Goal: Task Accomplishment & Management: Manage account settings

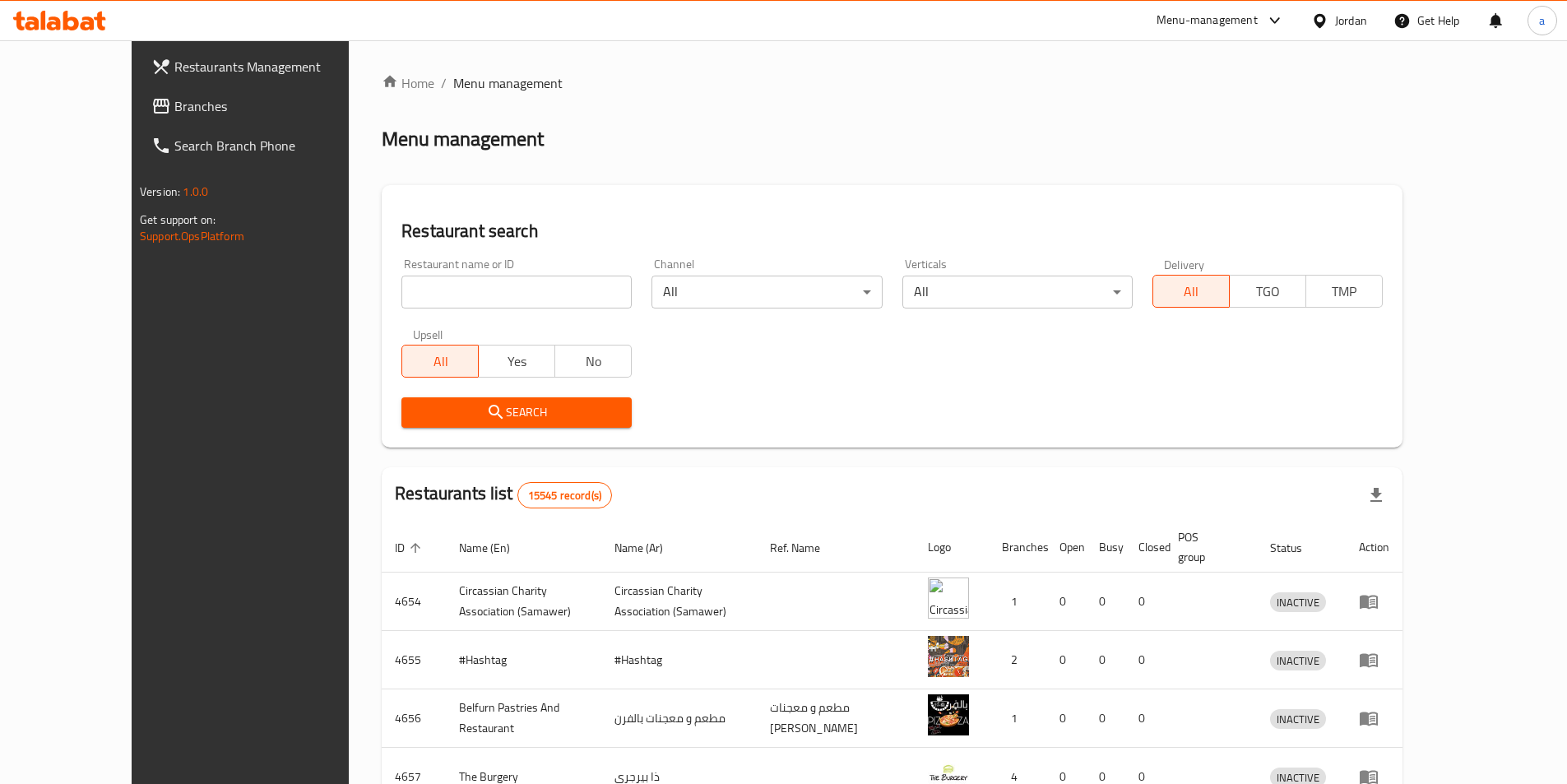
click at [1356, 13] on div "Jordan" at bounding box center [1351, 21] width 32 height 18
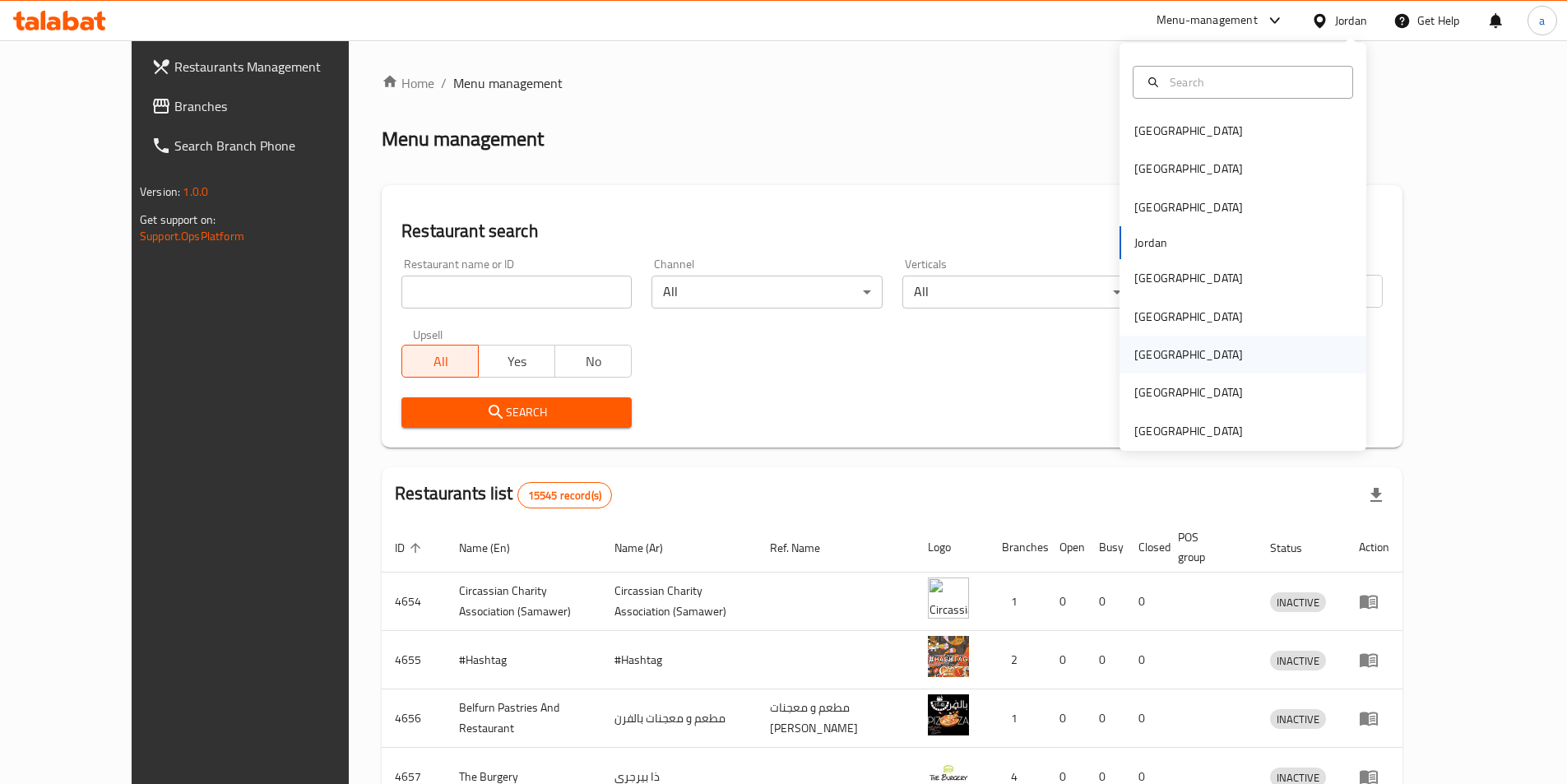
click at [1142, 351] on div "[GEOGRAPHIC_DATA]" at bounding box center [1189, 354] width 108 height 18
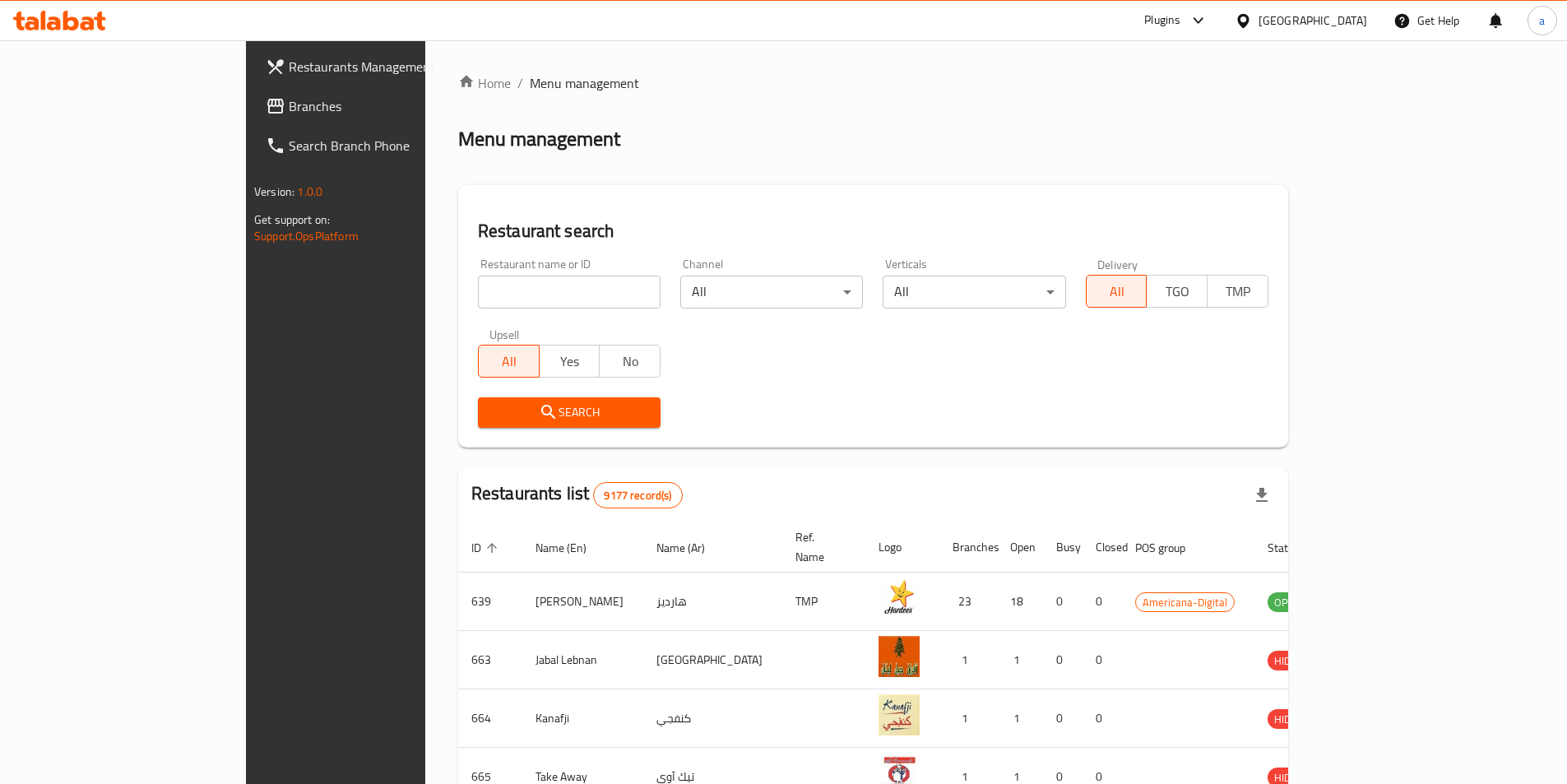
click at [512, 291] on input "search" at bounding box center [569, 291] width 183 height 33
paste input "779243"
type input "779243"
click at [289, 105] on span "Branches" at bounding box center [391, 106] width 205 height 20
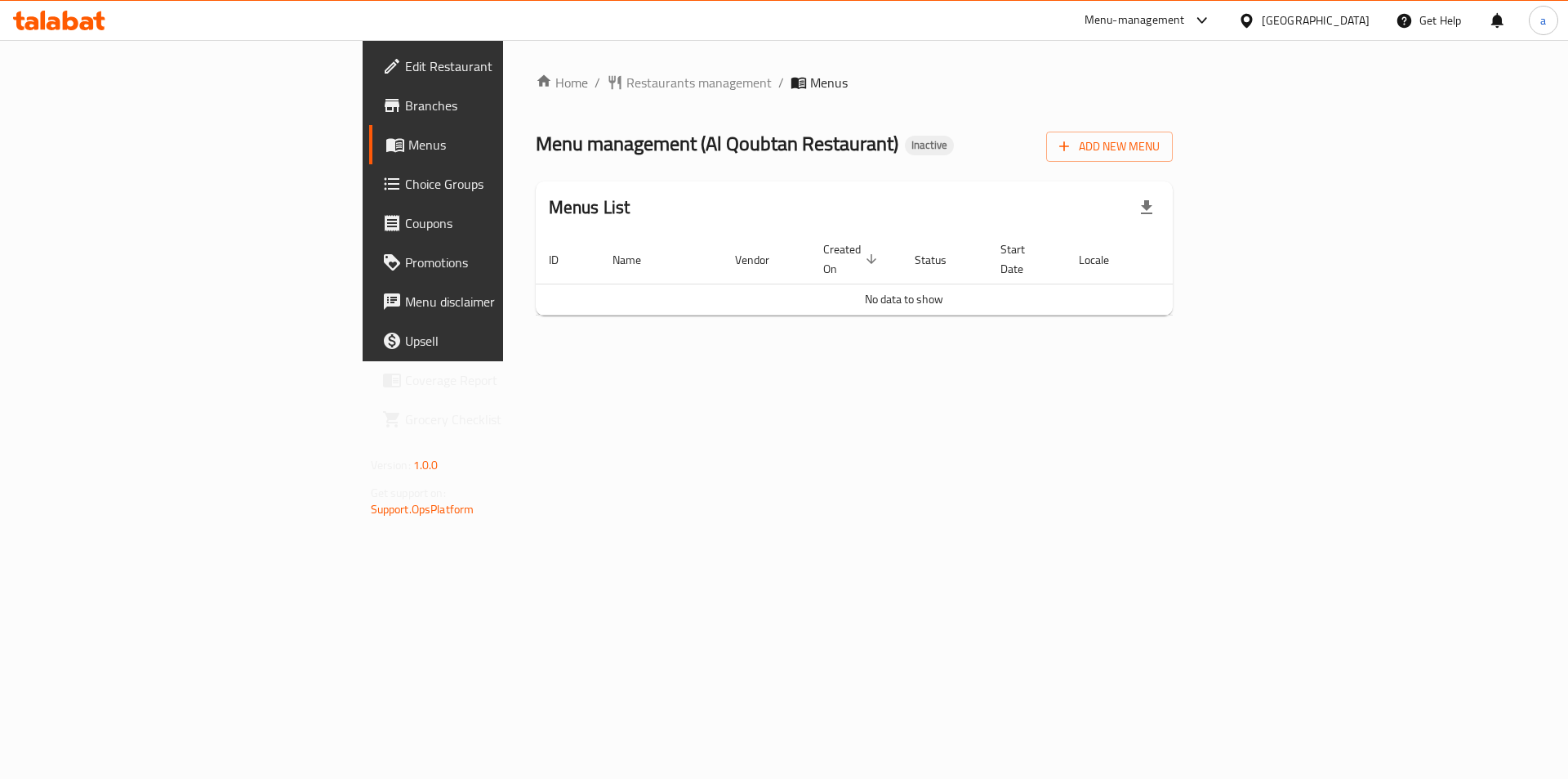
click at [385, 149] on span at bounding box center [397, 144] width 23 height 20
click at [917, 361] on div "Home / Restaurants management / Menus Menu management ( Al Qoubtan Restaurant )…" at bounding box center [854, 200] width 703 height 321
click at [408, 148] on span "Menus" at bounding box center [510, 144] width 204 height 20
click at [1072, 148] on icon "button" at bounding box center [1064, 146] width 16 height 16
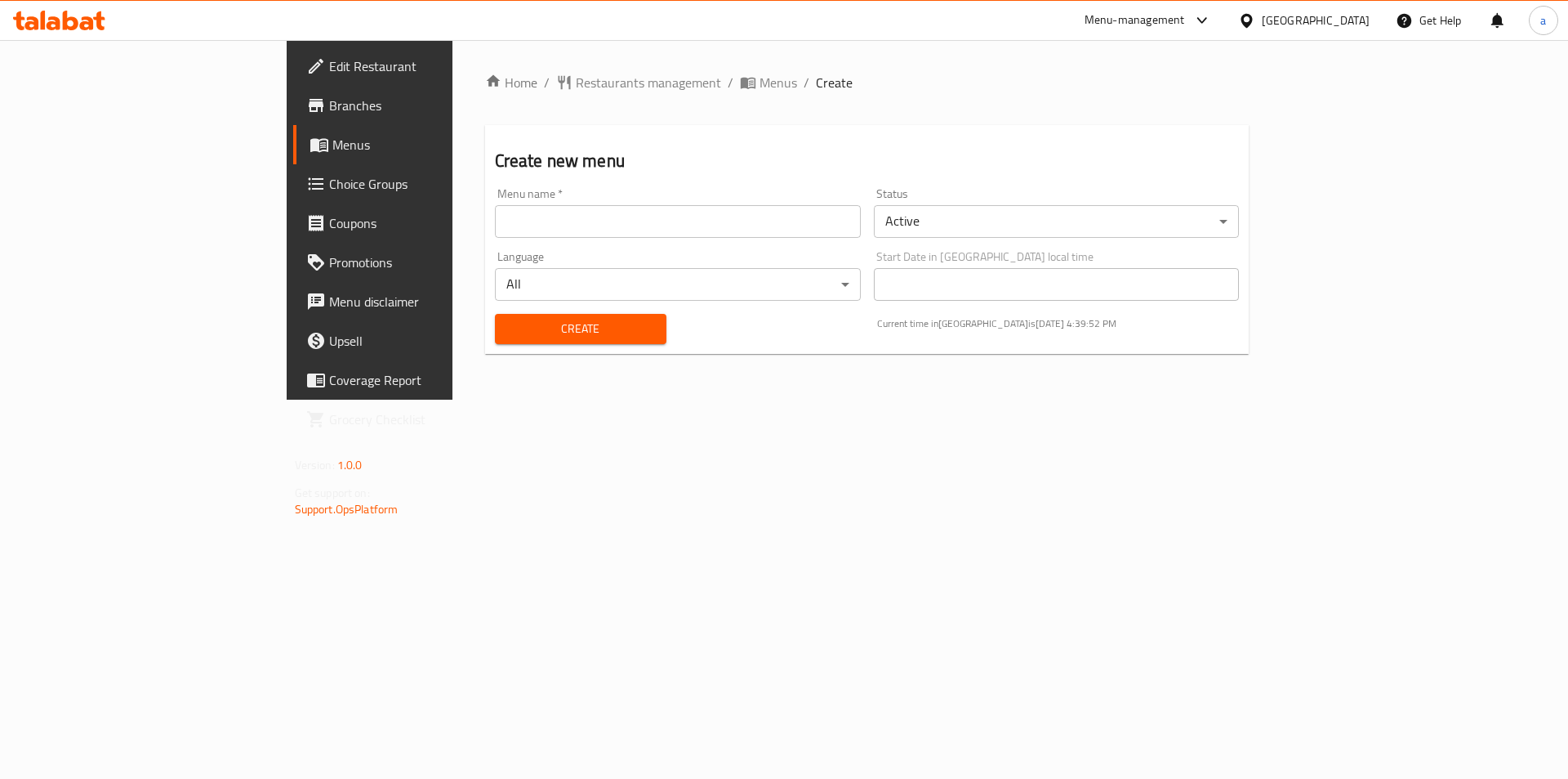
click at [679, 223] on input "text" at bounding box center [677, 221] width 366 height 33
paste input "Al Qoubtan Restaurant"
type input "Al Qoubtan Restaurant"
click at [508, 332] on span "Create" at bounding box center [580, 329] width 145 height 20
click at [759, 90] on span "Menus" at bounding box center [778, 83] width 37 height 20
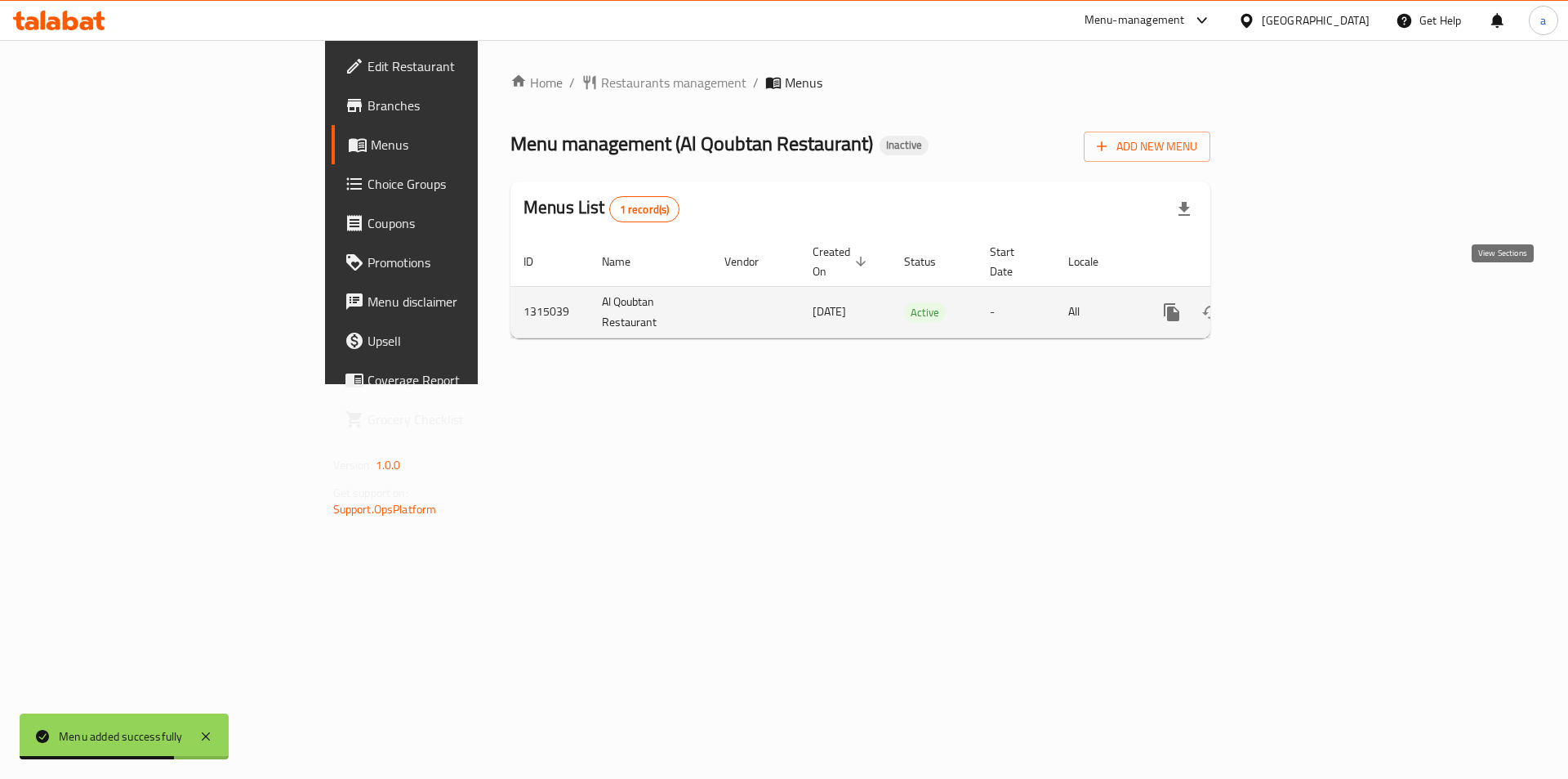
click at [1297, 304] on icon "enhanced table" at bounding box center [1289, 312] width 15 height 15
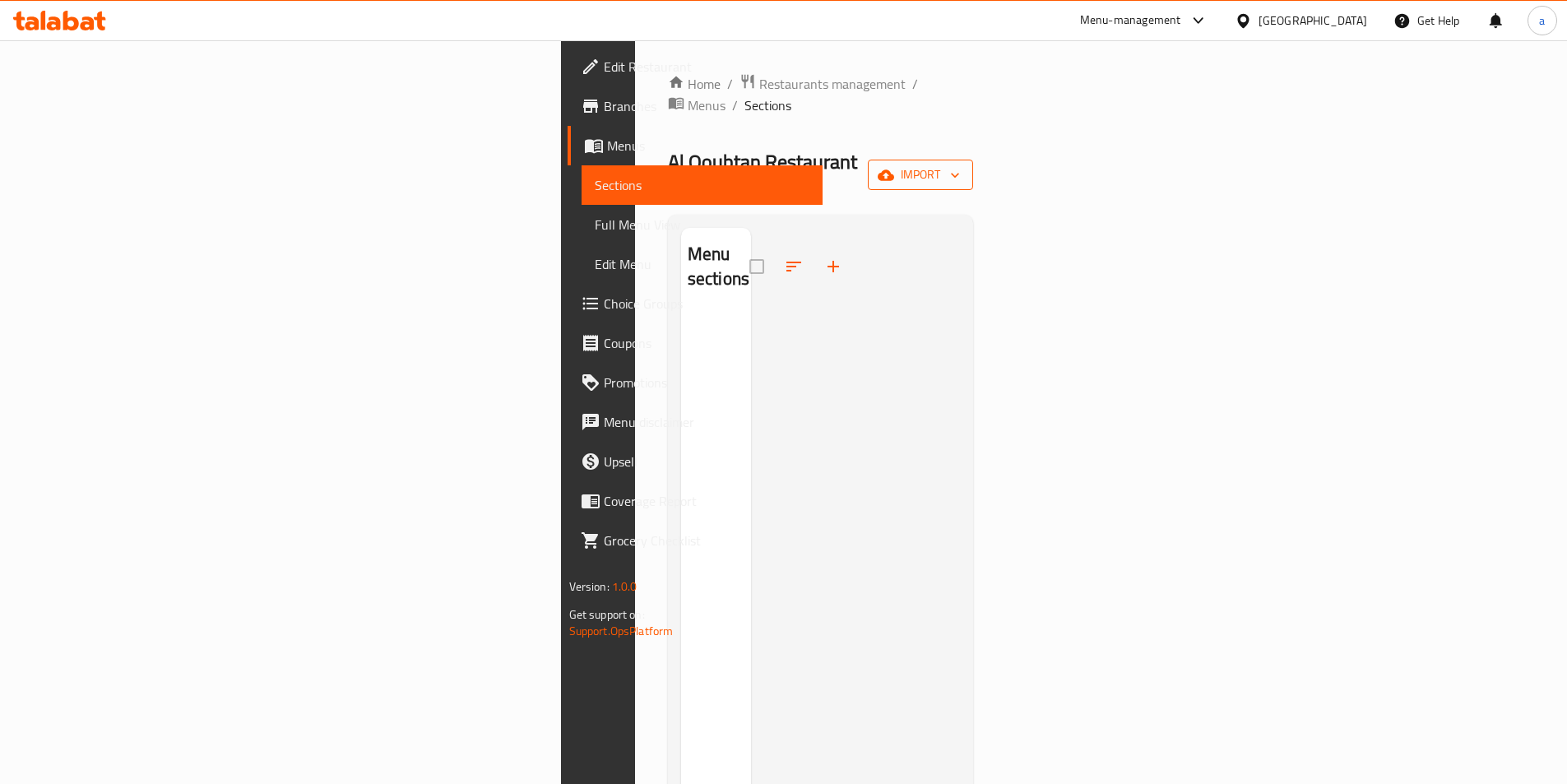
click at [960, 165] on span "import" at bounding box center [921, 175] width 79 height 21
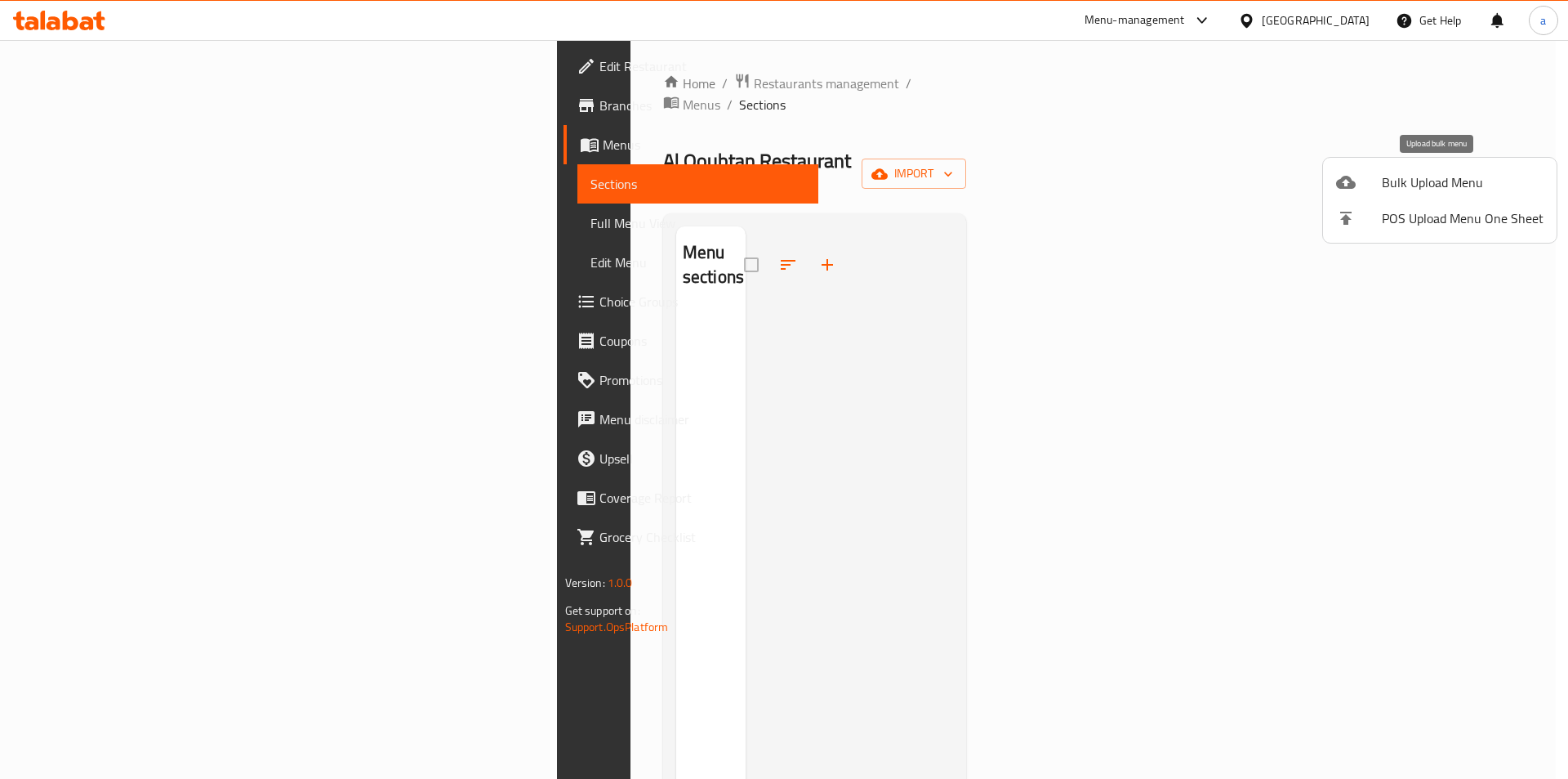
click at [1394, 191] on span "Bulk Upload Menu" at bounding box center [1463, 183] width 162 height 20
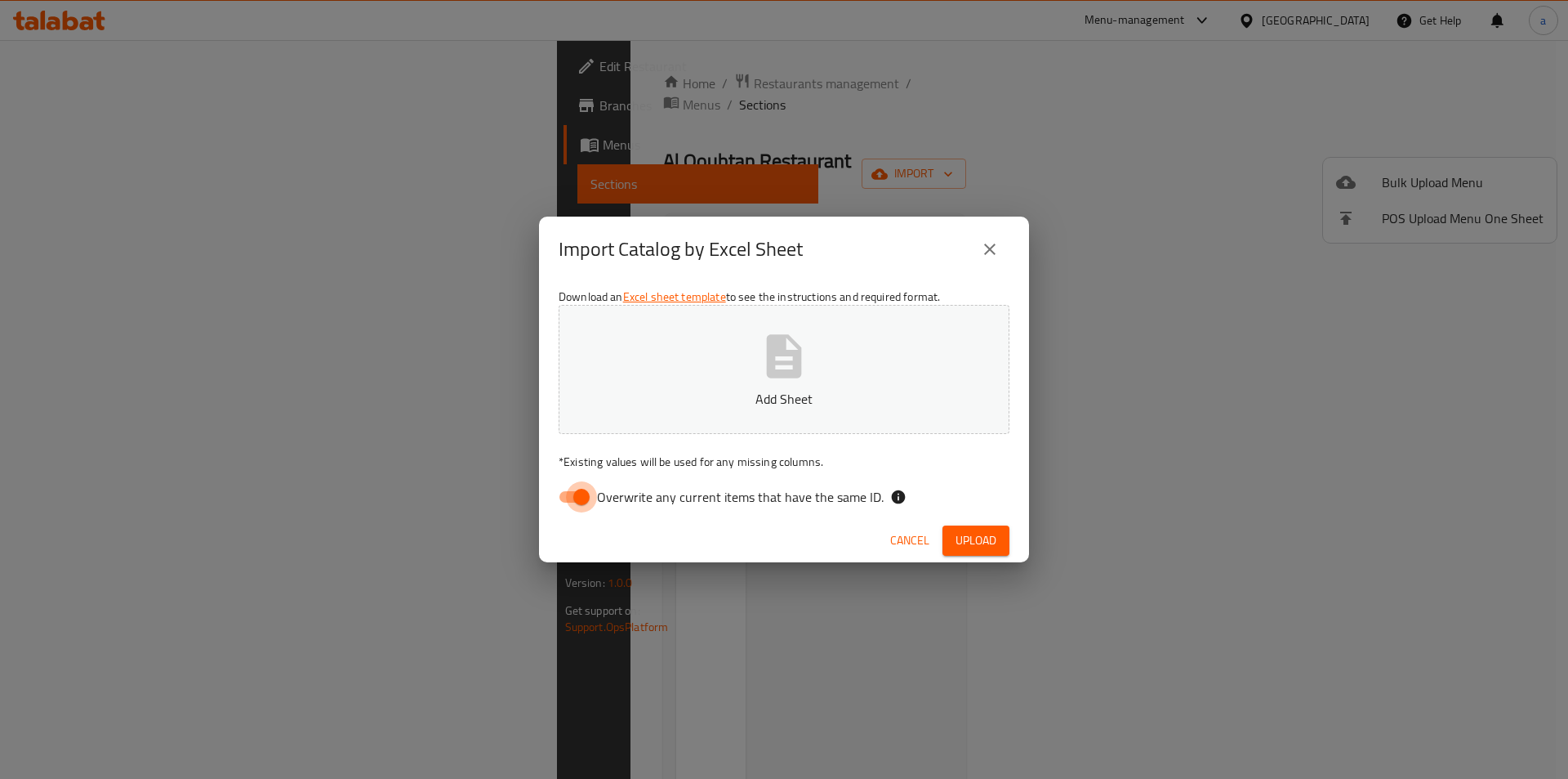
click at [576, 493] on input "Overwrite any current items that have the same ID." at bounding box center [581, 497] width 93 height 31
checkbox input "false"
click at [749, 353] on button "Add Sheet" at bounding box center [784, 369] width 451 height 129
click at [987, 542] on span "Upload" at bounding box center [976, 540] width 41 height 20
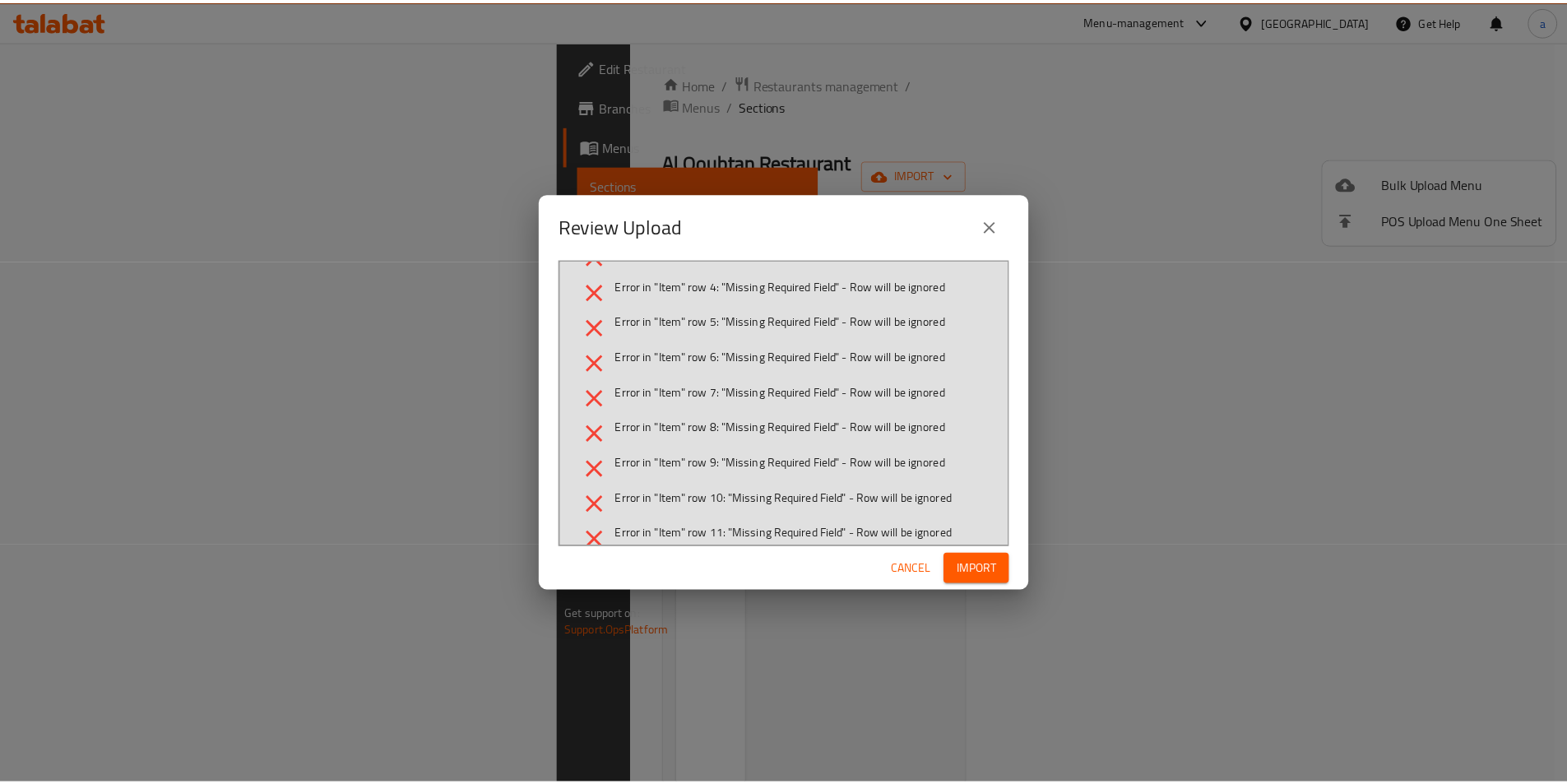
scroll to position [246, 0]
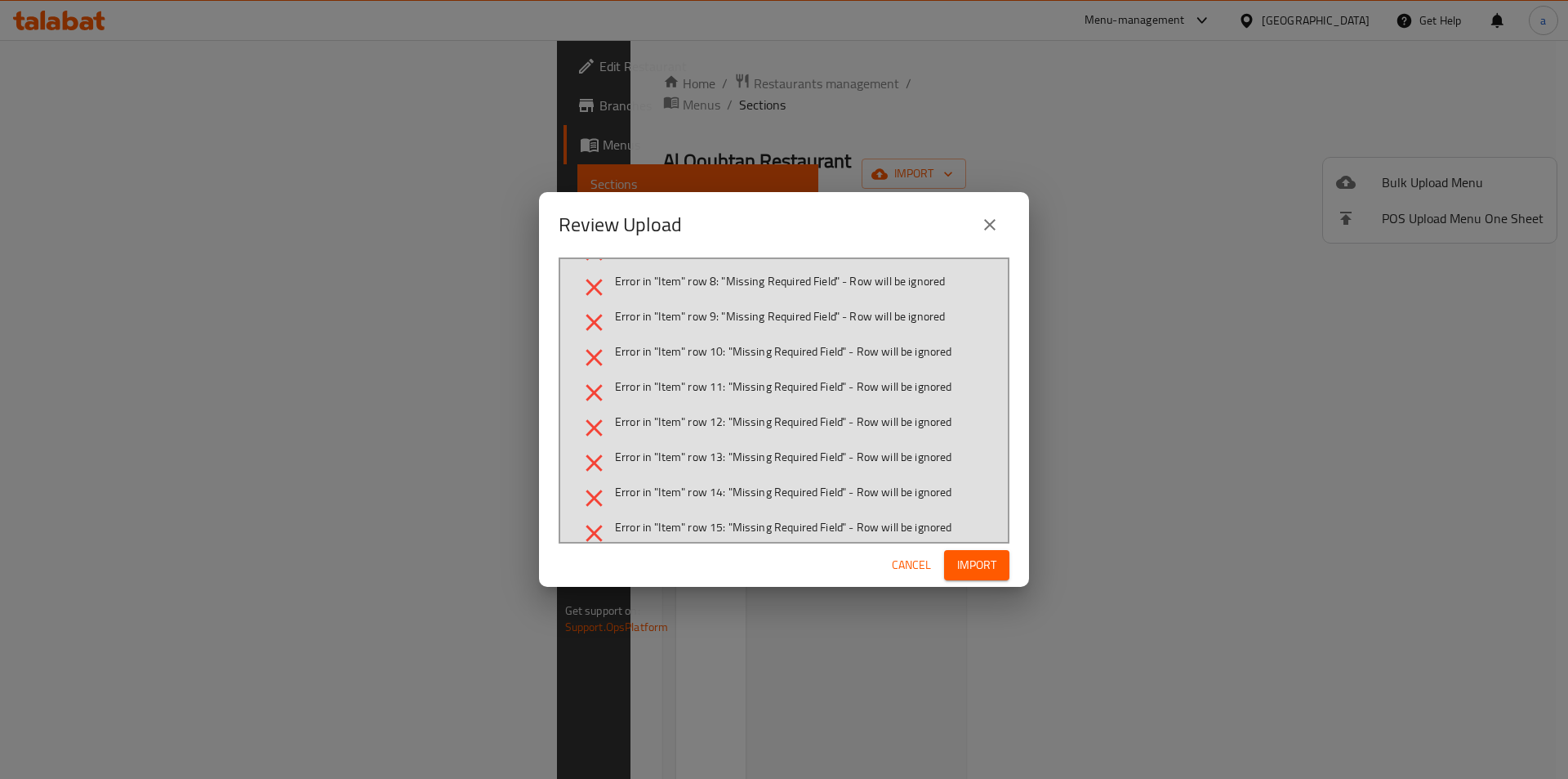
click at [978, 572] on span "Import" at bounding box center [977, 564] width 39 height 20
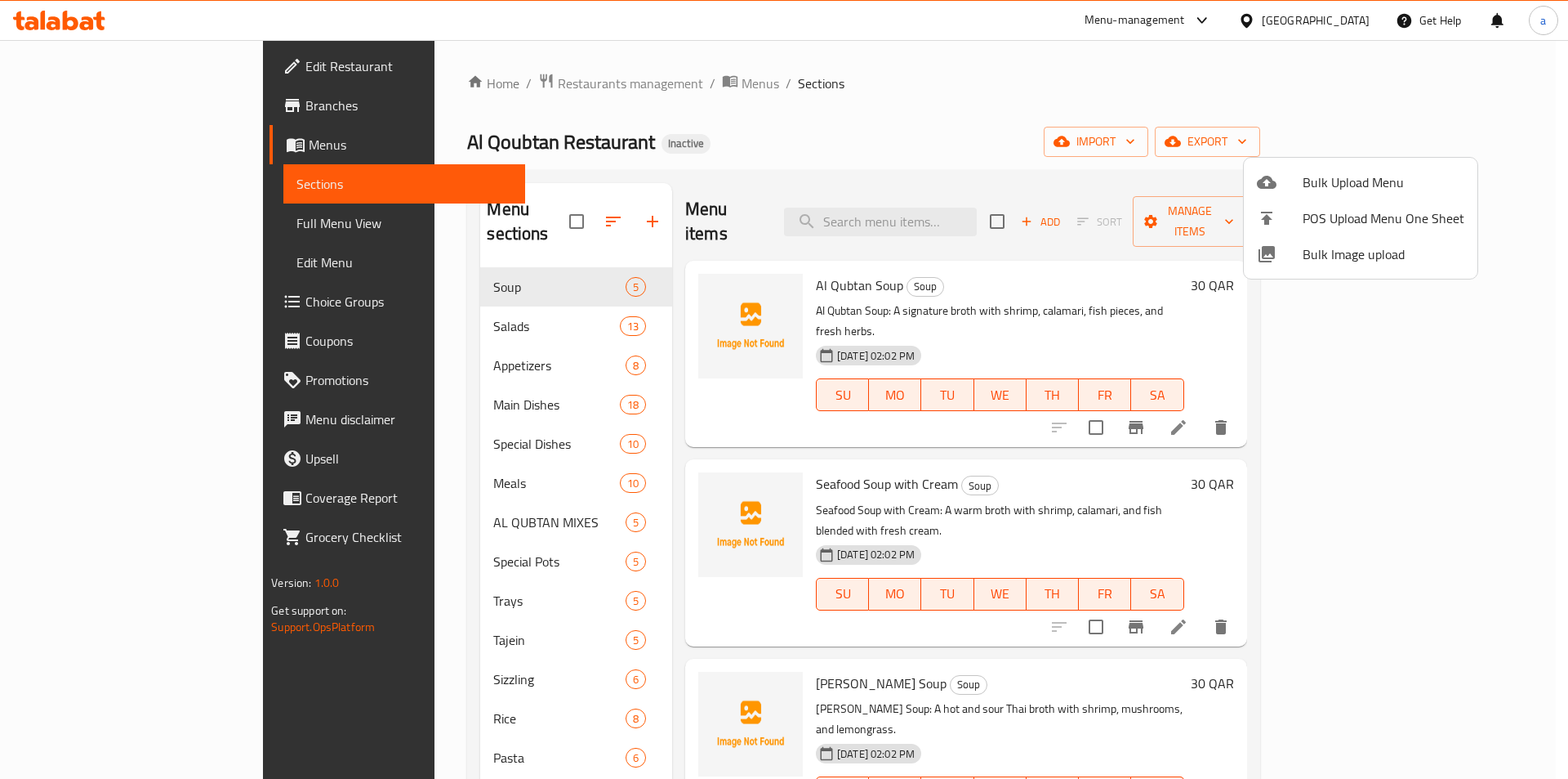
drag, startPoint x: 279, startPoint y: 414, endPoint x: 298, endPoint y: 415, distance: 19.0
click at [279, 414] on div at bounding box center [784, 389] width 1568 height 779
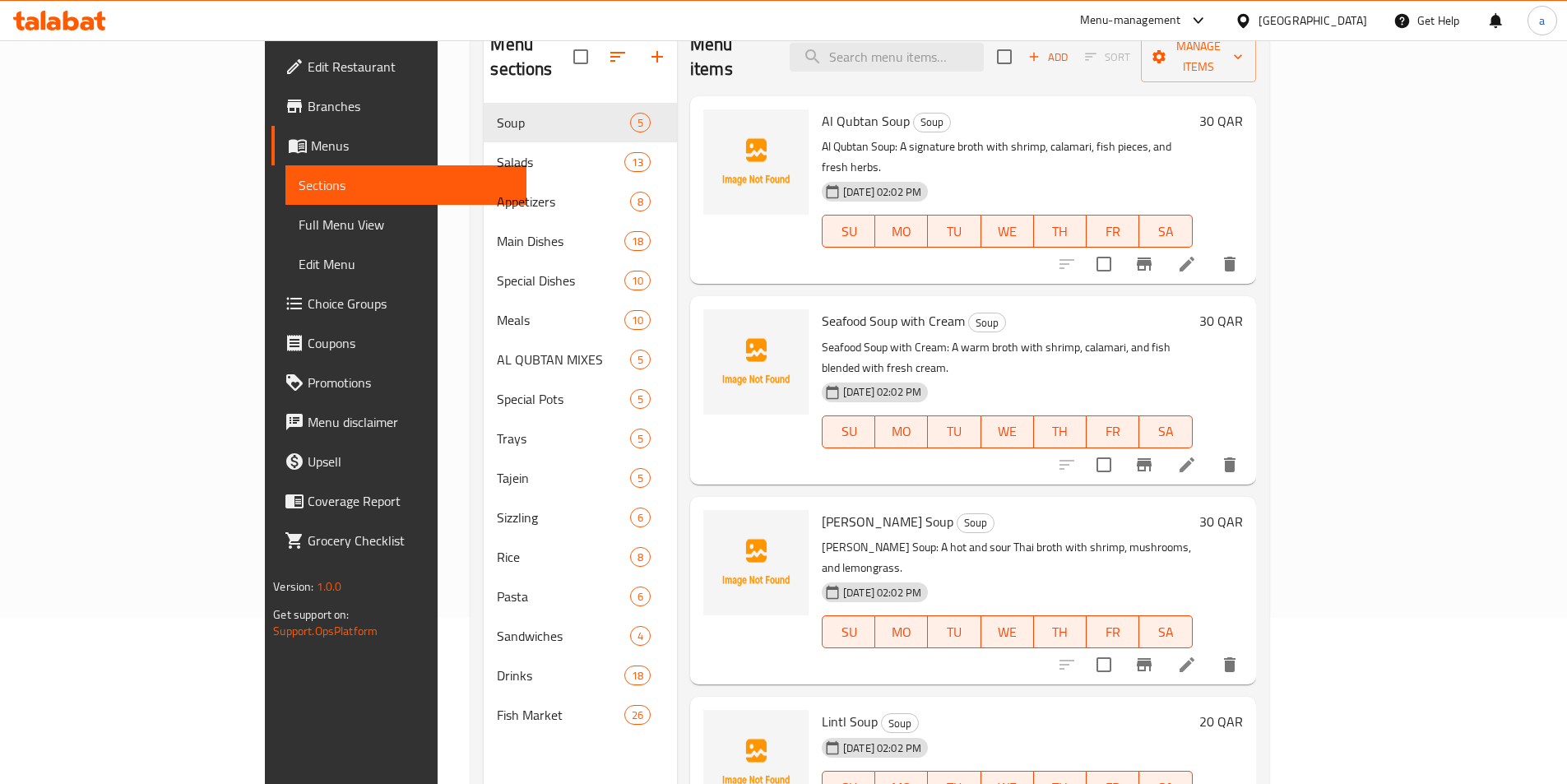
scroll to position [0, 0]
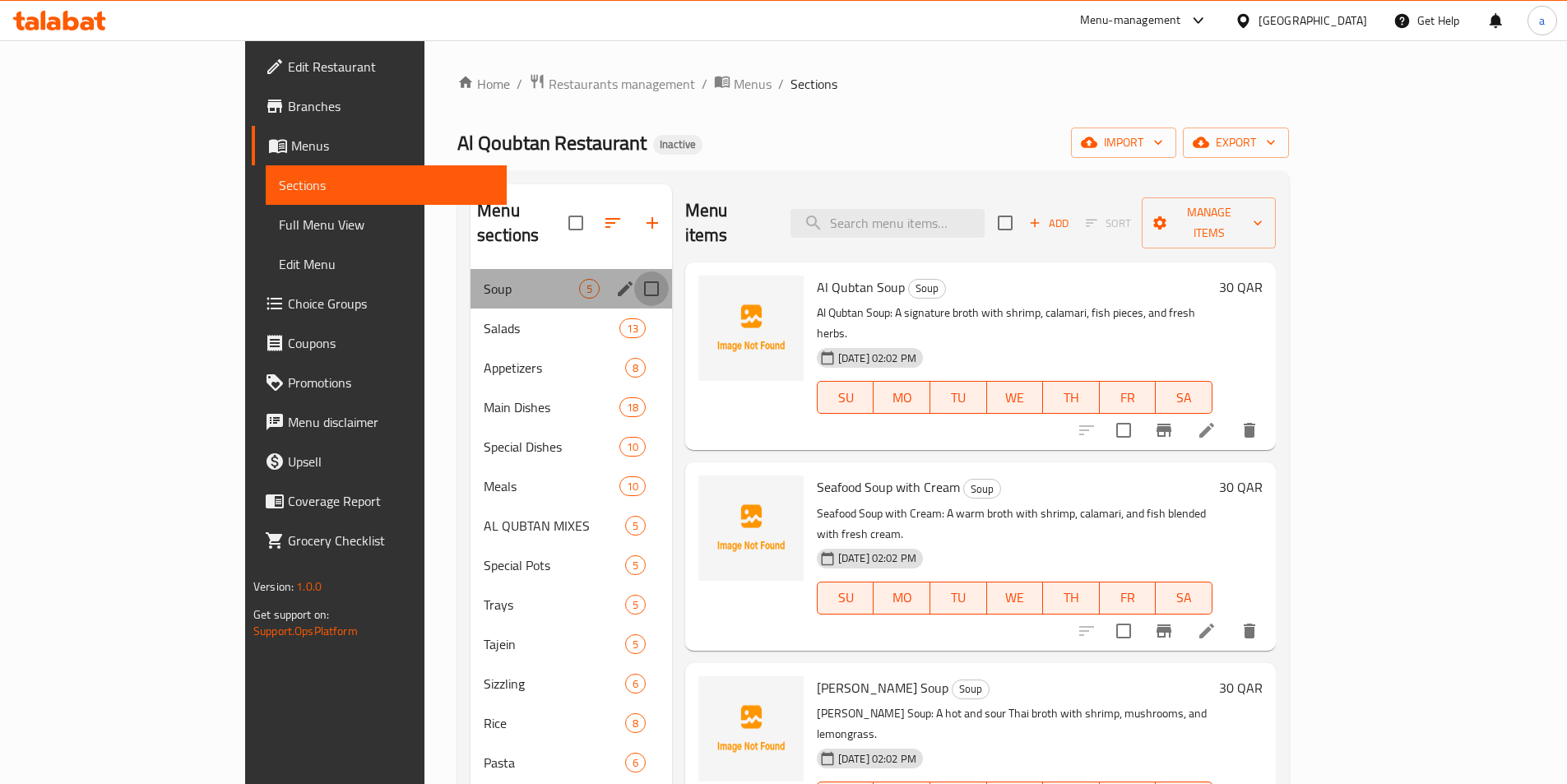
click at [635, 271] on input "Menu sections" at bounding box center [652, 289] width 35 height 35
checkbox input "true"
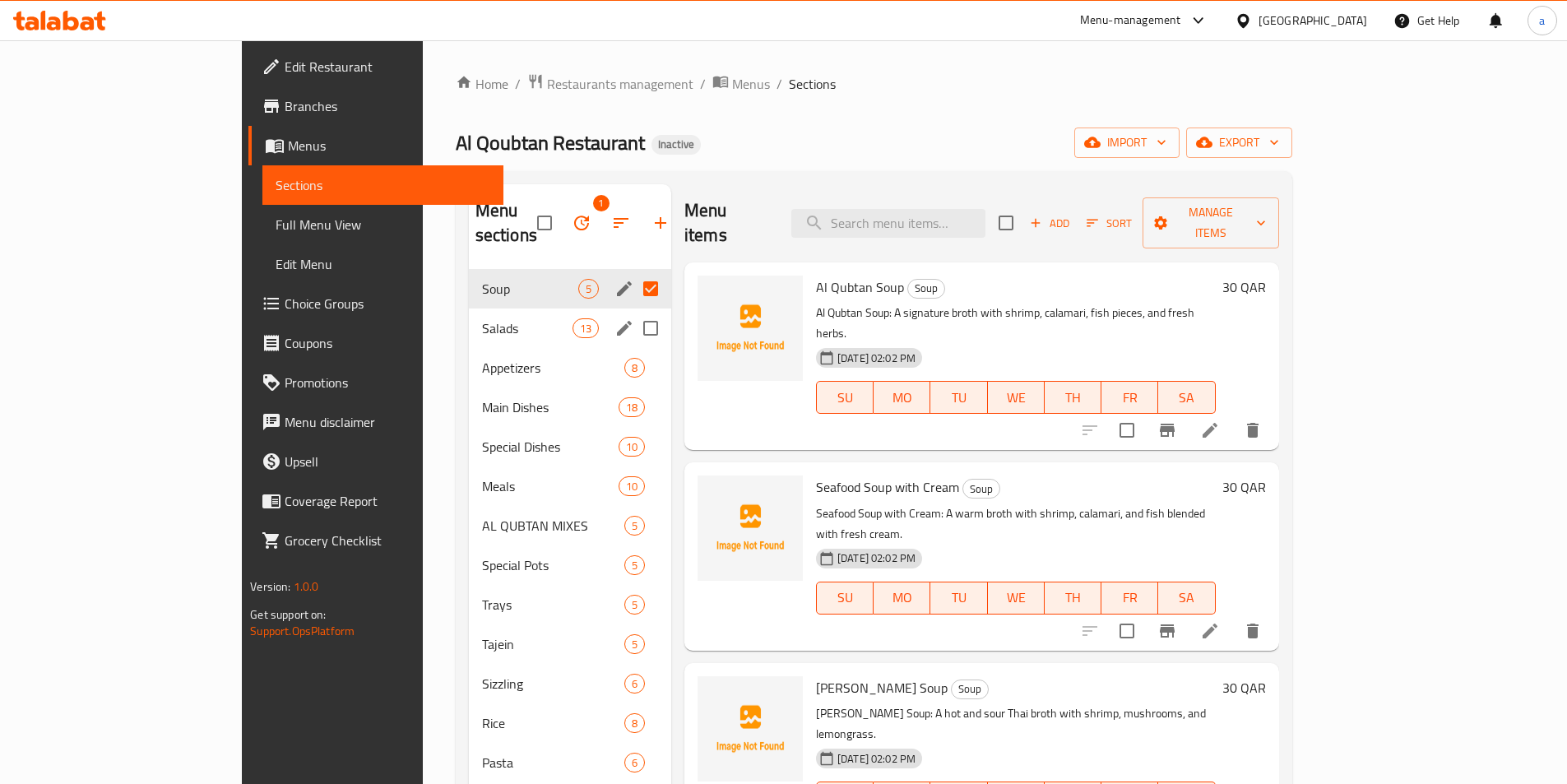
drag, startPoint x: 593, startPoint y: 307, endPoint x: 593, endPoint y: 337, distance: 30.0
click at [634, 311] on input "Menu sections" at bounding box center [651, 328] width 35 height 35
checkbox input "true"
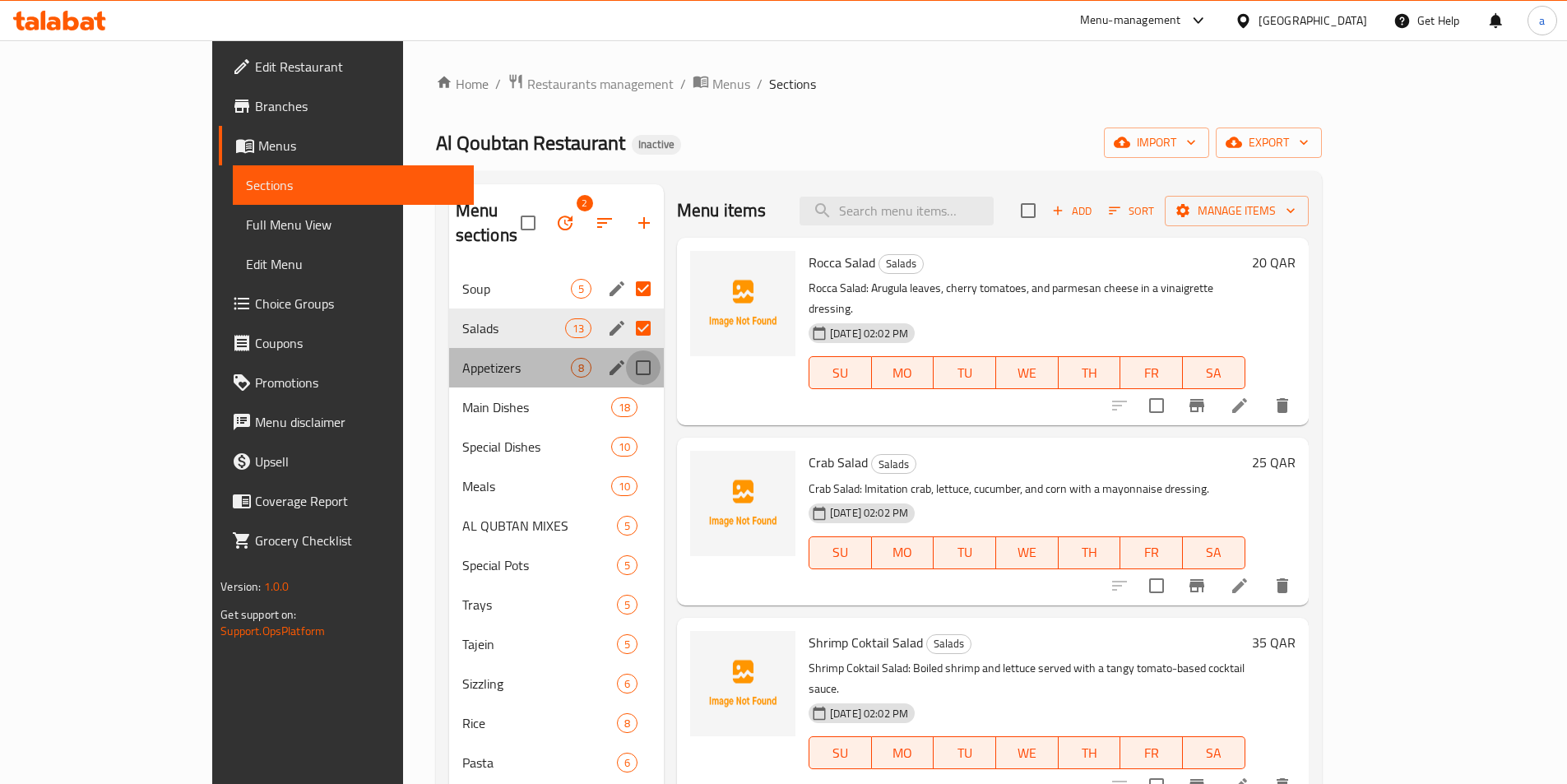
click at [626, 350] on input "Menu sections" at bounding box center [643, 367] width 35 height 35
checkbox input "true"
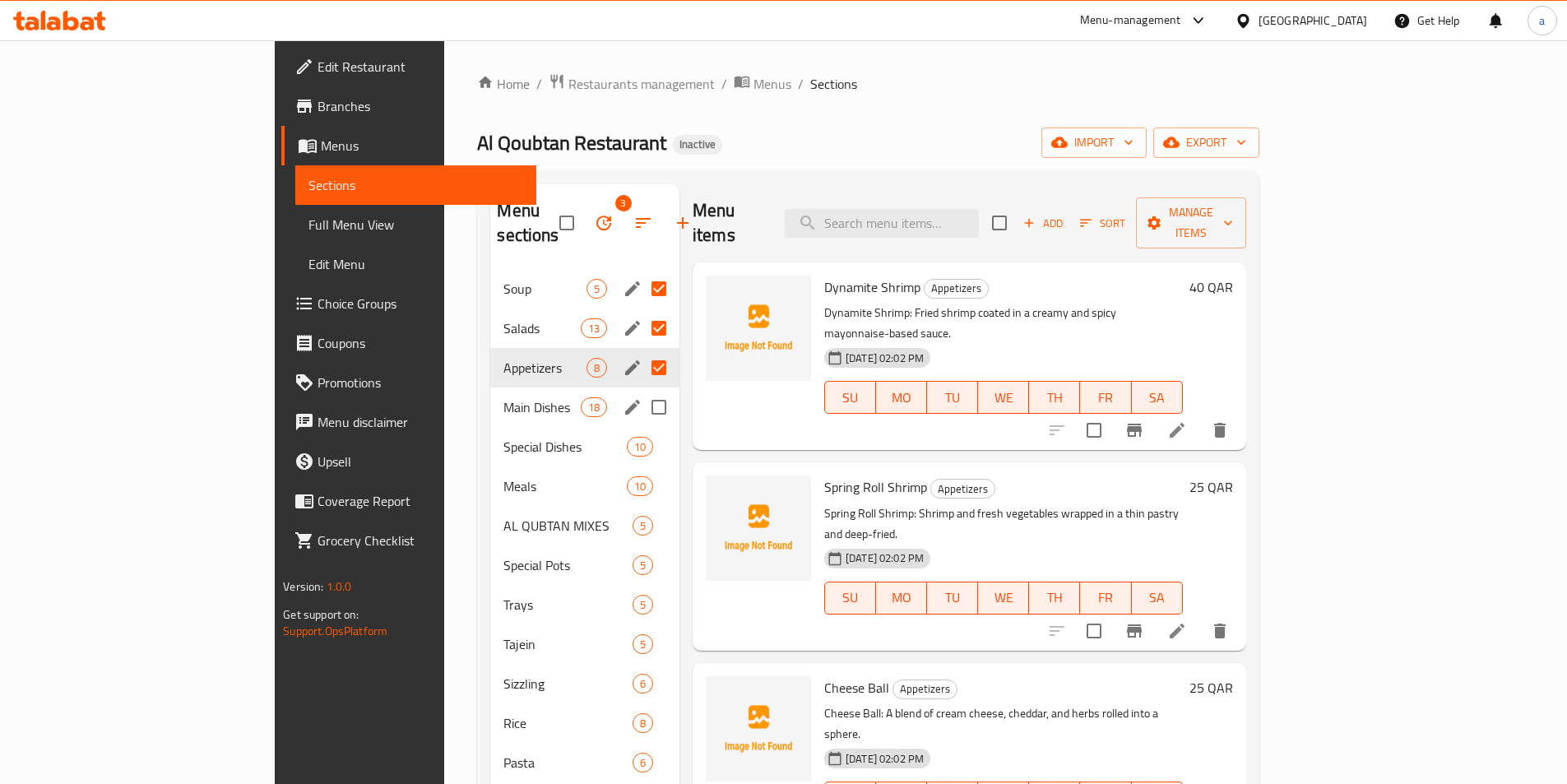
drag, startPoint x: 598, startPoint y: 385, endPoint x: 1575, endPoint y: 547, distance: 990.3
click at [642, 390] on input "Menu sections" at bounding box center [659, 407] width 35 height 35
checkbox input "true"
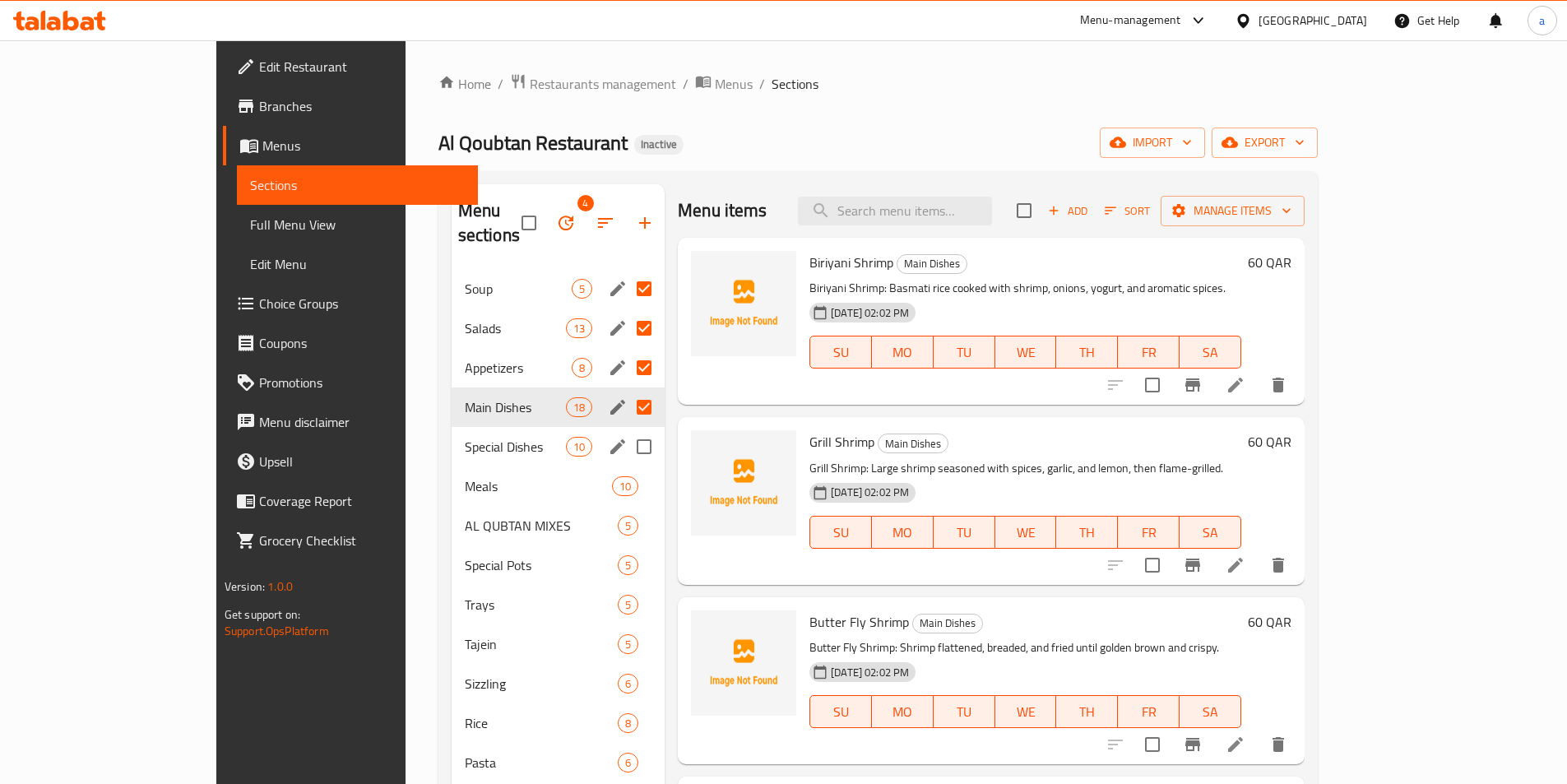
drag, startPoint x: 590, startPoint y: 425, endPoint x: 614, endPoint y: 435, distance: 26.0
click at [627, 429] on input "Menu sections" at bounding box center [644, 446] width 35 height 35
checkbox input "true"
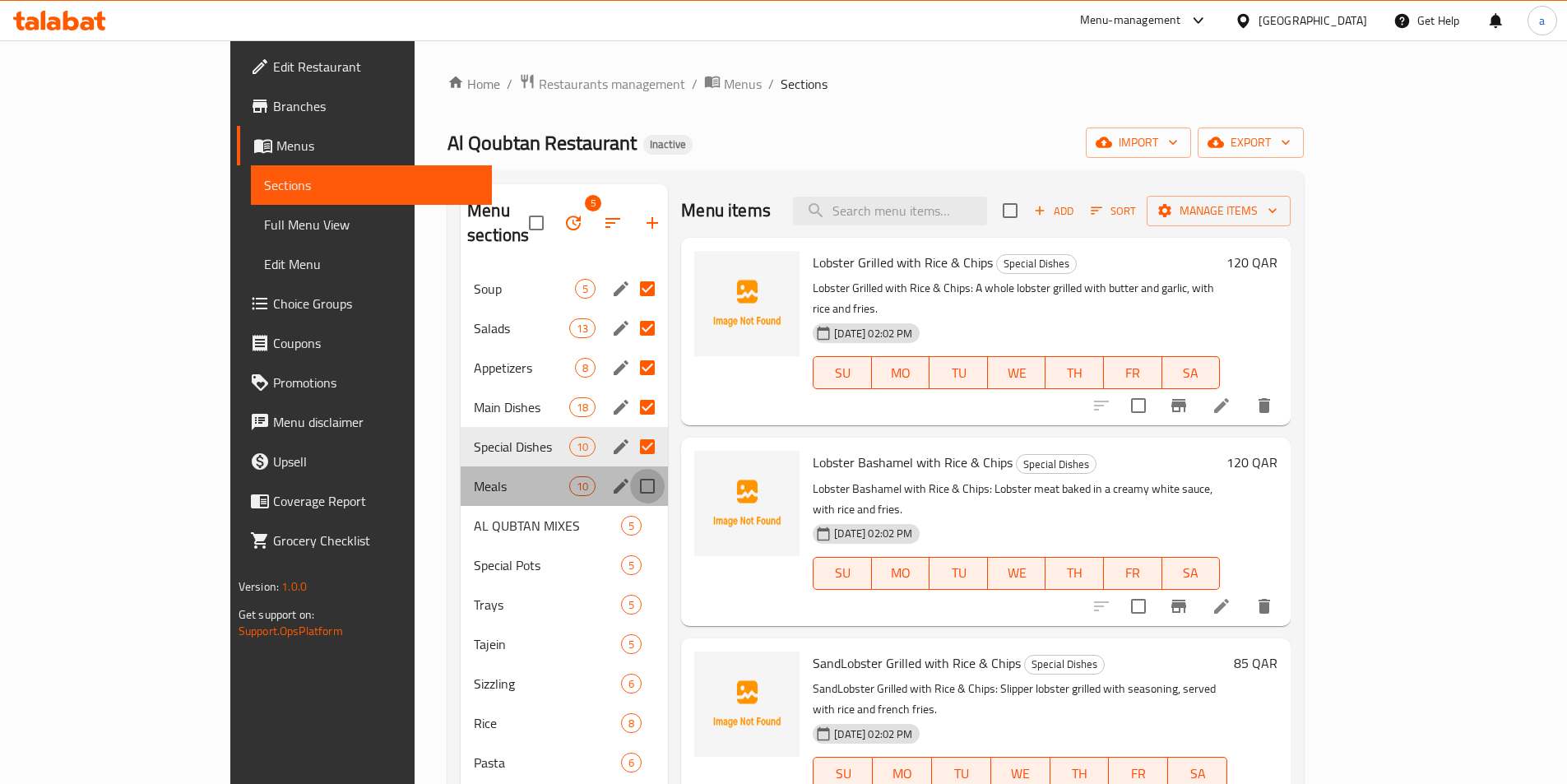
click at [630, 469] on input "Menu sections" at bounding box center [647, 486] width 35 height 35
checkbox input "true"
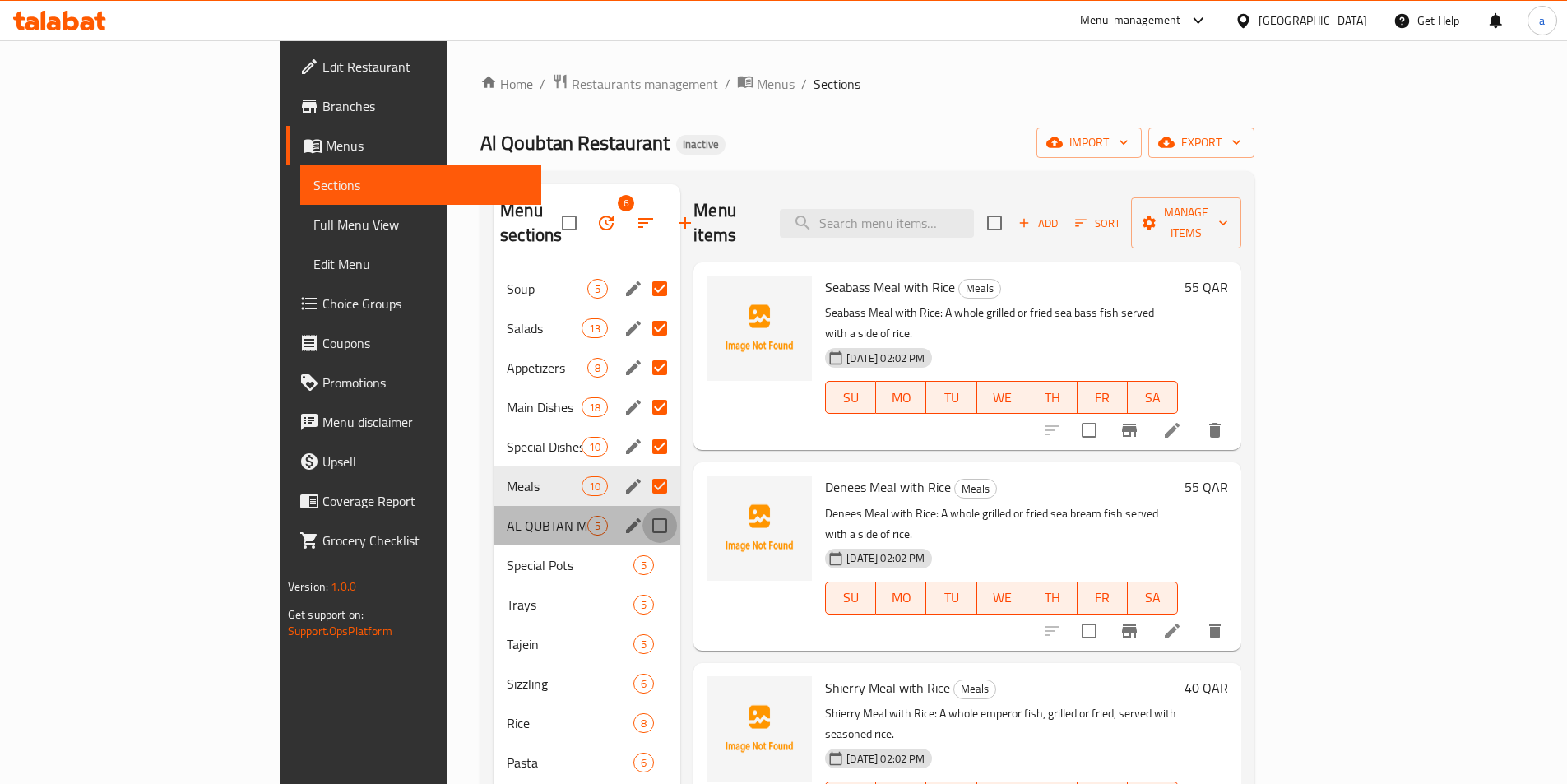
click at [643, 508] on input "Menu sections" at bounding box center [660, 525] width 35 height 35
checkbox input "true"
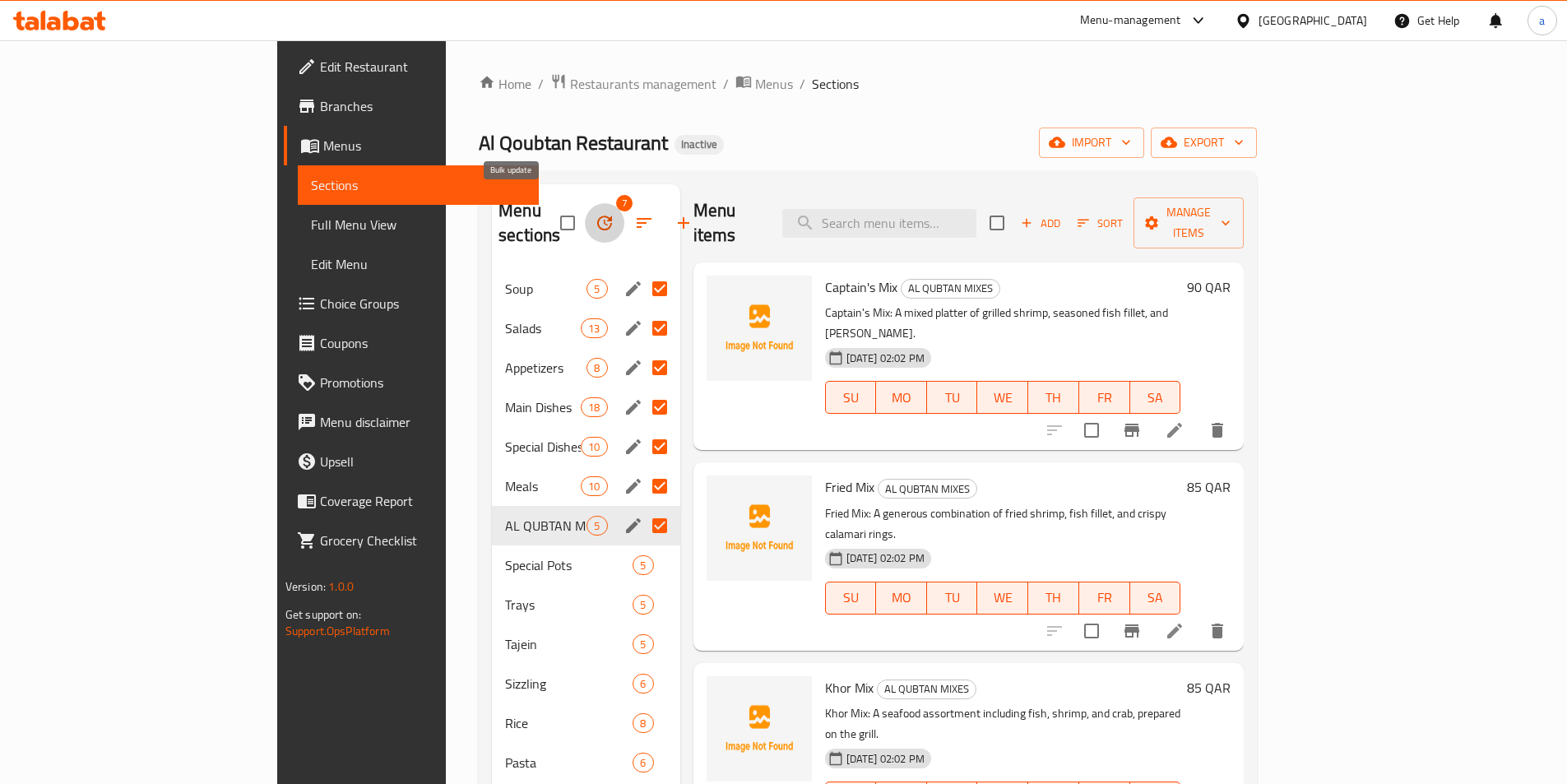
click at [594, 213] on icon "button" at bounding box center [604, 223] width 20 height 20
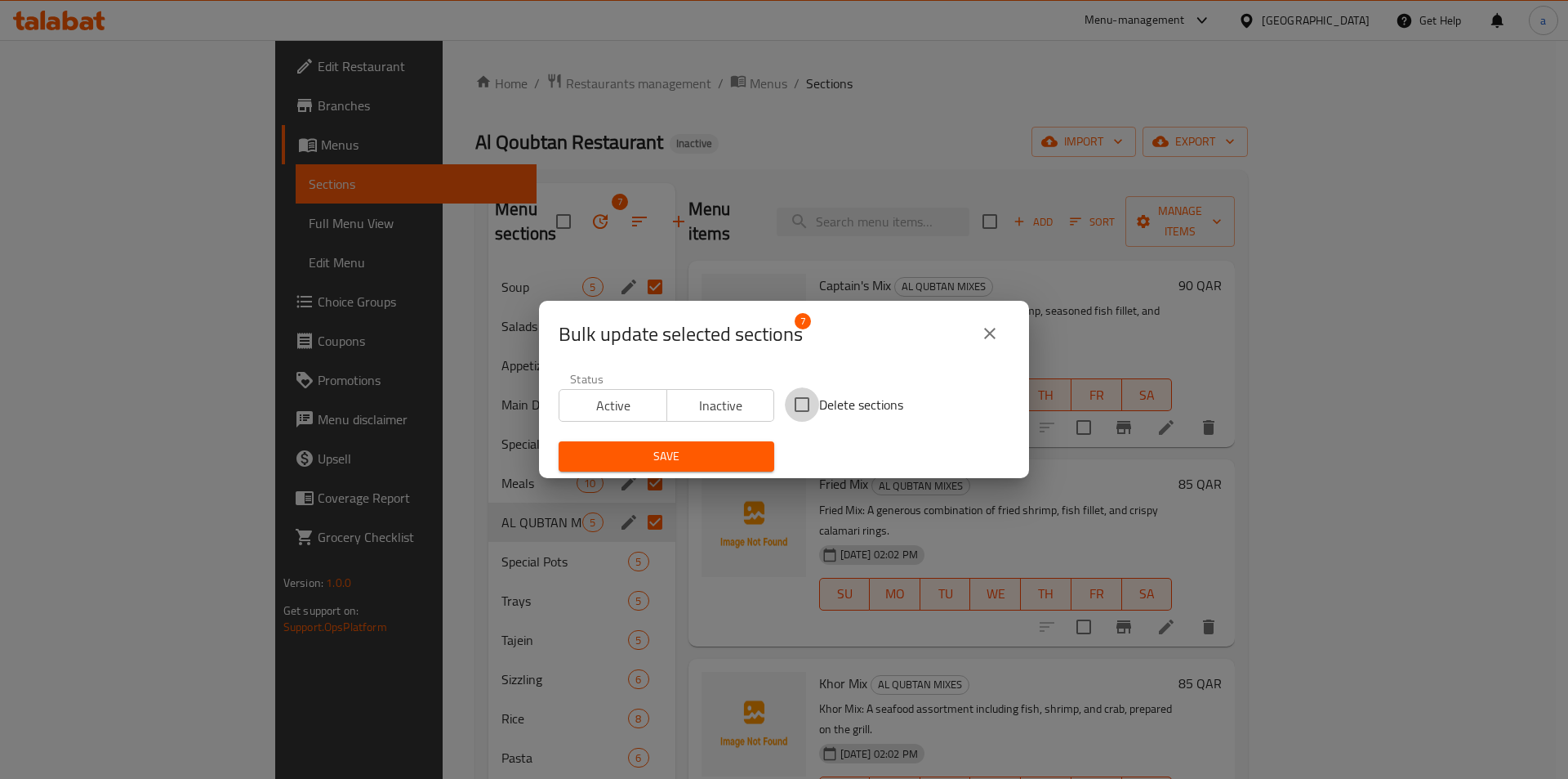
click at [796, 406] on input "Delete sections" at bounding box center [802, 404] width 35 height 35
checkbox input "true"
click at [693, 456] on span "Save" at bounding box center [666, 456] width 190 height 20
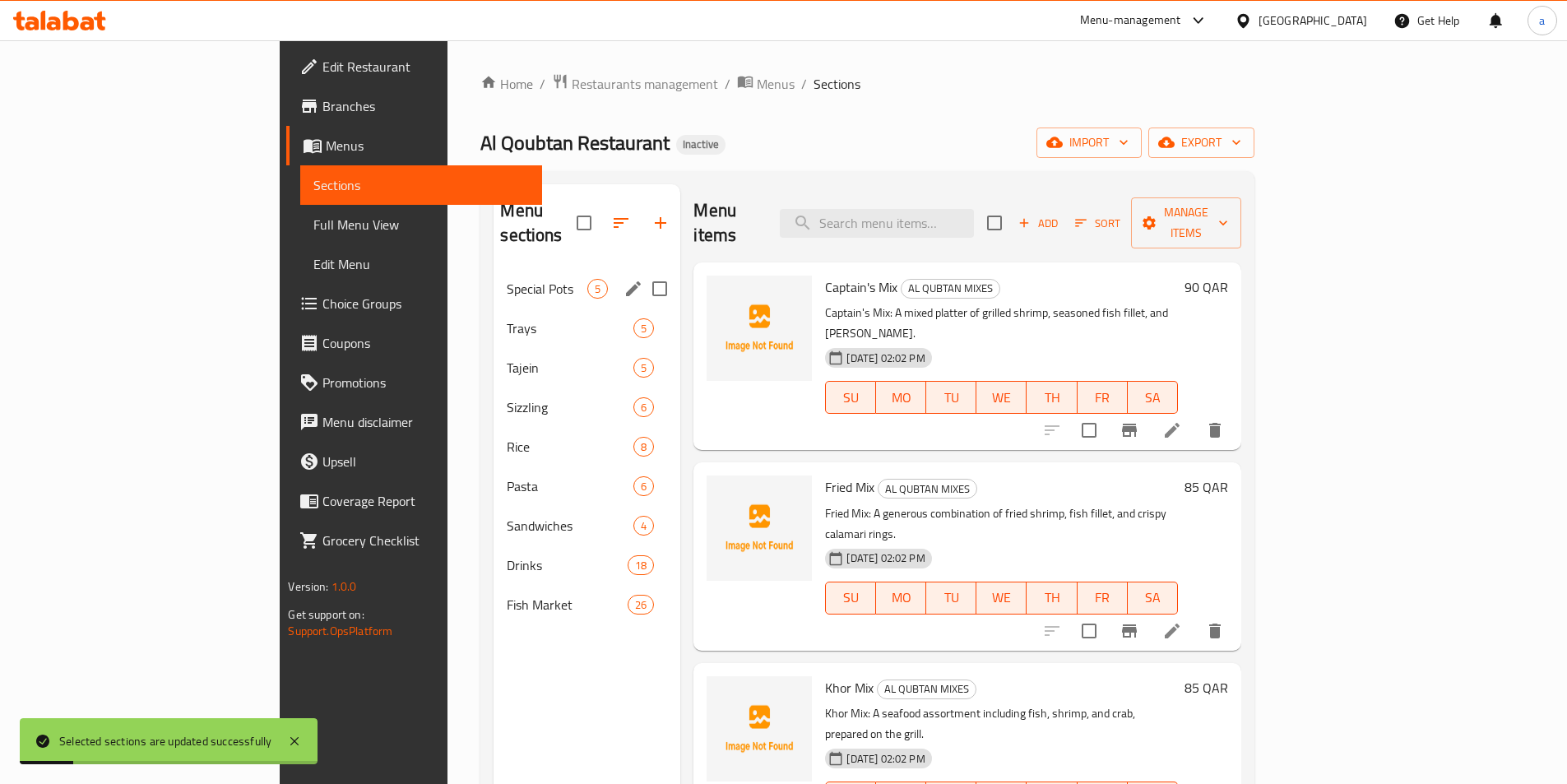
click at [506, 279] on span "Special Pots" at bounding box center [547, 289] width 81 height 20
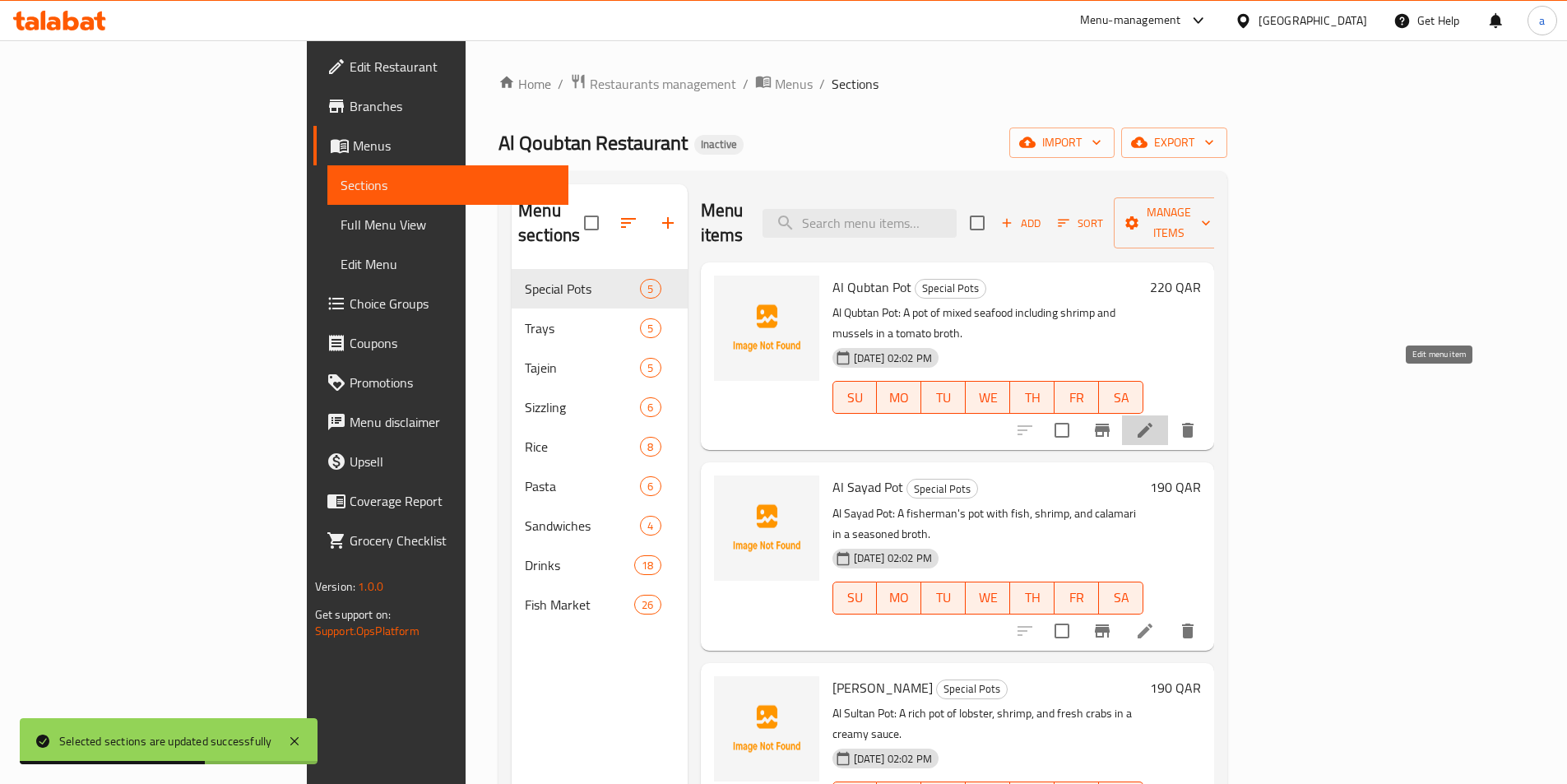
click at [1155, 420] on icon at bounding box center [1145, 430] width 20 height 20
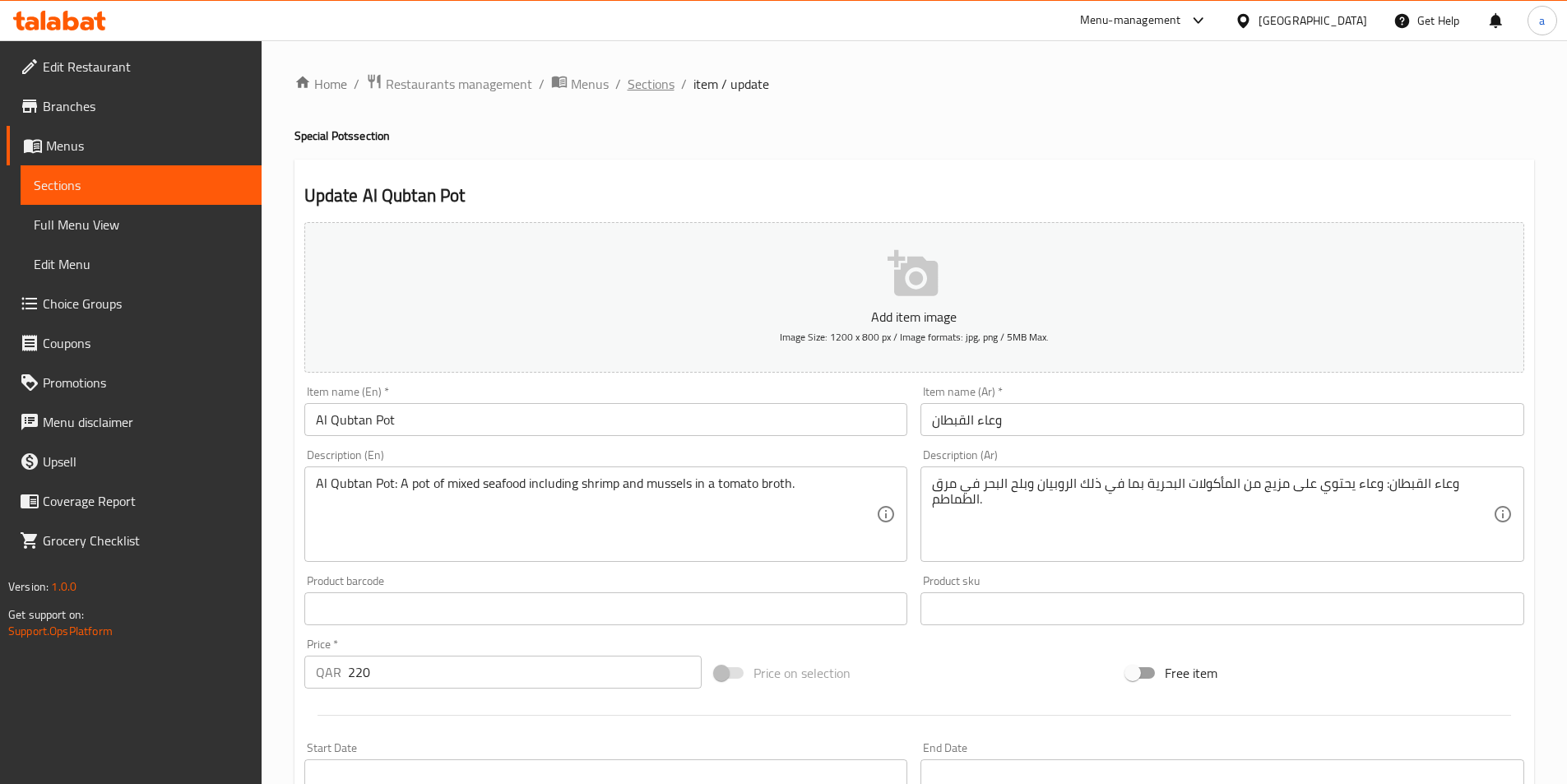
click at [656, 78] on span "Sections" at bounding box center [651, 84] width 47 height 20
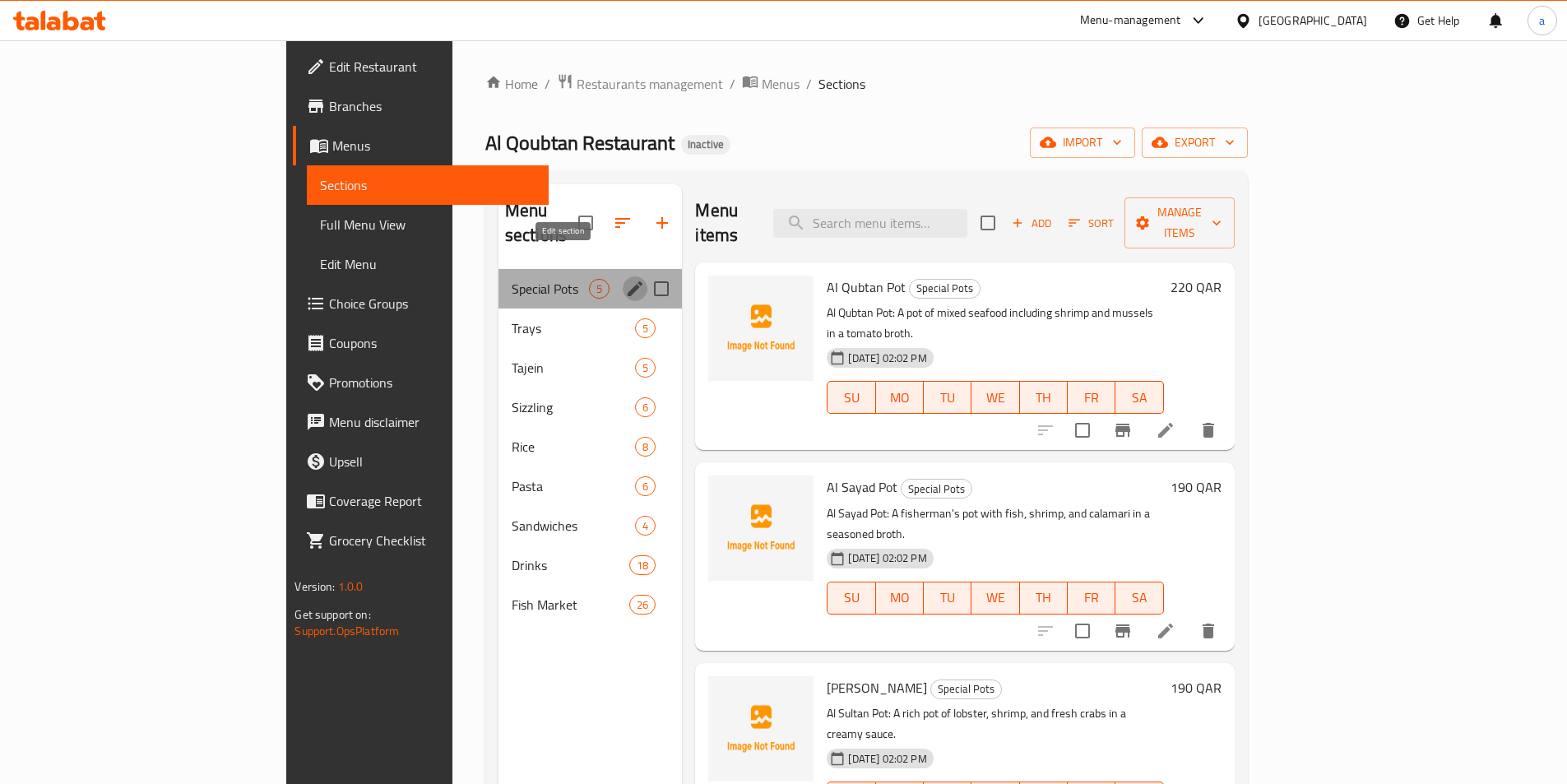
click at [625, 279] on icon "edit" at bounding box center [635, 289] width 20 height 20
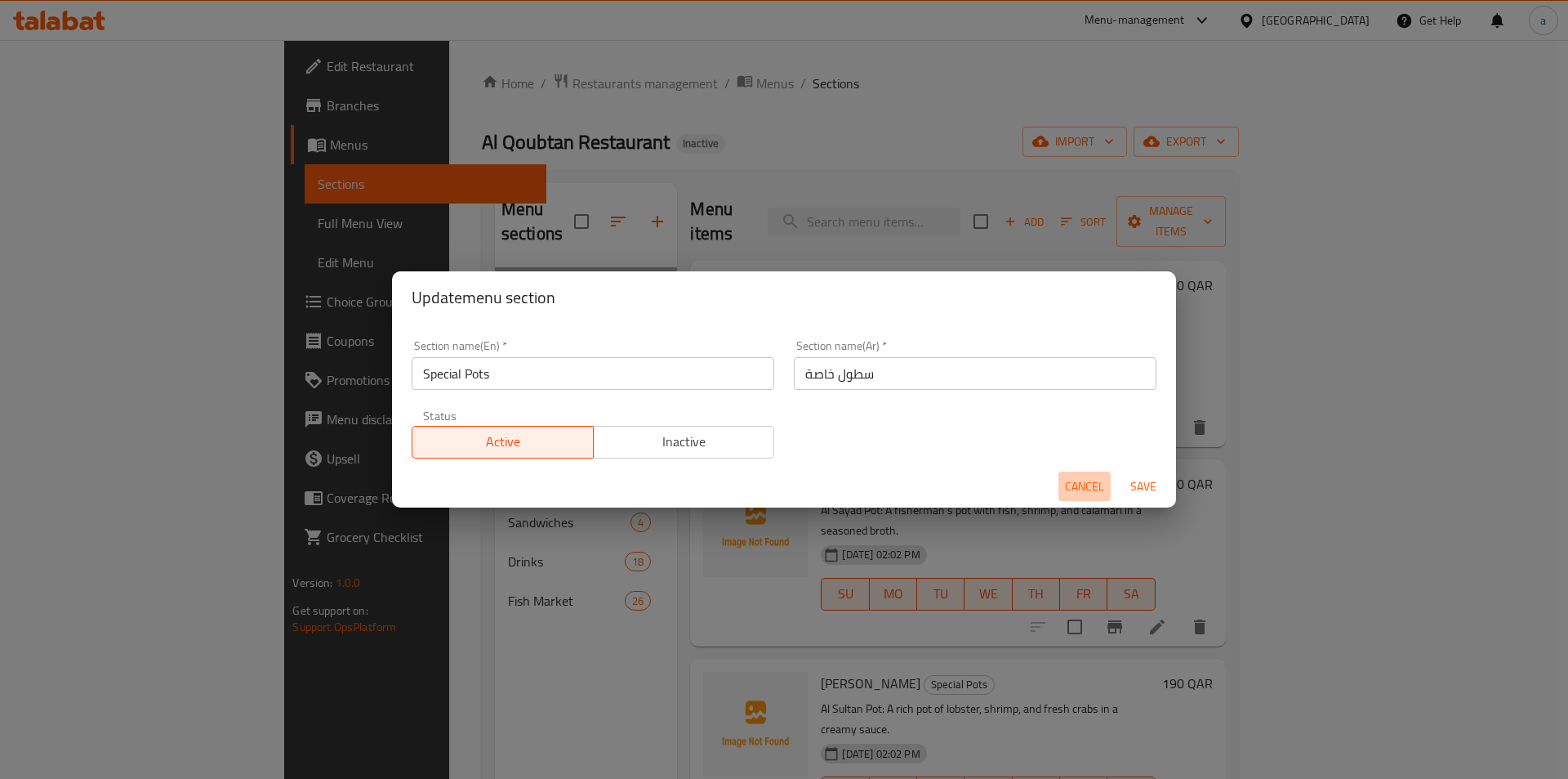
click at [1084, 492] on span "Cancel" at bounding box center [1085, 486] width 39 height 20
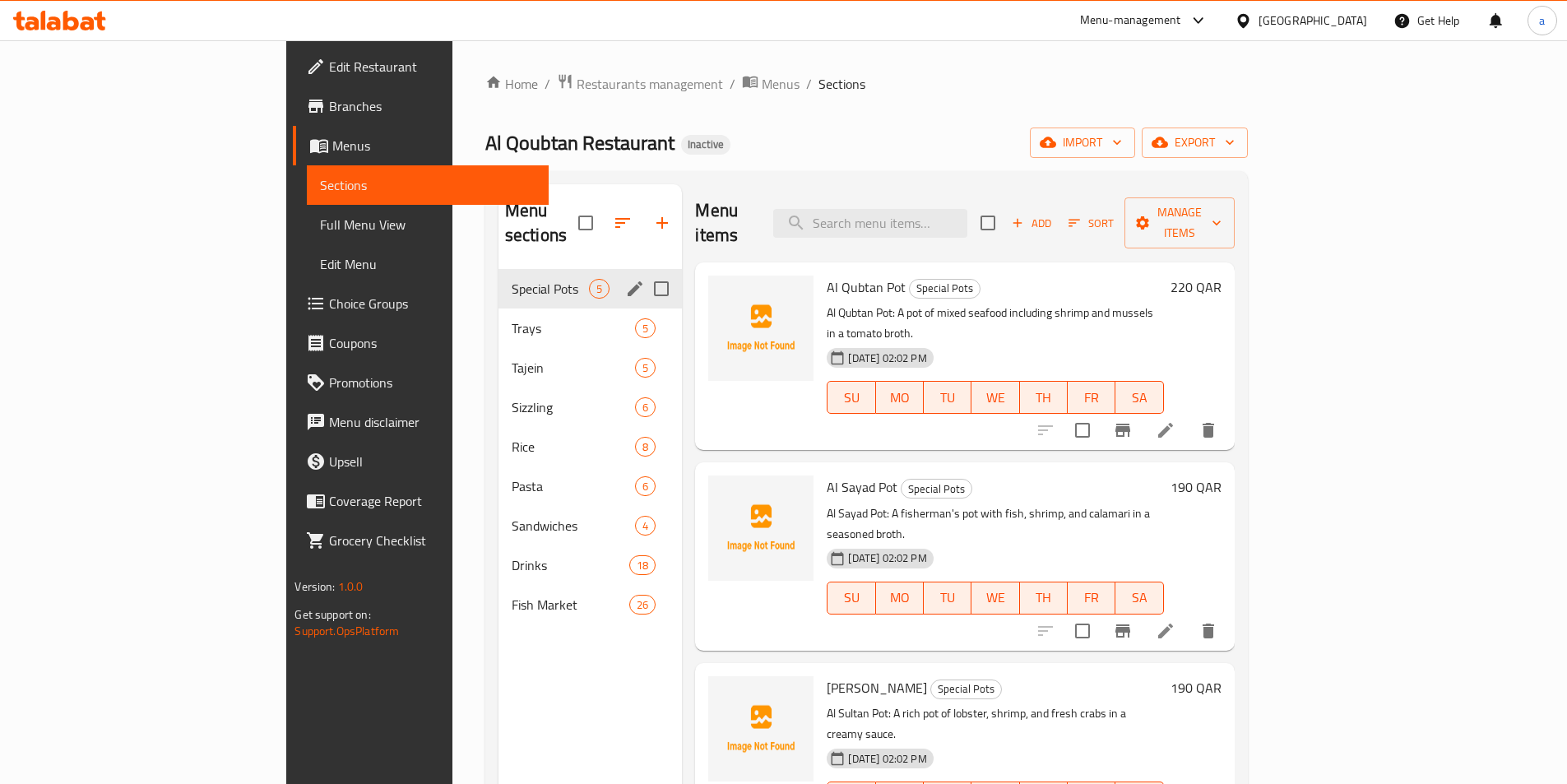
click at [1175, 420] on icon at bounding box center [1165, 430] width 20 height 20
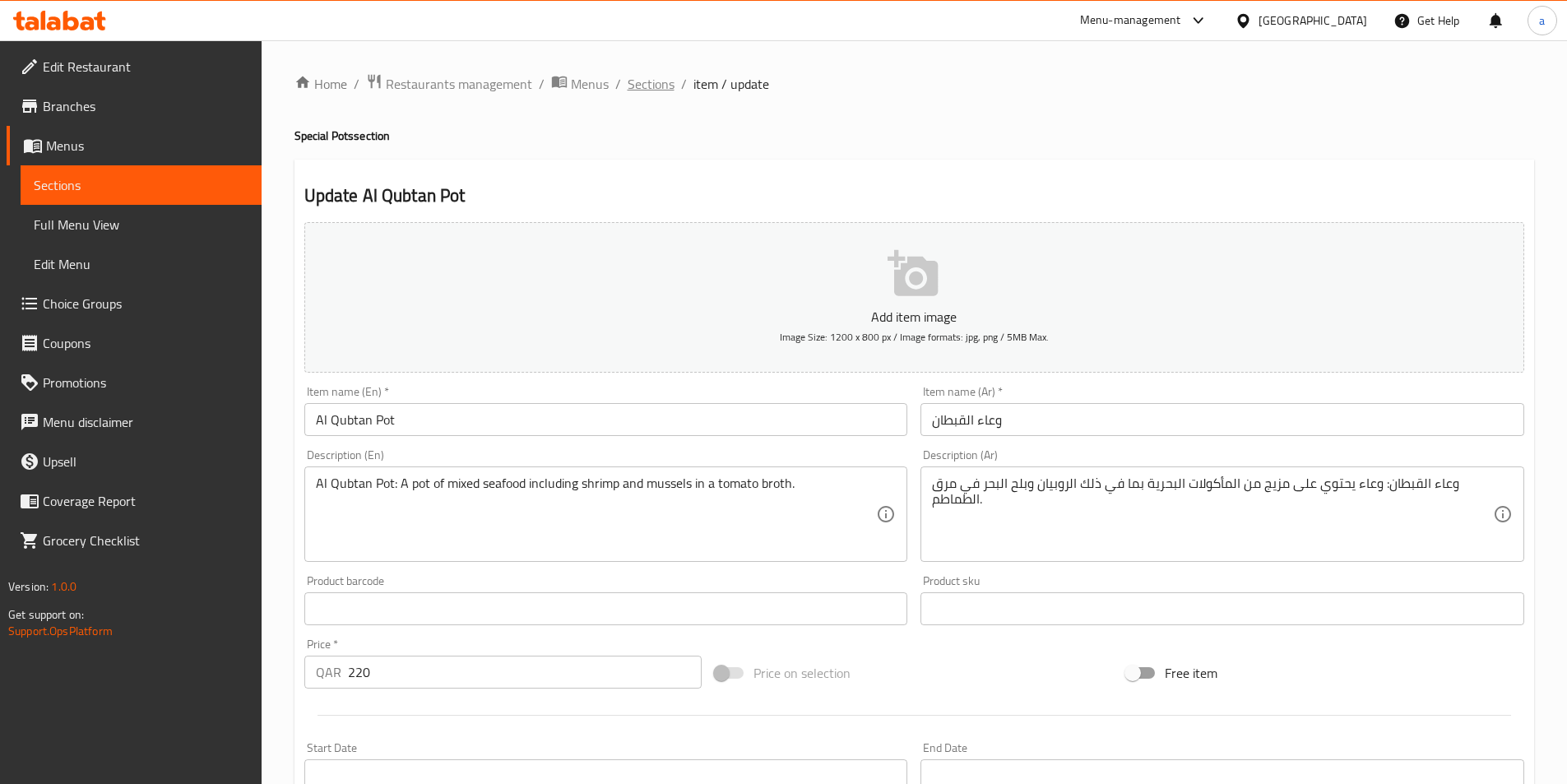
click at [645, 84] on span "Sections" at bounding box center [651, 84] width 47 height 20
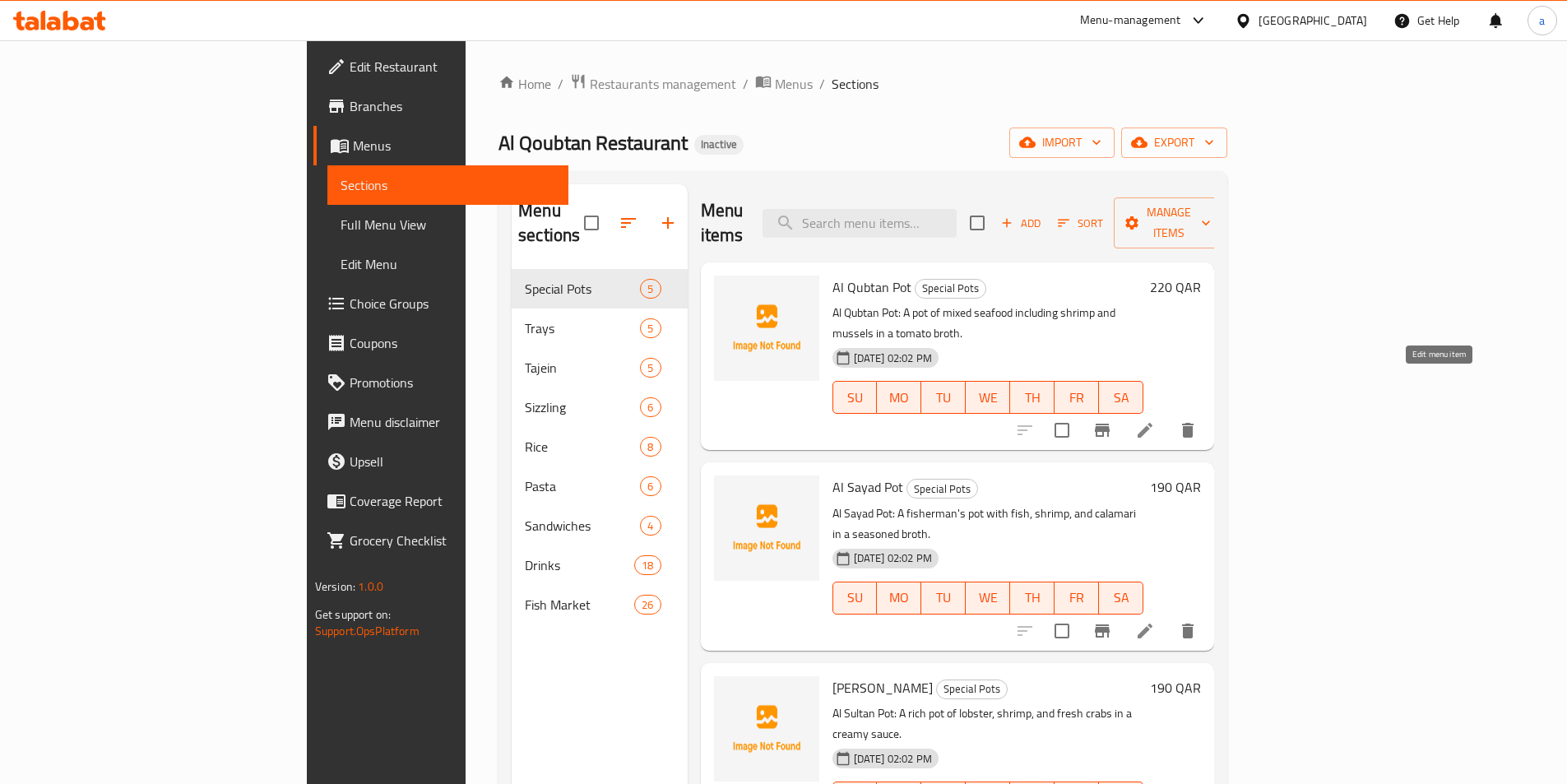
click at [1153, 423] on icon at bounding box center [1145, 430] width 15 height 15
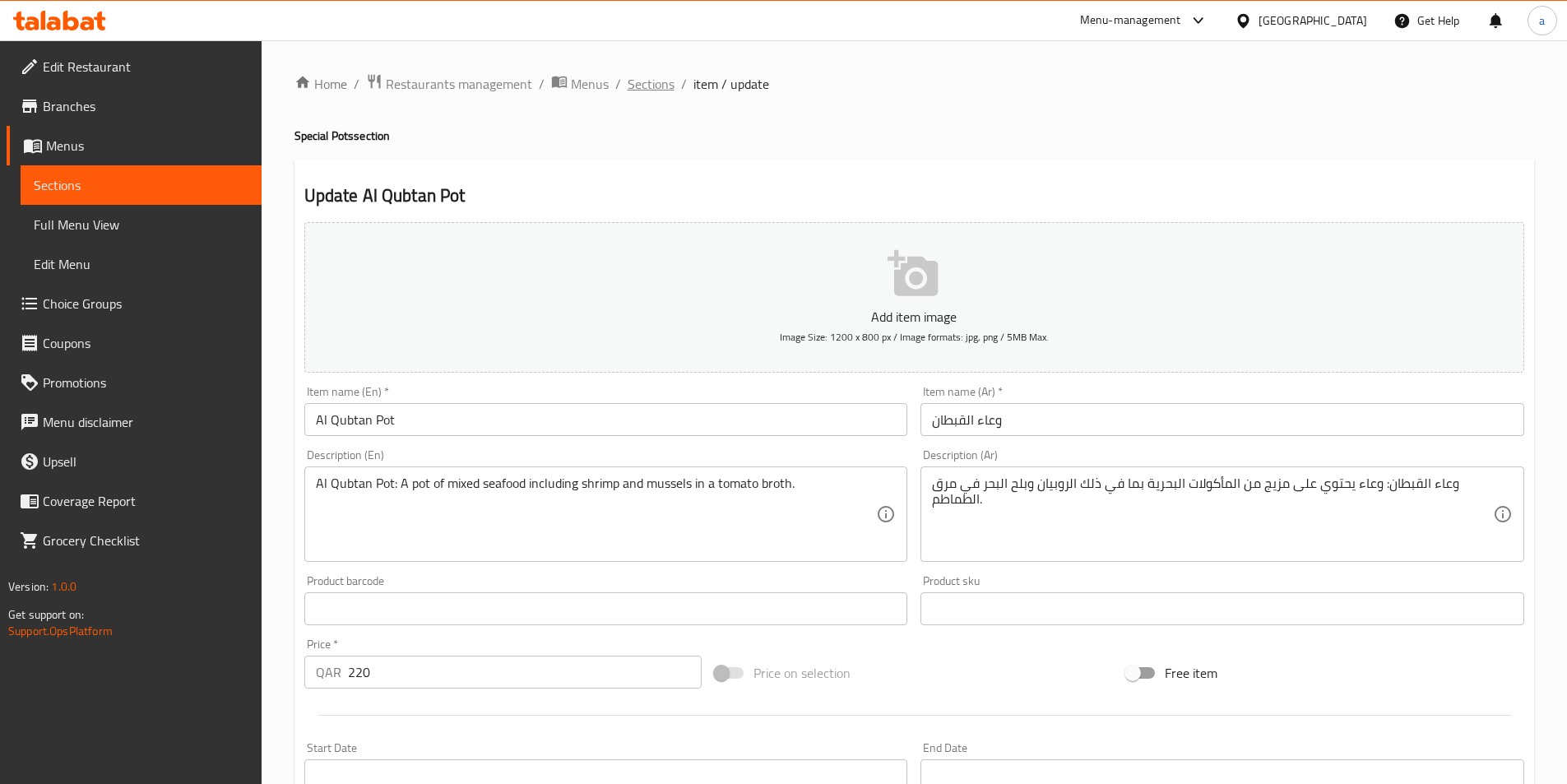
click at [652, 82] on span "Sections" at bounding box center [651, 84] width 47 height 20
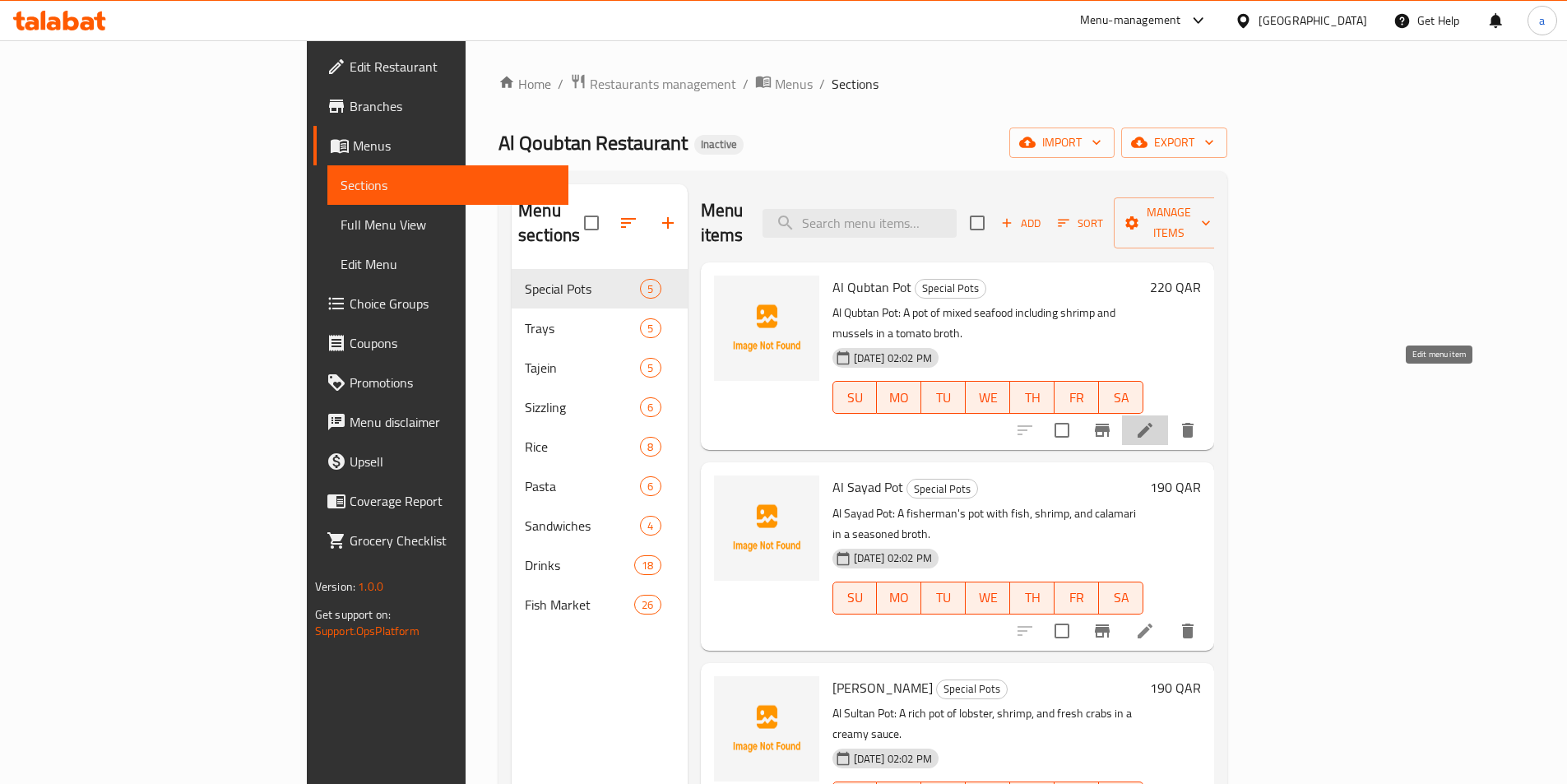
click at [1153, 423] on icon at bounding box center [1145, 430] width 15 height 15
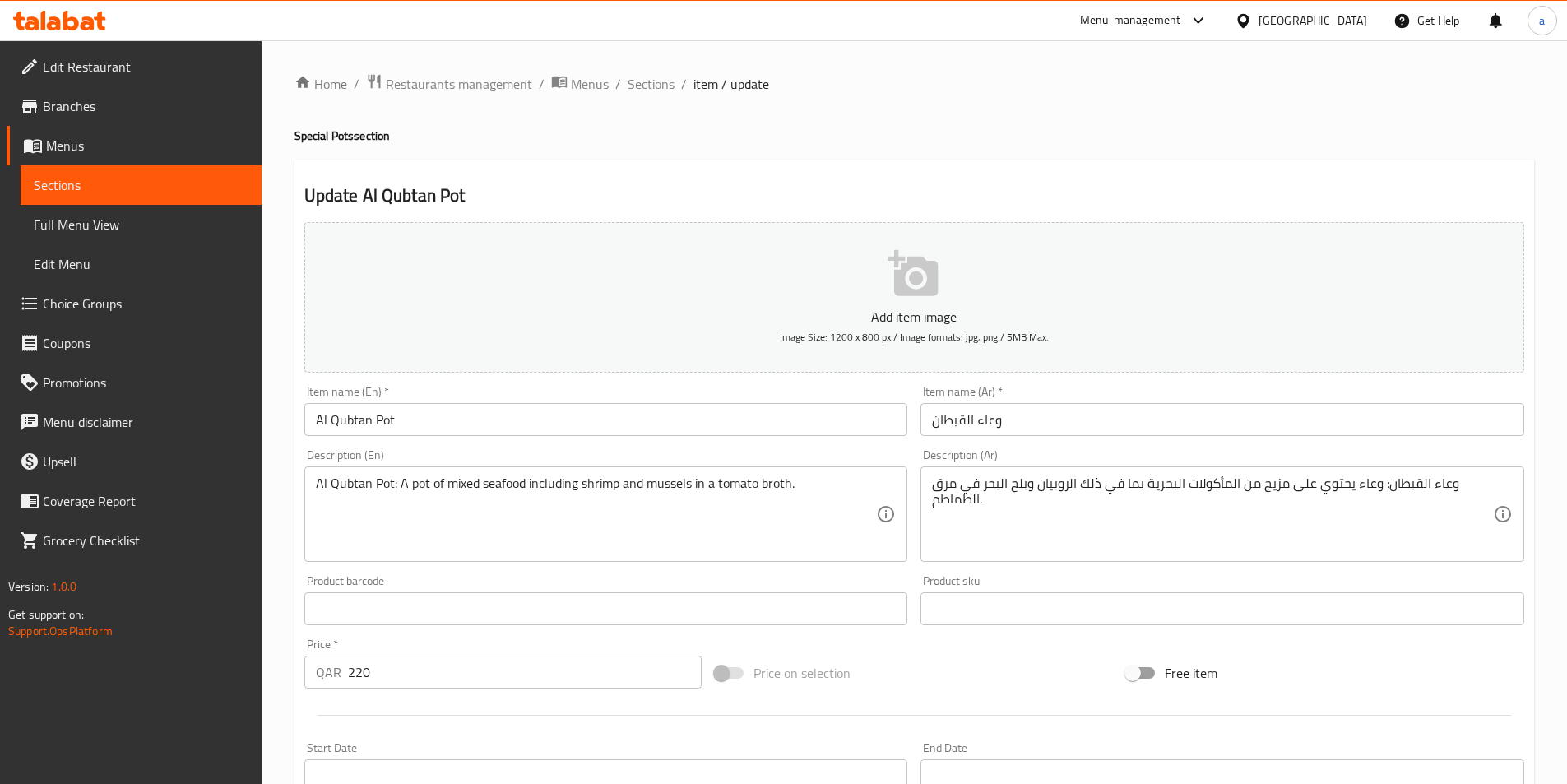
click at [994, 421] on input "وعاء القبطان" at bounding box center [1223, 419] width 604 height 33
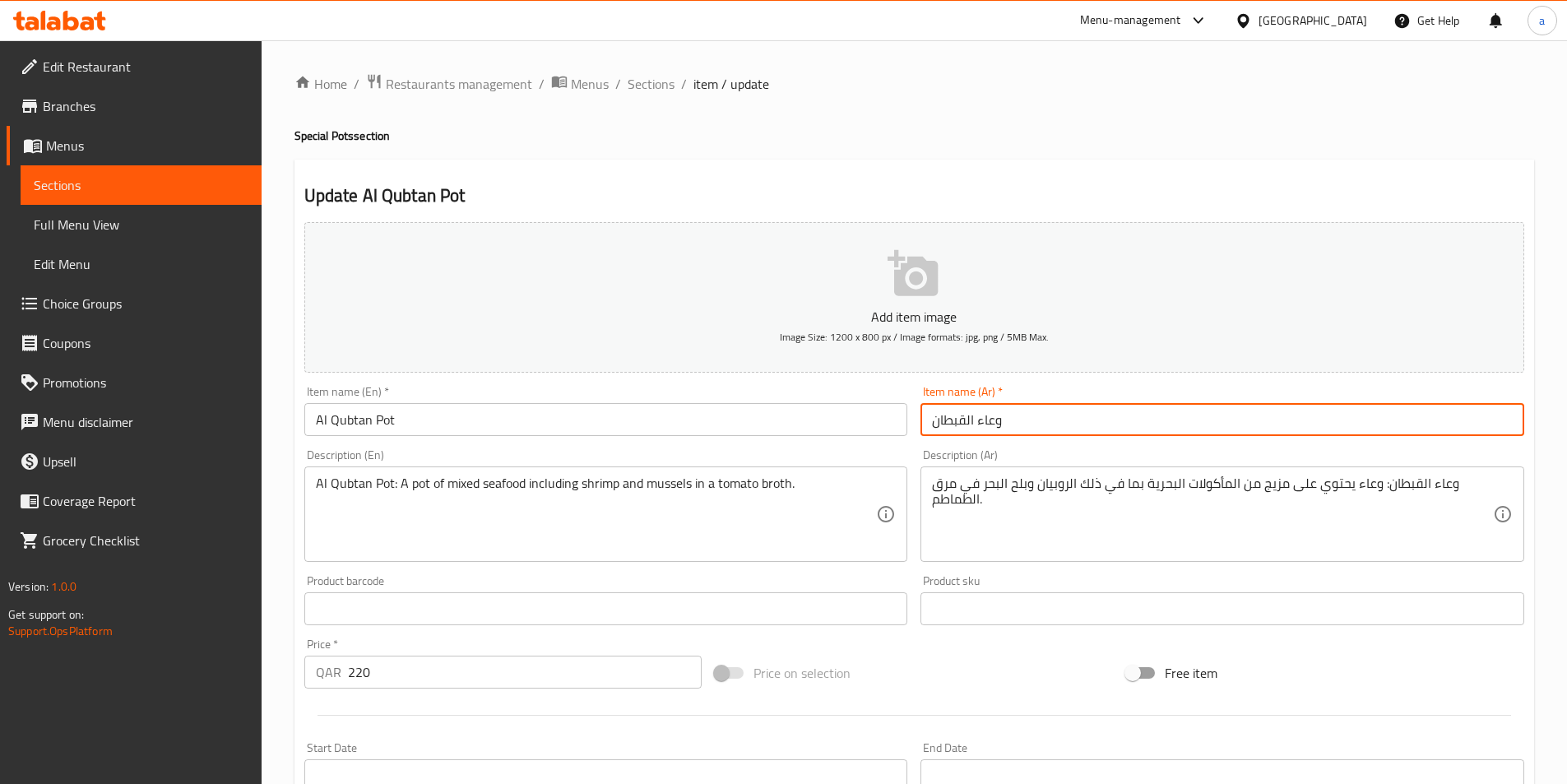
click at [994, 421] on input "وعاء القبطان" at bounding box center [1223, 419] width 604 height 33
paste input "سطل"
type input "سطل القبطان"
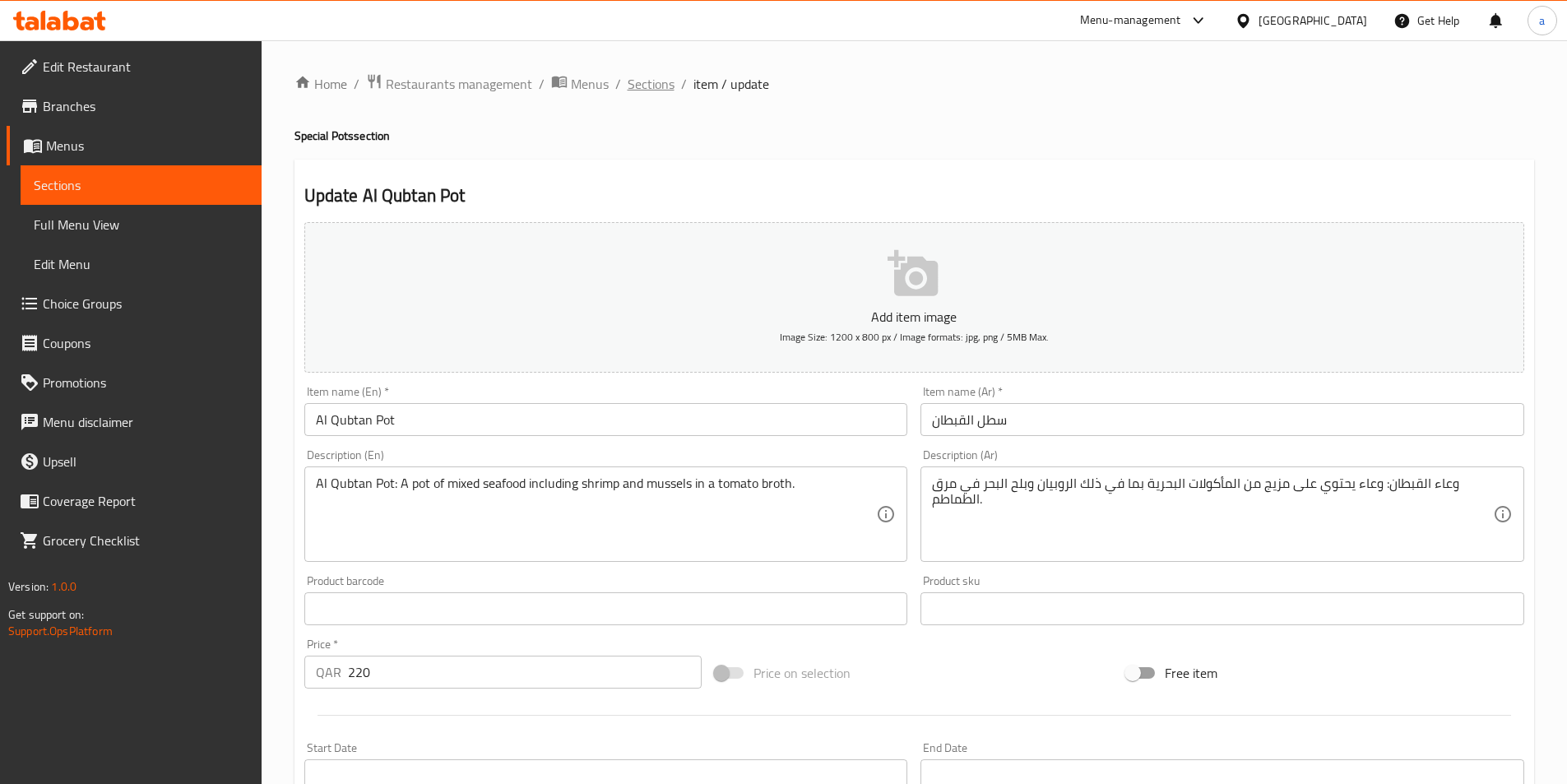
click at [649, 83] on span "Sections" at bounding box center [651, 84] width 47 height 20
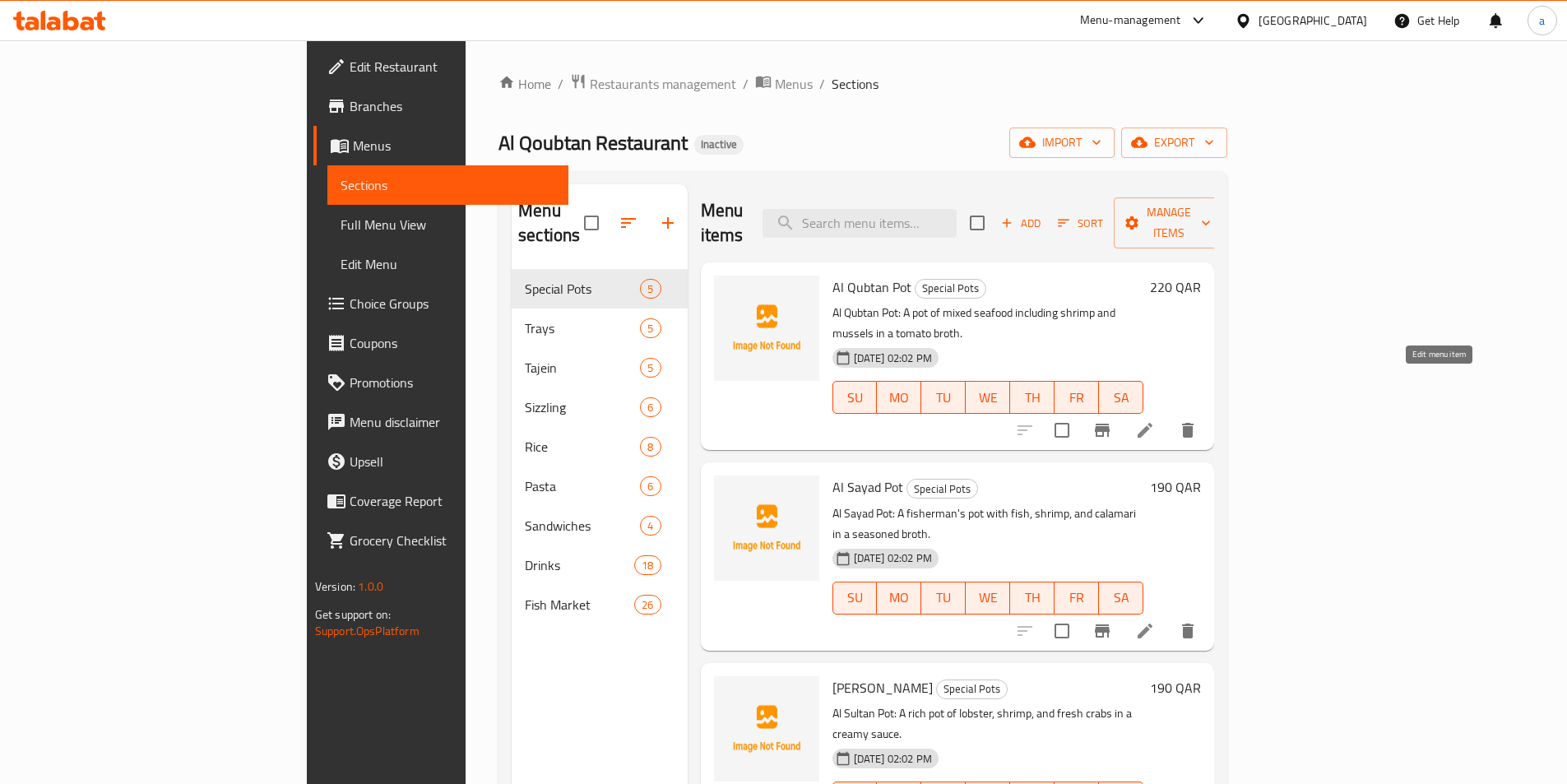
click at [1153, 423] on icon at bounding box center [1145, 430] width 15 height 15
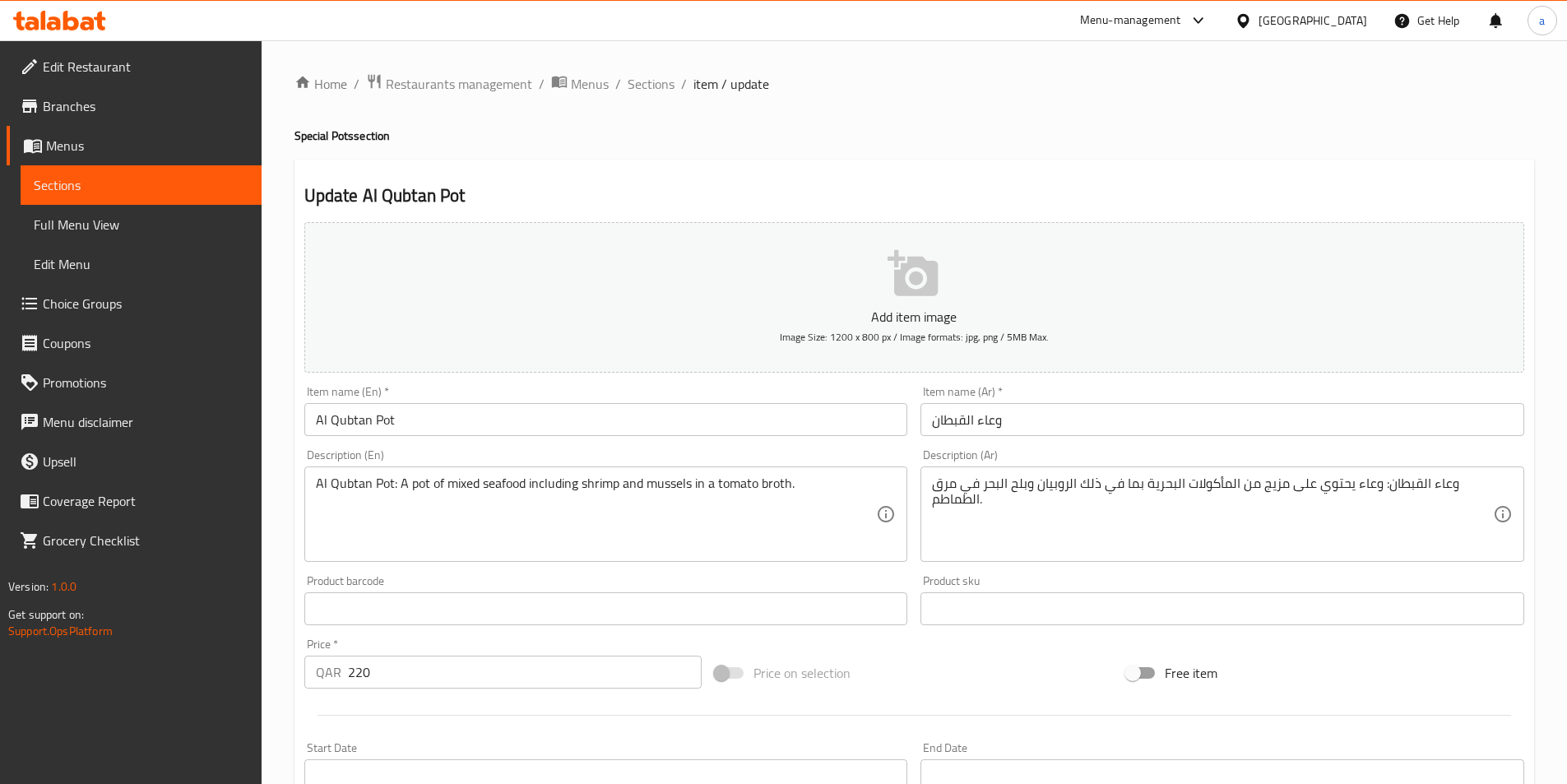
drag, startPoint x: 658, startPoint y: 84, endPoint x: 999, endPoint y: 6, distance: 349.8
click at [658, 84] on span "Sections" at bounding box center [651, 84] width 47 height 20
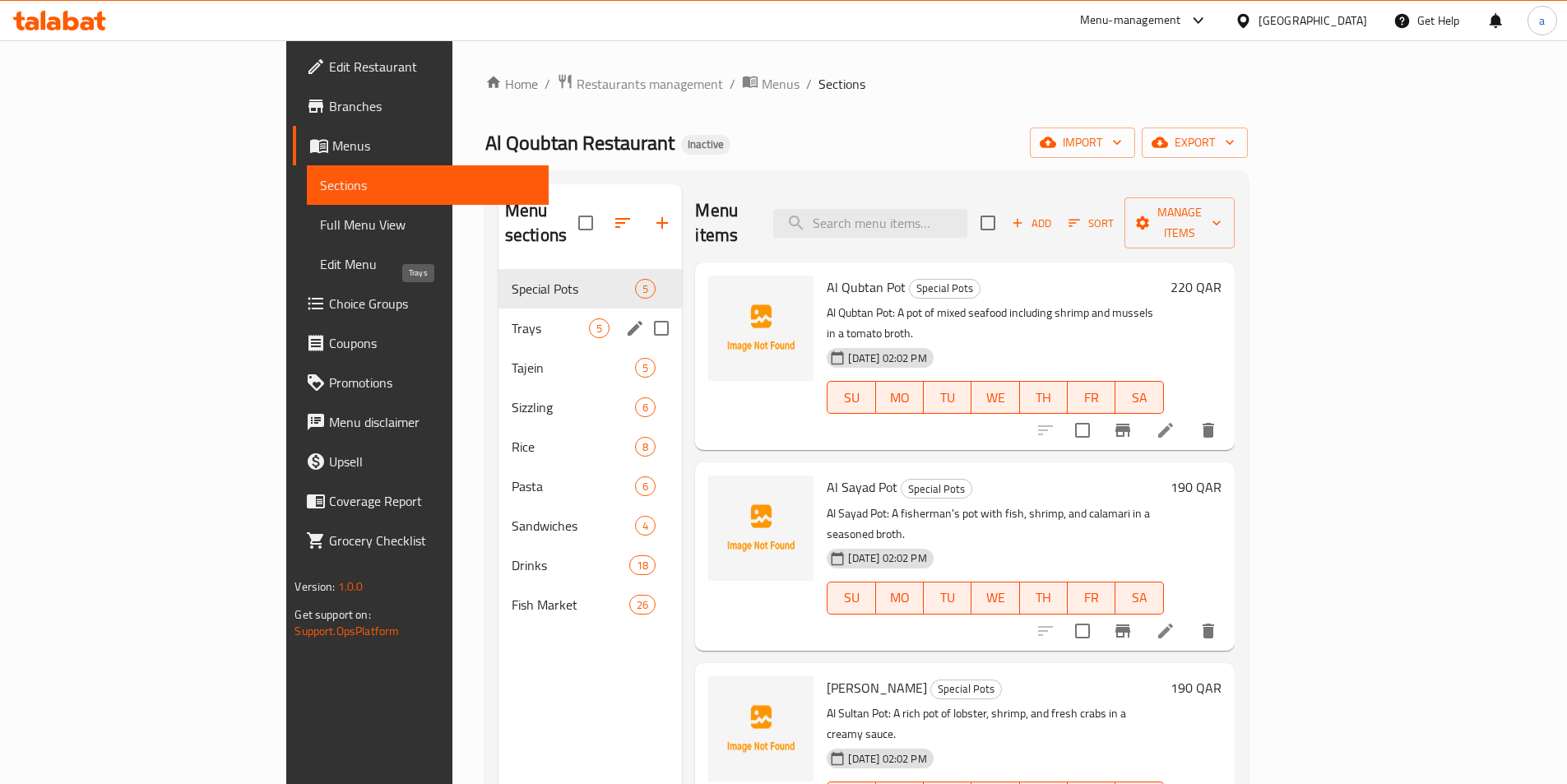
drag, startPoint x: 472, startPoint y: 300, endPoint x: 506, endPoint y: 299, distance: 34.0
click at [512, 318] on span "Trays" at bounding box center [550, 328] width 78 height 20
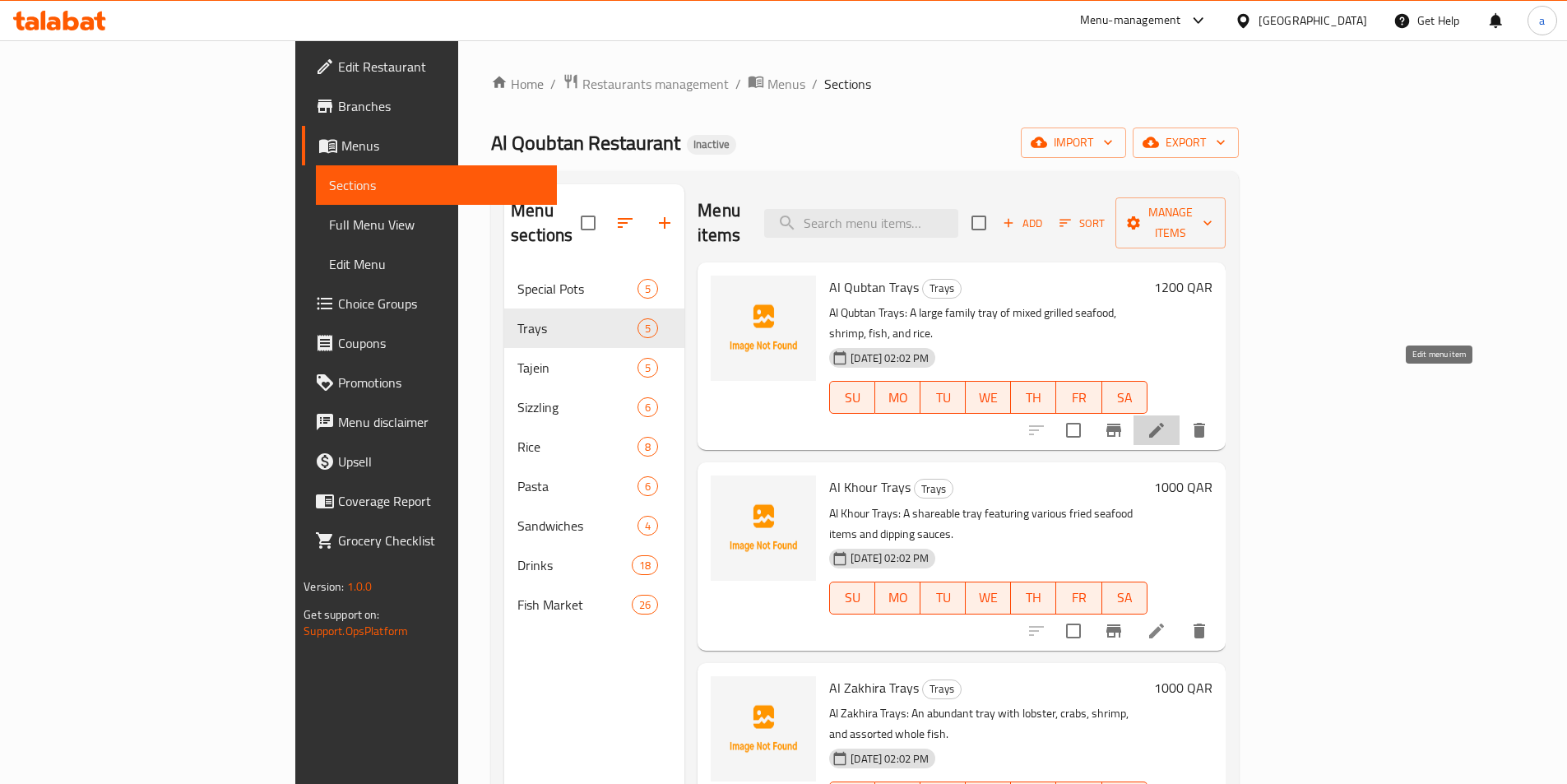
click at [1166, 420] on icon at bounding box center [1156, 430] width 20 height 20
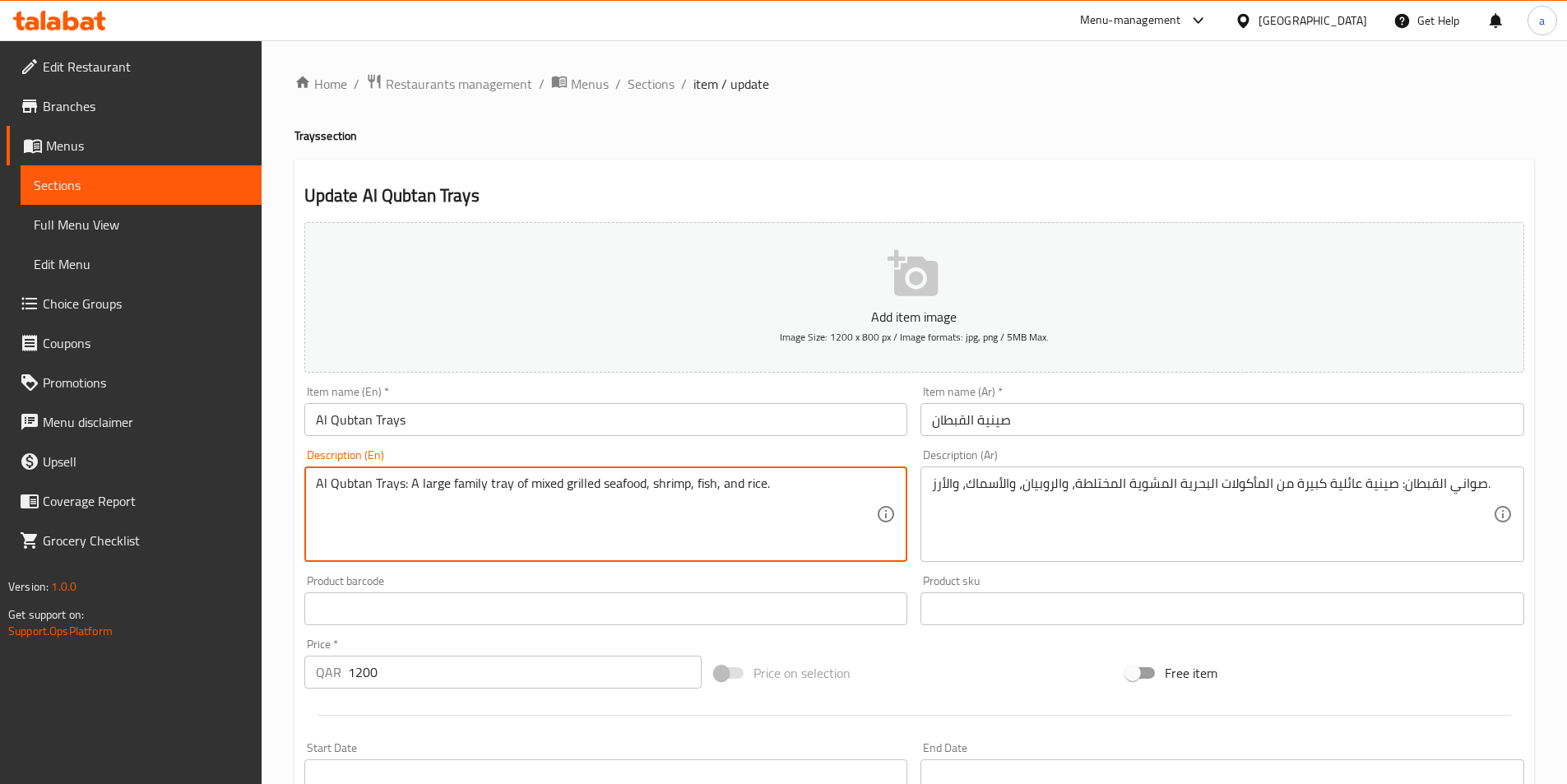
click at [532, 482] on textarea "Al Qubtan Trays: A large family tray of mixed grilled seafood, shrimp, fish, an…" at bounding box center [596, 513] width 561 height 78
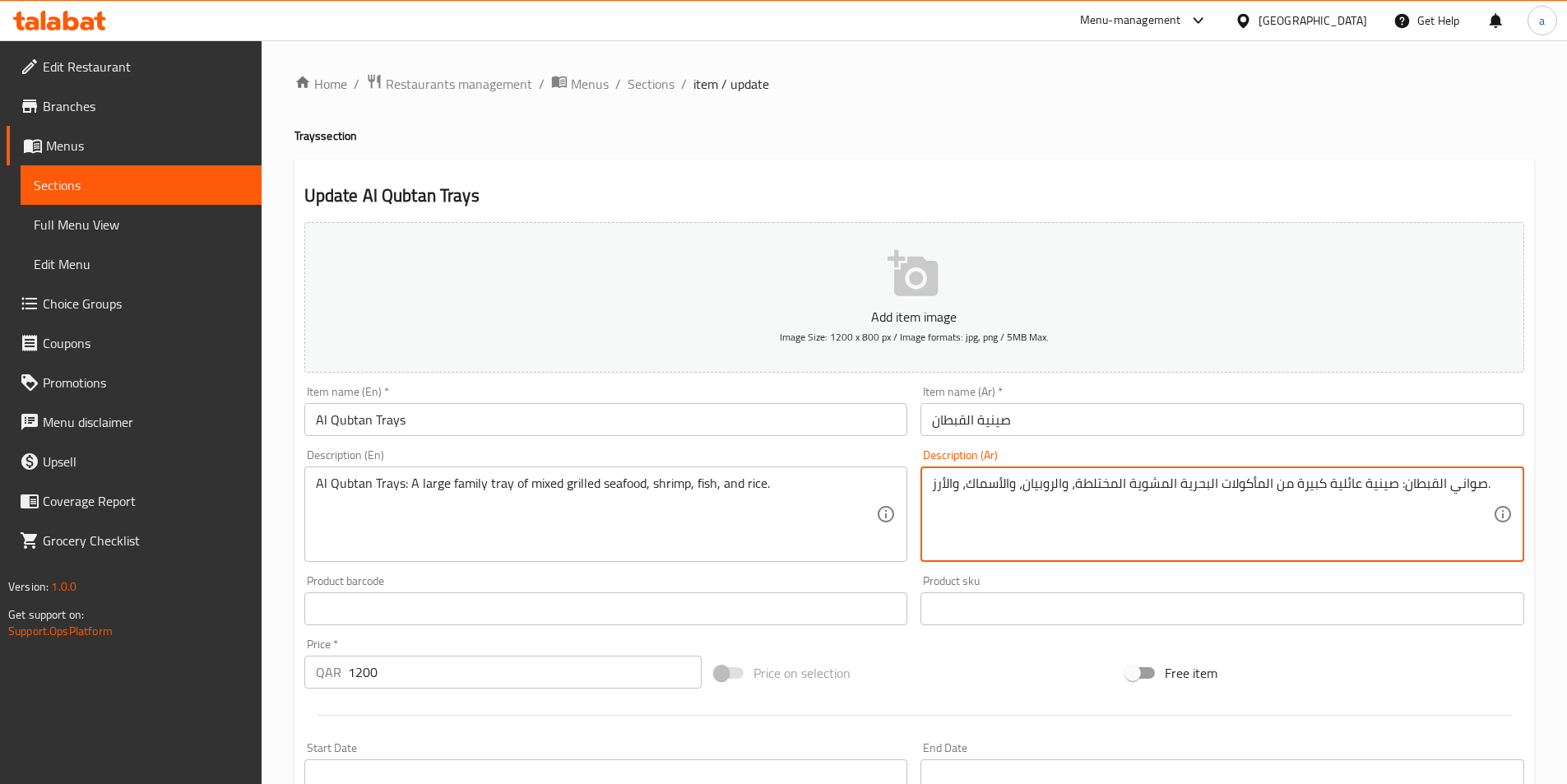
click at [1101, 483] on textarea "صواني القبطان: صينية عائلية كبيرة من المأكولات البحرية المشوية المختلطة، والروب…" at bounding box center [1213, 513] width 561 height 78
click at [1113, 485] on textarea "صواني القبطان: صينية عائلية كبيرة من المأكولات البحرية المشوية المختلطة، والروب…" at bounding box center [1213, 513] width 561 height 78
drag, startPoint x: 1116, startPoint y: 484, endPoint x: 1085, endPoint y: 487, distance: 31.1
click at [1085, 487] on textarea "صواني القبطان: صينية عائلية كبيرة من المأكولات البحرية المشوية المختلطة، والروب…" at bounding box center [1213, 513] width 561 height 78
paste textarea "كل"
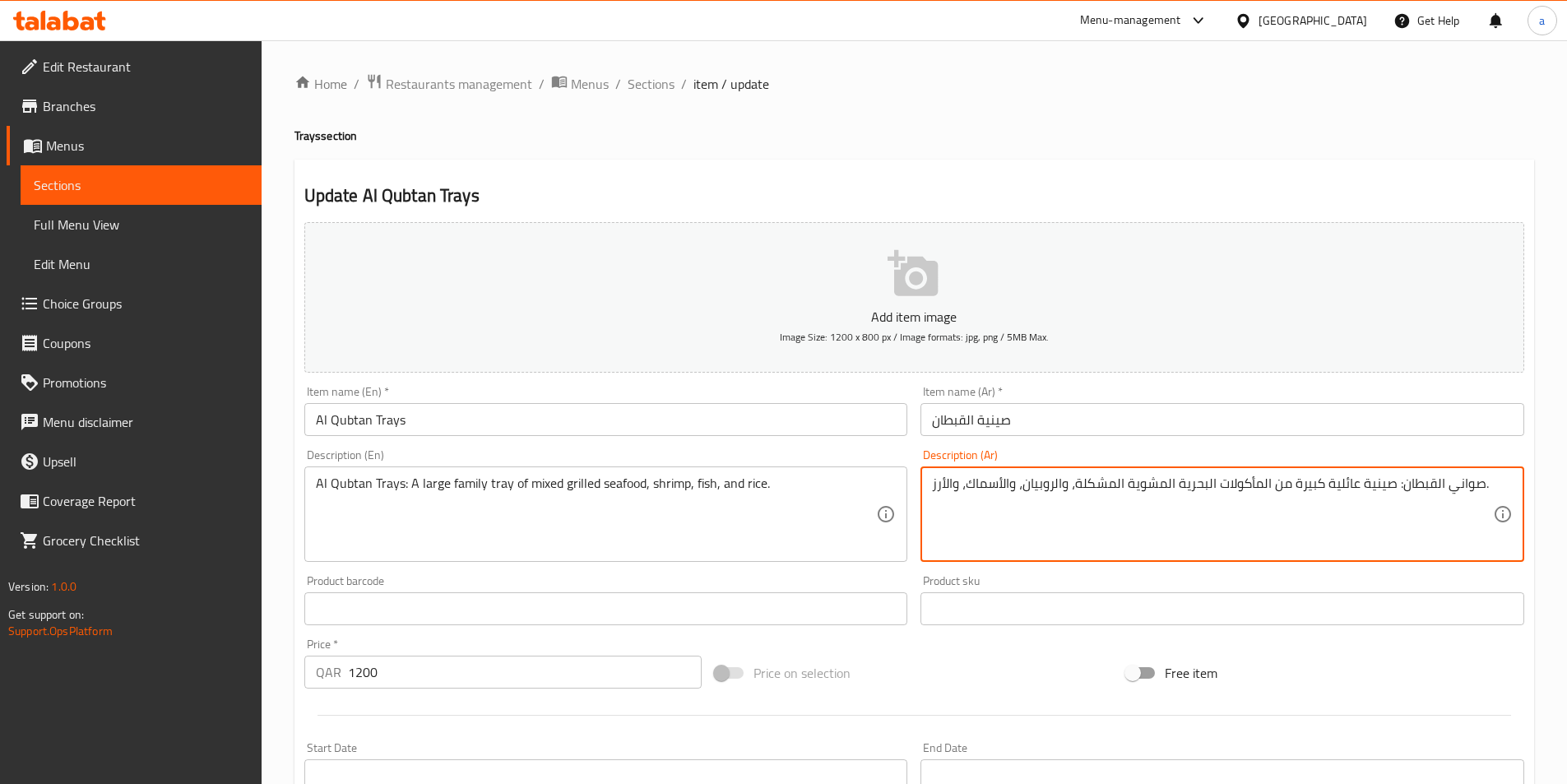
type textarea "صواني القبطان: صينية عائلية كبيرة من المأكولات البحرية المشوية المشكلة، والروبي…"
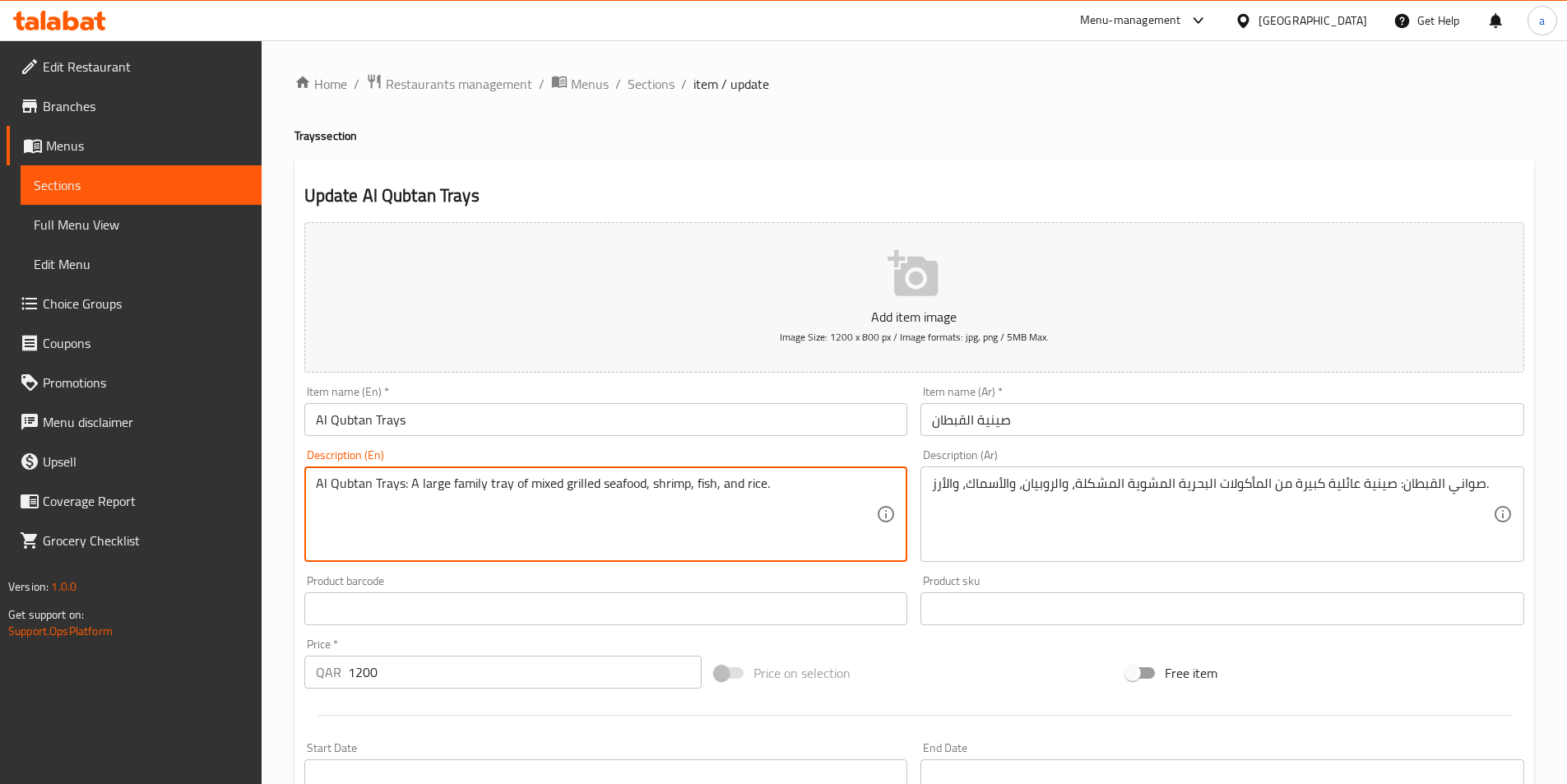
click at [666, 481] on textarea "Al Qubtan Trays: A large family tray of mixed grilled seafood, shrimp, fish, an…" at bounding box center [596, 513] width 561 height 78
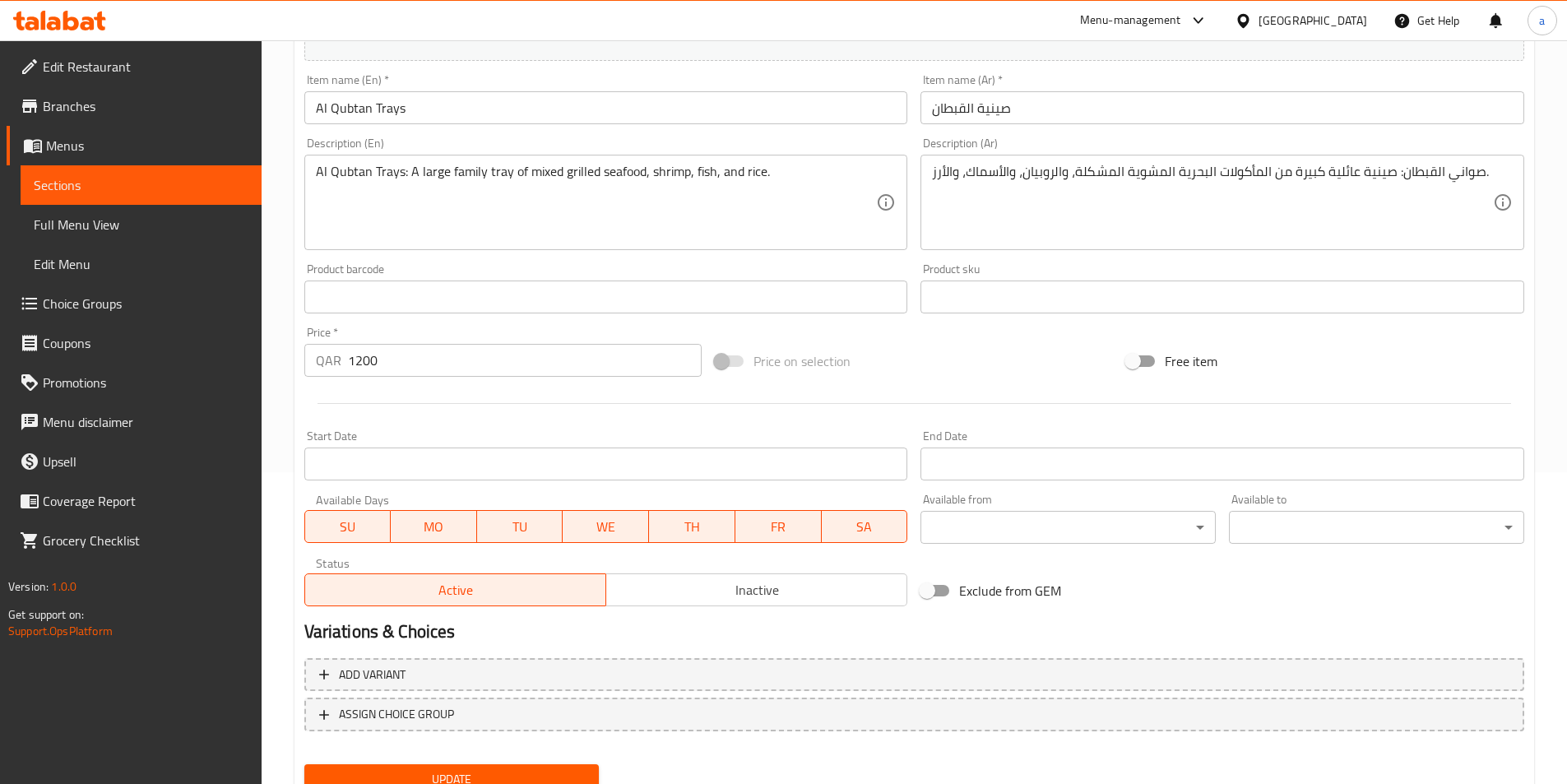
scroll to position [378, 0]
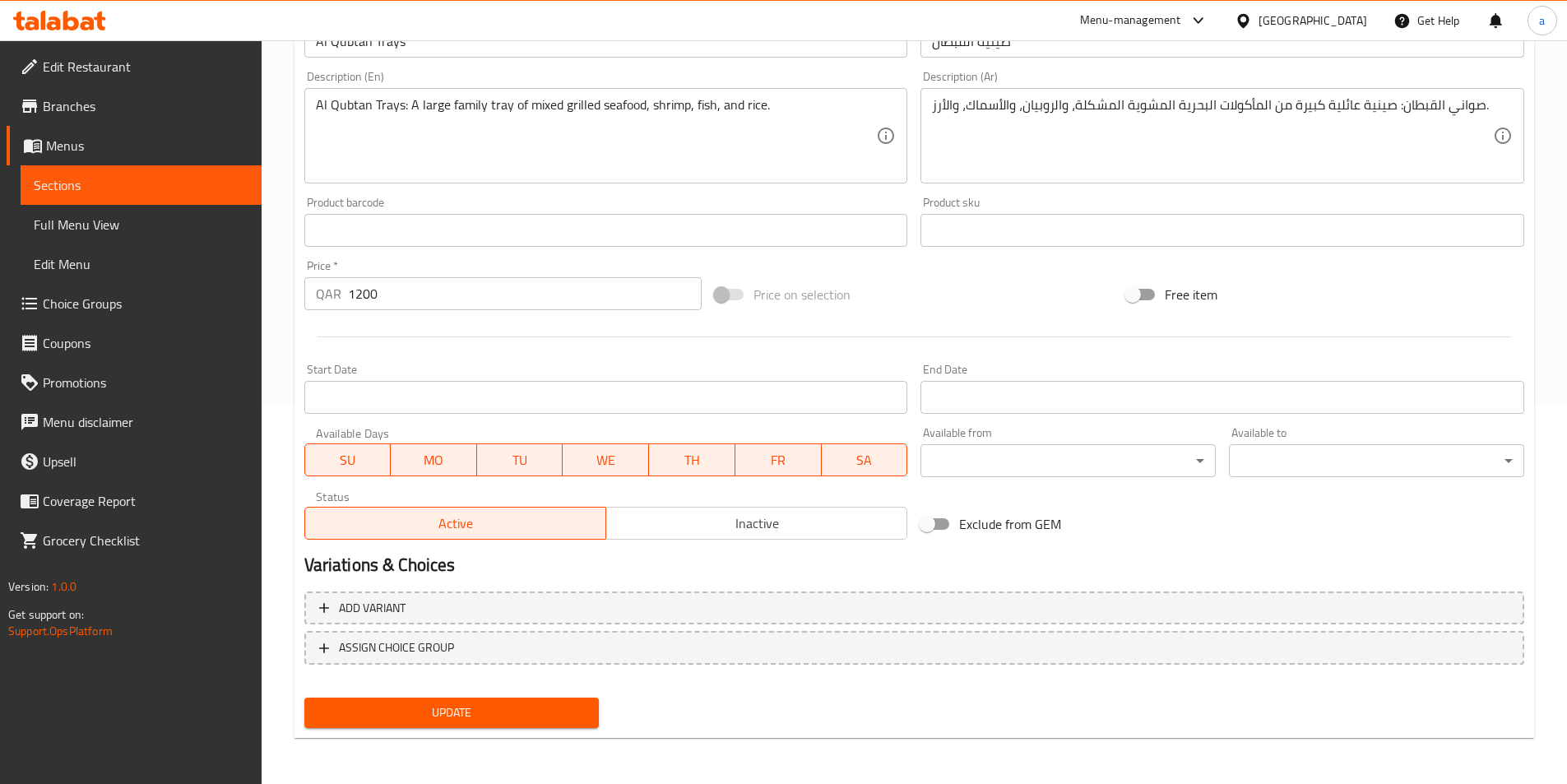
drag, startPoint x: 458, startPoint y: 718, endPoint x: 473, endPoint y: 545, distance: 173.6
click at [458, 718] on span "Update" at bounding box center [452, 712] width 269 height 21
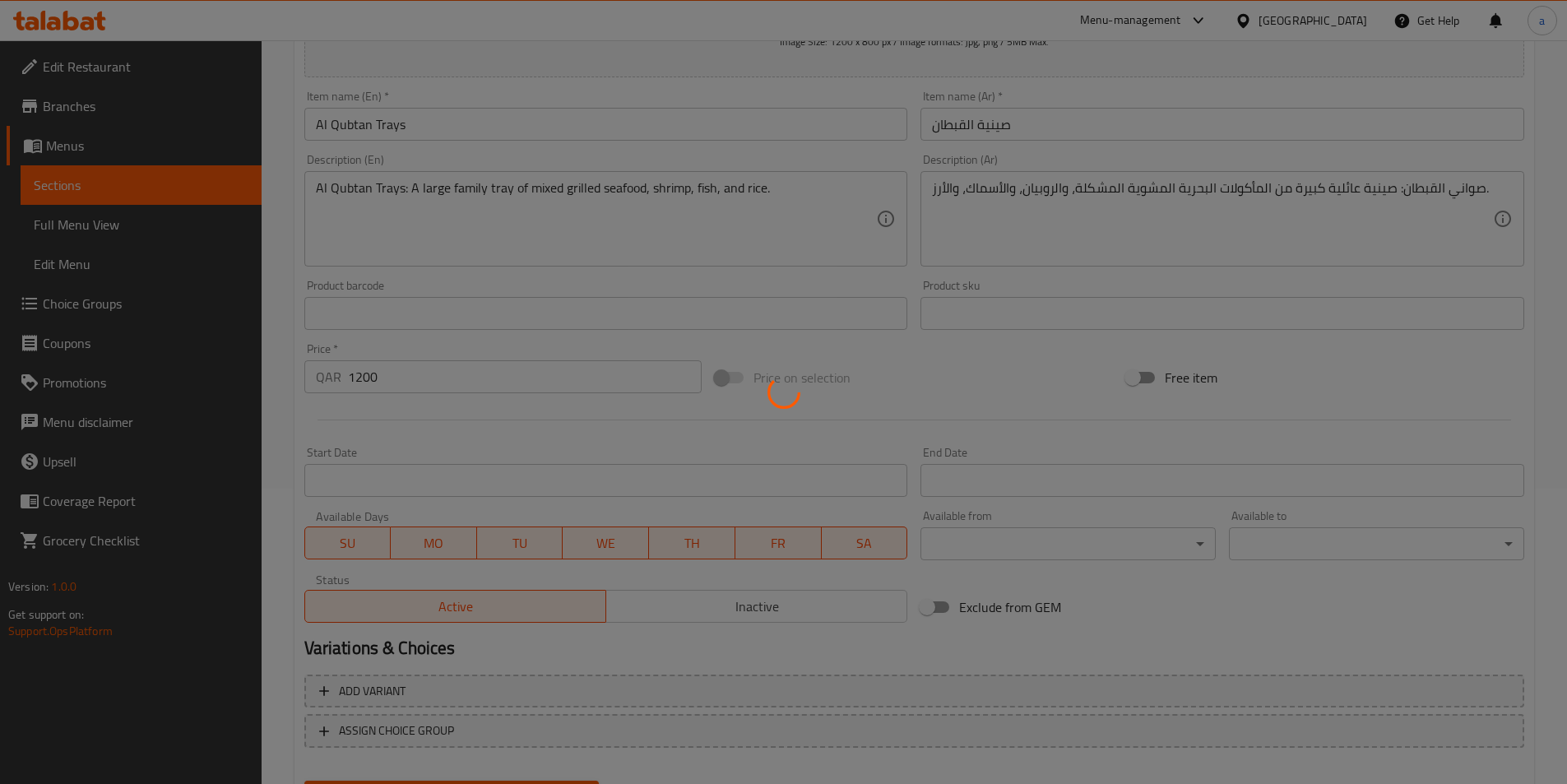
scroll to position [0, 0]
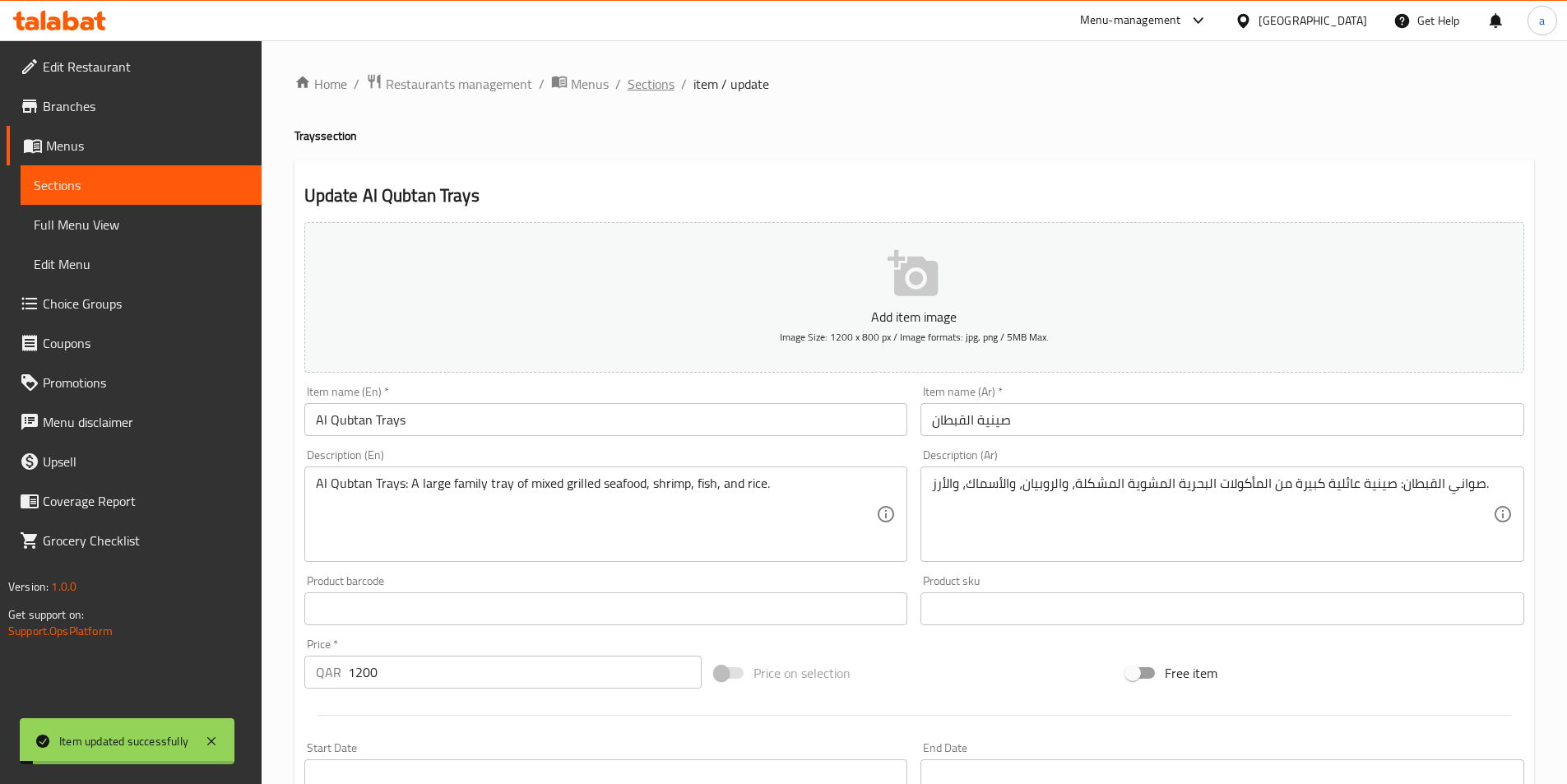
click at [651, 90] on span "Sections" at bounding box center [651, 84] width 47 height 20
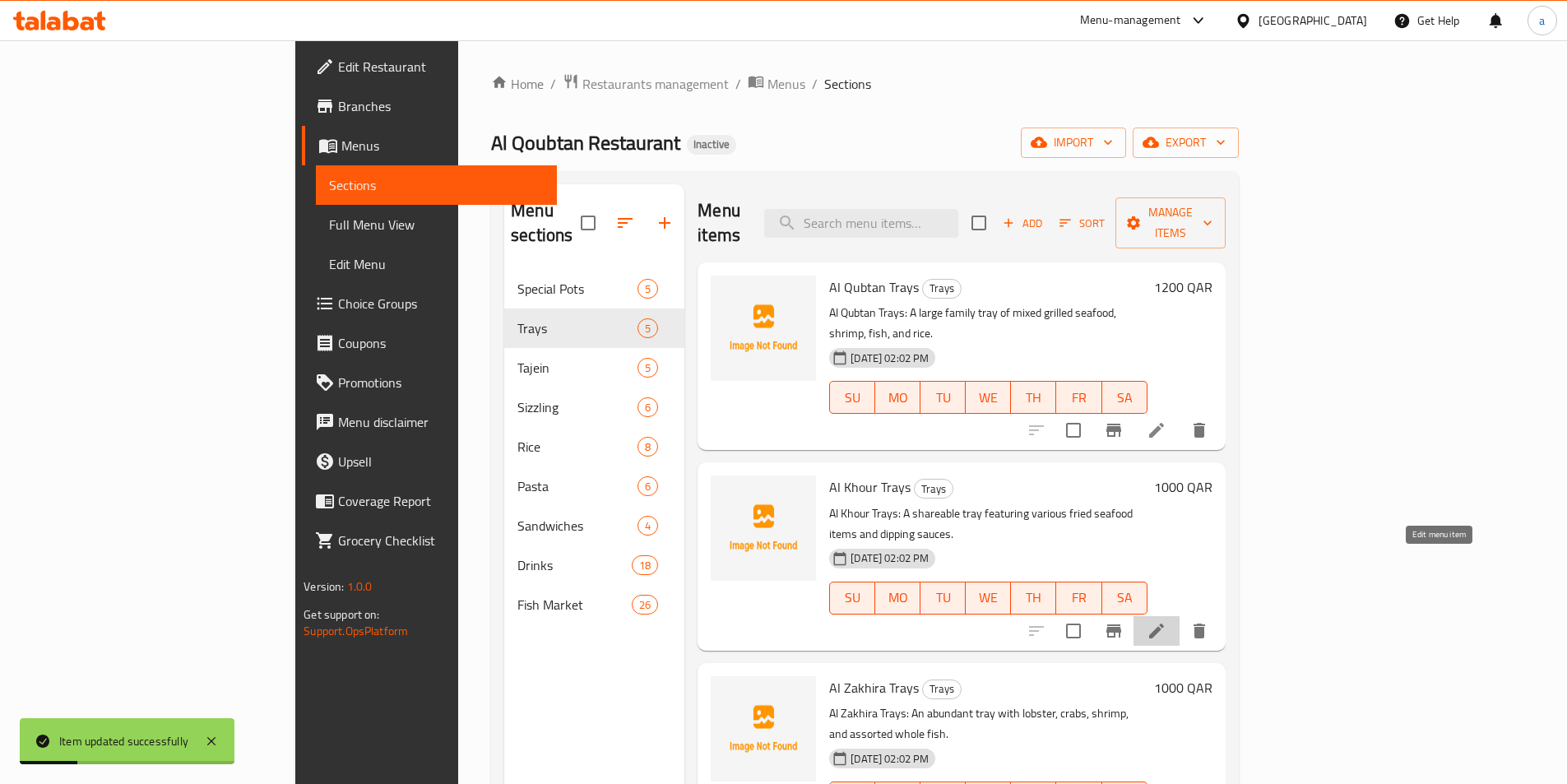
click at [1166, 621] on icon at bounding box center [1156, 631] width 20 height 20
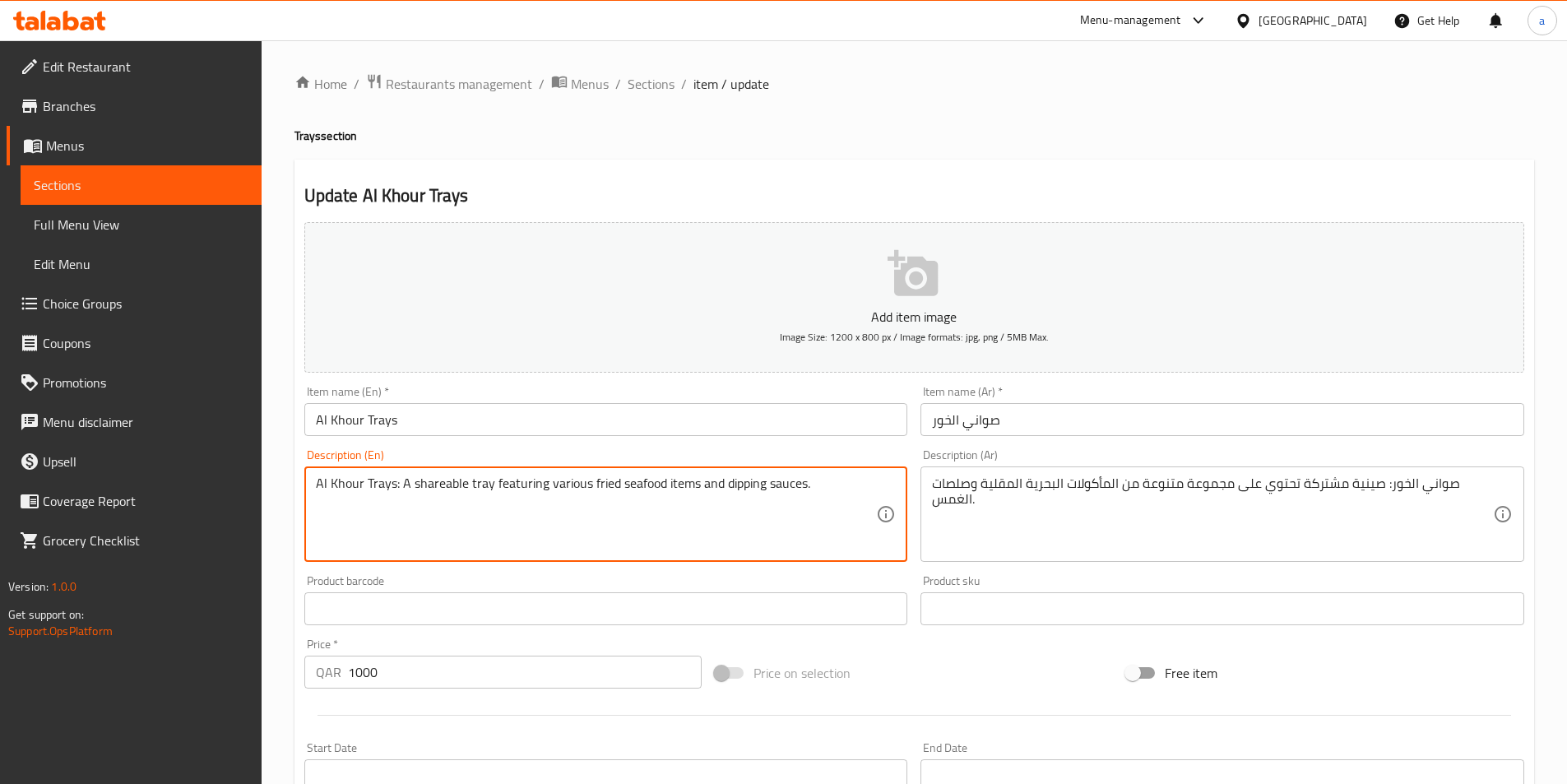
click at [439, 484] on textarea "Al Khour Trays: A shareable tray featuring various fried seafood items and dipp…" at bounding box center [596, 513] width 561 height 78
click at [810, 494] on textarea "Al Khour Trays: A shareable tray featuring various fried seafood items and dipp…" at bounding box center [596, 513] width 561 height 78
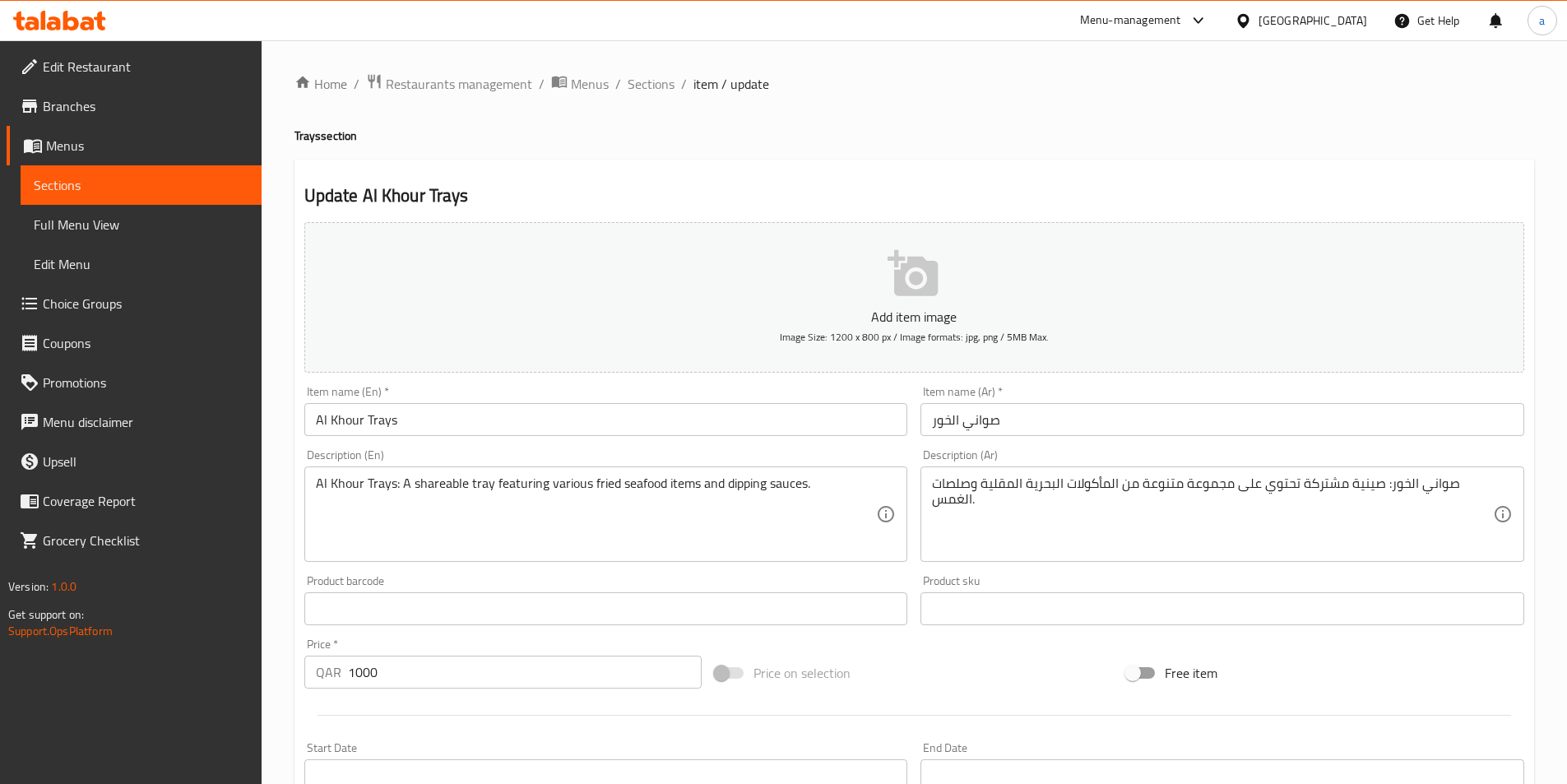
click at [441, 489] on textarea "Al Khour Trays: A shareable tray featuring various fried seafood items and dipp…" at bounding box center [596, 513] width 561 height 78
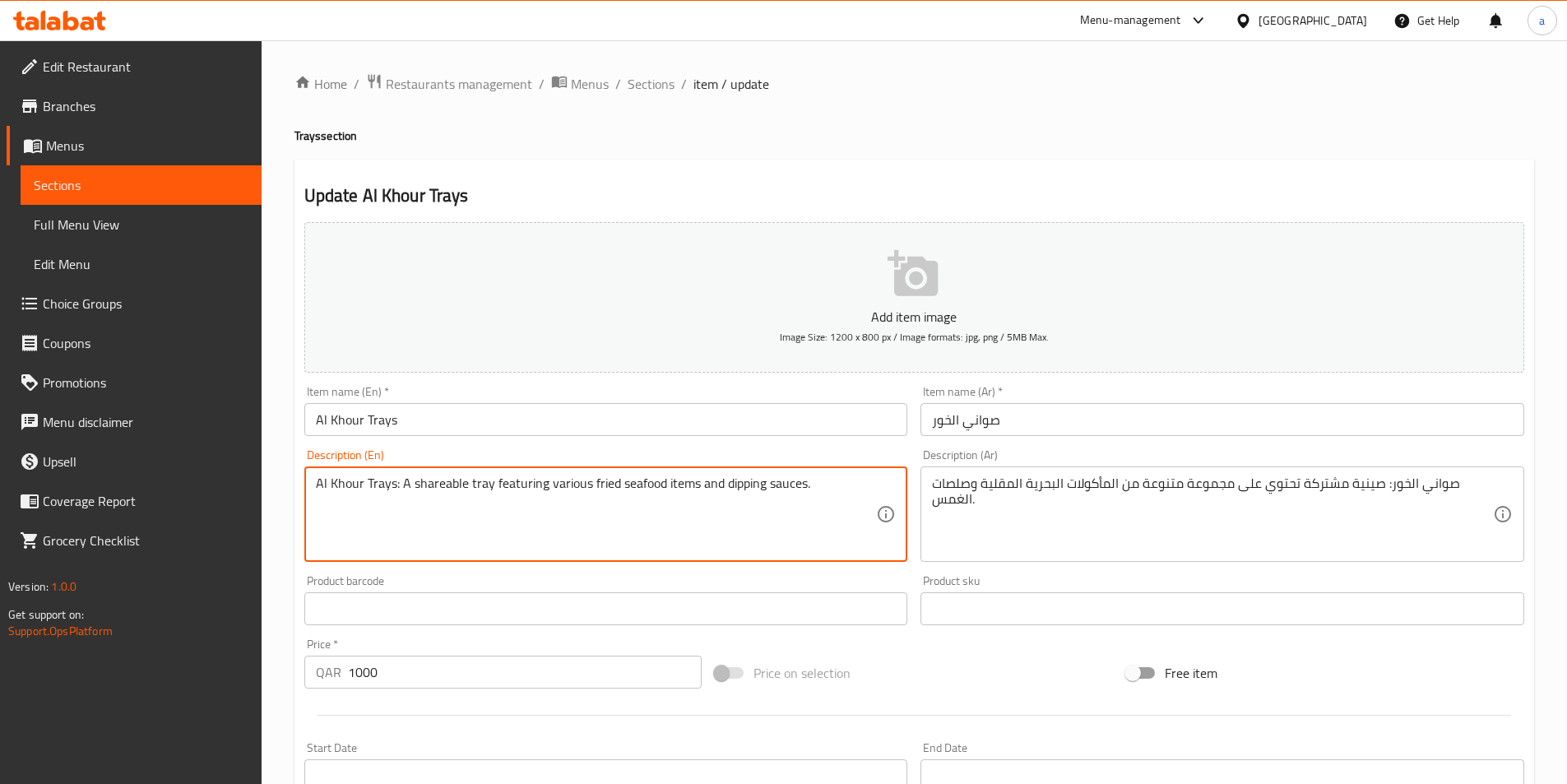
click at [441, 489] on textarea "Al Khour Trays: A shareable tray featuring various fried seafood items and dipp…" at bounding box center [596, 513] width 561 height 78
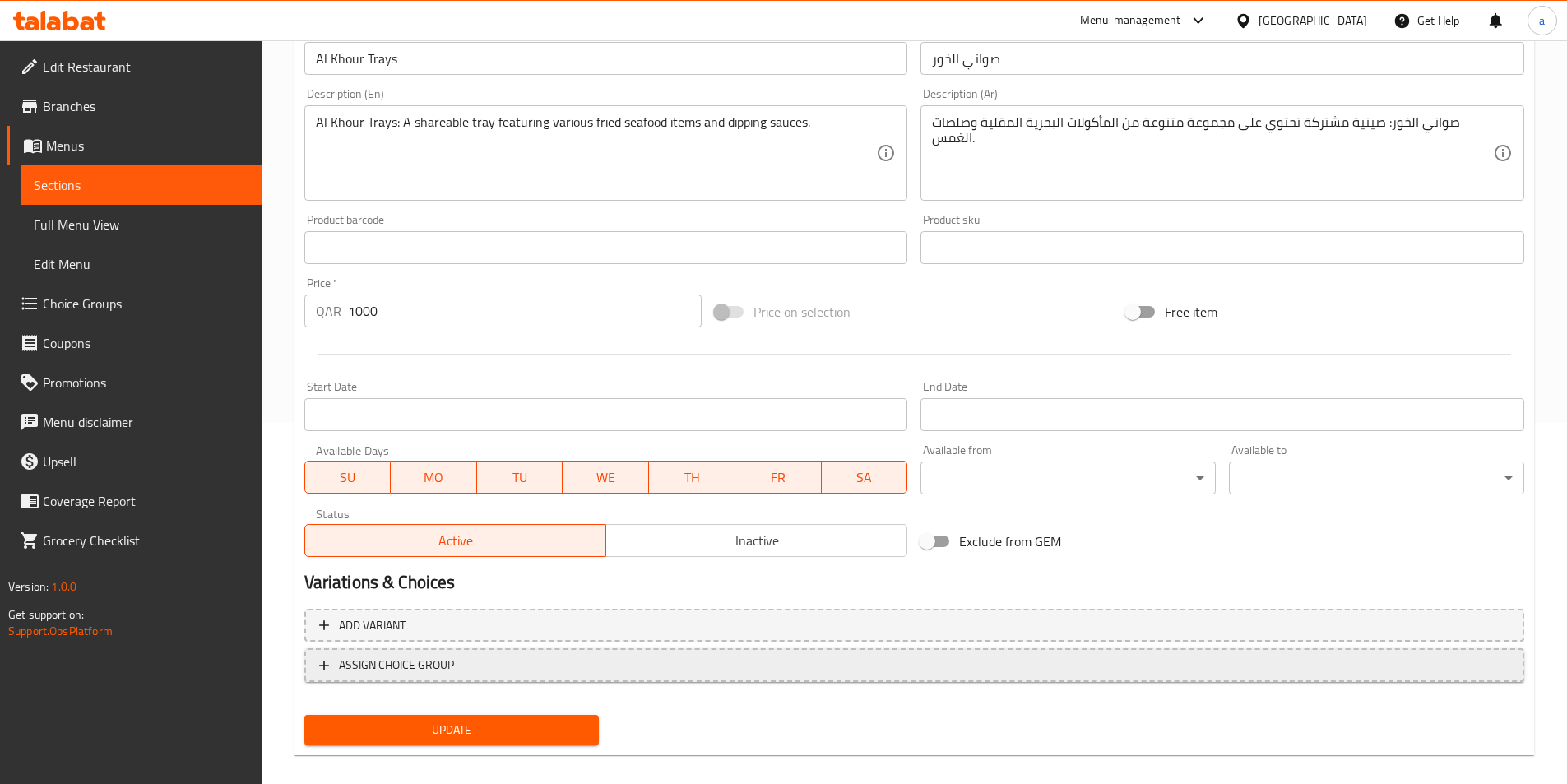
scroll to position [378, 0]
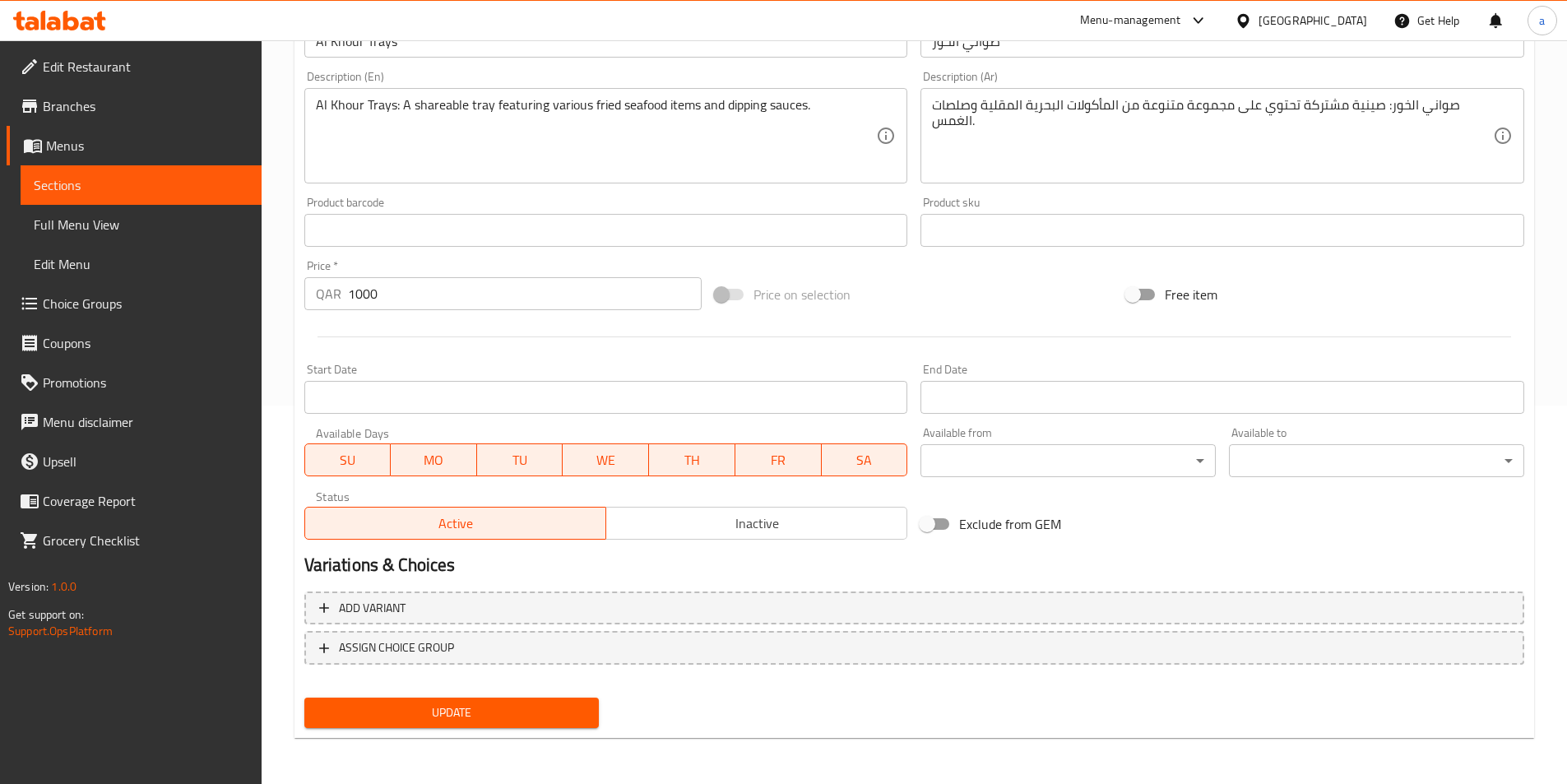
click at [489, 716] on span "Update" at bounding box center [452, 712] width 269 height 21
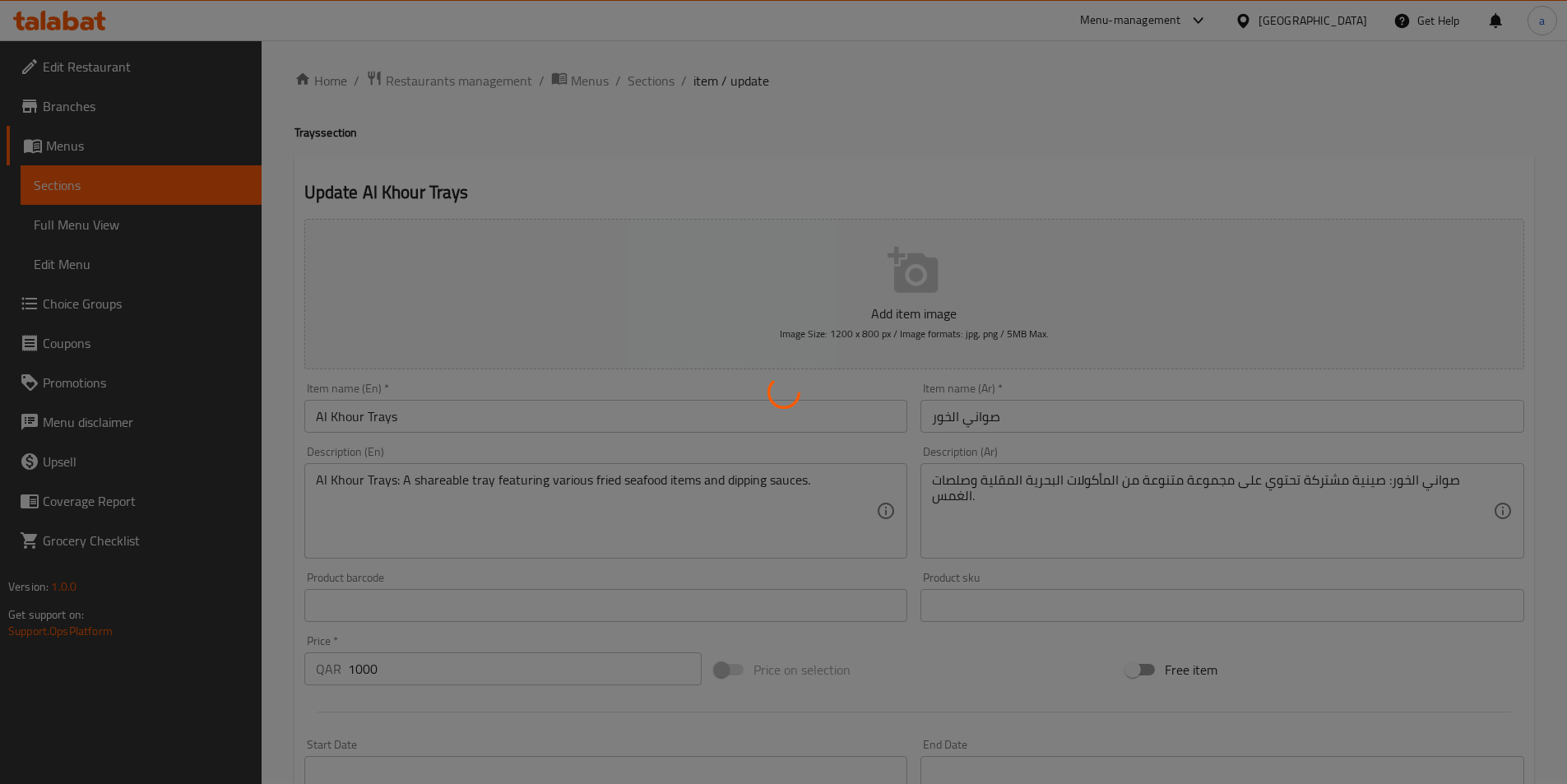
scroll to position [0, 0]
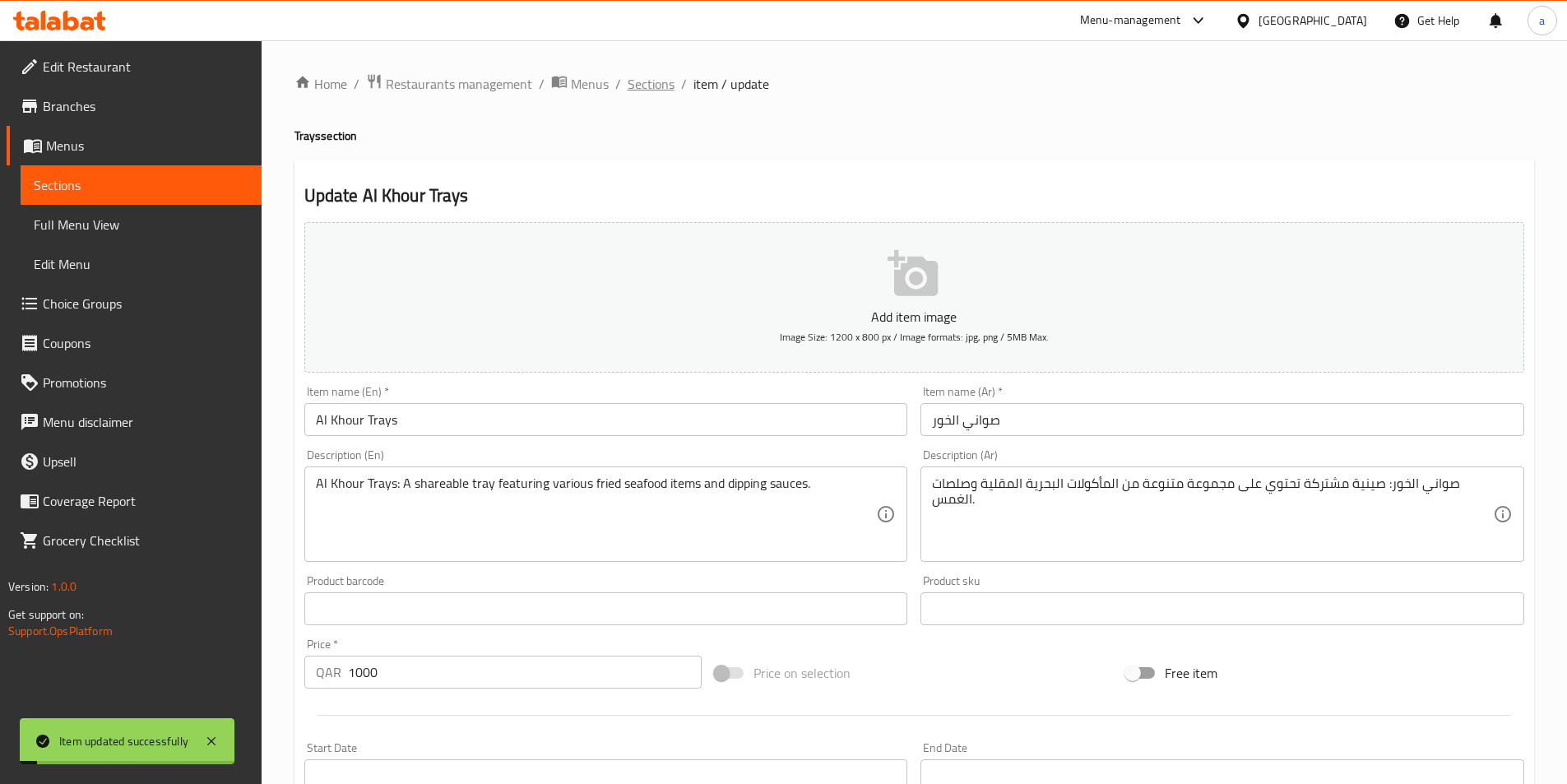
click at [651, 77] on span "Sections" at bounding box center [651, 84] width 47 height 20
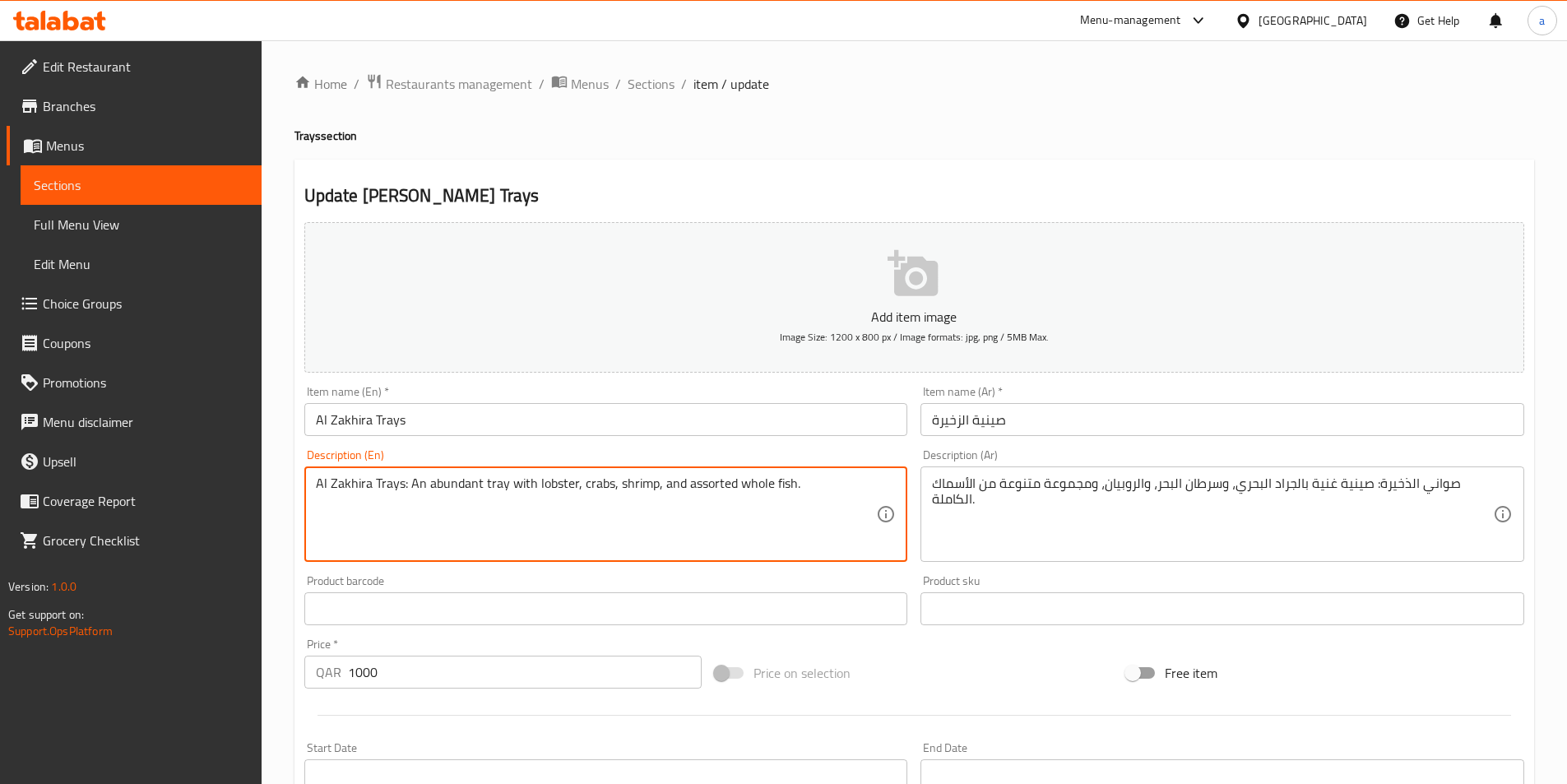
click at [784, 521] on textarea "Al Zakhira Trays: An abundant tray with lobster, crabs, shrimp, and assorted wh…" at bounding box center [596, 513] width 561 height 78
click at [472, 504] on textarea "Al Zakhira Trays: An abundant tray with lobster, crabs, shrimp, and assorted wh…" at bounding box center [596, 513] width 561 height 78
click at [453, 480] on textarea "Al Zakhira Trays: An abundant tray with lobster, crabs, shrimp, and assorted wh…" at bounding box center [596, 513] width 561 height 78
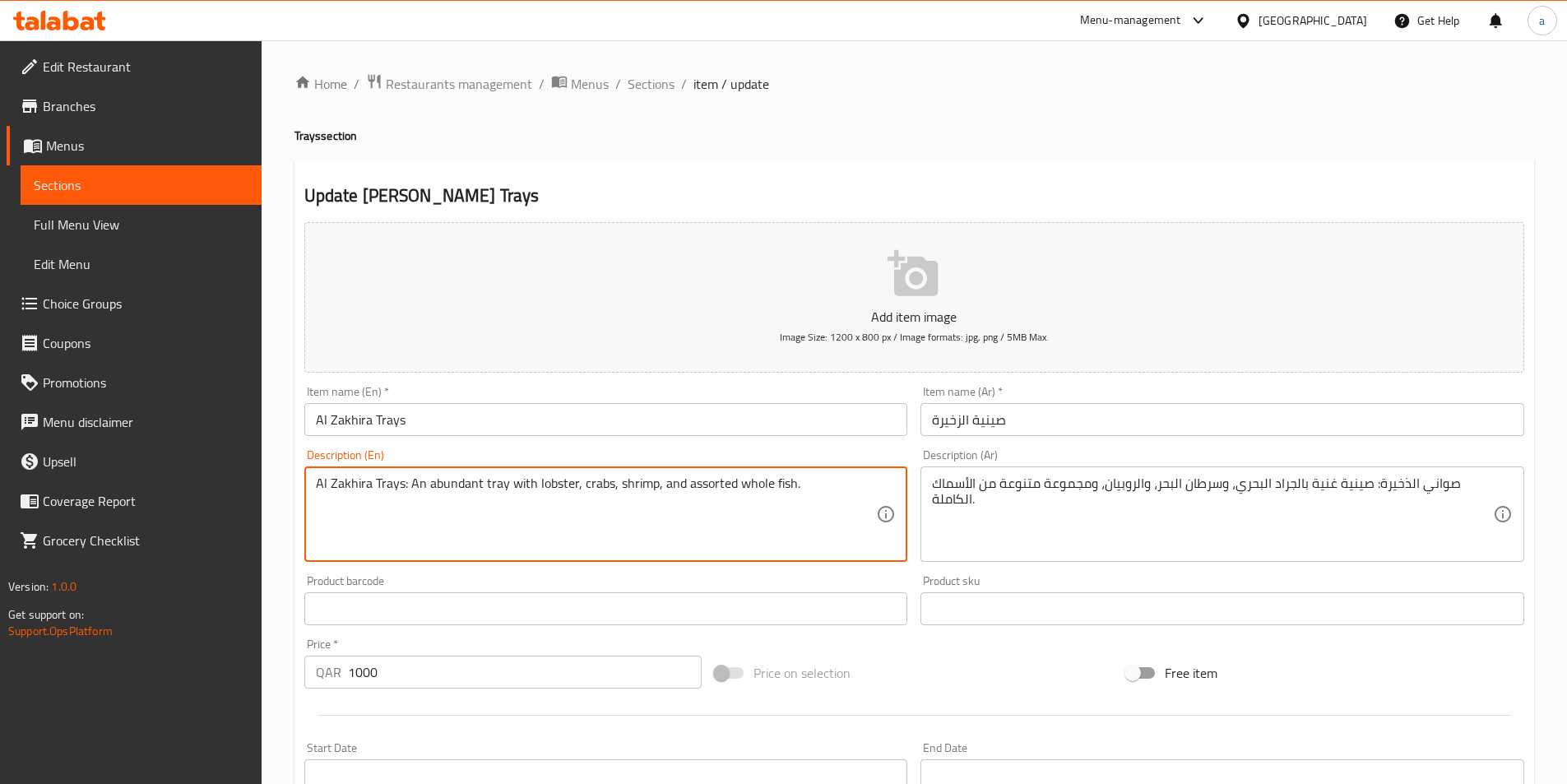
click at [557, 484] on textarea "Al Zakhira Trays: An abundant tray with lobster, crabs, shrimp, and assorted wh…" at bounding box center [596, 513] width 561 height 78
click at [590, 487] on textarea "Al Zakhira Trays: An abundant tray with lobster, crabs, shrimp, and assorted wh…" at bounding box center [596, 513] width 561 height 78
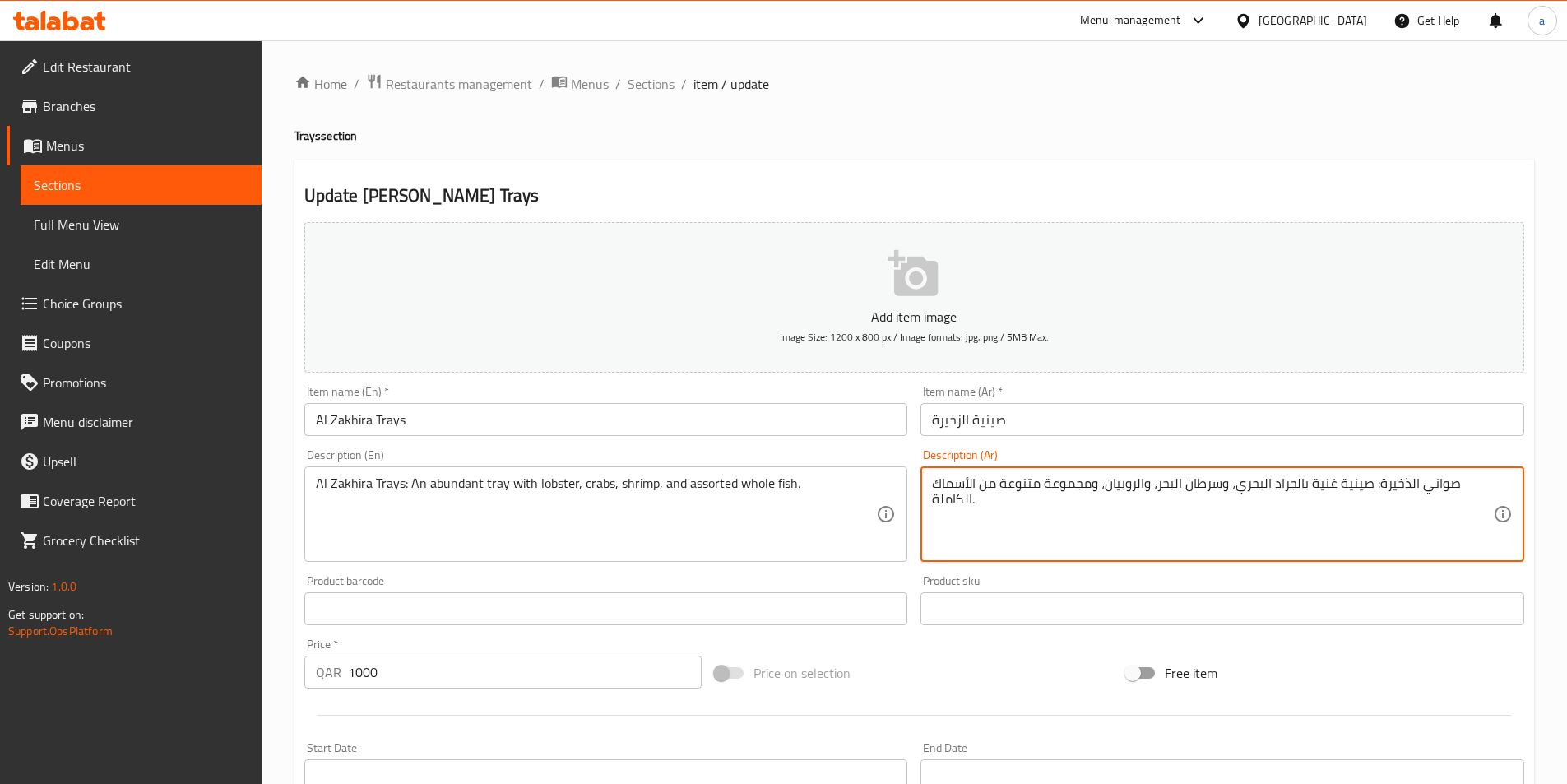
click at [1199, 487] on textarea "صواني الذخيرة: صينية غنية بالجراد البحري، وسرطان البحر، والروبيان، ومجموعة متنو…" at bounding box center [1213, 513] width 561 height 78
drag, startPoint x: 1222, startPoint y: 482, endPoint x: 1156, endPoint y: 488, distance: 66.3
click at [1156, 488] on textarea "صواني الذخيرة: صينية غنية بالجراد البحري، وسرطان البحر، والروبيان، ومجموعة متنو…" at bounding box center [1213, 513] width 561 height 78
paste textarea "لطعون"
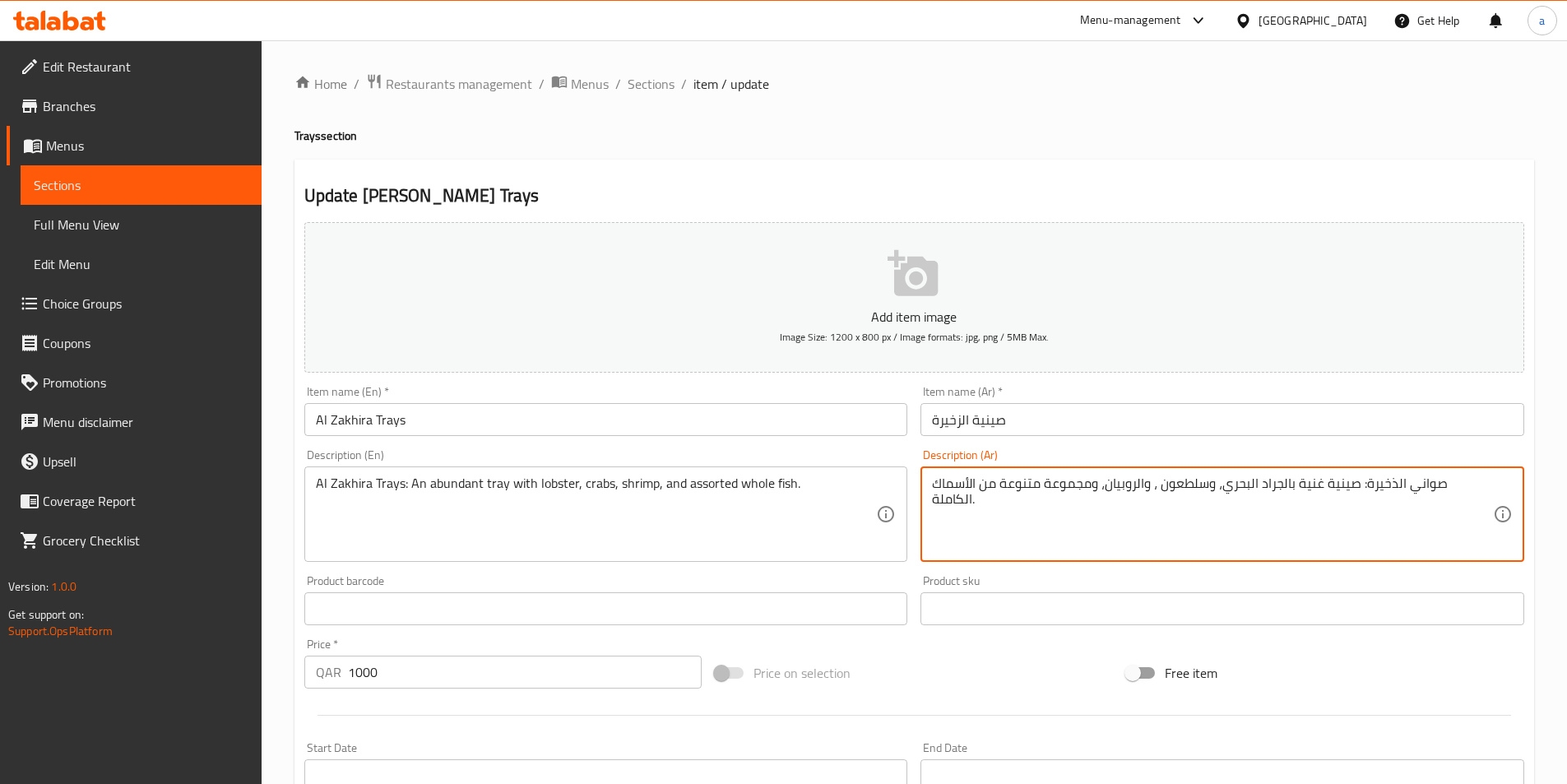
click at [1253, 482] on textarea "صواني الذخيرة: صينية غنية بالجراد البحري، وسلطعون ، والروبيان، ومجموعة متنوعة م…" at bounding box center [1213, 513] width 561 height 78
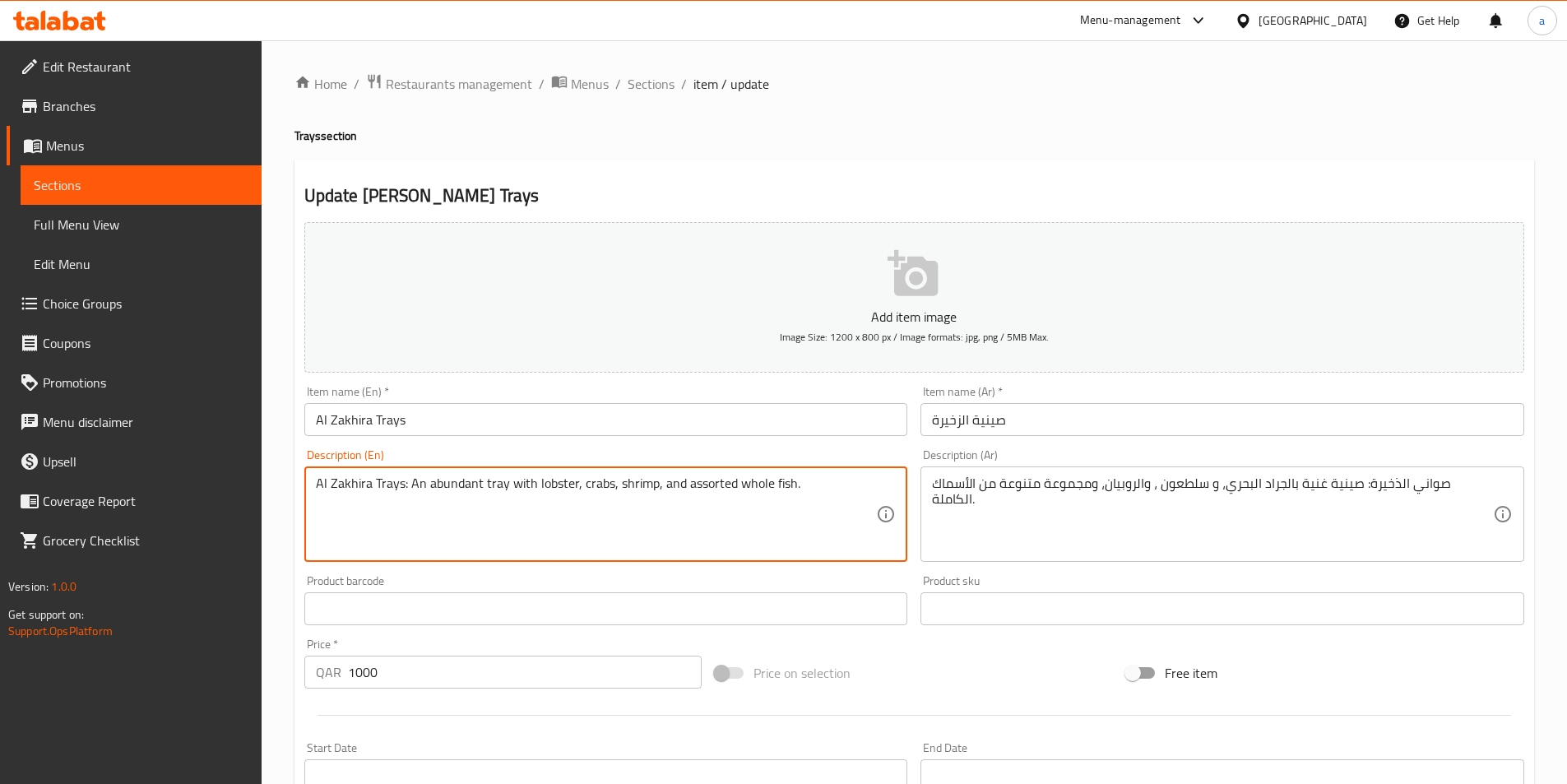
click at [551, 482] on textarea "Al Zakhira Trays: An abundant tray with lobster, crabs, shrimp, and assorted wh…" at bounding box center [596, 513] width 561 height 78
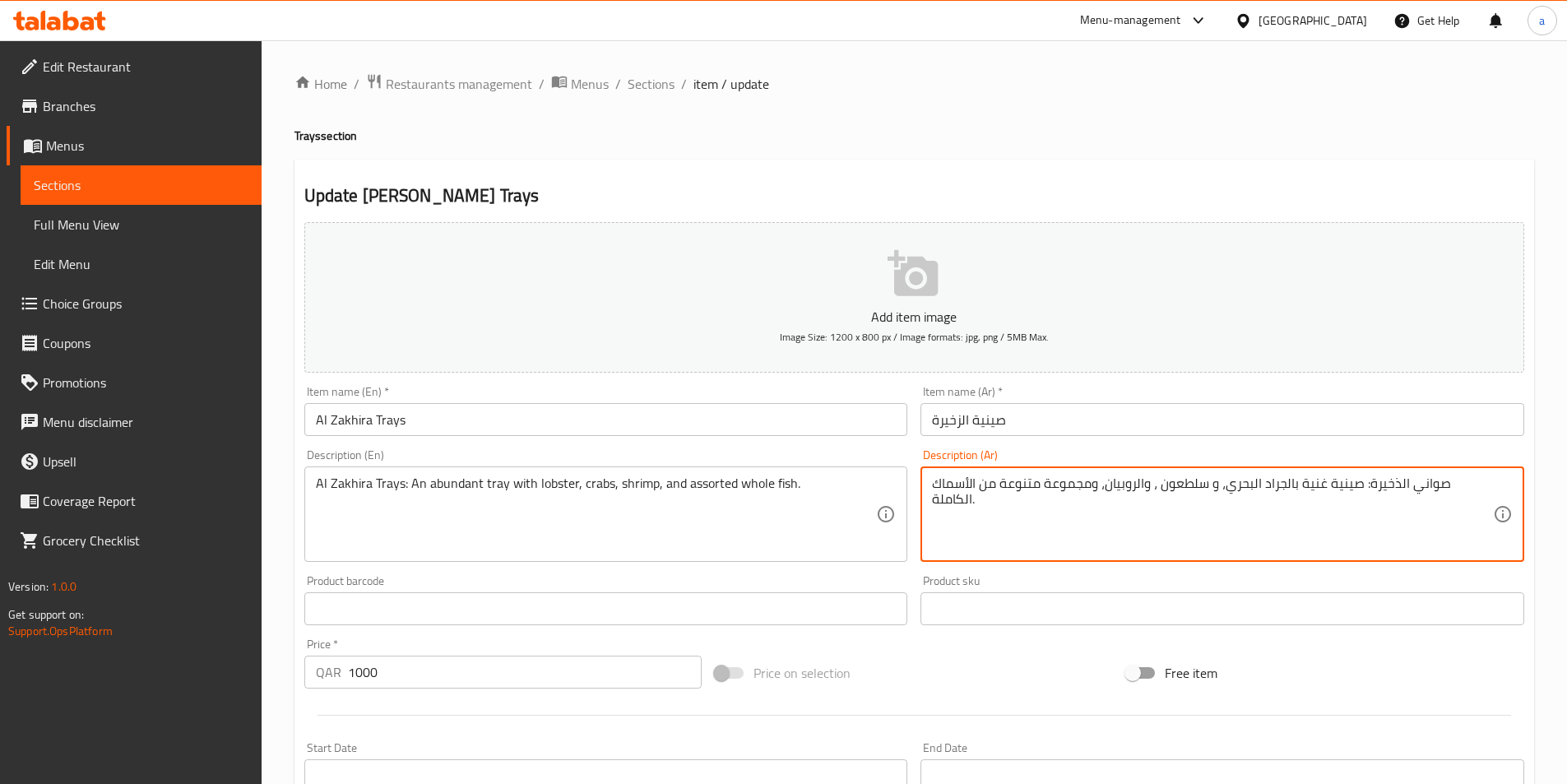
drag, startPoint x: 1327, startPoint y: 483, endPoint x: 1272, endPoint y: 487, distance: 55.1
paste textarea "ستاكوزا"
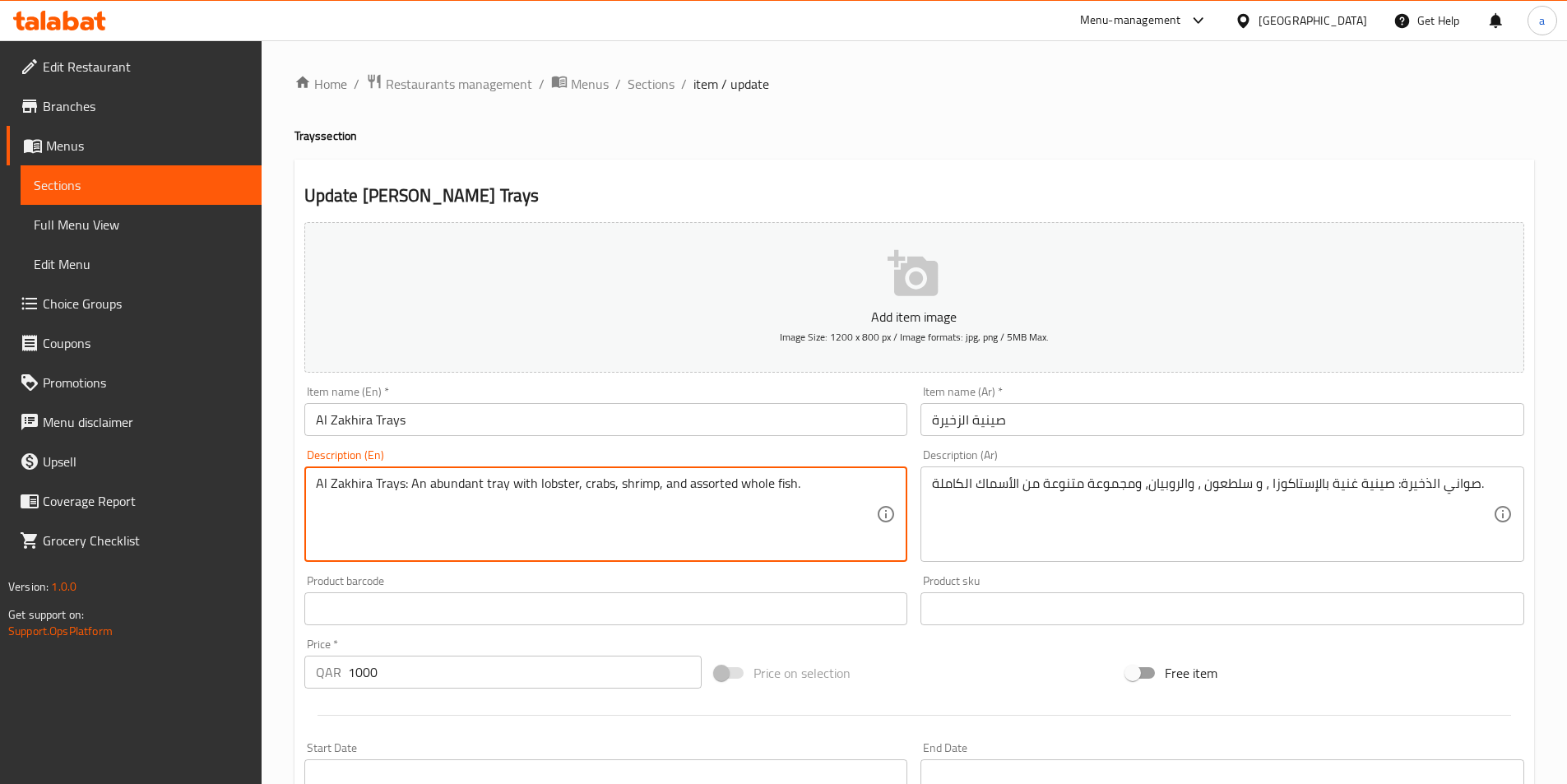
click at [714, 484] on textarea "Al Zakhira Trays: An abundant tray with lobster, crabs, shrimp, and assorted wh…" at bounding box center [596, 513] width 561 height 78
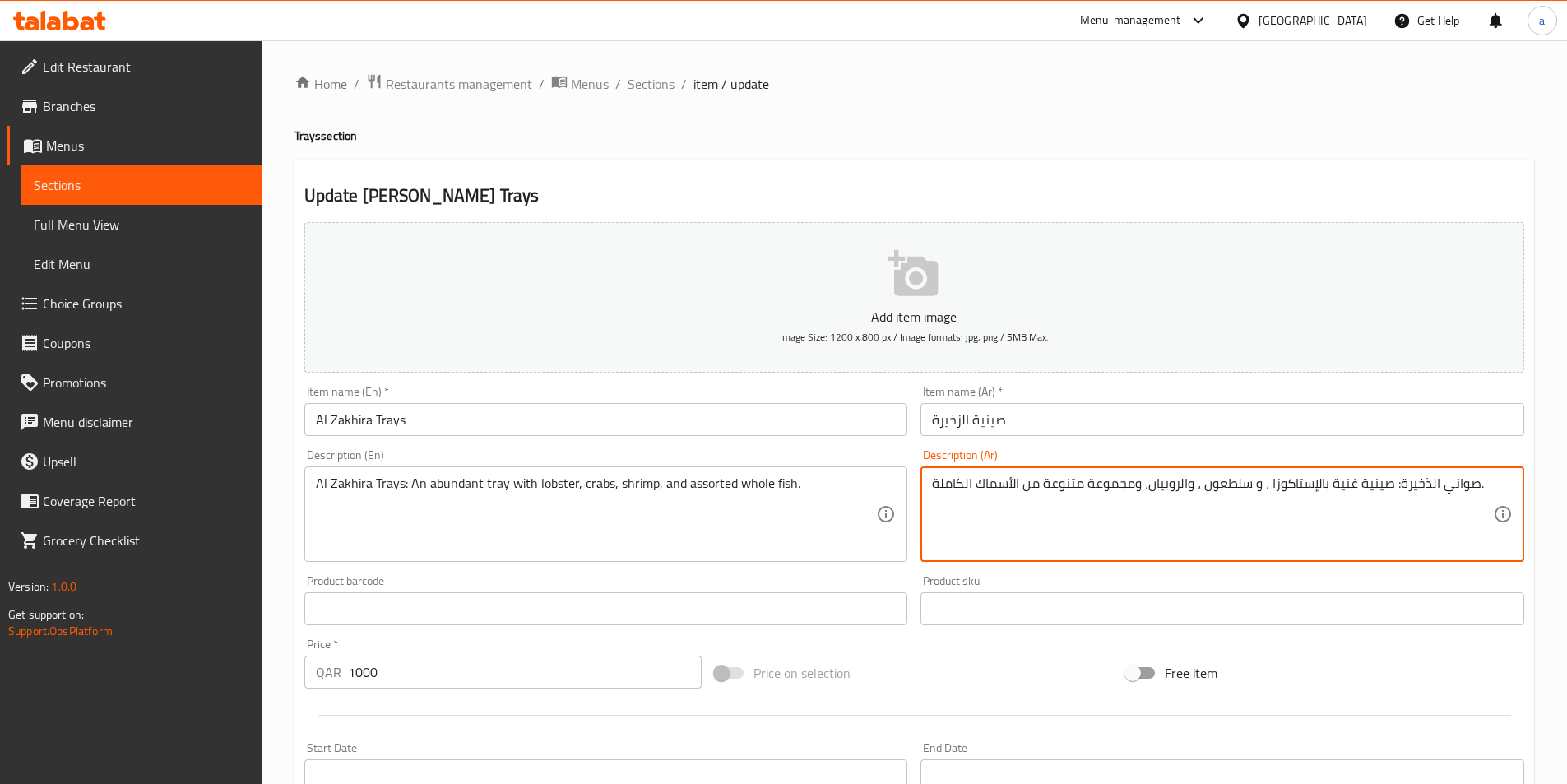
drag, startPoint x: 1087, startPoint y: 482, endPoint x: 1136, endPoint y: 485, distance: 49.1
drag, startPoint x: 1040, startPoint y: 483, endPoint x: 1085, endPoint y: 483, distance: 45.0
click at [1085, 483] on textarea "صواني الذخيرة: صينية غنية بالإستاكوزا ، و سلطعون ، والروبيان، و متنوعة من الأسم…" at bounding box center [1213, 513] width 561 height 78
click at [1432, 485] on textarea "صواني الذخيرة: صينية غنية بالإستاكوزا ، و سلطعون ، والروبيان، و متنوعة من الأسم…" at bounding box center [1213, 513] width 561 height 78
paste textarea "متنوعة"
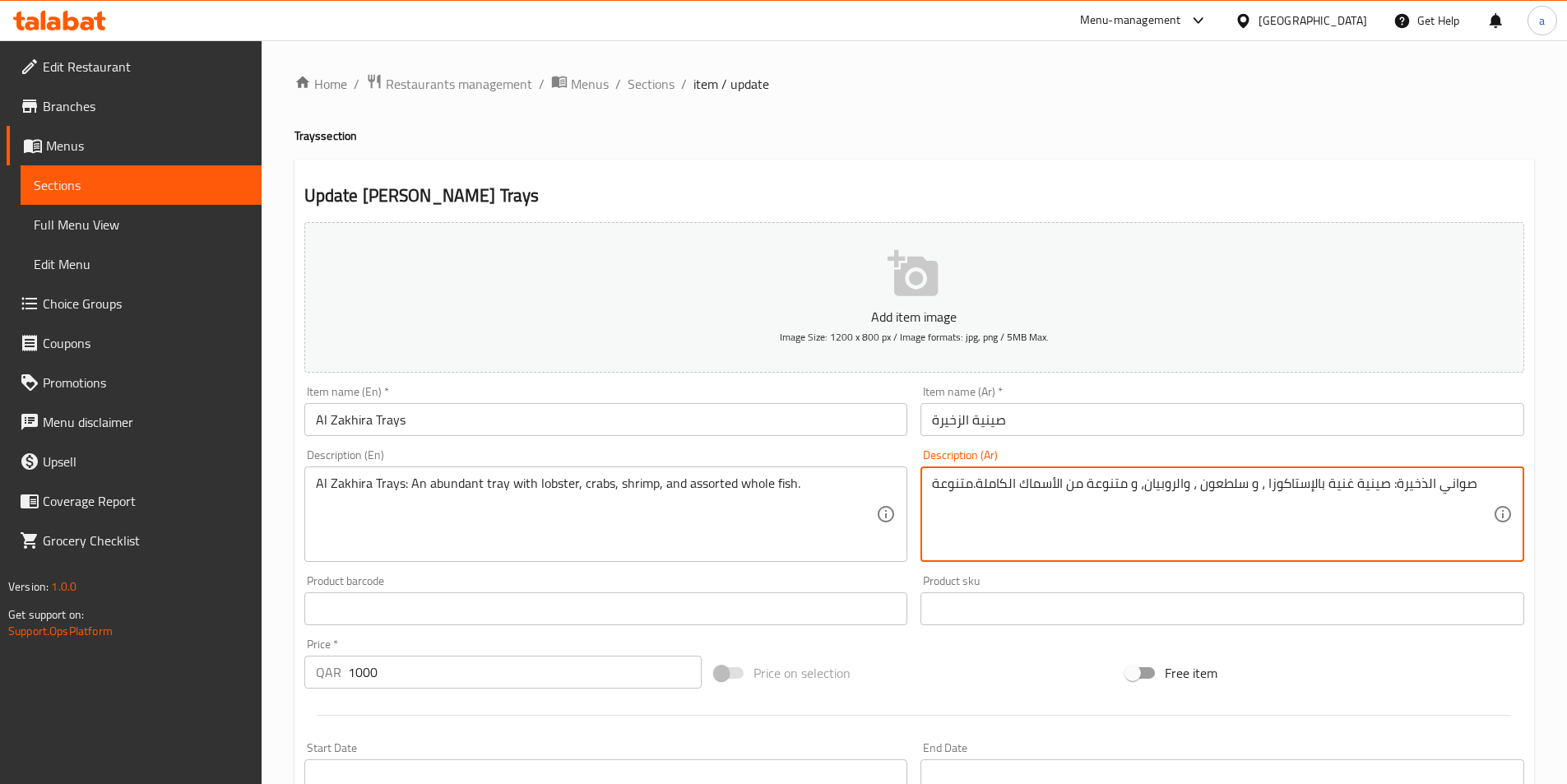
drag, startPoint x: 1065, startPoint y: 485, endPoint x: 1124, endPoint y: 492, distance: 59.4
click at [1124, 492] on textarea "صواني الذخيرة: صينية غنية بالإستاكوزا ، و سلطعون ، والروبيان، و متنوعة من الأسم…" at bounding box center [1213, 513] width 561 height 78
click at [980, 485] on textarea "صواني الذخيرة: صينية غنية بالإستاكوزا ، و سلطعون ، والروبيان، و الأسماك الكاملة…" at bounding box center [1213, 513] width 561 height 78
click at [981, 481] on textarea "صواني الذخيرة: صينية غنية بالإستاكوزا ، و سلطعون ، والروبيان، و الأسماك الكاملة…" at bounding box center [1213, 513] width 561 height 78
click at [1124, 484] on textarea "صواني الذخيرة: صينية غنية بالإستاكوزا ، و سلطعون ، والروبيان، و الأسماك الكاملة…" at bounding box center [1213, 513] width 561 height 78
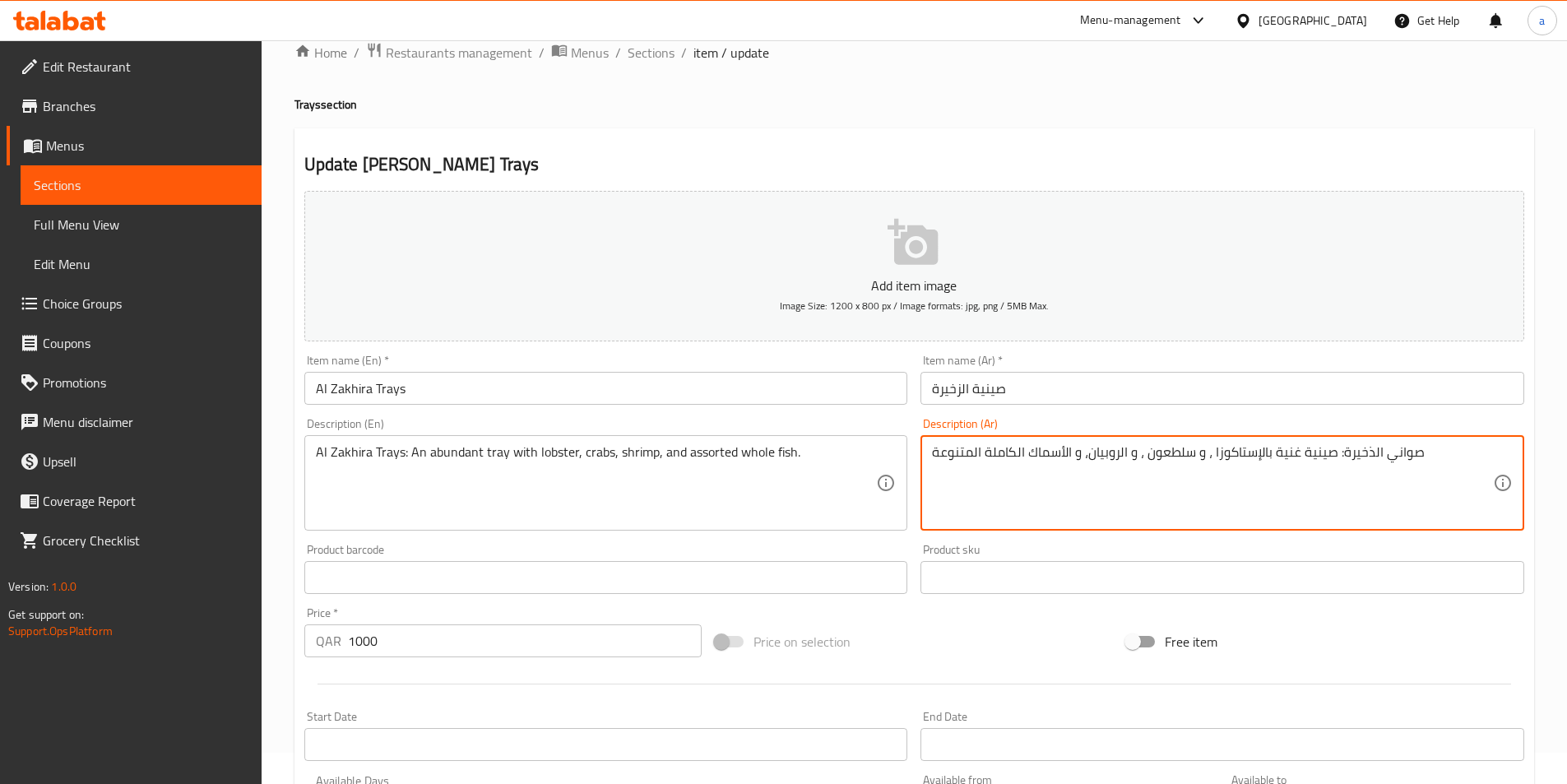
scroll to position [82, 0]
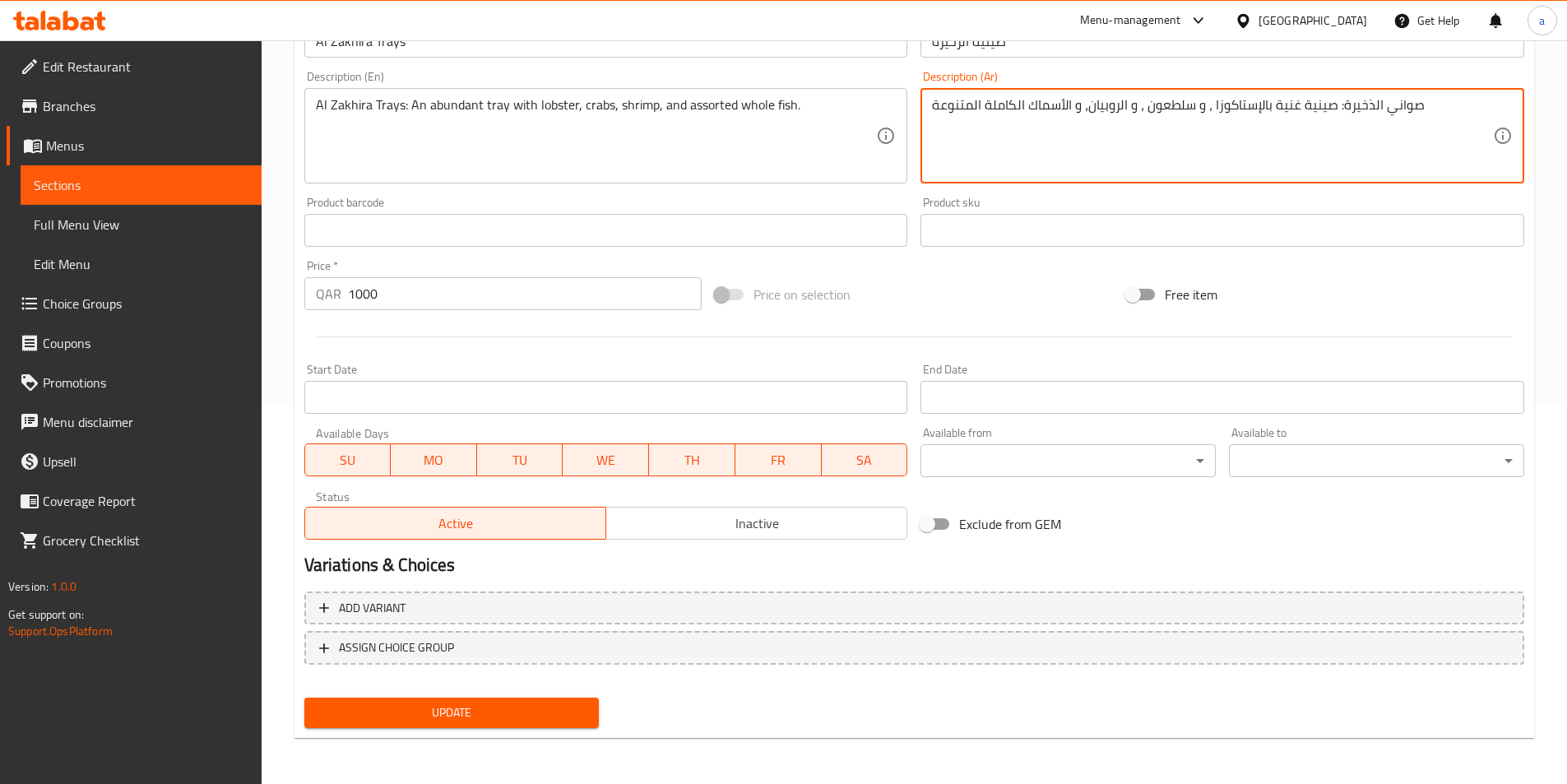
type textarea "صواني الذخيرة: صينية غنية بالإستاكوزا ، و سلطعون ، و الروبيان، و الأسماك الكامل…"
click at [548, 716] on span "Update" at bounding box center [452, 712] width 269 height 21
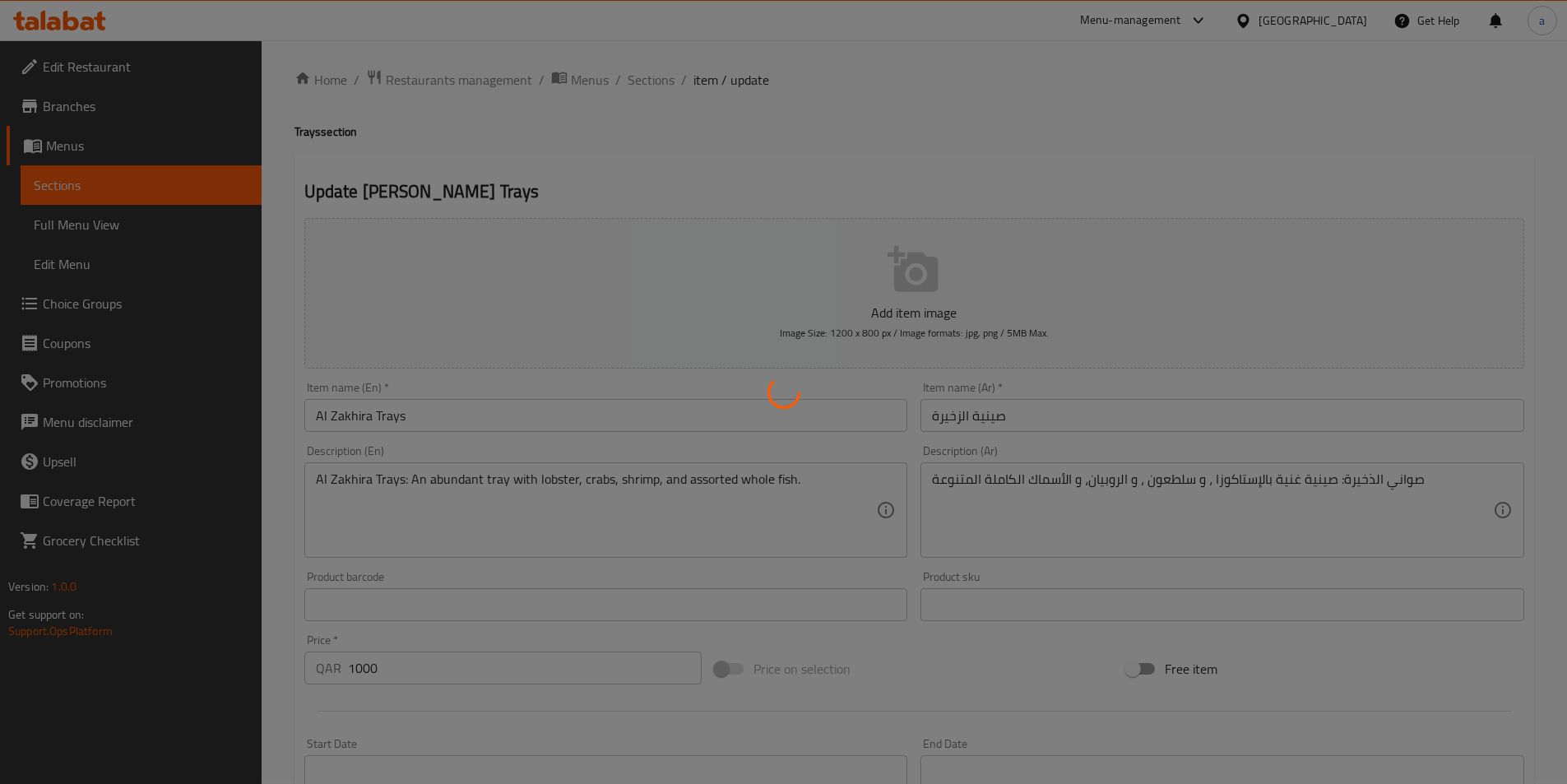
scroll to position [0, 0]
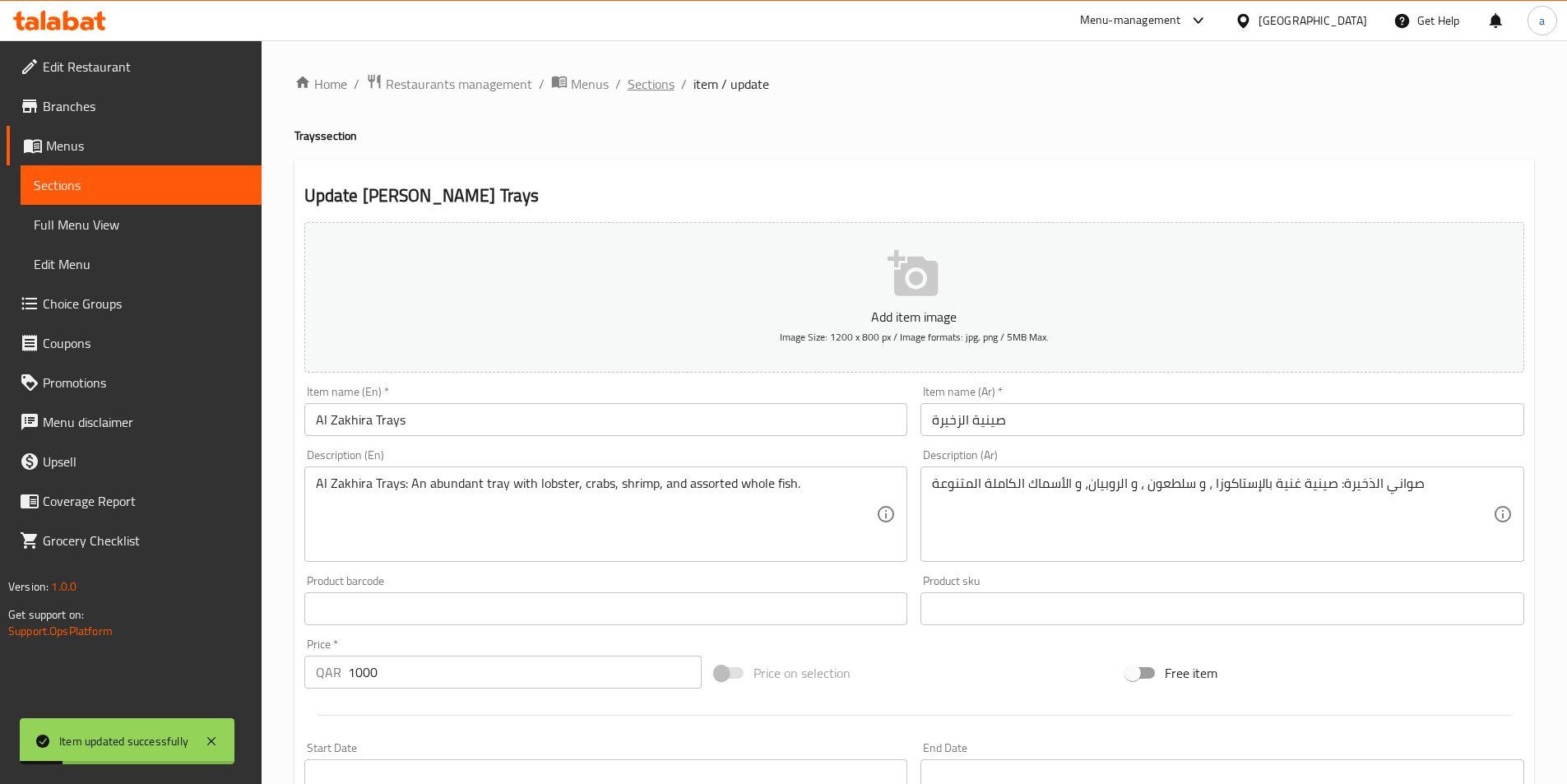
click at [653, 87] on span "Sections" at bounding box center [651, 84] width 47 height 20
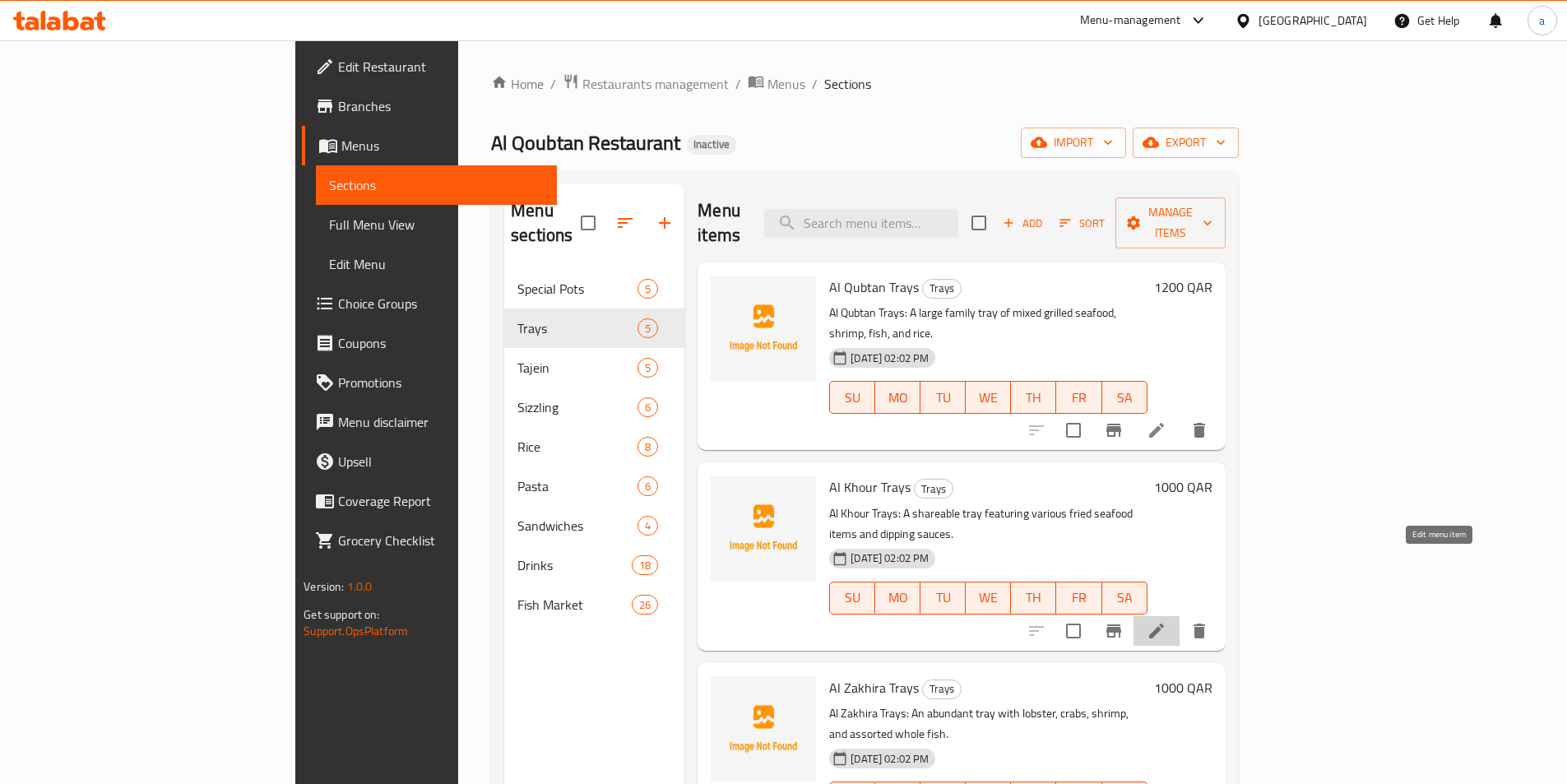
click at [1166, 621] on icon at bounding box center [1156, 631] width 20 height 20
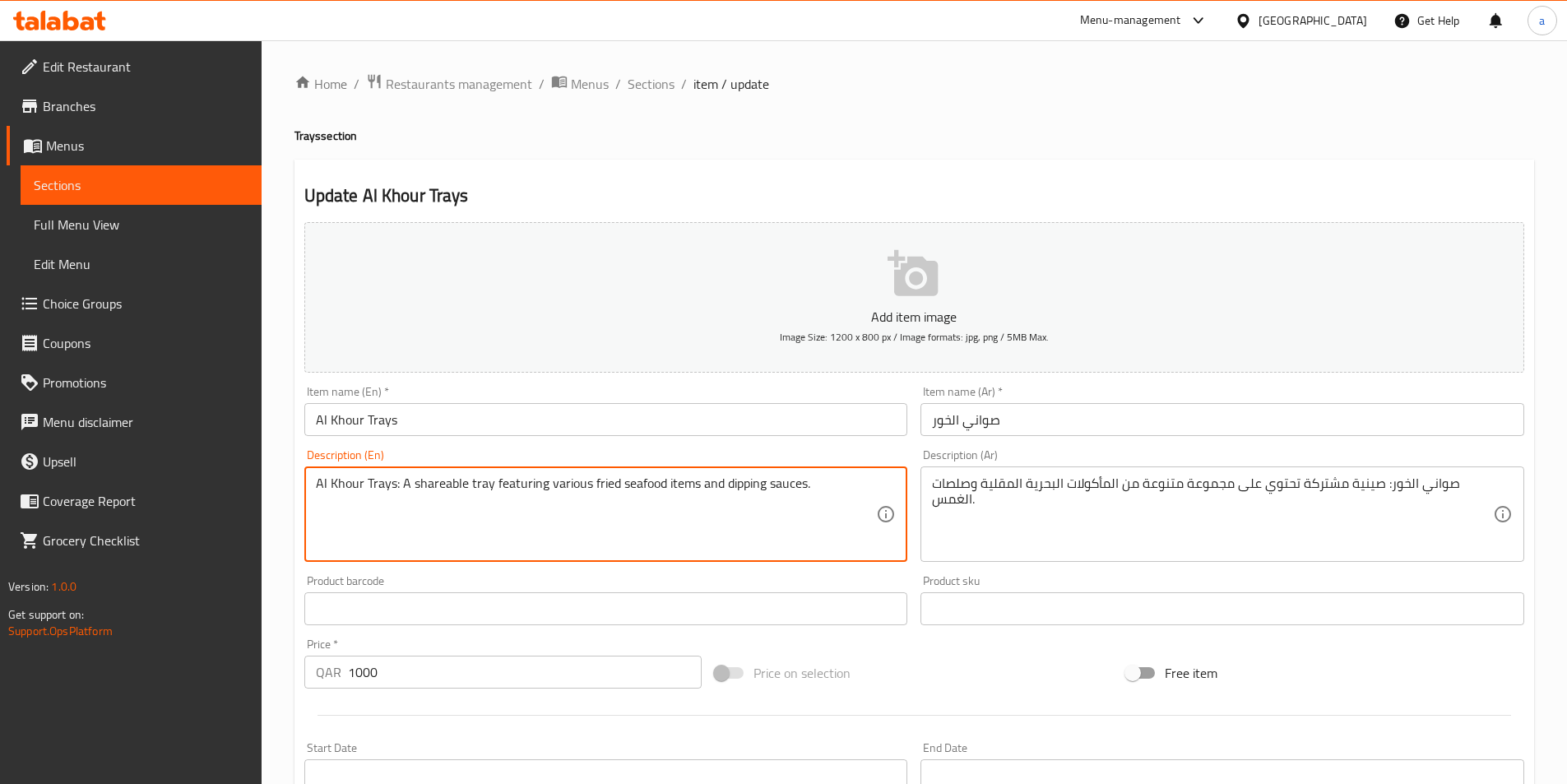
drag, startPoint x: 804, startPoint y: 483, endPoint x: 399, endPoint y: 496, distance: 405.2
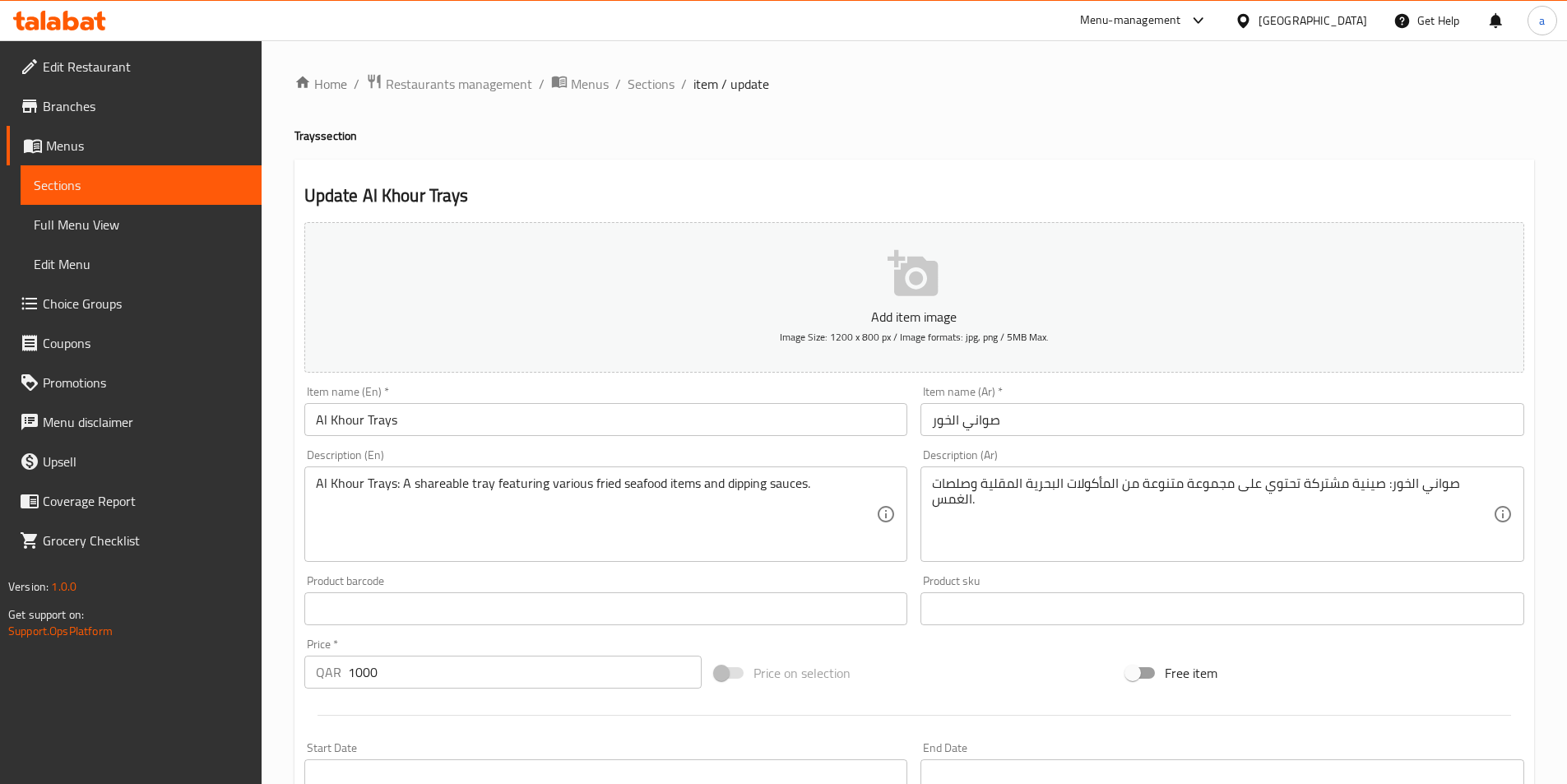
click at [482, 480] on textarea "Al Khour Trays: A shareable tray featuring various fried seafood items and dipp…" at bounding box center [596, 513] width 561 height 78
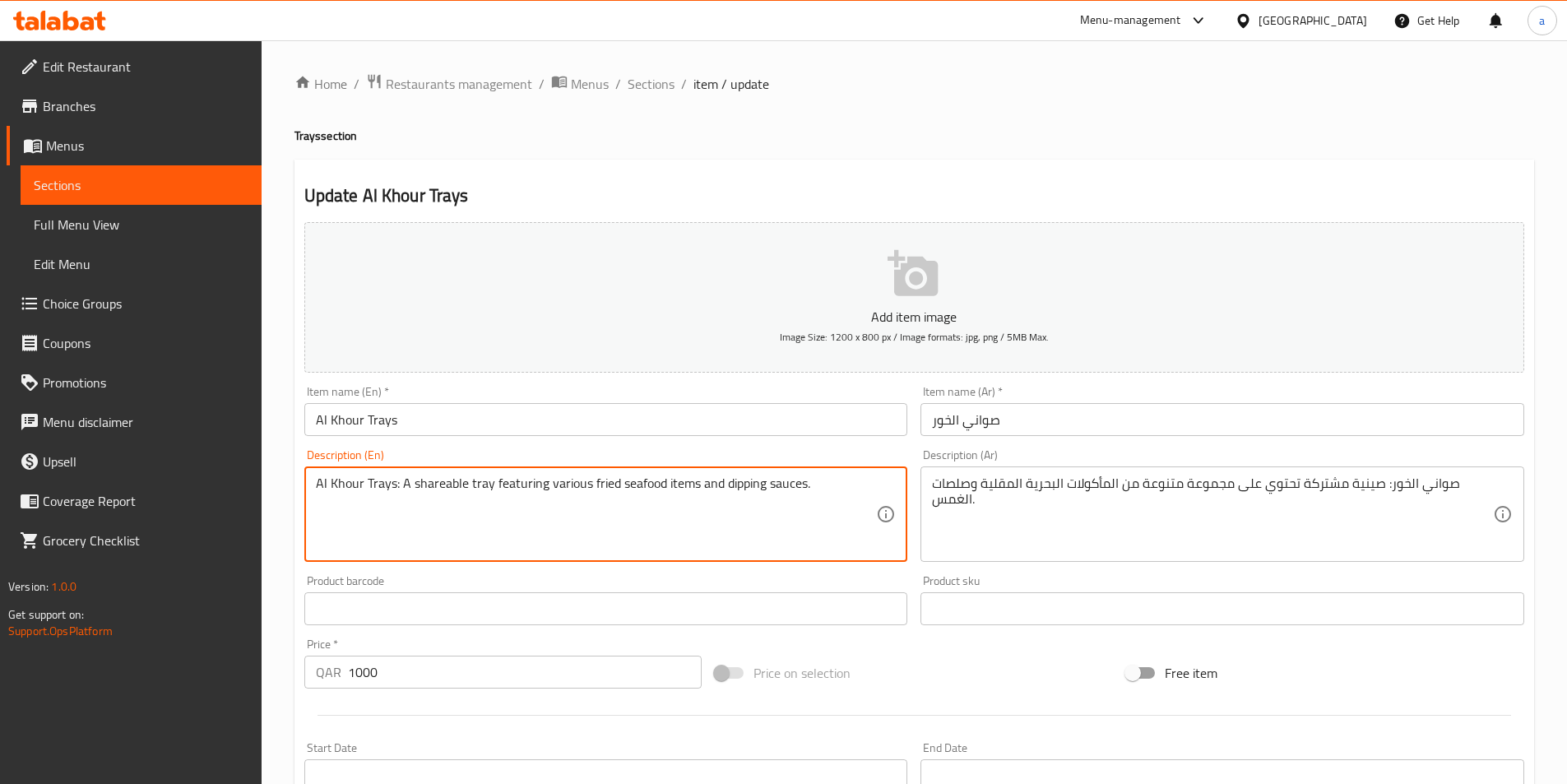
click at [482, 480] on textarea "Al Khour Trays: A shareable tray featuring various fried seafood items and dipp…" at bounding box center [596, 513] width 561 height 78
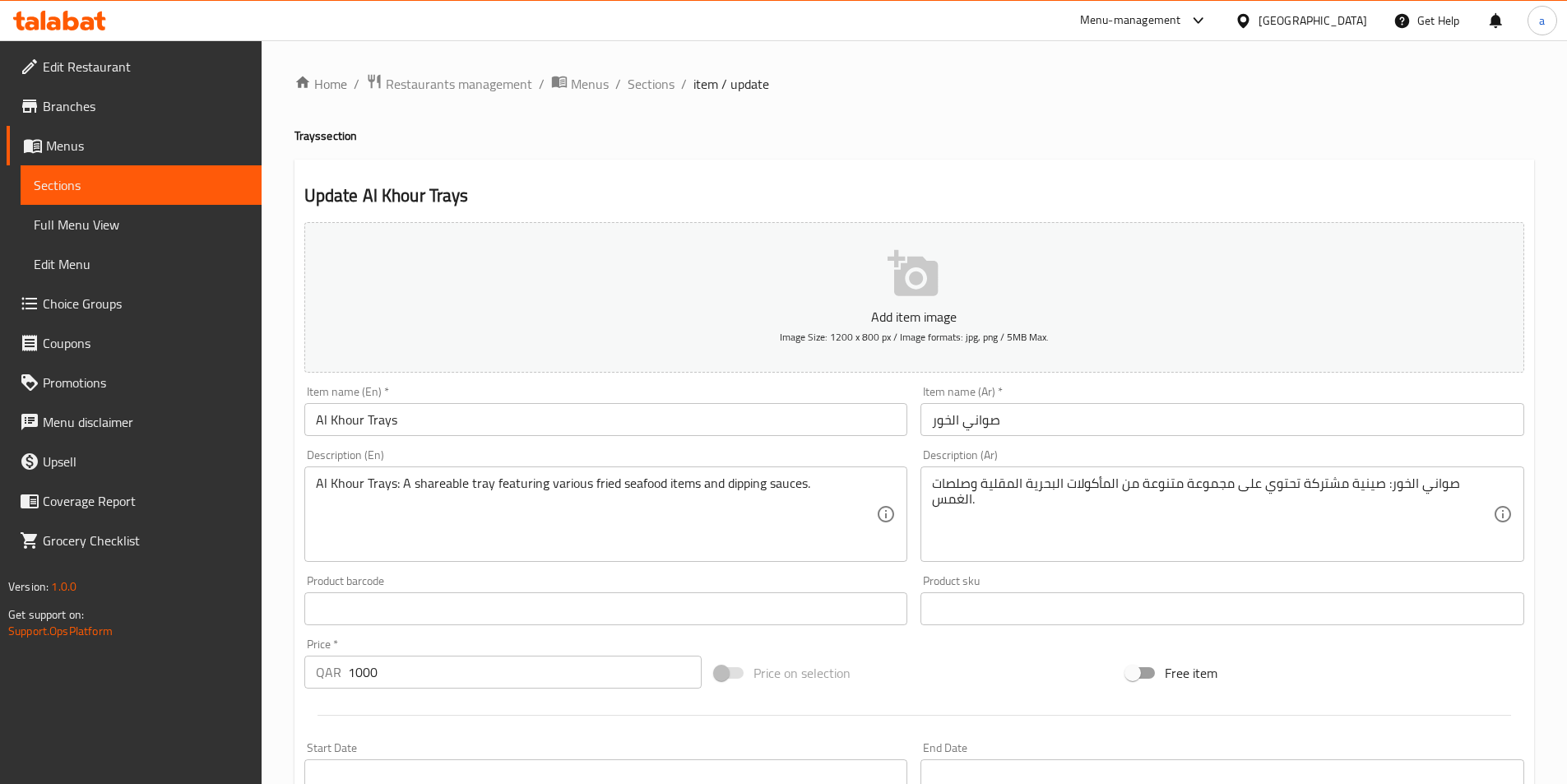
click at [530, 483] on textarea "Al Khour Trays: A shareable tray featuring various fried seafood items and dipp…" at bounding box center [596, 513] width 561 height 78
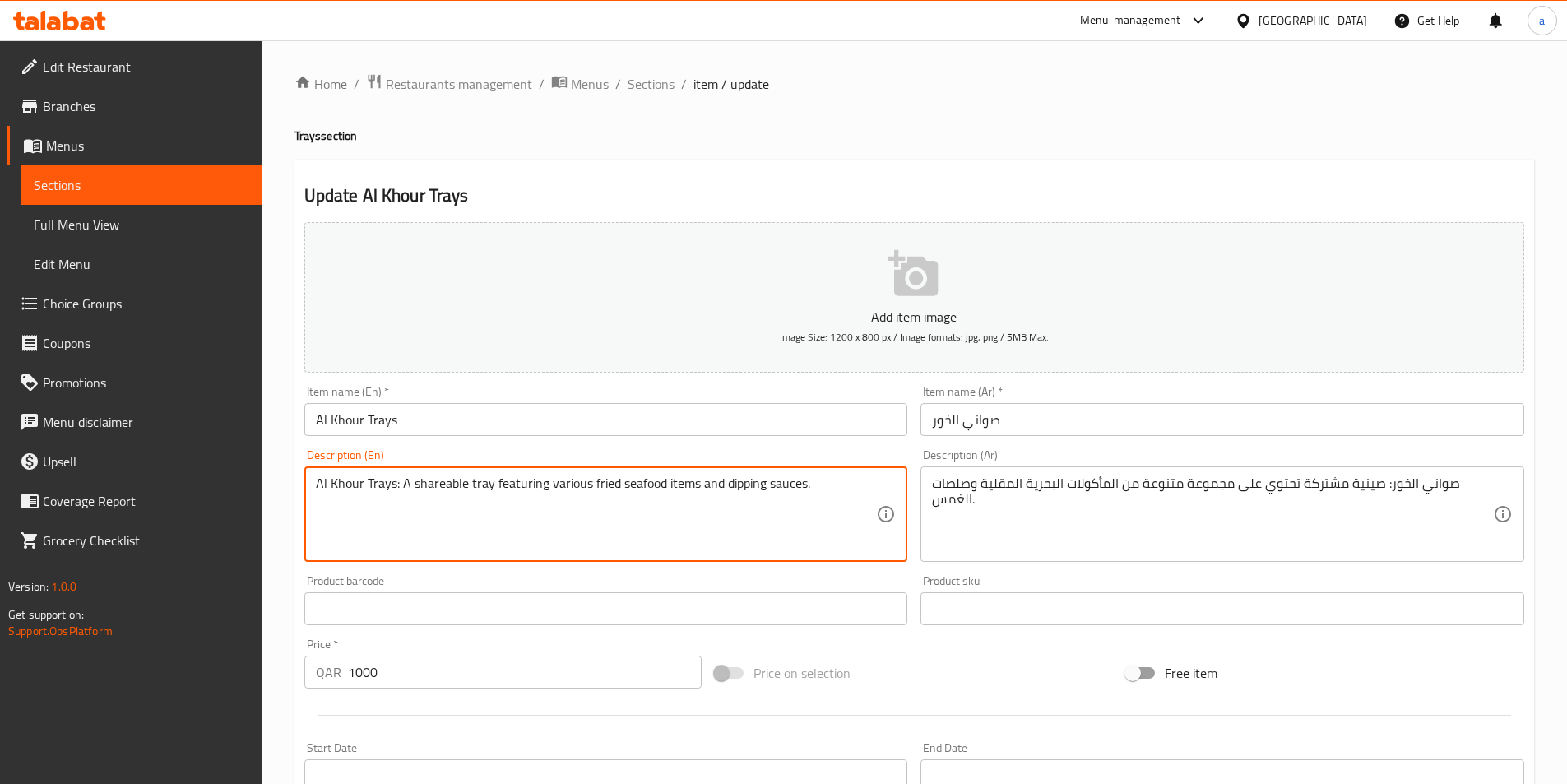
click at [530, 483] on textarea "Al Khour Trays: A shareable tray featuring various fried seafood items and dipp…" at bounding box center [596, 513] width 561 height 78
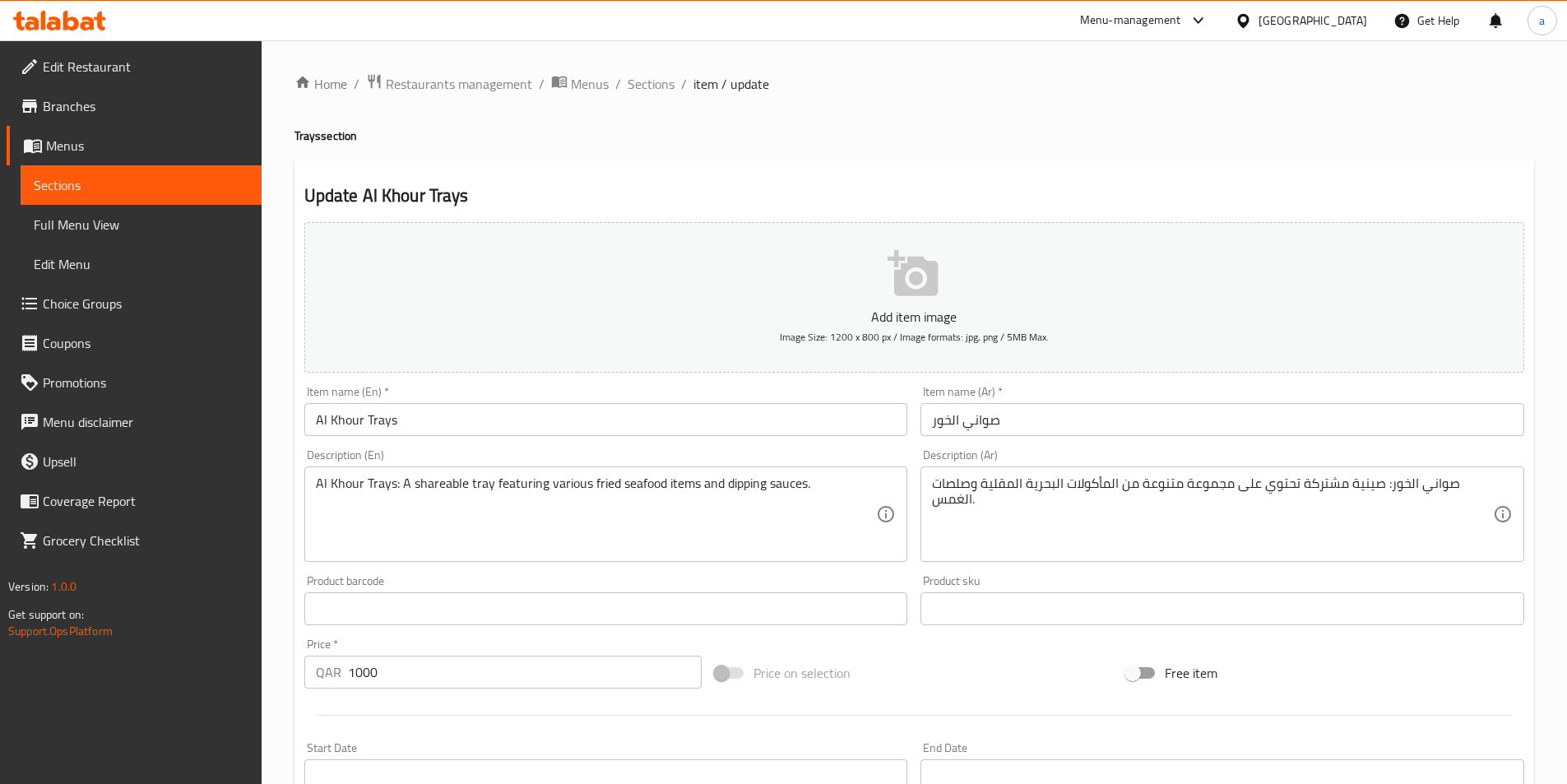
click at [567, 486] on textarea "Al Khour Trays: A shareable tray featuring various fried seafood items and dipp…" at bounding box center [596, 513] width 561 height 78
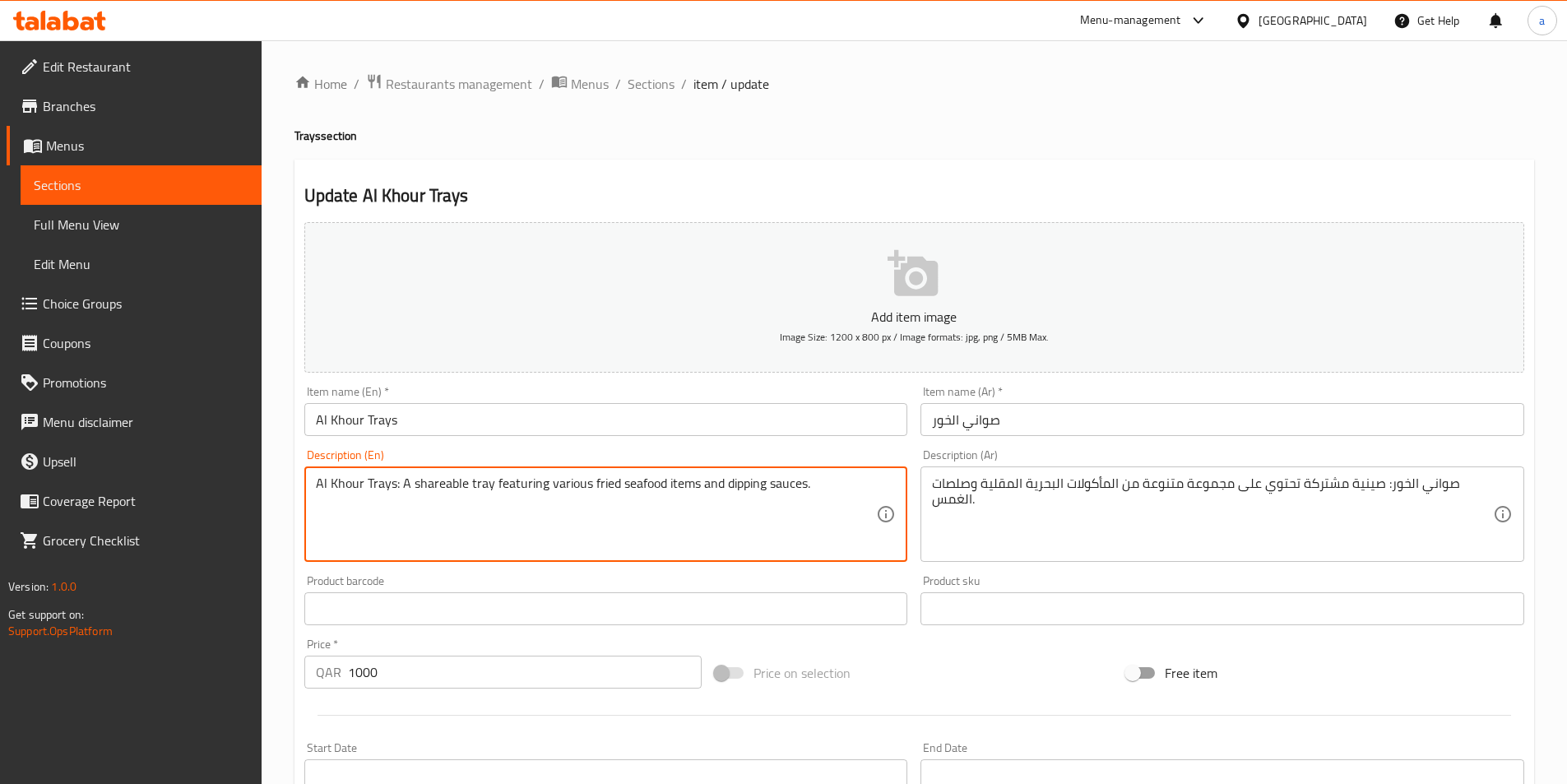
click at [567, 486] on textarea "Al Khour Trays: A shareable tray featuring various fried seafood items and dipp…" at bounding box center [596, 513] width 561 height 78
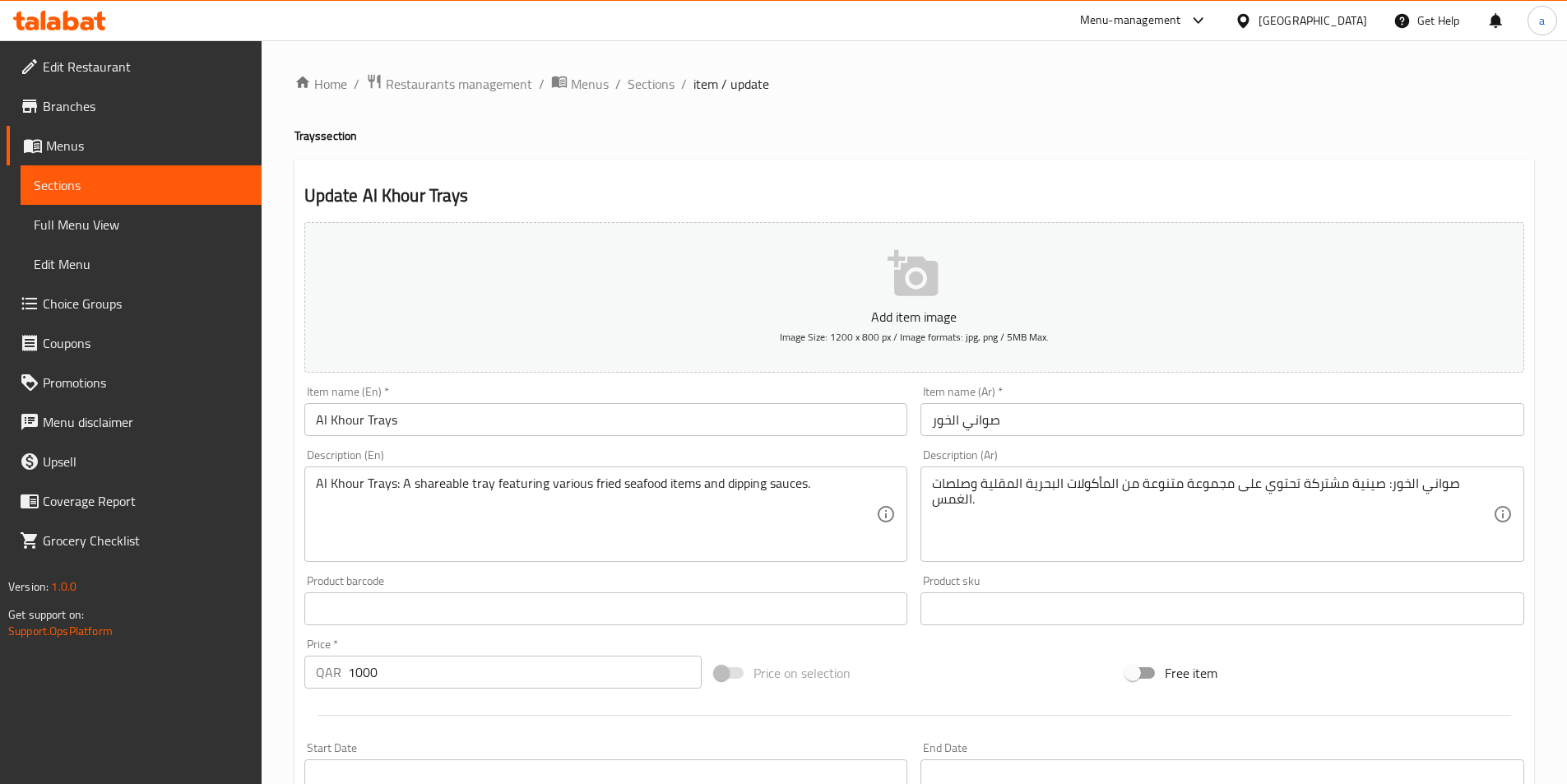
click at [434, 479] on textarea "Al Khour Trays: A shareable tray featuring various fried seafood items and dipp…" at bounding box center [596, 513] width 561 height 78
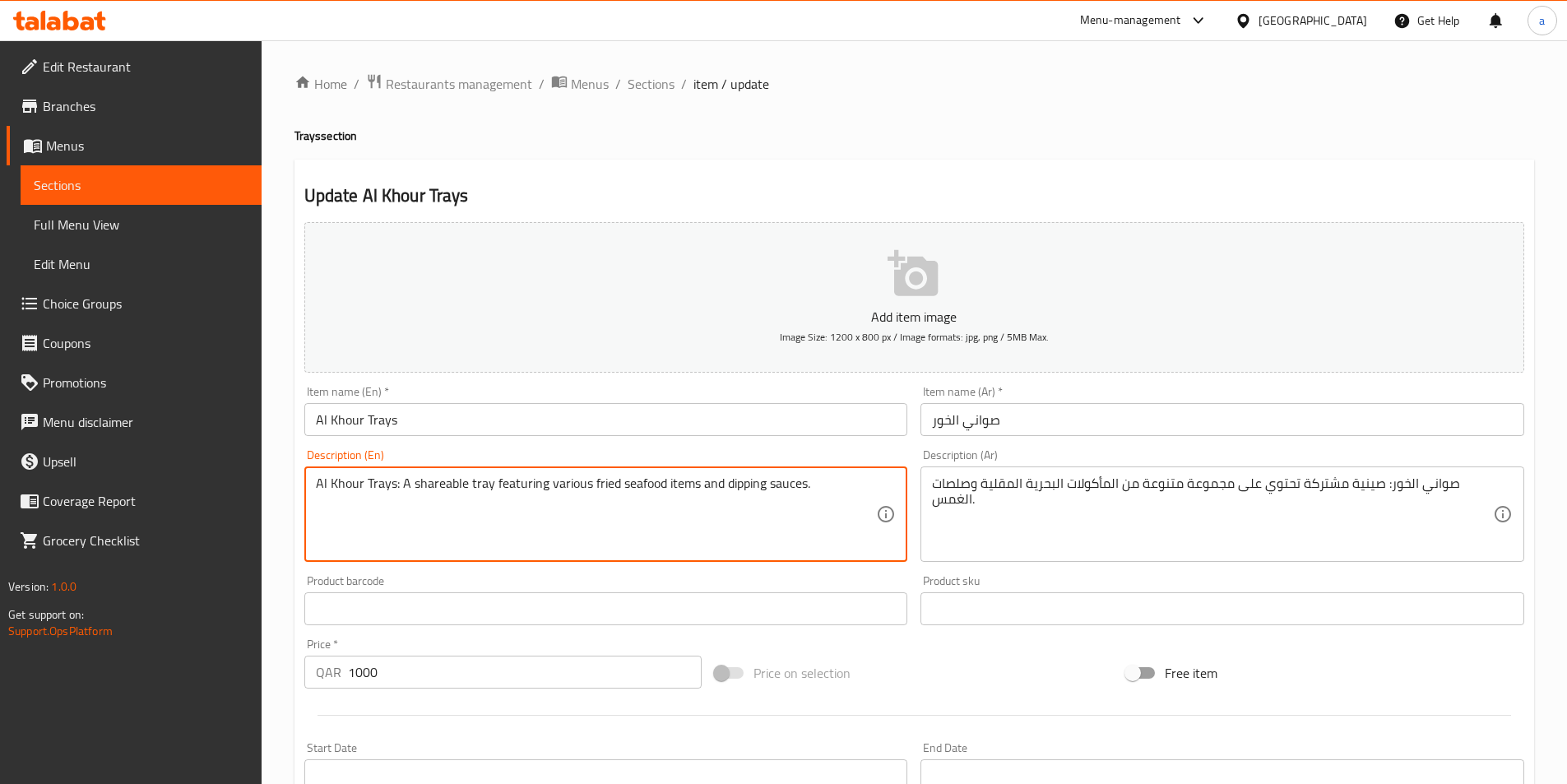
click at [434, 479] on textarea "Al Khour Trays: A shareable tray featuring various fried seafood items and dipp…" at bounding box center [596, 513] width 561 height 78
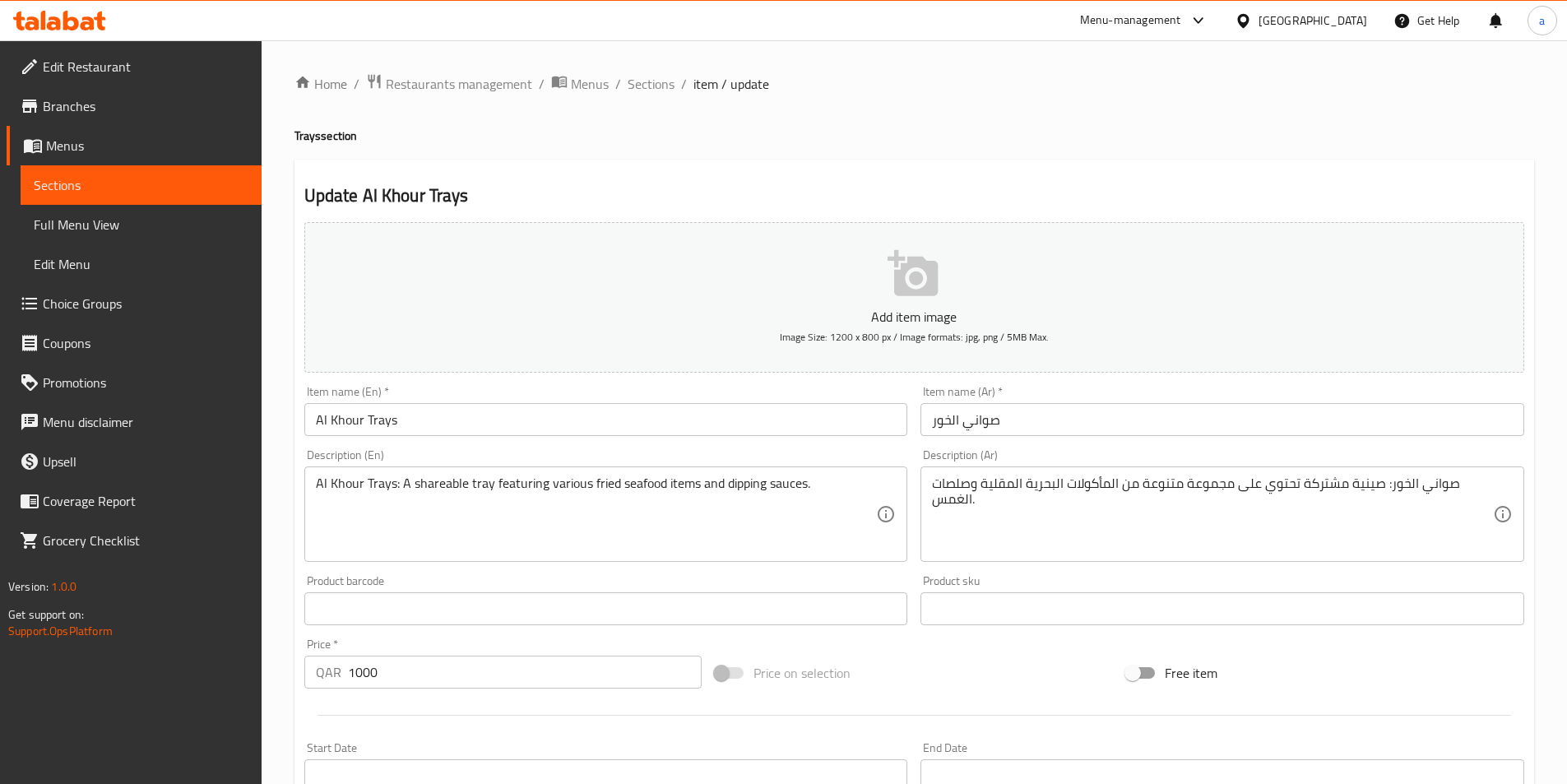
click at [522, 486] on textarea "Al Khour Trays: A shareable tray featuring various fried seafood items and dipp…" at bounding box center [596, 513] width 561 height 78
click at [564, 484] on textarea "Al Khour Trays: A shareable tray featuring various fried seafood items and dipp…" at bounding box center [596, 513] width 561 height 78
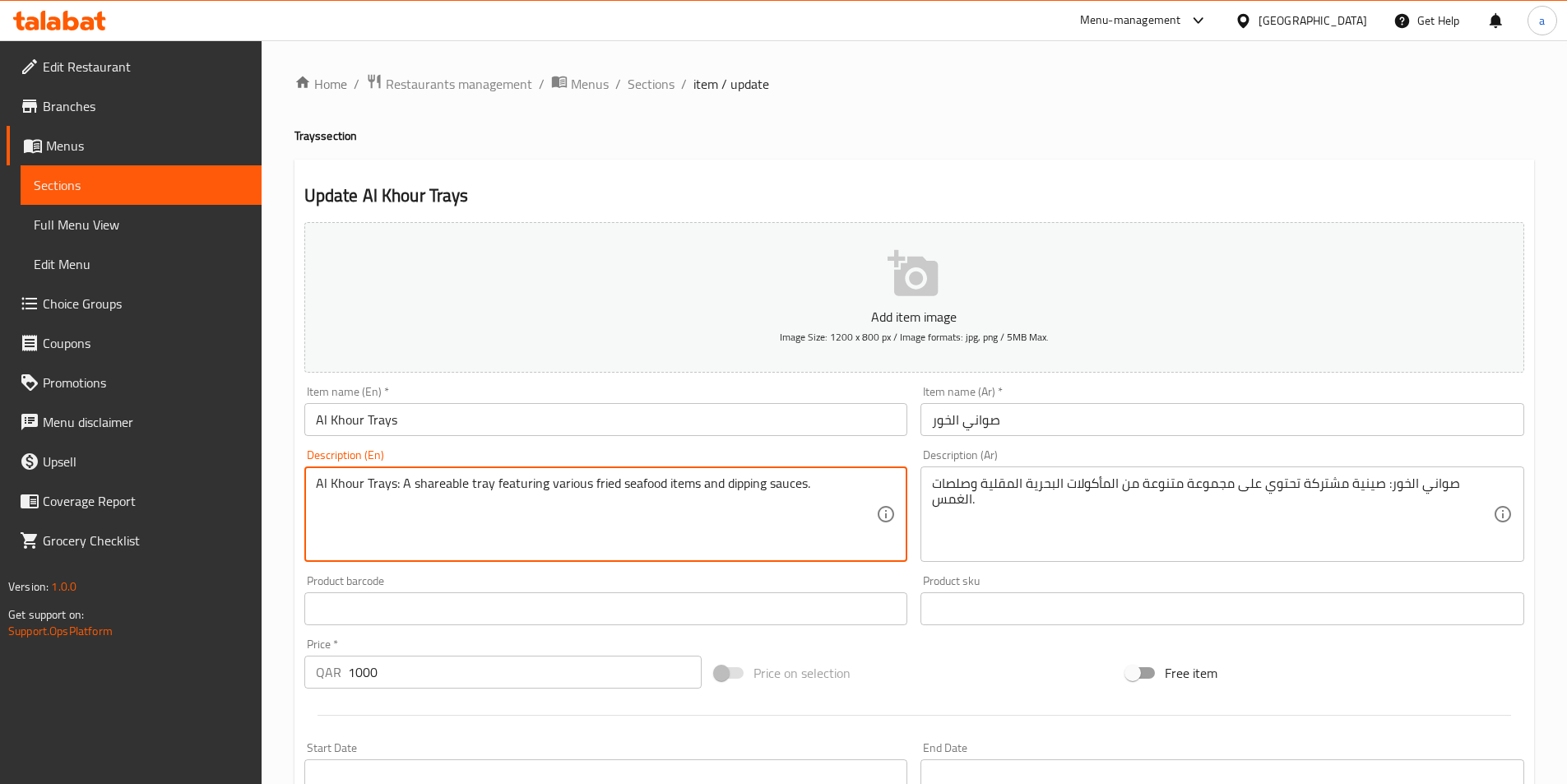
click at [564, 484] on textarea "Al Khour Trays: A shareable tray featuring various fried seafood items and dipp…" at bounding box center [596, 513] width 561 height 78
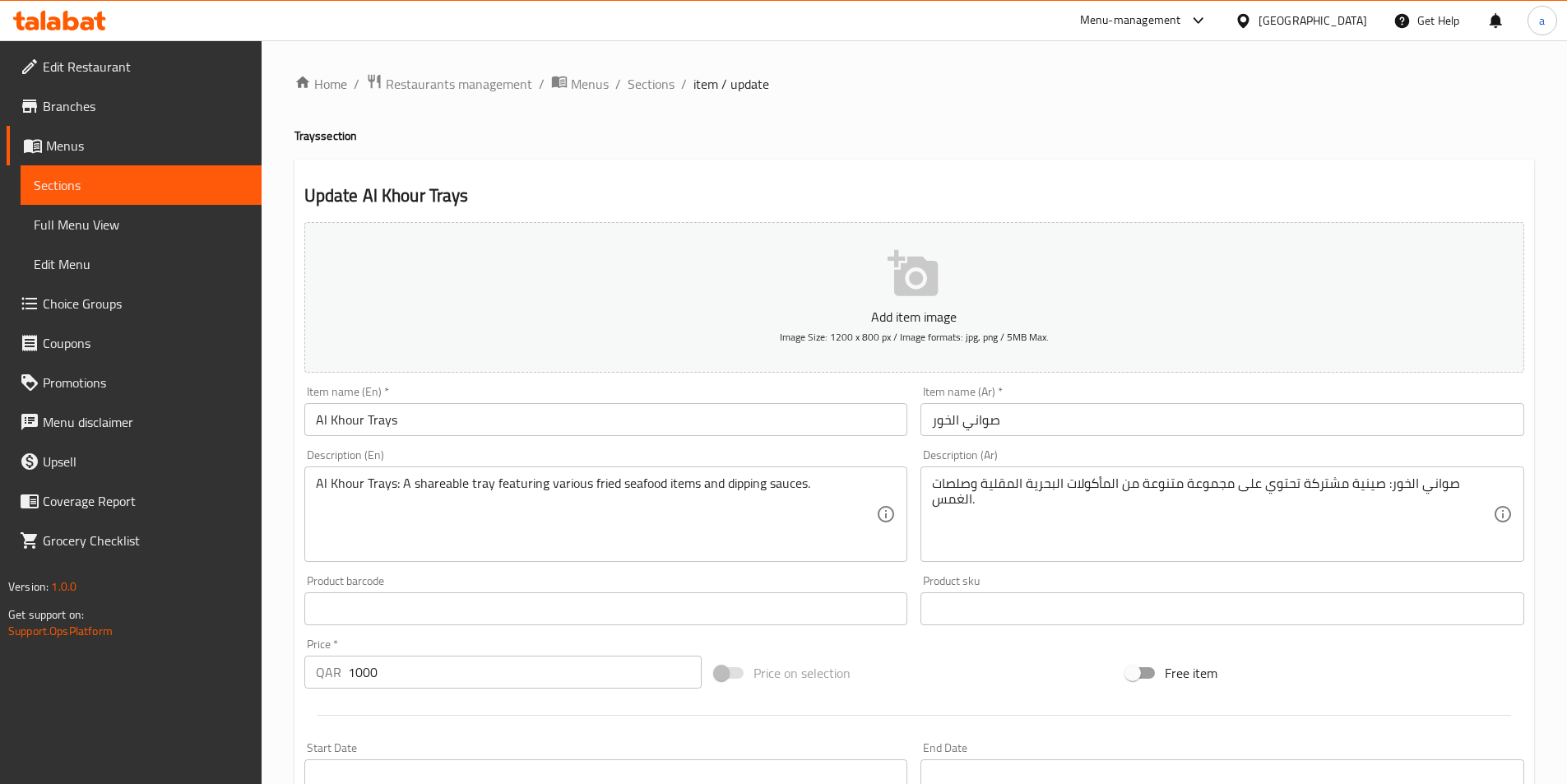
click at [598, 485] on textarea "Al Khour Trays: A shareable tray featuring various fried seafood items and dipp…" at bounding box center [596, 513] width 561 height 78
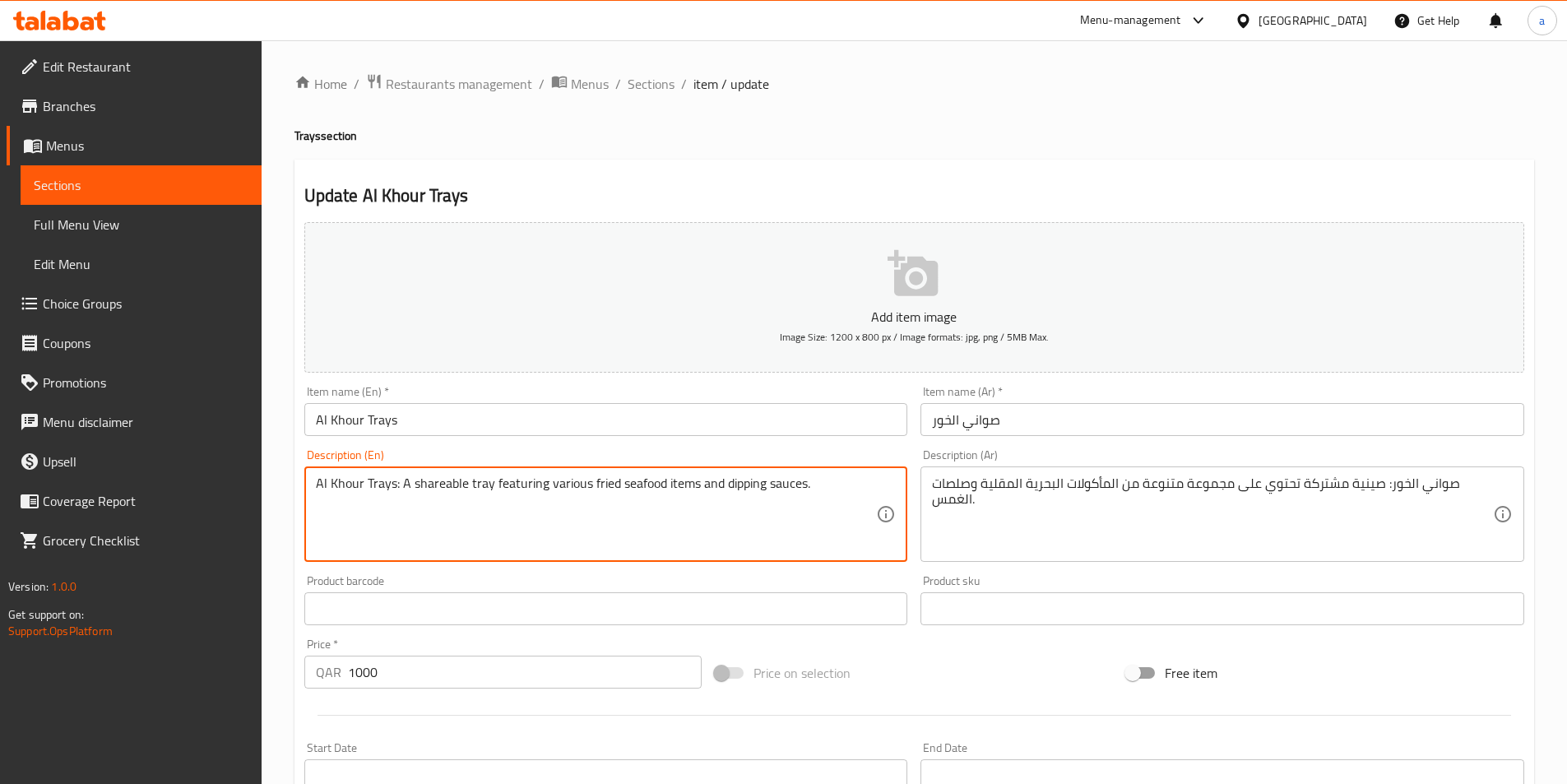
click at [598, 485] on textarea "Al Khour Trays: A shareable tray featuring various fried seafood items and dipp…" at bounding box center [596, 513] width 561 height 78
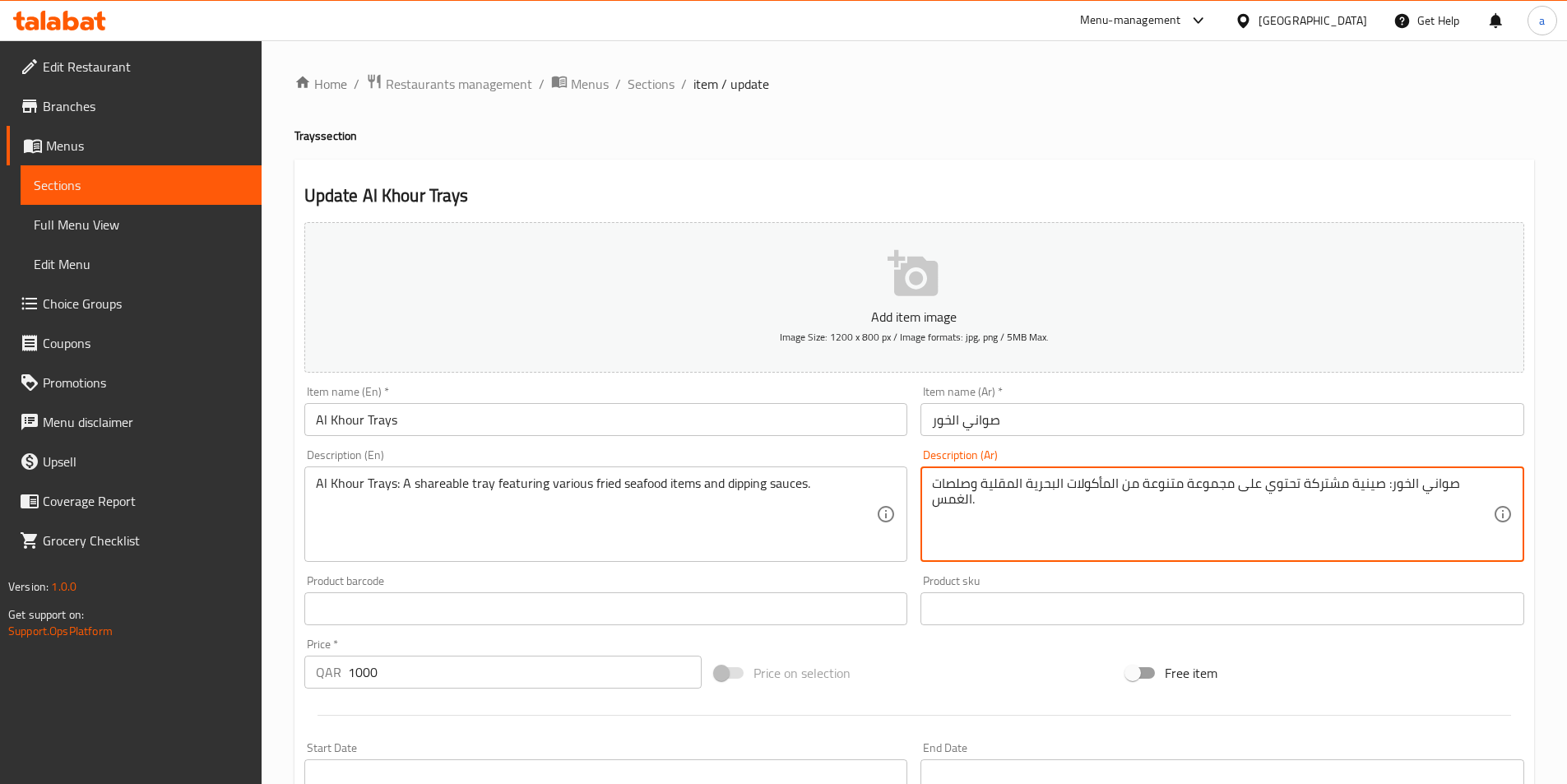
drag, startPoint x: 1346, startPoint y: 483, endPoint x: 1122, endPoint y: 483, distance: 224.0
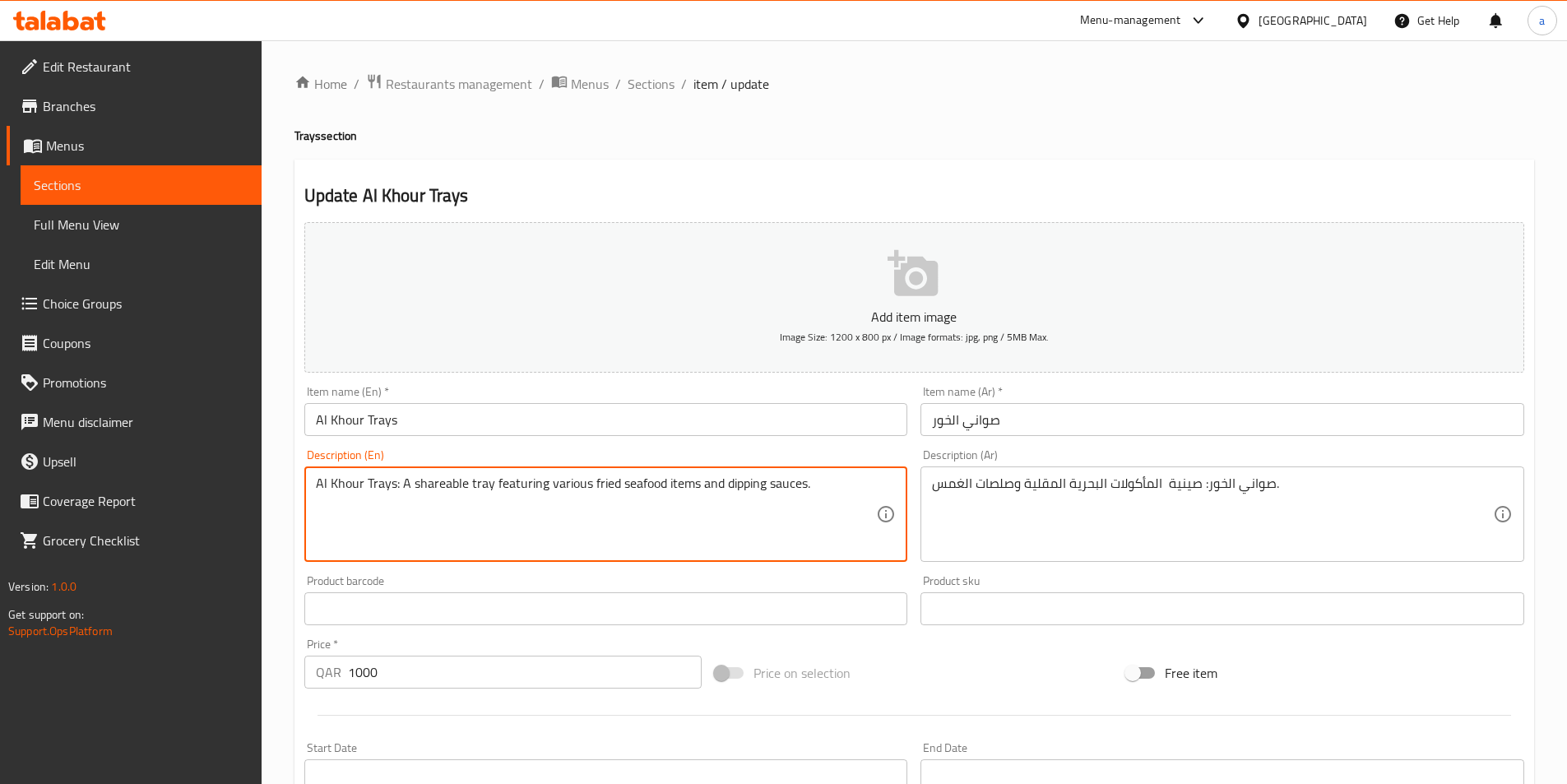
click at [444, 478] on textarea "Al Khour Trays: A shareable tray featuring various fried seafood items and dipp…" at bounding box center [596, 513] width 561 height 78
click at [531, 484] on textarea "Al Khour Trays: A shareable tray featuring various fried seafood items and dipp…" at bounding box center [596, 513] width 561 height 78
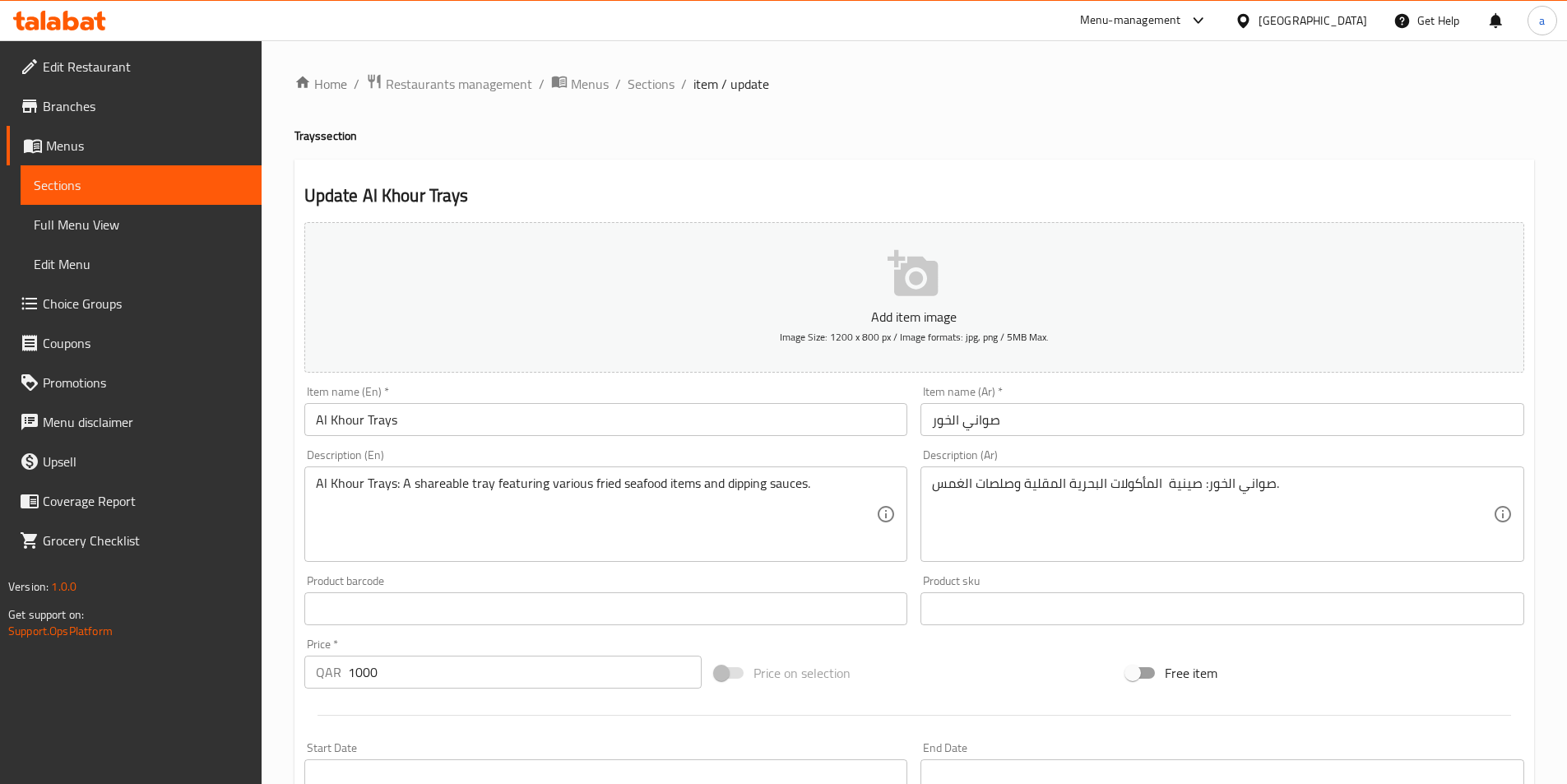
click at [567, 483] on textarea "Al Khour Trays: A shareable tray featuring various fried seafood items and dipp…" at bounding box center [596, 513] width 561 height 78
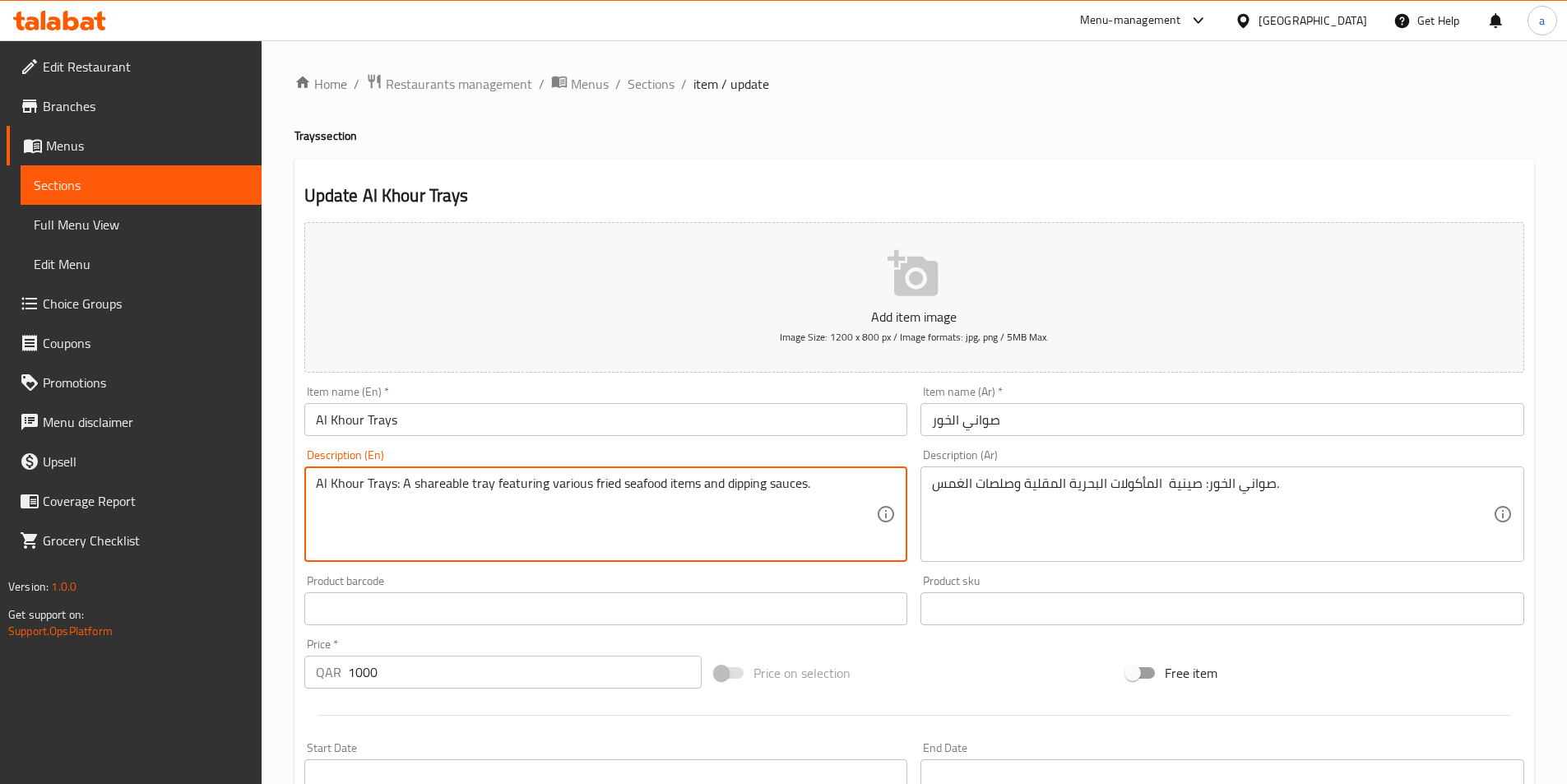
click at [567, 483] on textarea "Al Khour Trays: A shareable tray featuring various fried seafood items and dipp…" at bounding box center [596, 513] width 561 height 78
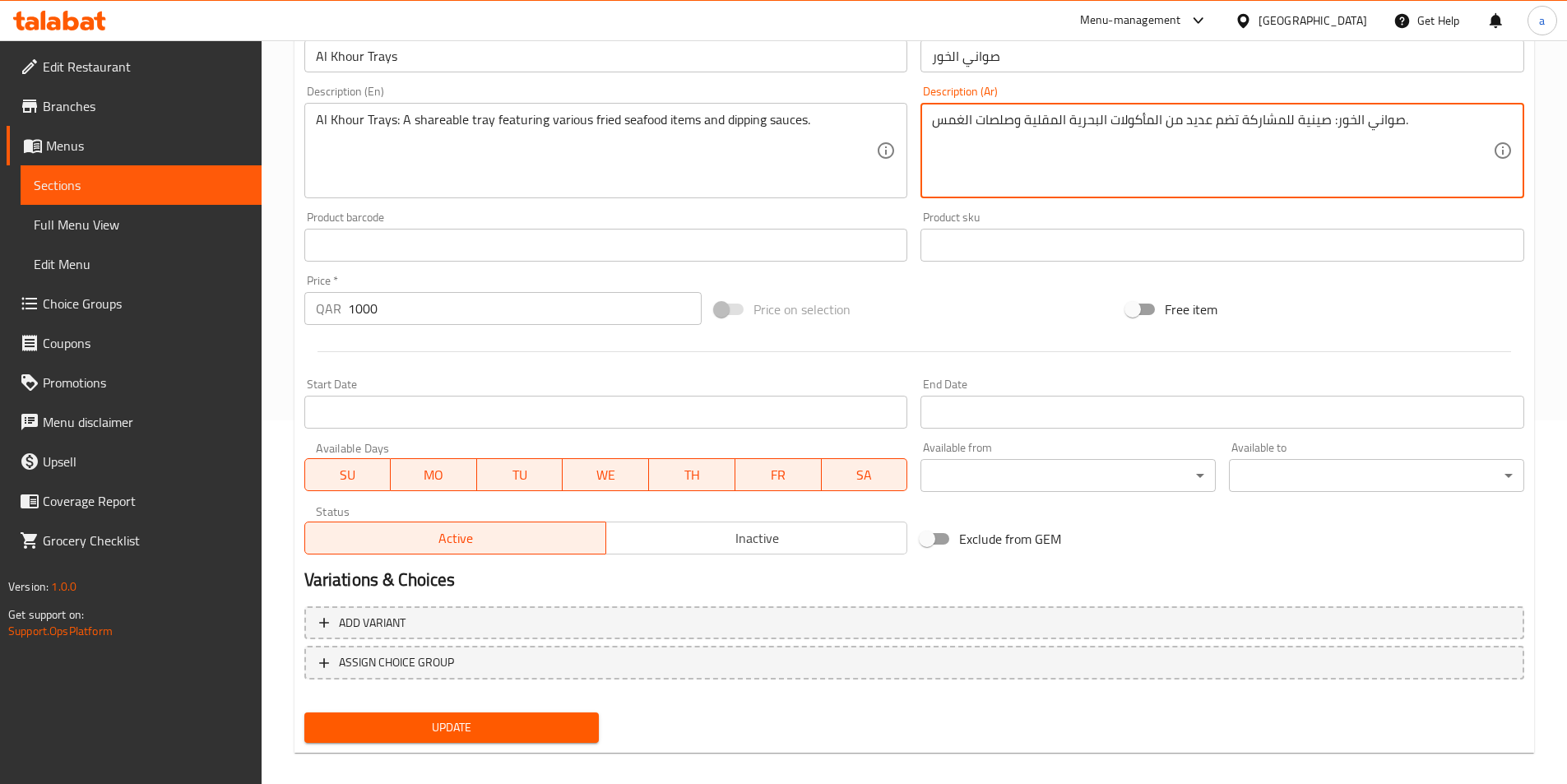
scroll to position [378, 0]
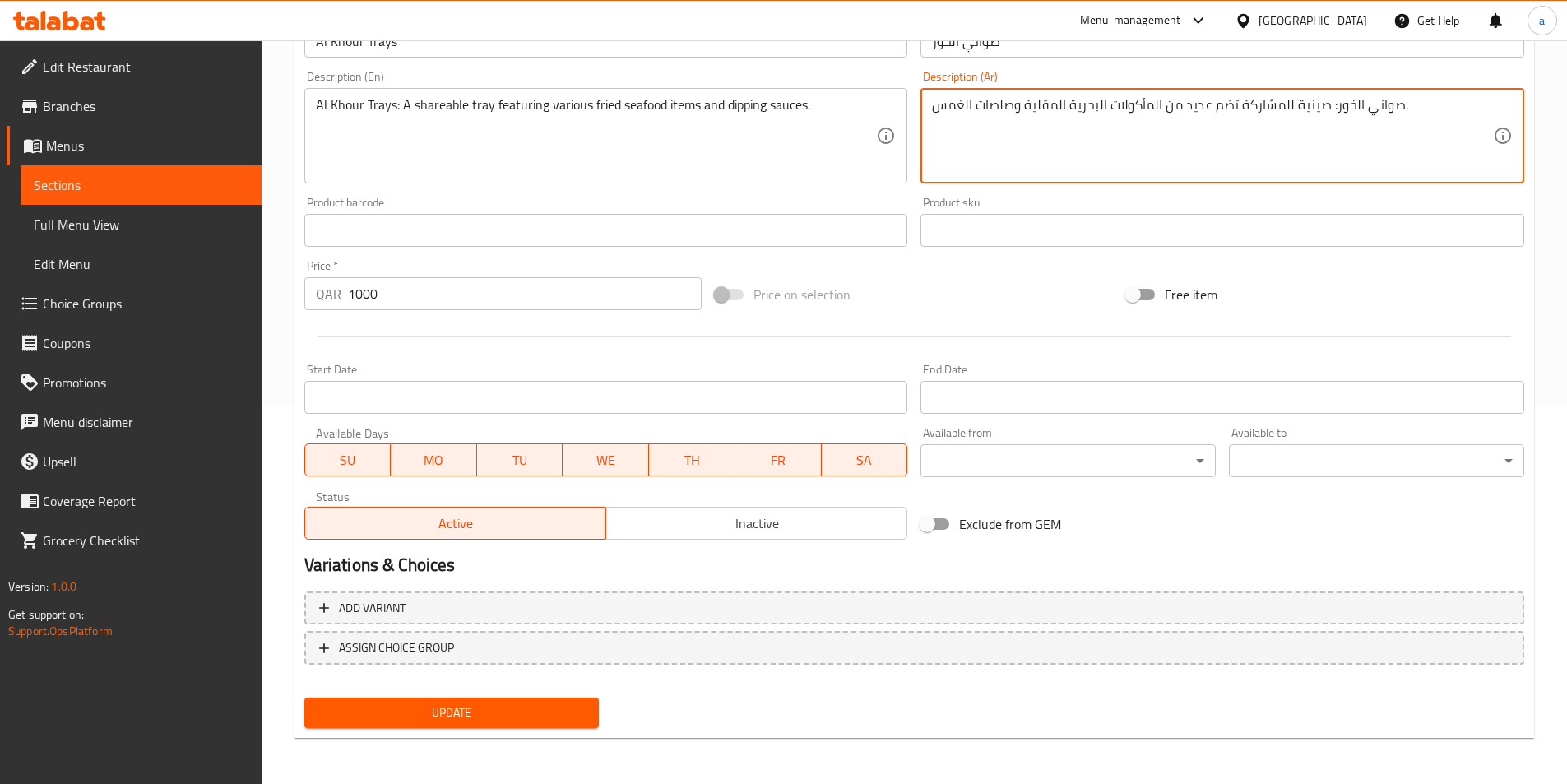
type textarea "صواني الخور: صينية للمشاركة تضم عديد من المأكولات البحرية المقلية وصلصات الغمس."
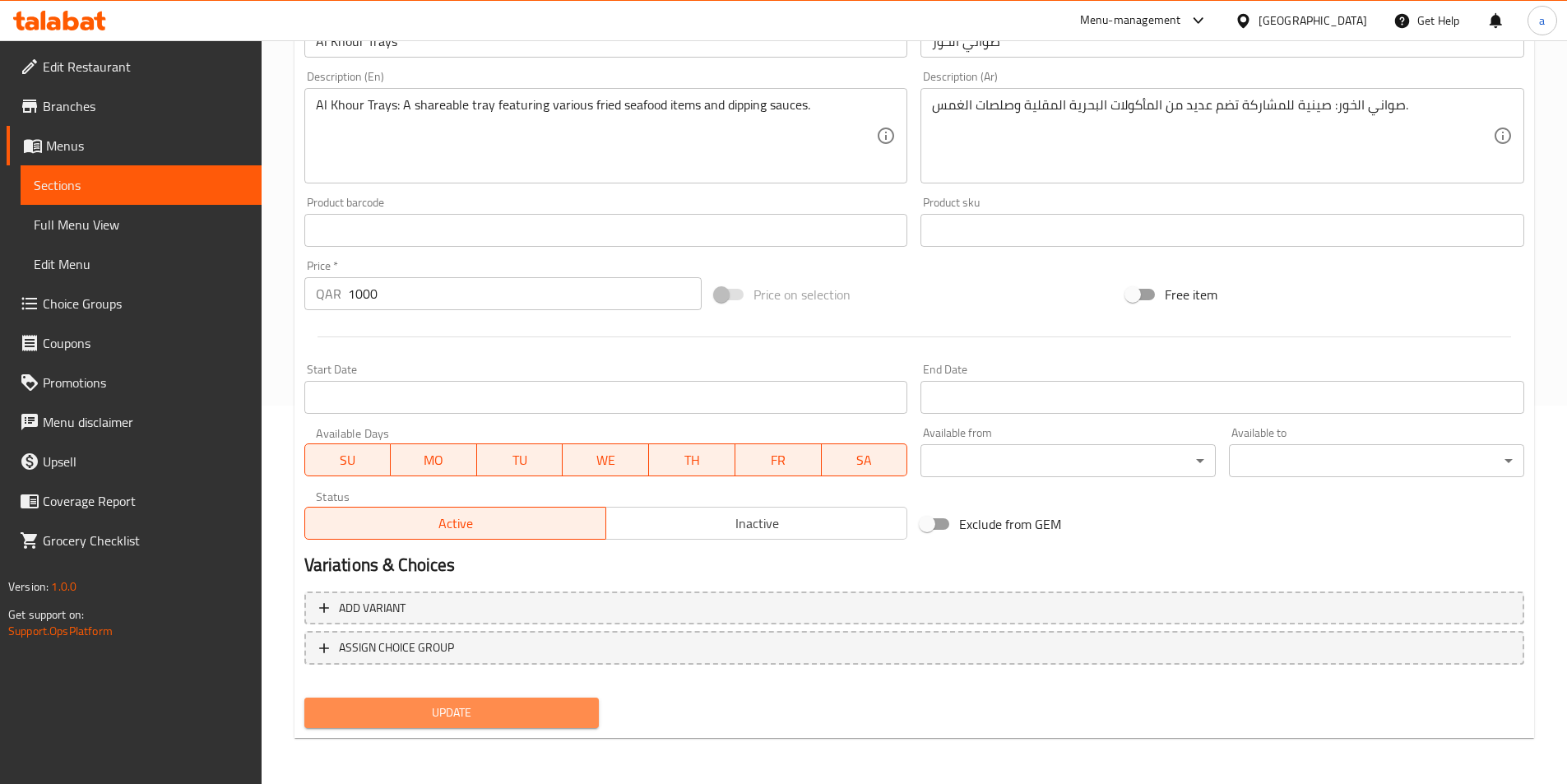
click at [487, 713] on span "Update" at bounding box center [452, 712] width 269 height 21
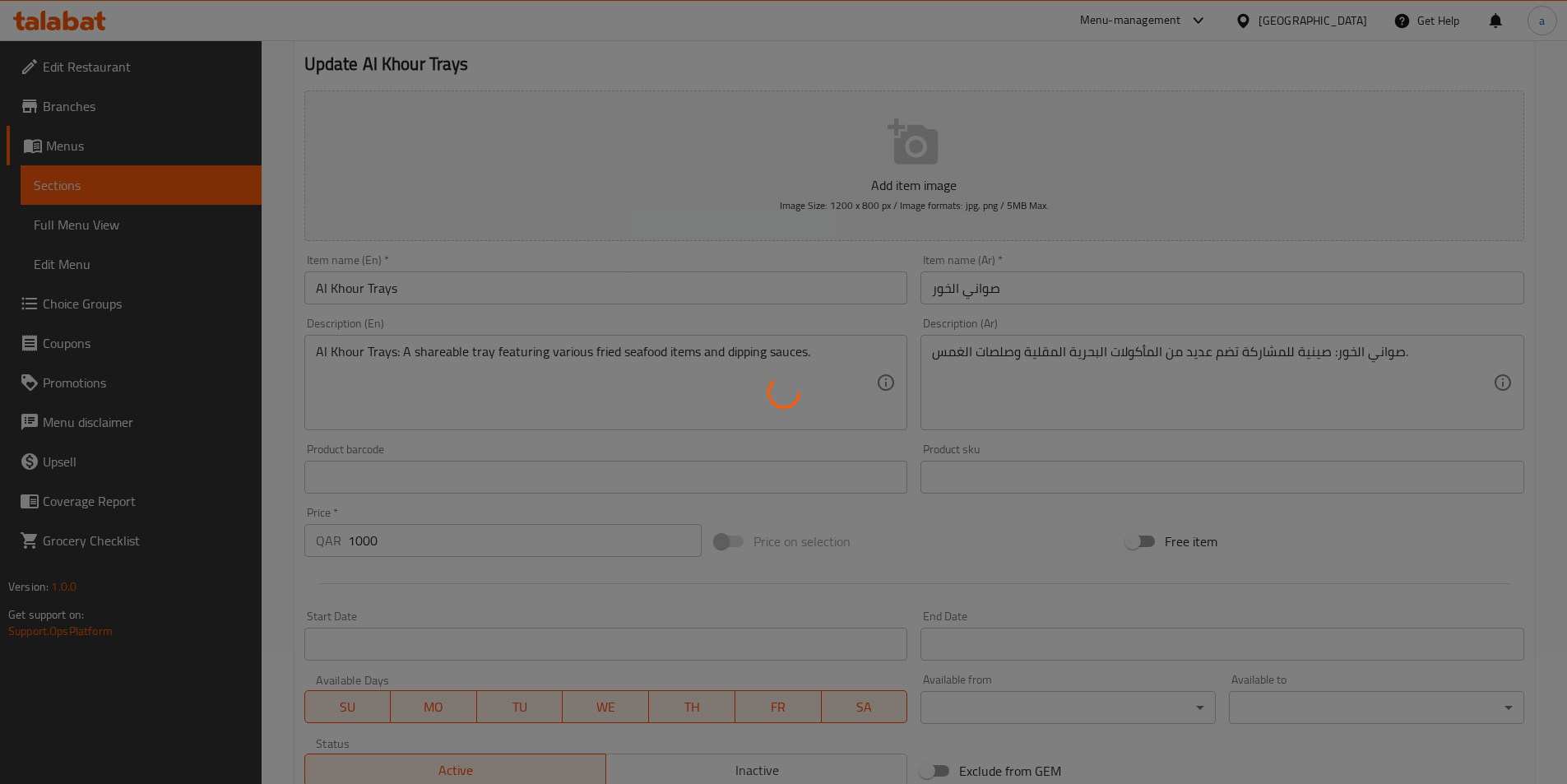
scroll to position [0, 0]
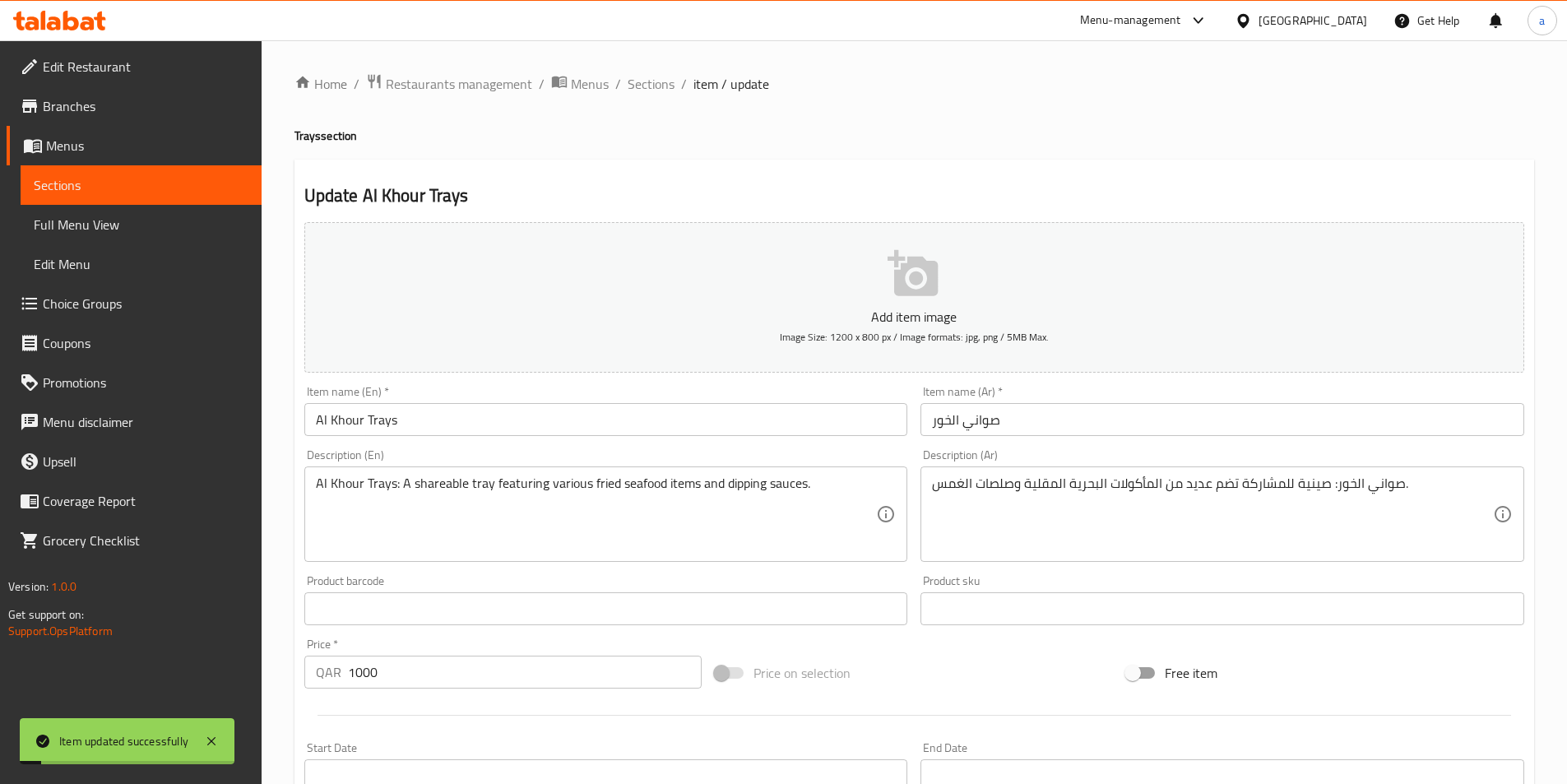
click at [652, 82] on span "Sections" at bounding box center [651, 84] width 47 height 20
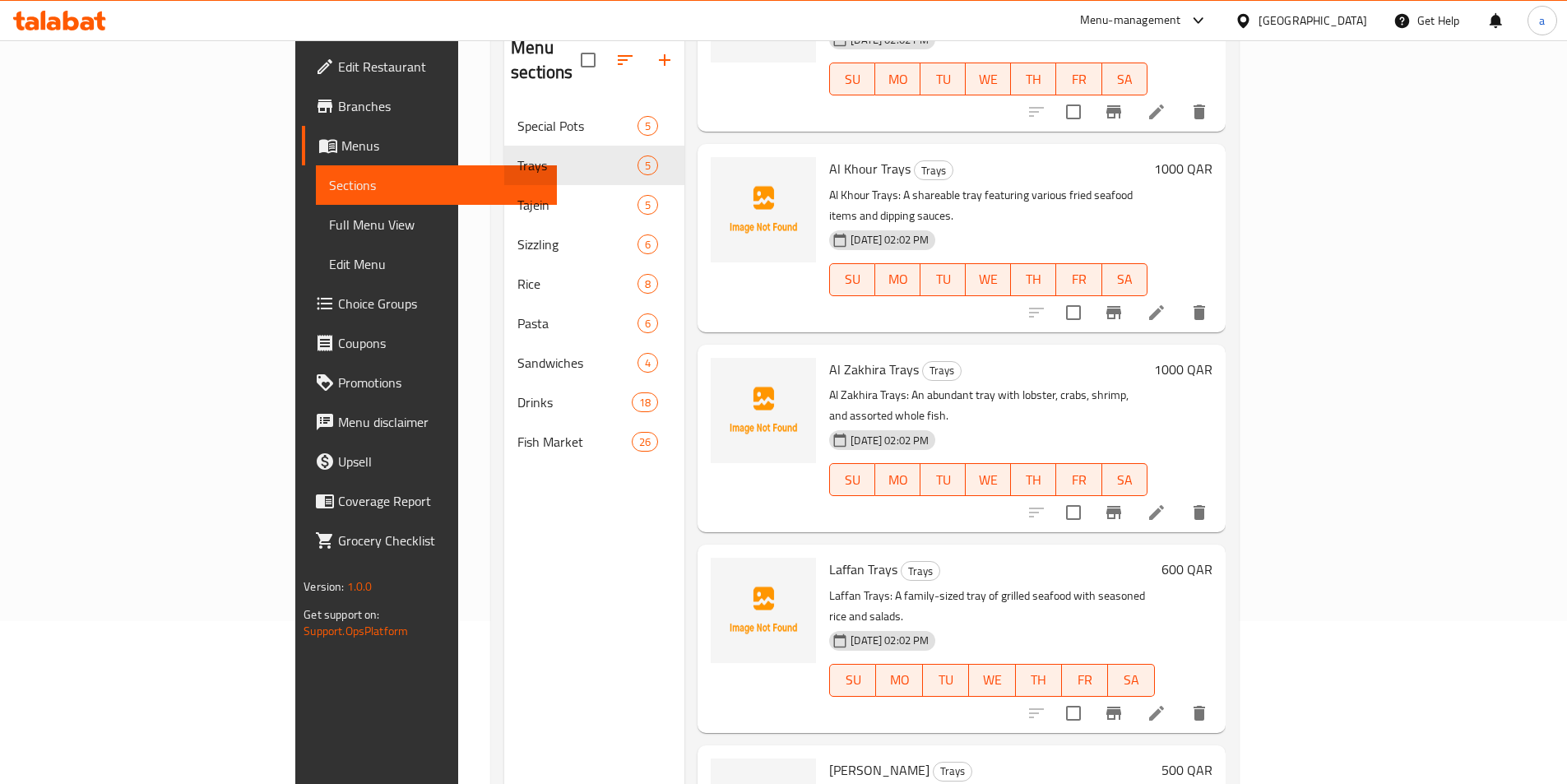
scroll to position [165, 0]
click at [1166, 702] on icon at bounding box center [1156, 711] width 20 height 20
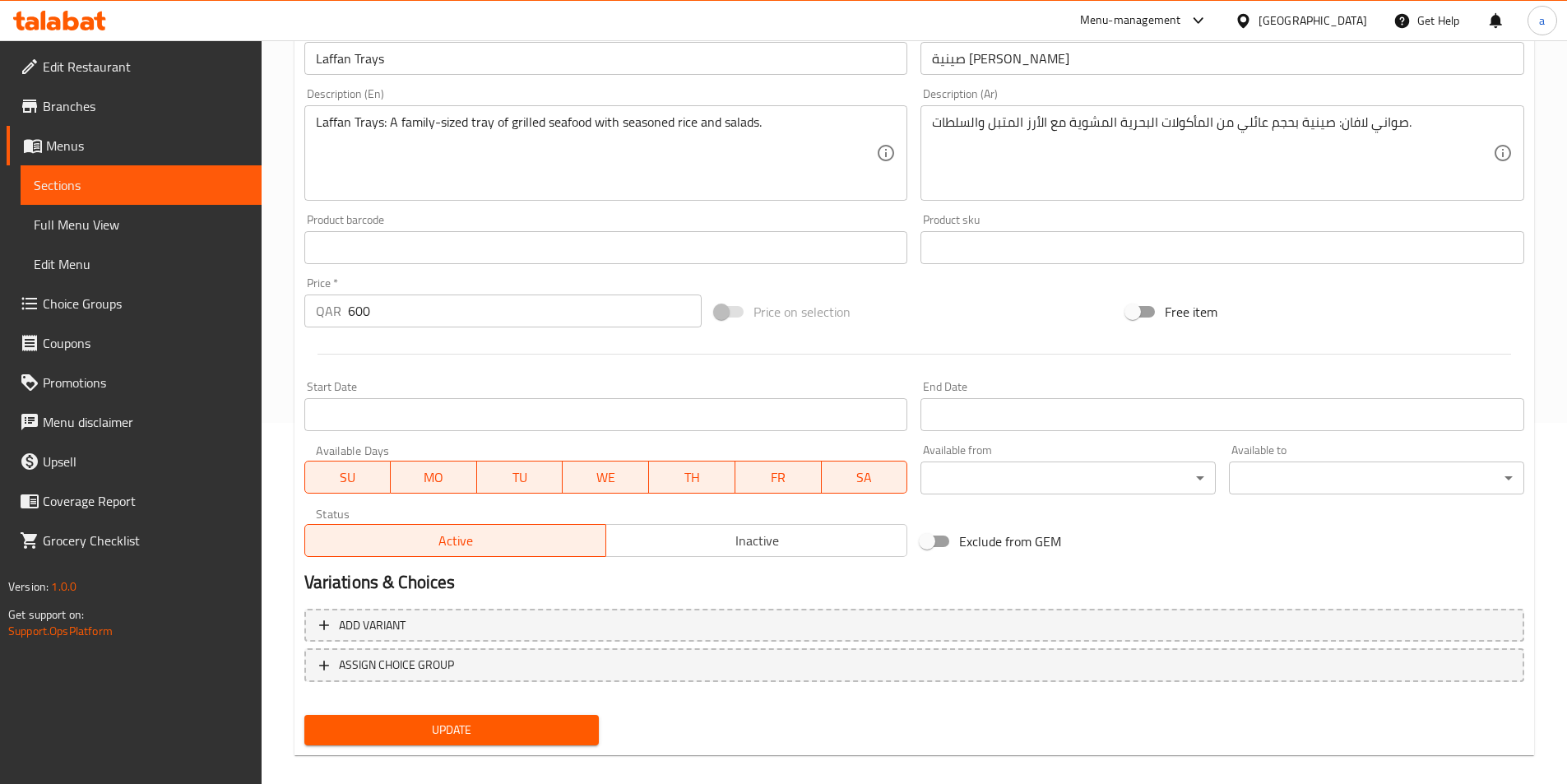
scroll to position [378, 0]
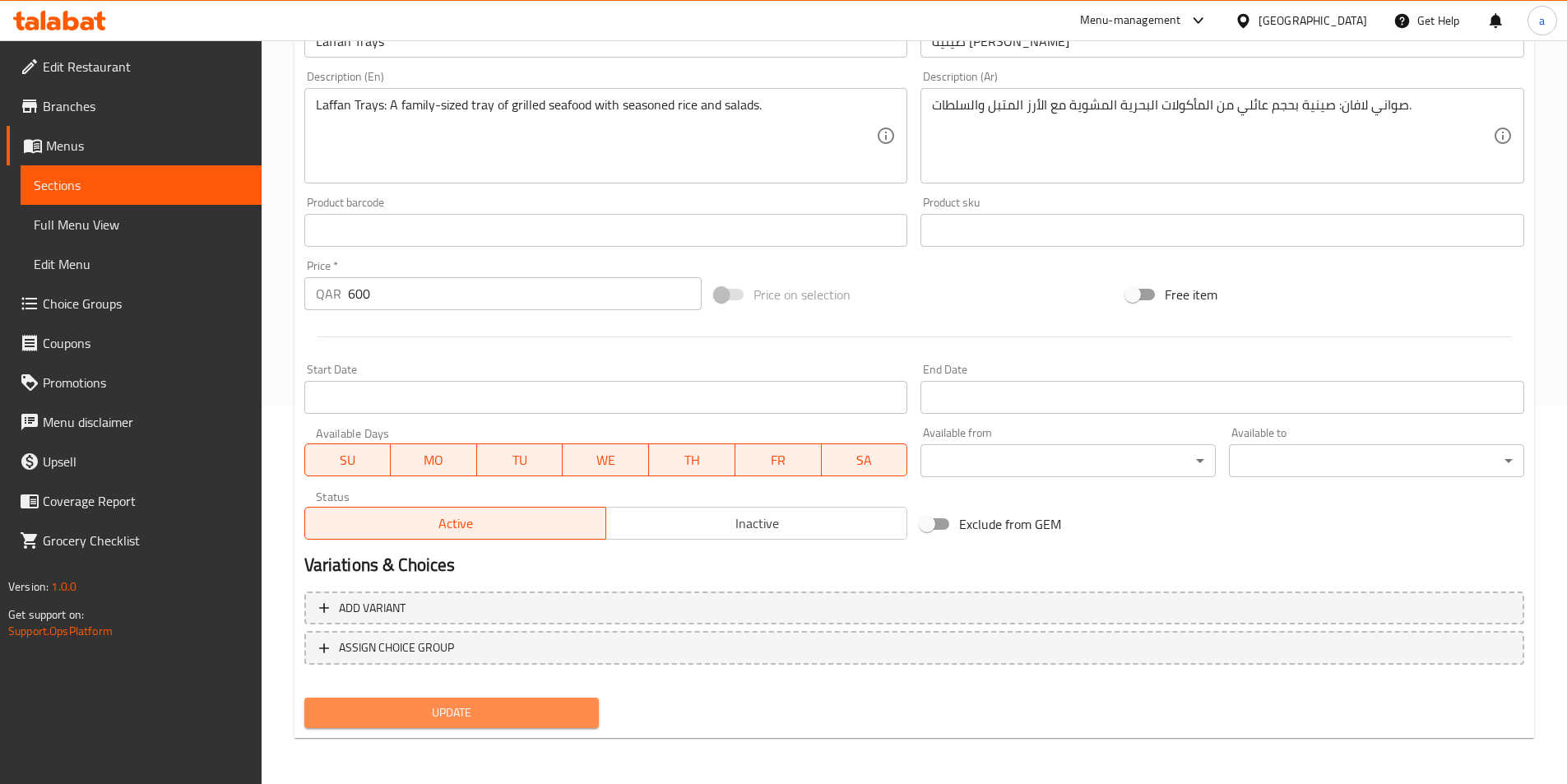
click at [511, 704] on span "Update" at bounding box center [452, 712] width 269 height 21
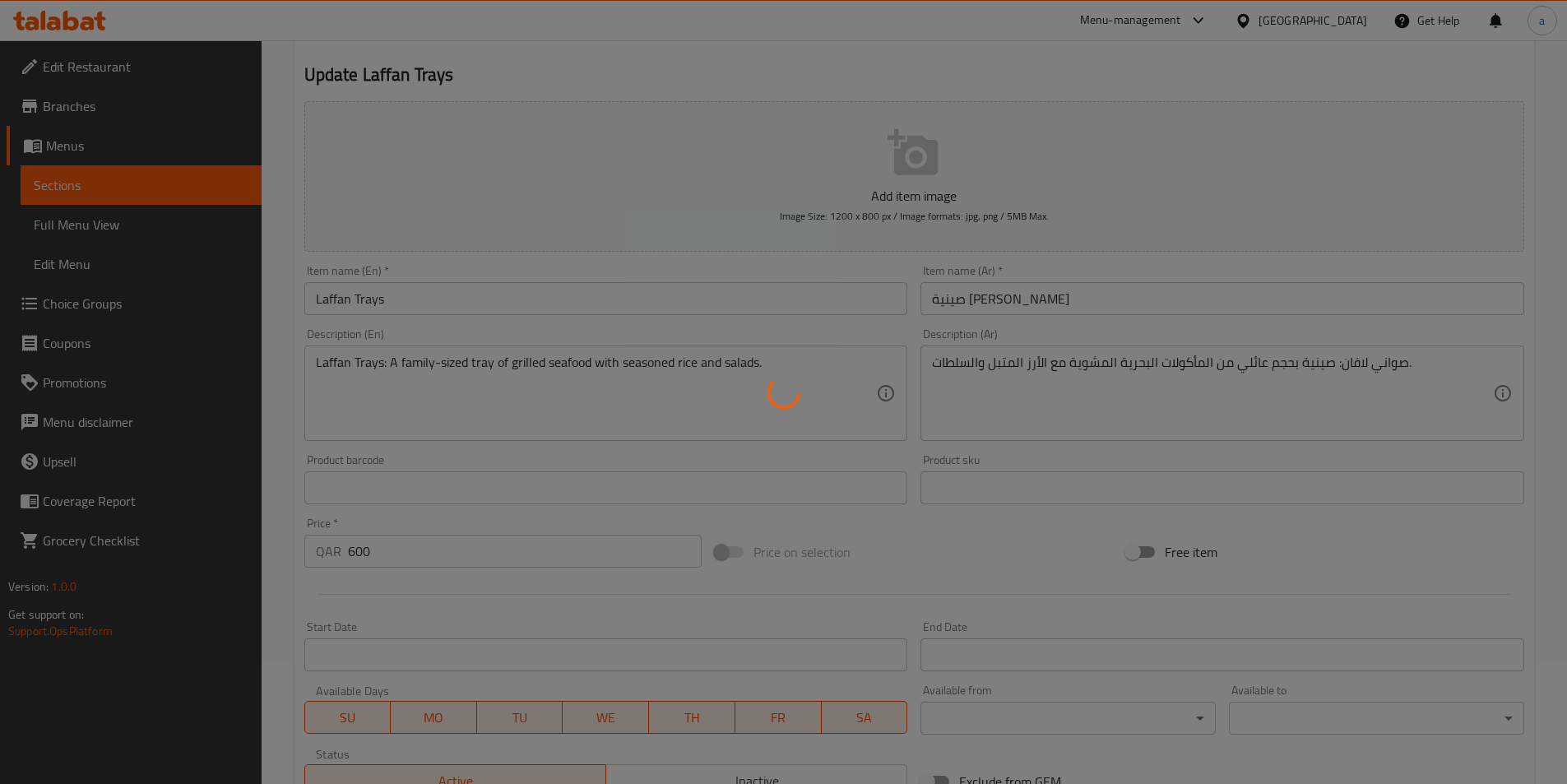
scroll to position [0, 0]
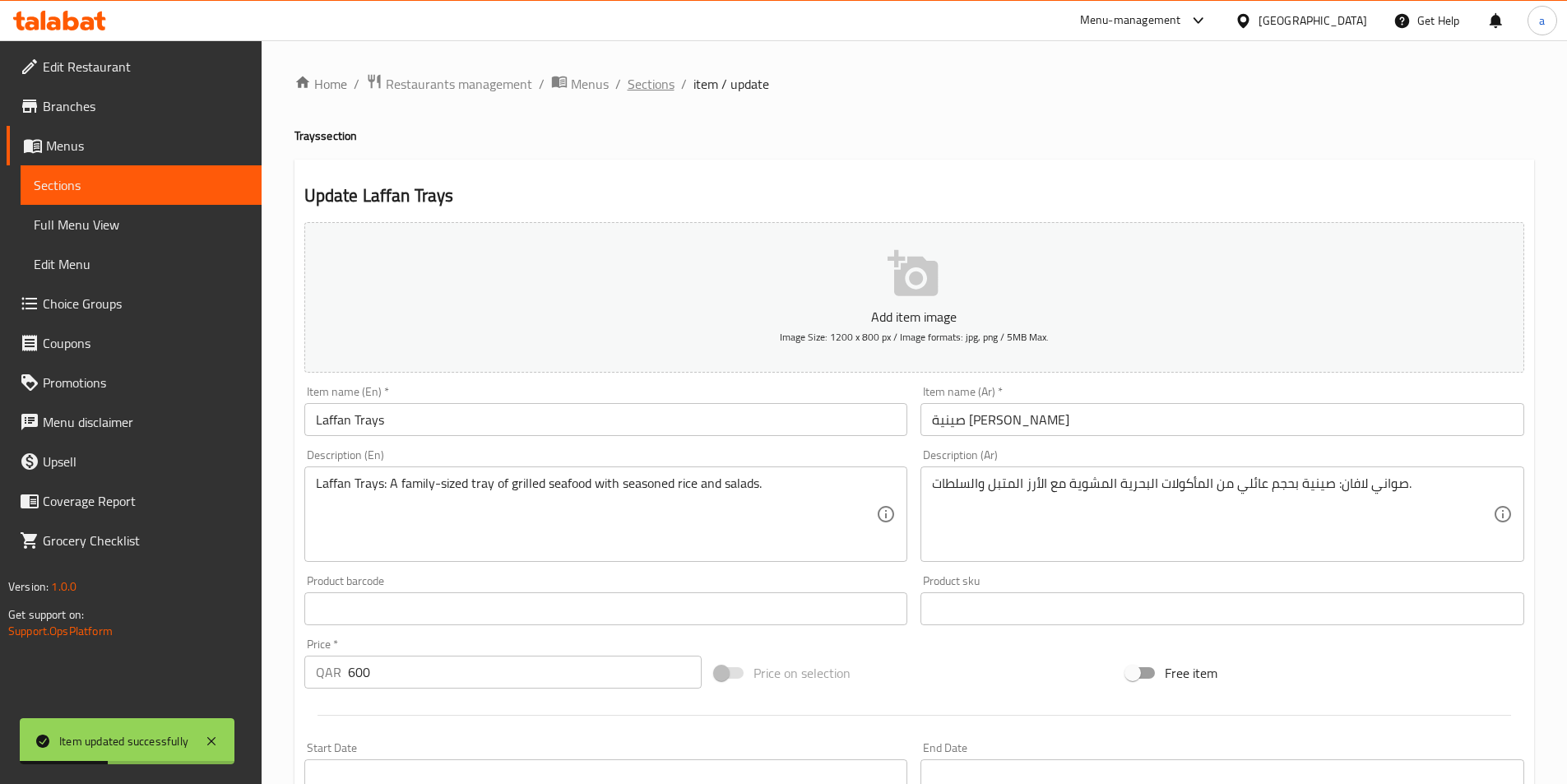
click at [653, 85] on span "Sections" at bounding box center [651, 84] width 47 height 20
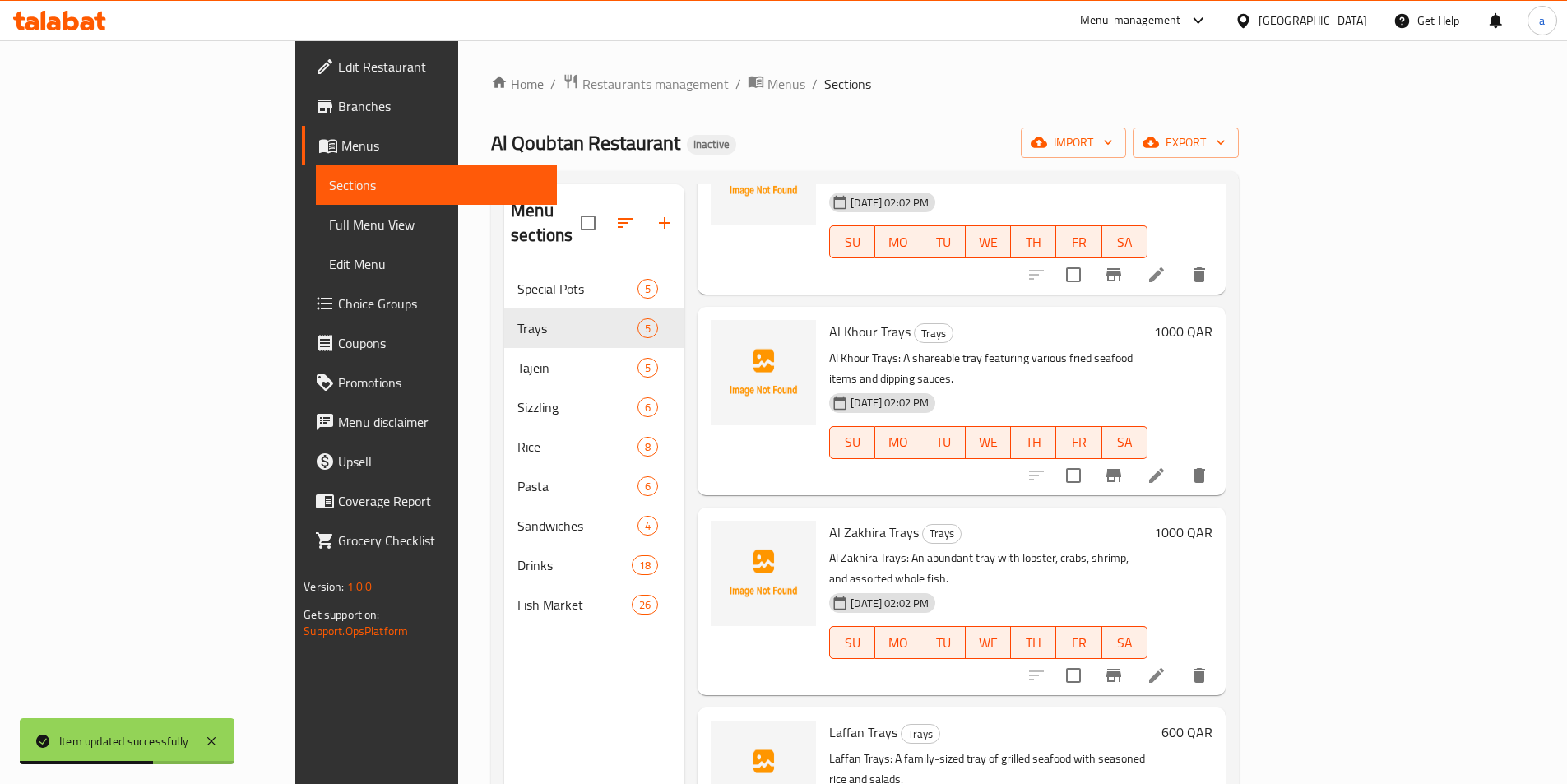
scroll to position [230, 0]
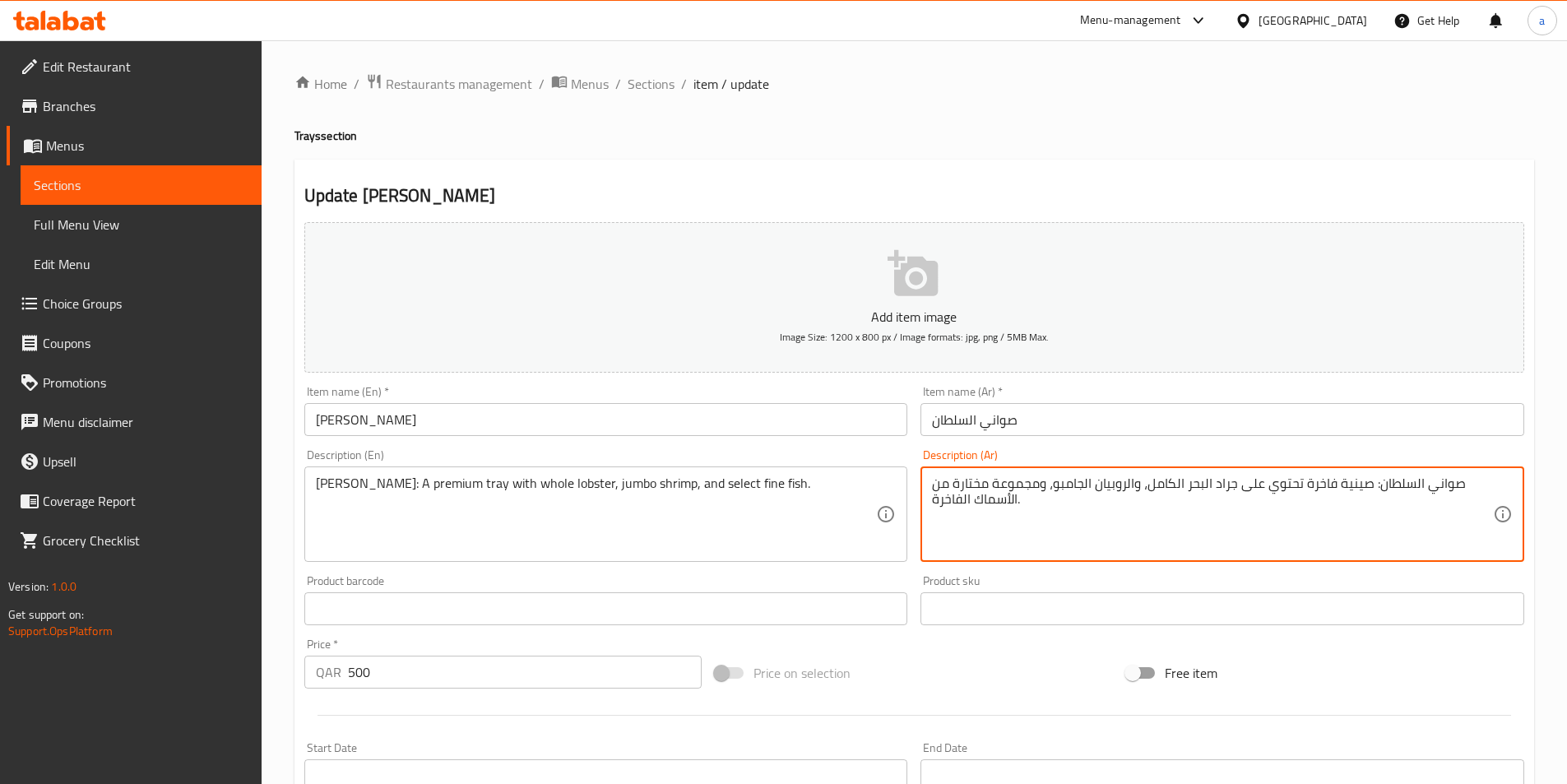
drag, startPoint x: 1210, startPoint y: 483, endPoint x: 1151, endPoint y: 483, distance: 59.0
paste textarea "ستاكوزا"
click at [1179, 482] on textarea "صواني السلطان: صينية فاخرة تحتوي على [PERSON_NAME]، والروبيان الجامبو، ومجموعة …" at bounding box center [1213, 513] width 561 height 78
click at [1181, 485] on textarea "صواني السلطان: صينية فاخرة تحتوي على [PERSON_NAME]، والروبيان الجامبو، ومجموعة …" at bounding box center [1213, 513] width 561 height 78
click at [1042, 485] on textarea "صواني السلطان: صينية فاخرة تحتوي على [PERSON_NAME]، و الروبيان الجامبو، ومجموعة…" at bounding box center [1213, 513] width 561 height 78
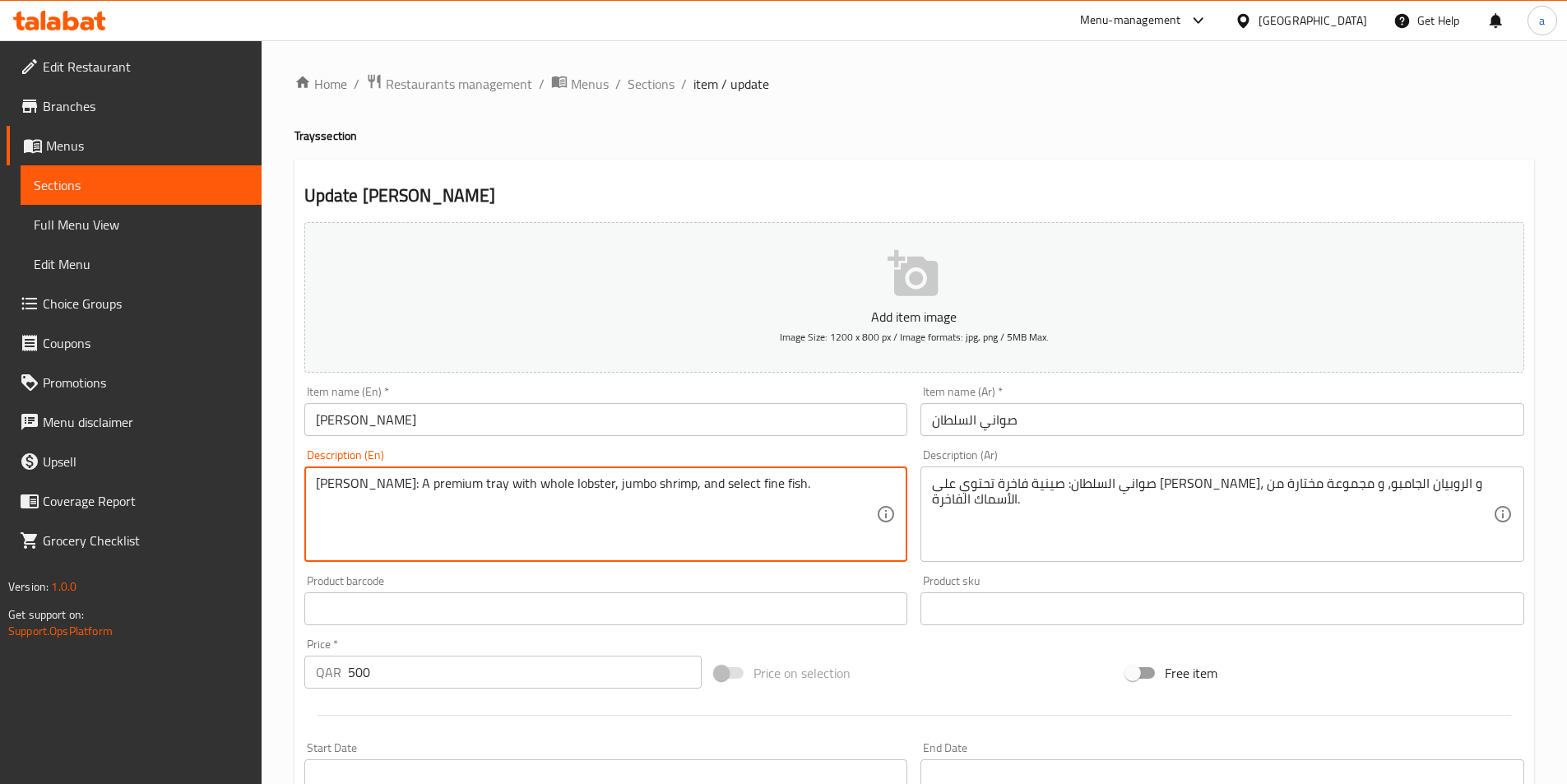
click at [723, 489] on textarea "[PERSON_NAME]: A premium tray with whole lobster, jumbo shrimp, and select fine…" at bounding box center [596, 513] width 561 height 78
click at [721, 487] on textarea "[PERSON_NAME]: A premium tray with whole lobster, jumbo shrimp, and select fine…" at bounding box center [596, 513] width 561 height 78
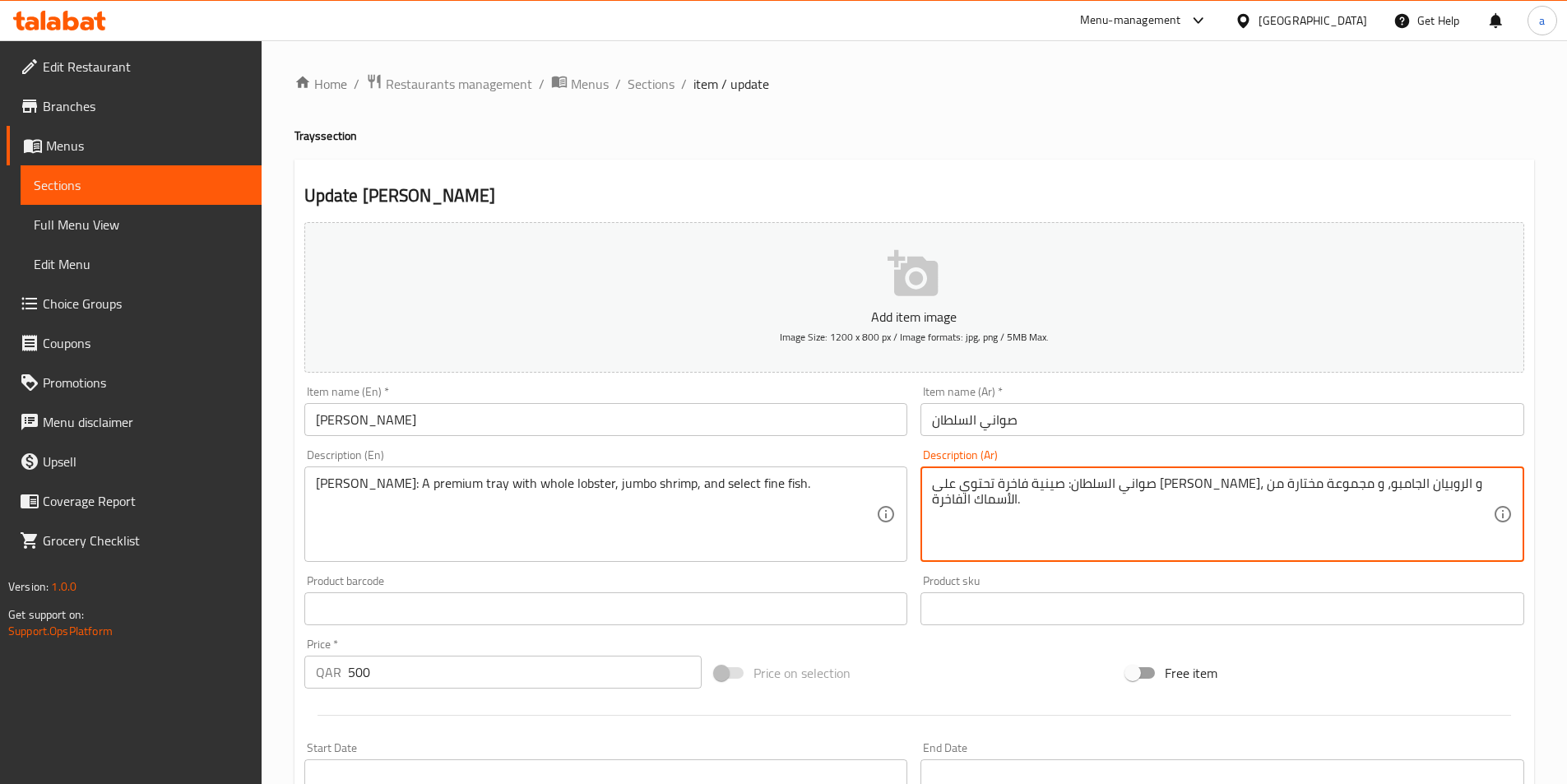
drag, startPoint x: 1040, startPoint y: 482, endPoint x: 947, endPoint y: 533, distance: 106.1
click at [964, 522] on textarea "صواني السلطان: صينية فاخرة تحتوي على [PERSON_NAME]، و الروبيان الجامبو، و مجموع…" at bounding box center [1213, 513] width 561 height 78
drag, startPoint x: 947, startPoint y: 486, endPoint x: 921, endPoint y: 483, distance: 26.2
click at [921, 483] on div "صواني السلطان: صينية فاخرة تحتوي على [PERSON_NAME]، و الروبيان الجامبو، و رة. D…" at bounding box center [1223, 513] width 604 height 95
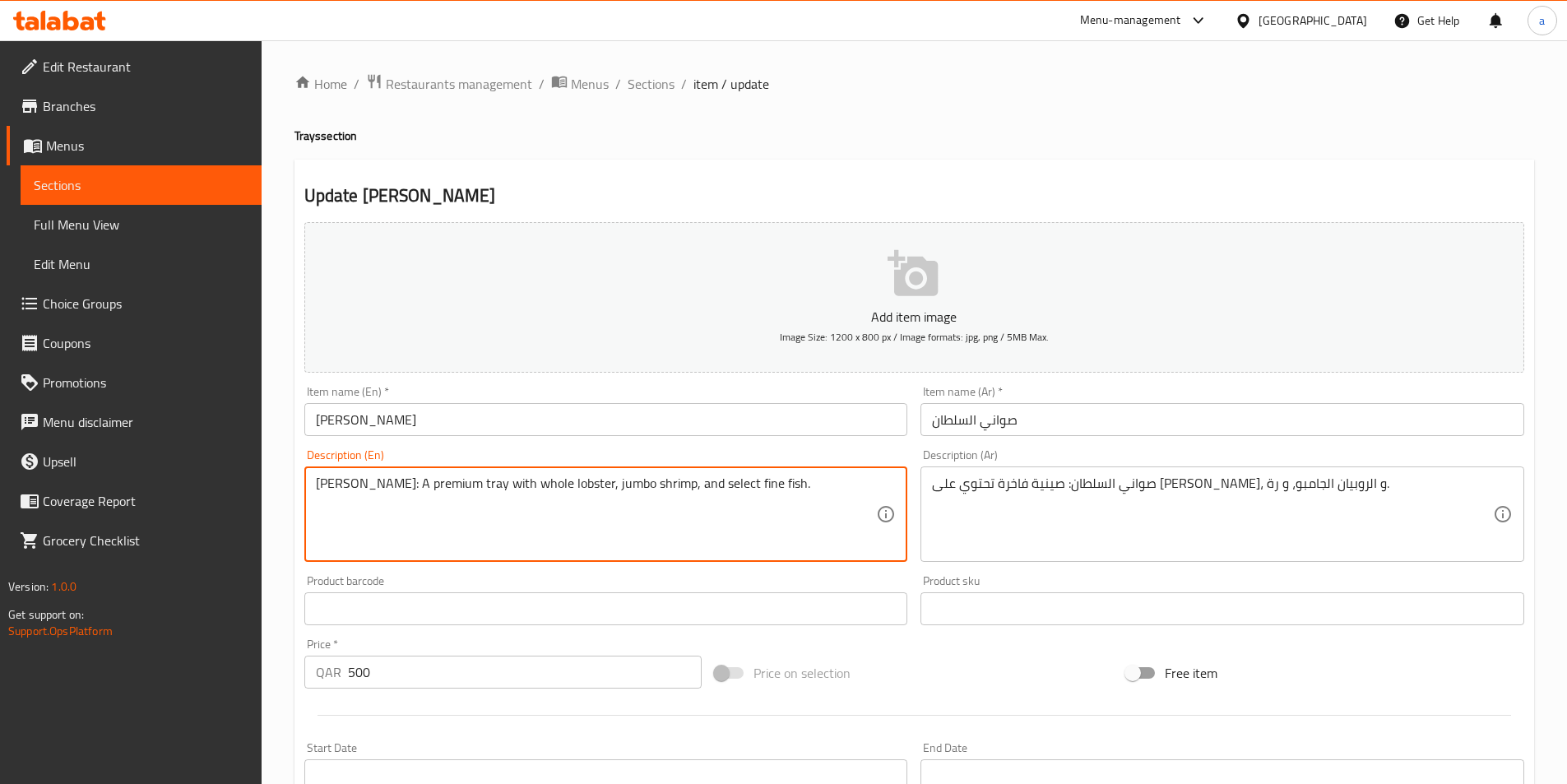
click at [773, 486] on textarea "[PERSON_NAME]: A premium tray with whole lobster, jumbo shrimp, and select fine…" at bounding box center [596, 513] width 561 height 78
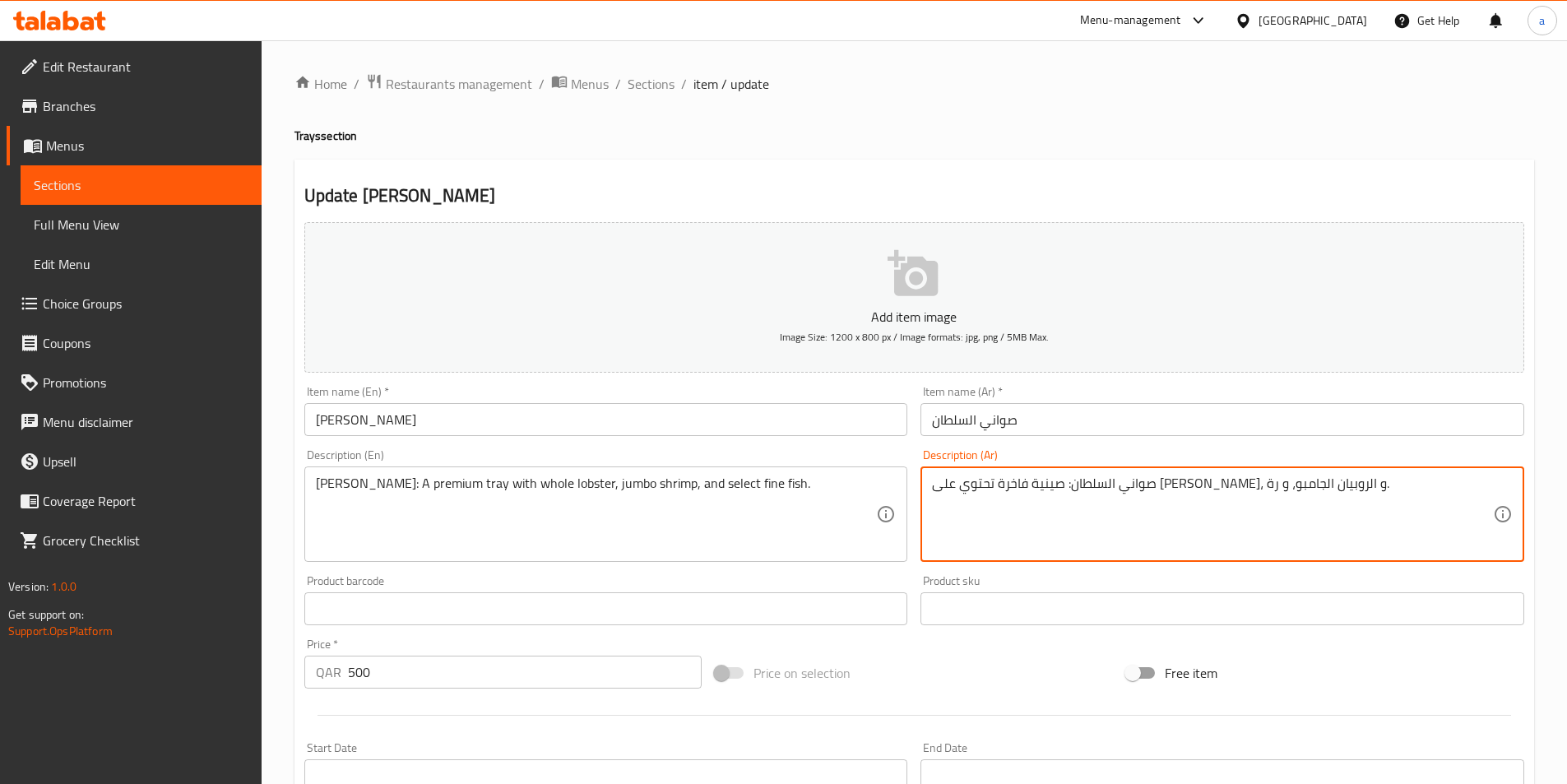
click at [939, 483] on textarea "صواني السلطان: صينية فاخرة تحتوي على [PERSON_NAME]، و الروبيان الجامبو، و رة." at bounding box center [1213, 513] width 561 height 78
paste textarea "مك"
type textarea "صواني السلطان: صينية فاخرة تحتوي على [PERSON_NAME]، و الروبيان الجامبو، و سمك […"
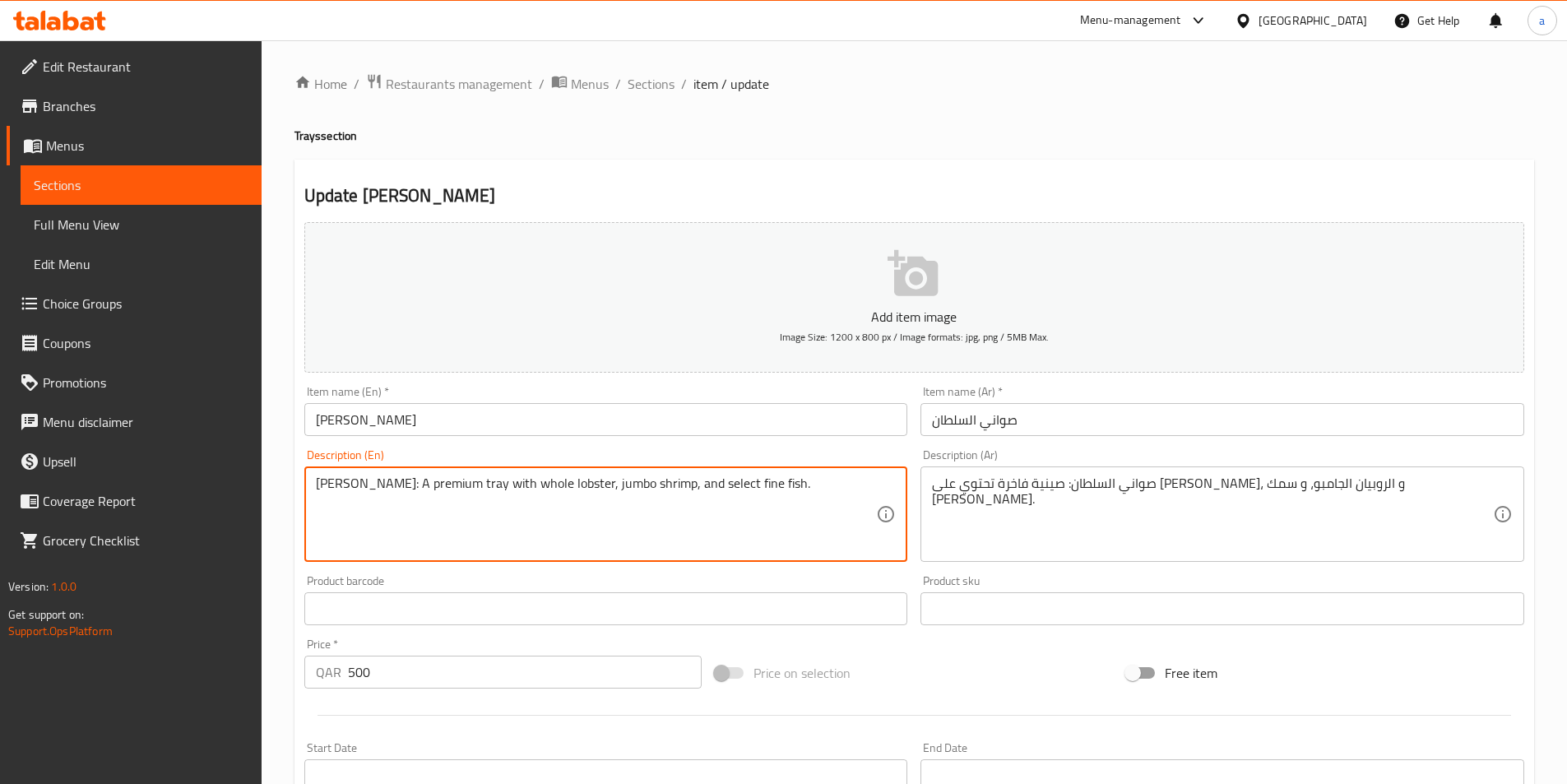
click at [750, 487] on textarea "[PERSON_NAME]: A premium tray with whole lobster, jumbo shrimp, and select fine…" at bounding box center [596, 513] width 561 height 78
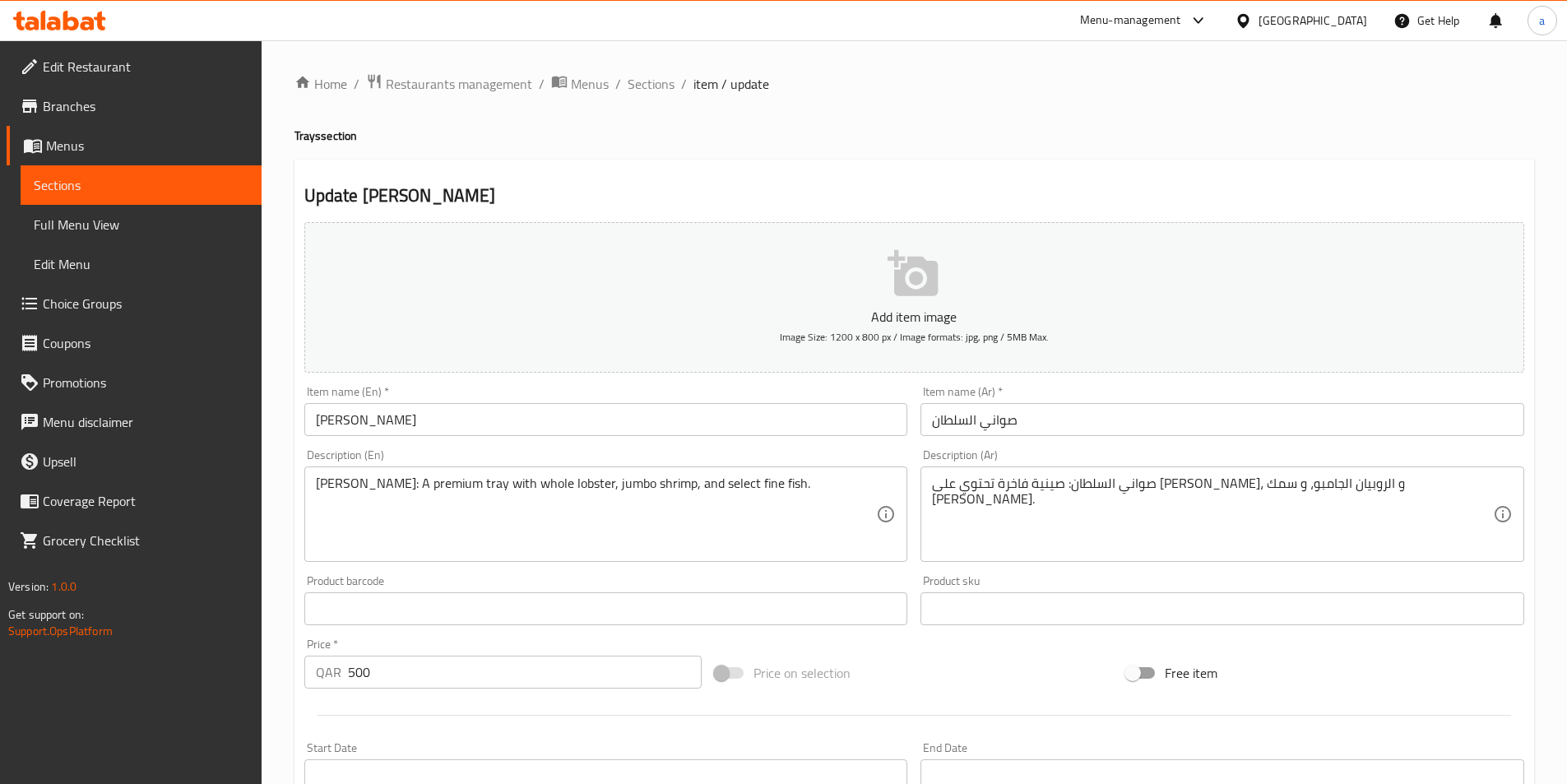
click at [790, 486] on textarea "[PERSON_NAME]: A premium tray with whole lobster, jumbo shrimp, and select fine…" at bounding box center [596, 513] width 561 height 78
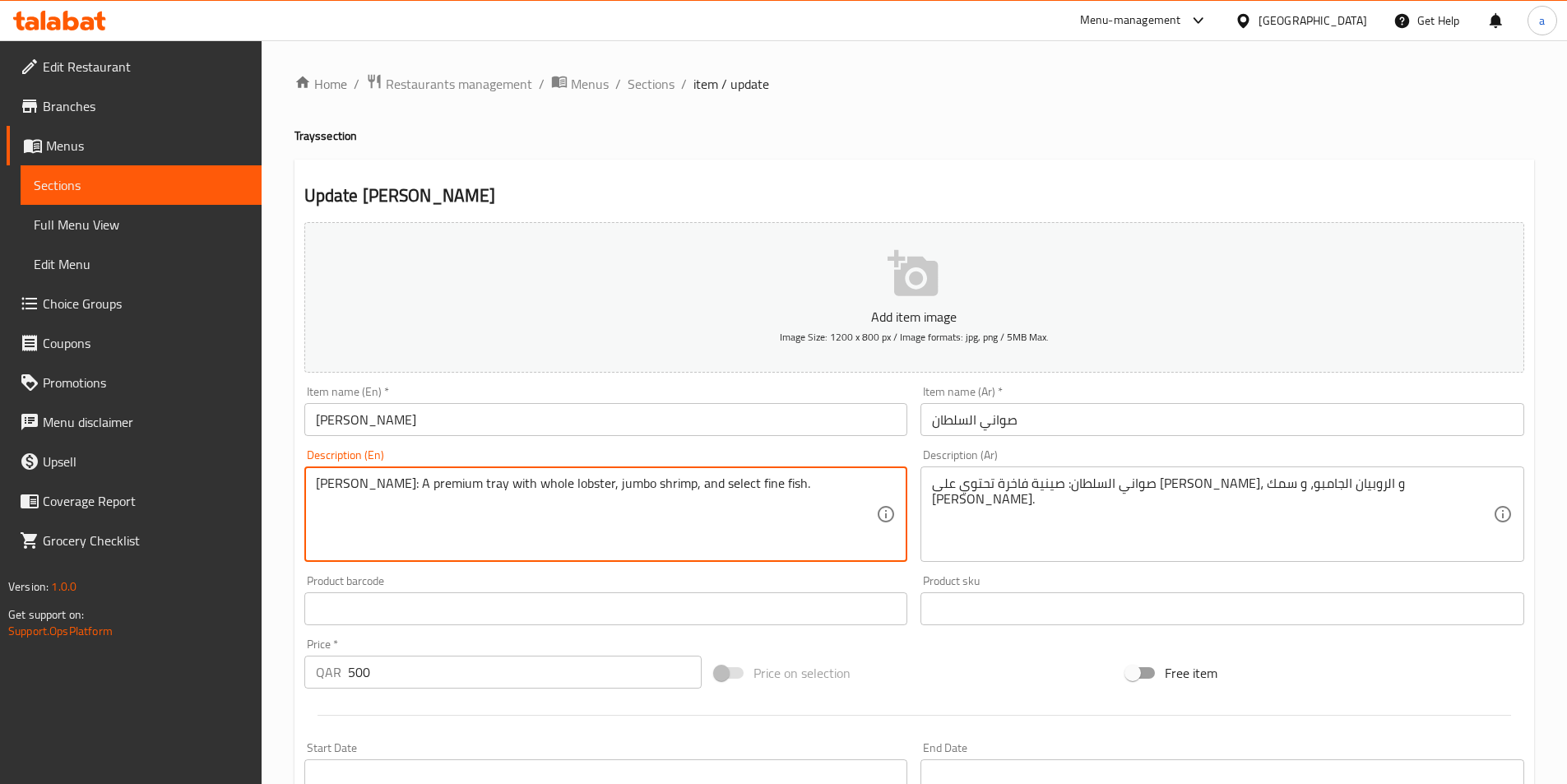
drag, startPoint x: 785, startPoint y: 483, endPoint x: 736, endPoint y: 483, distance: 49.0
click at [736, 483] on textarea "[PERSON_NAME]: A premium tray with whole lobster, jumbo shrimp, and select fine…" at bounding box center [596, 513] width 561 height 78
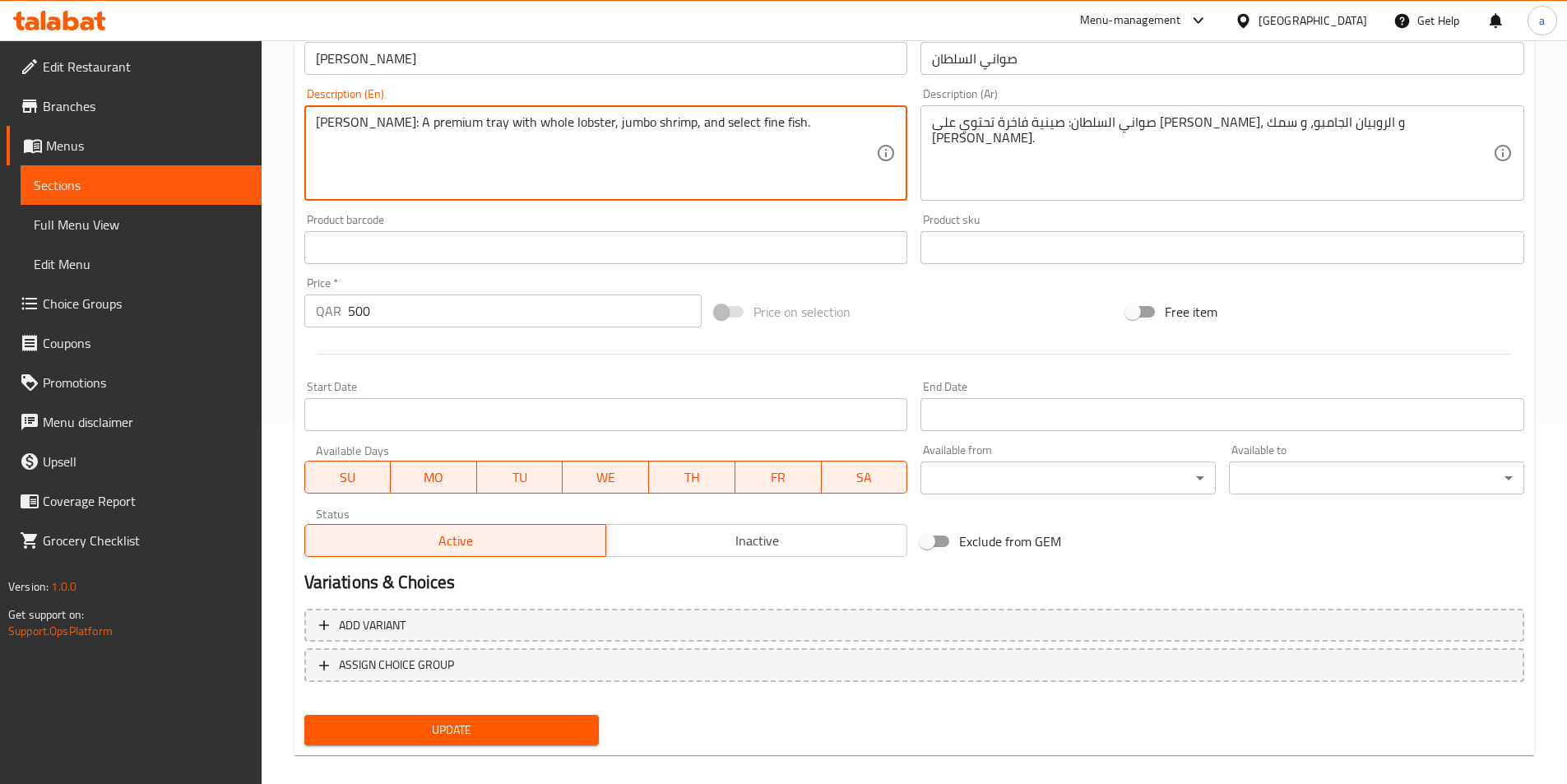
scroll to position [378, 0]
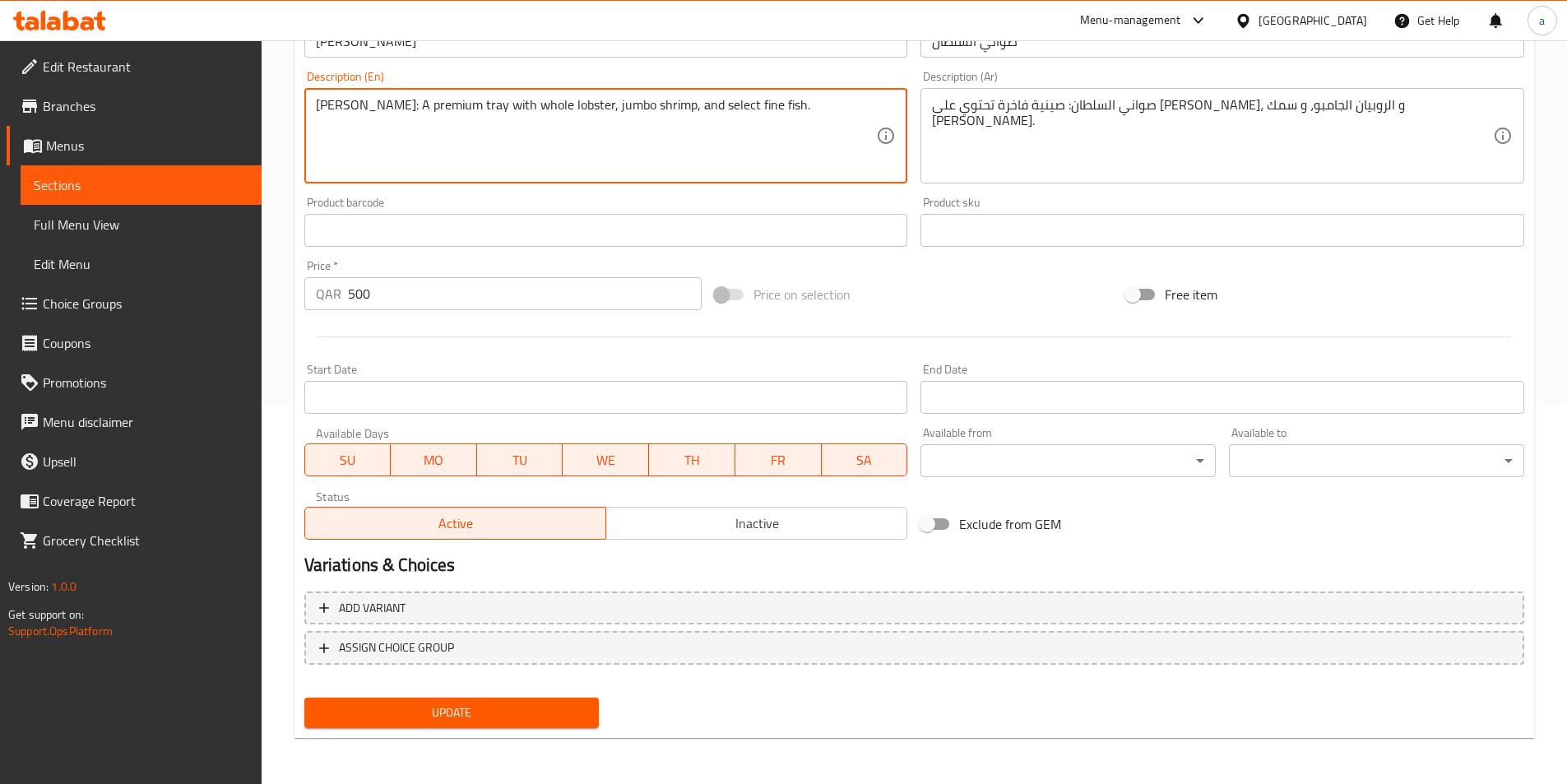
click at [453, 708] on span "Update" at bounding box center [452, 712] width 269 height 21
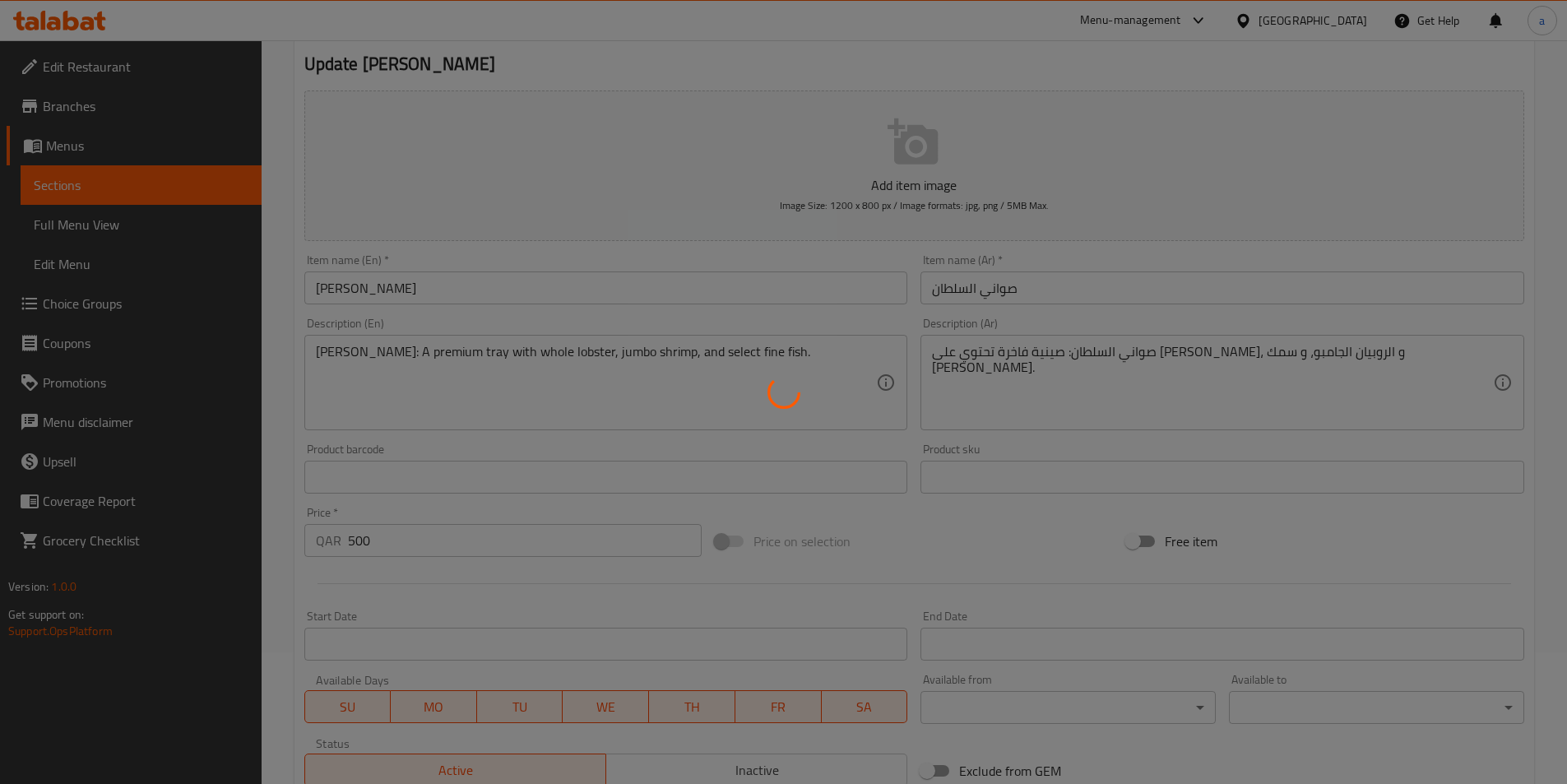
scroll to position [0, 0]
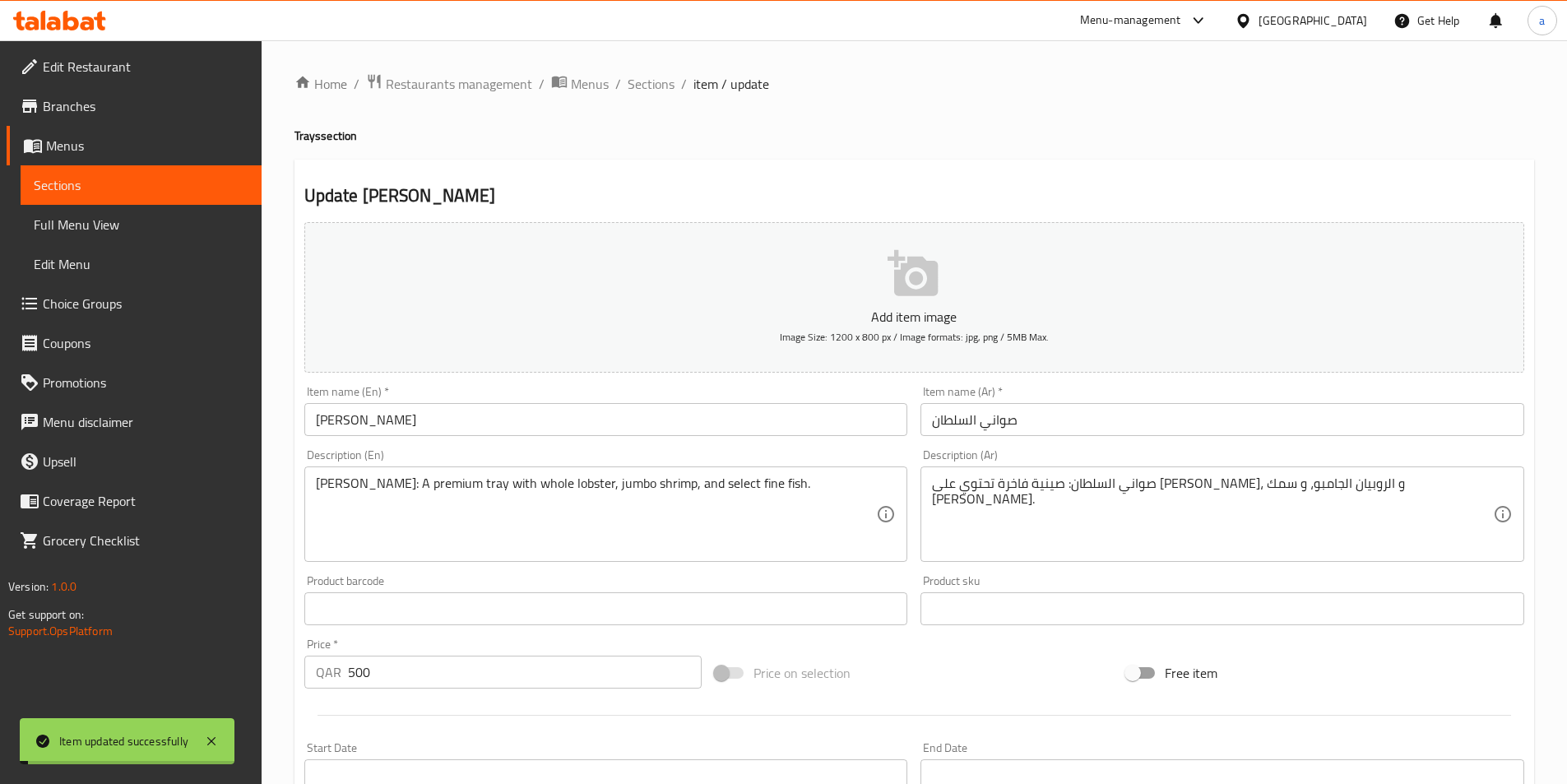
click at [653, 83] on span "Sections" at bounding box center [651, 84] width 47 height 20
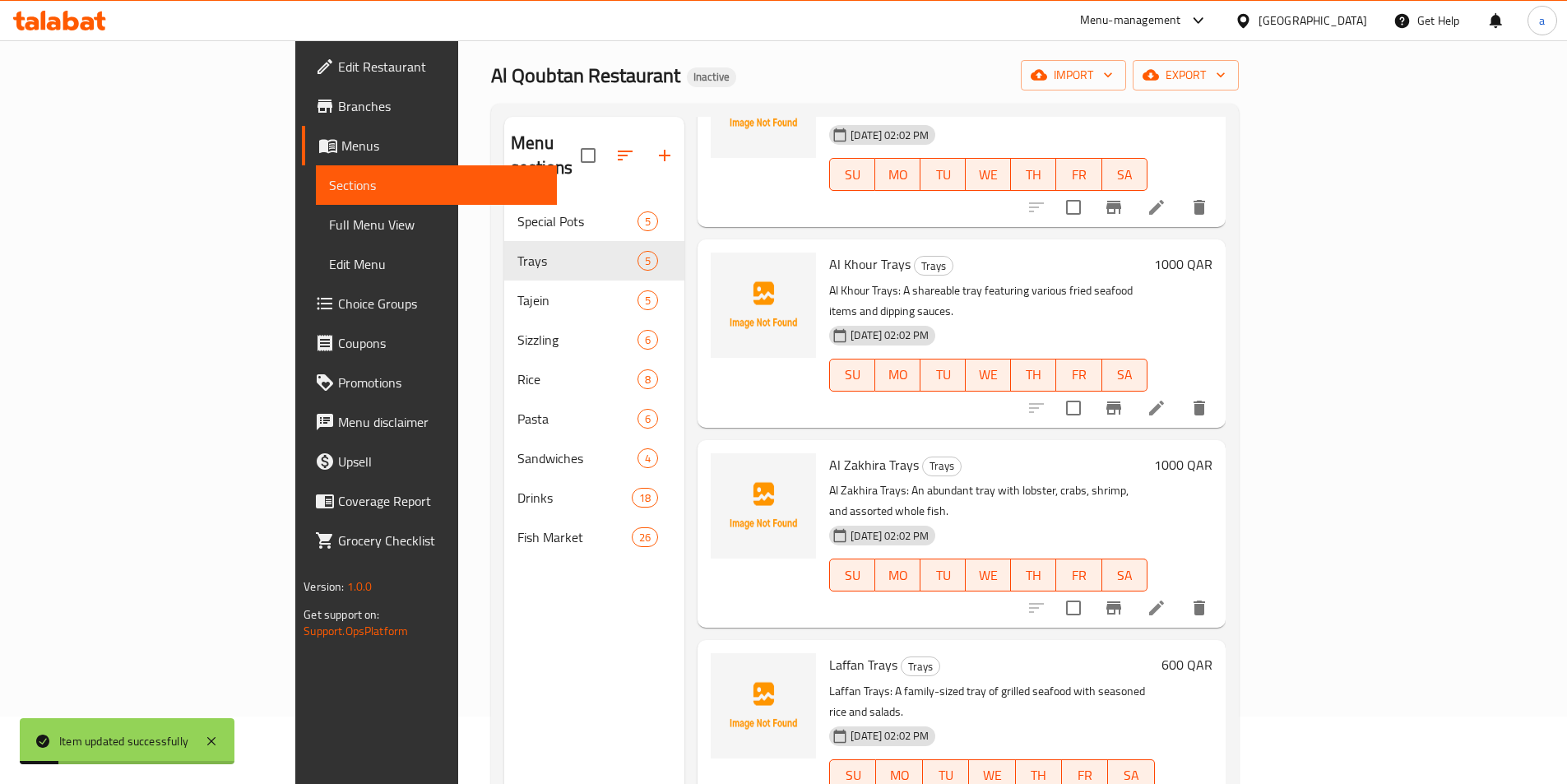
scroll to position [230, 0]
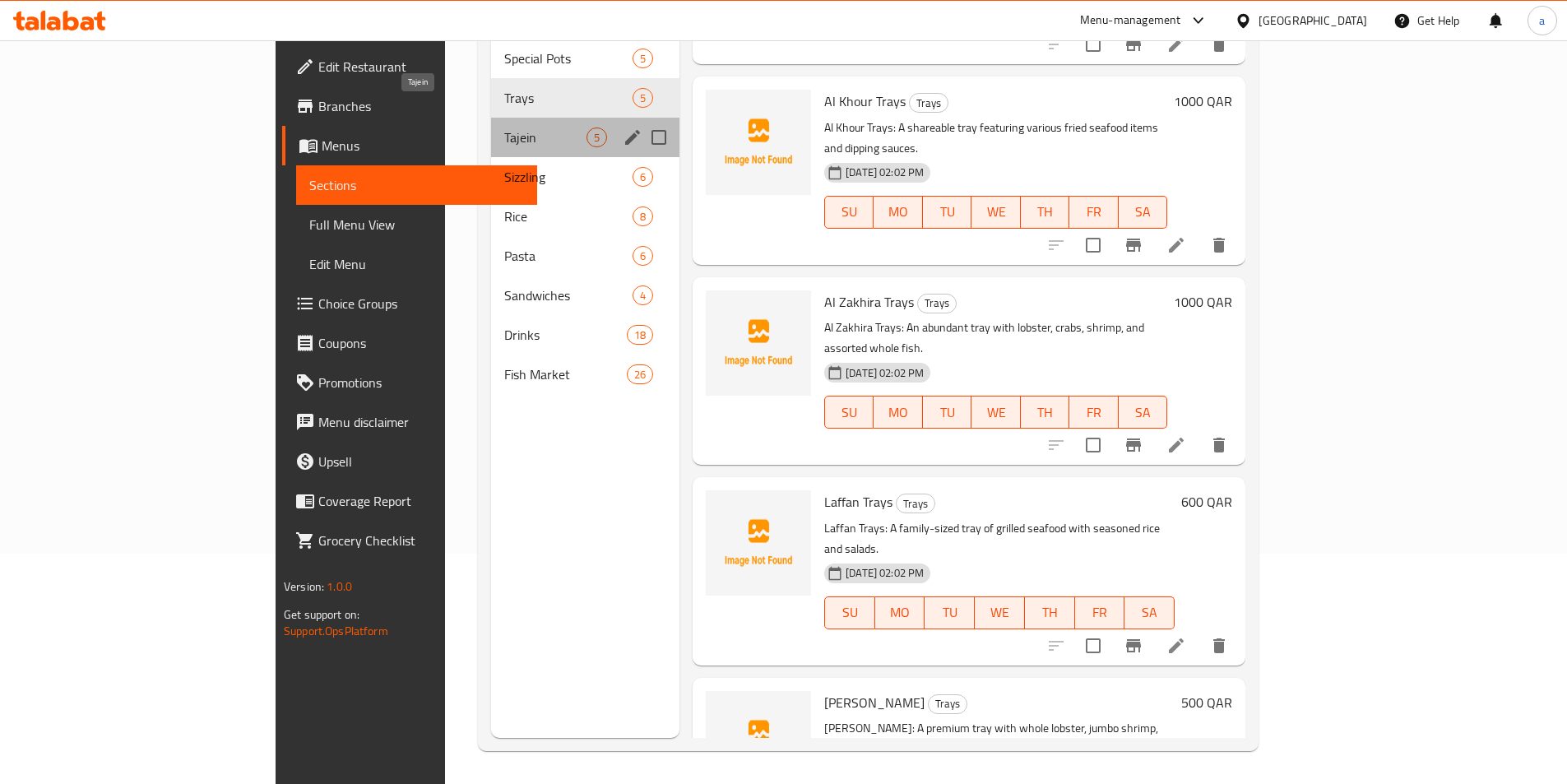
click at [505, 127] on span "Tajein" at bounding box center [546, 137] width 82 height 20
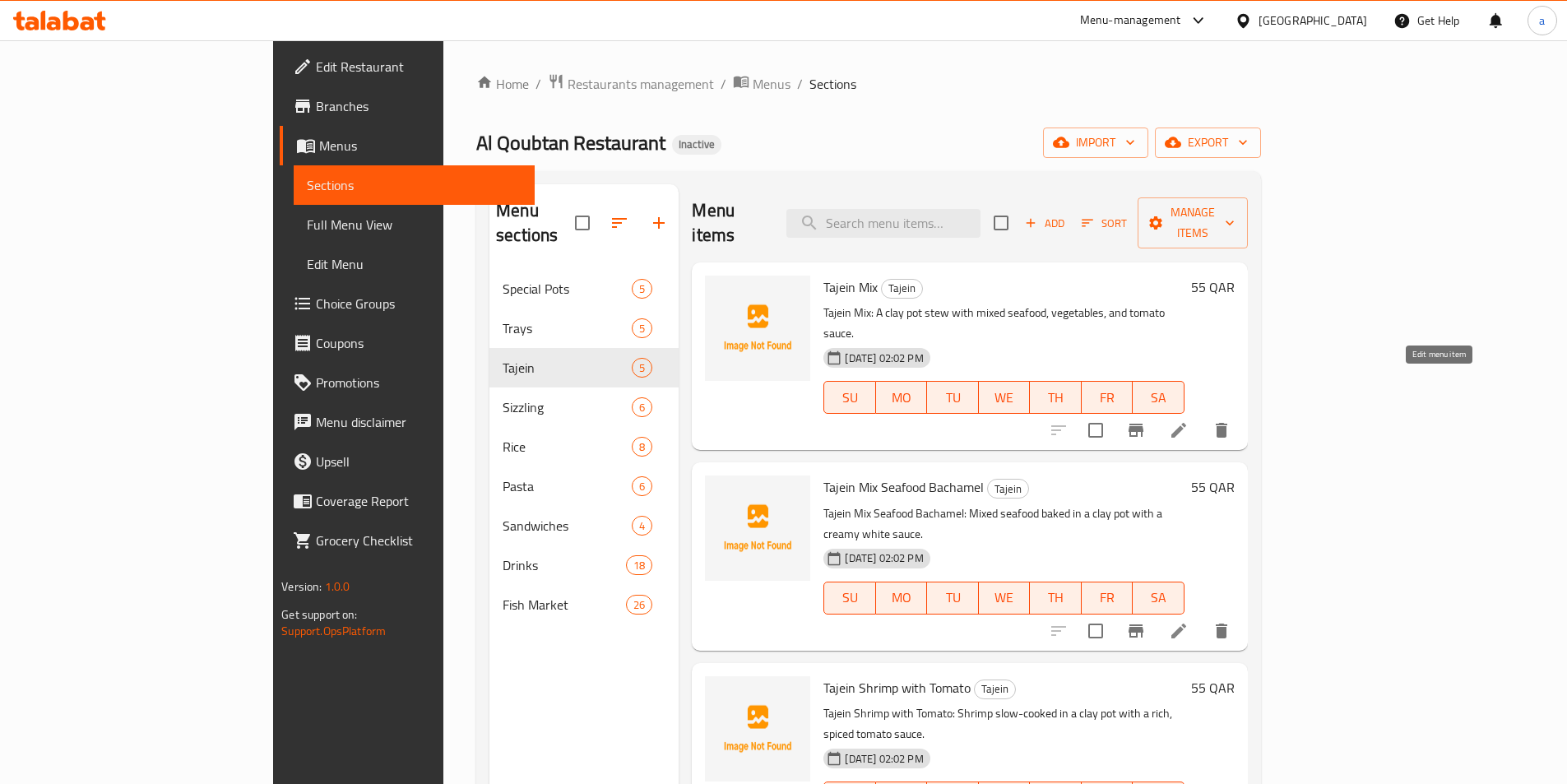
click at [1186, 423] on icon at bounding box center [1179, 430] width 15 height 15
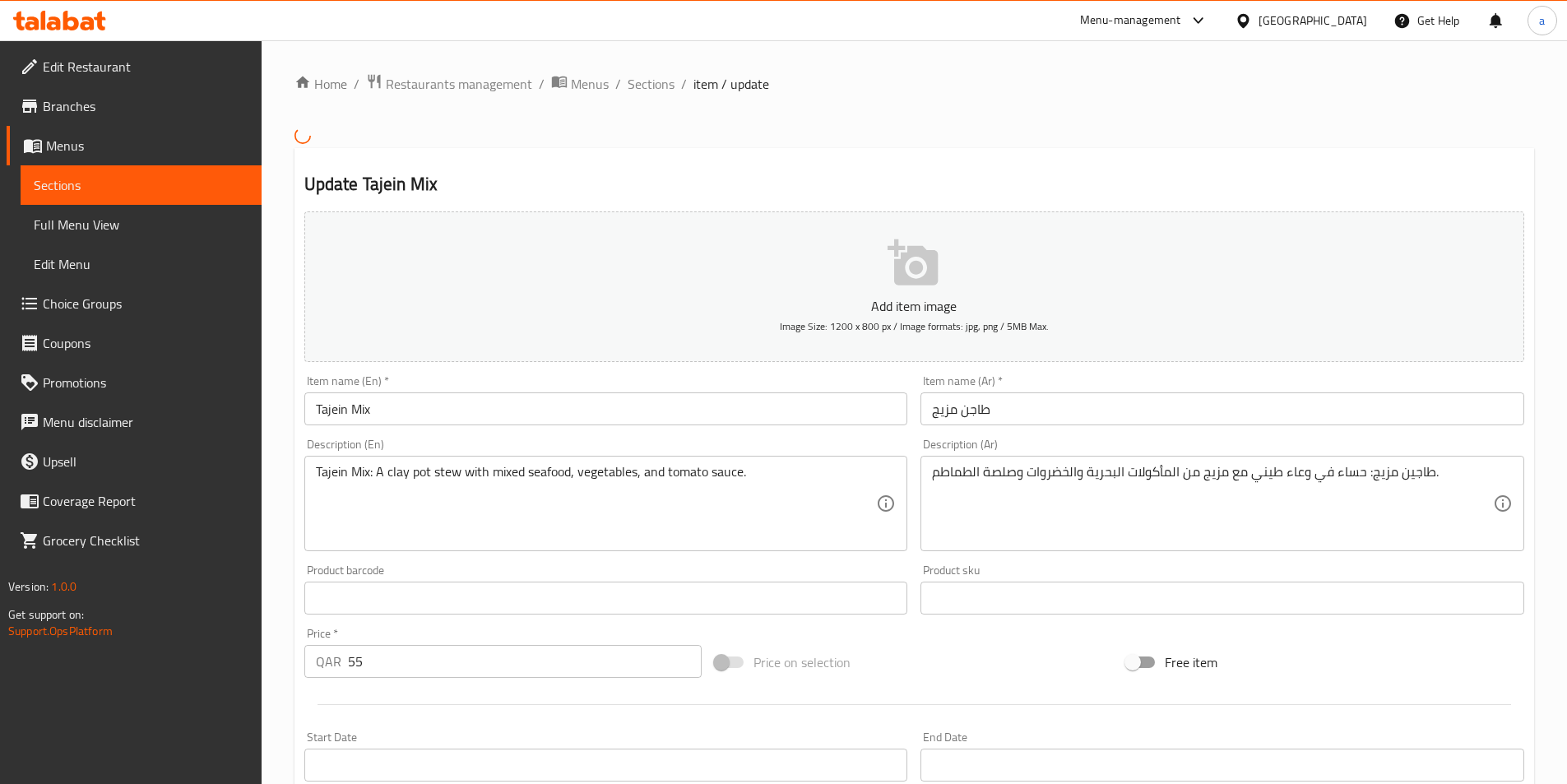
click at [944, 409] on input "طاجن مزيج" at bounding box center [1223, 409] width 604 height 33
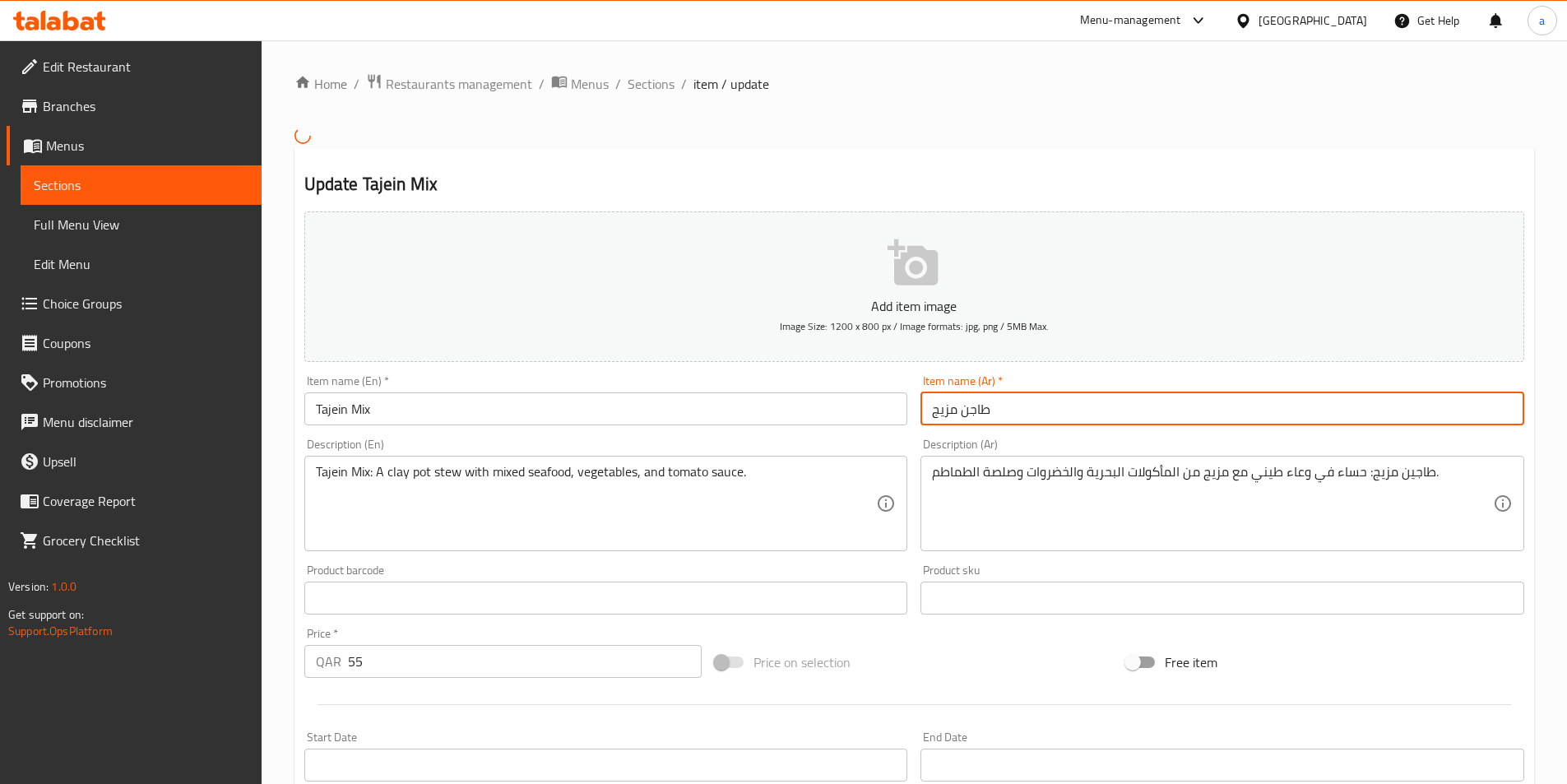
click at [944, 409] on input "طاجن مزيج" at bounding box center [1223, 409] width 604 height 33
paste input "كل"
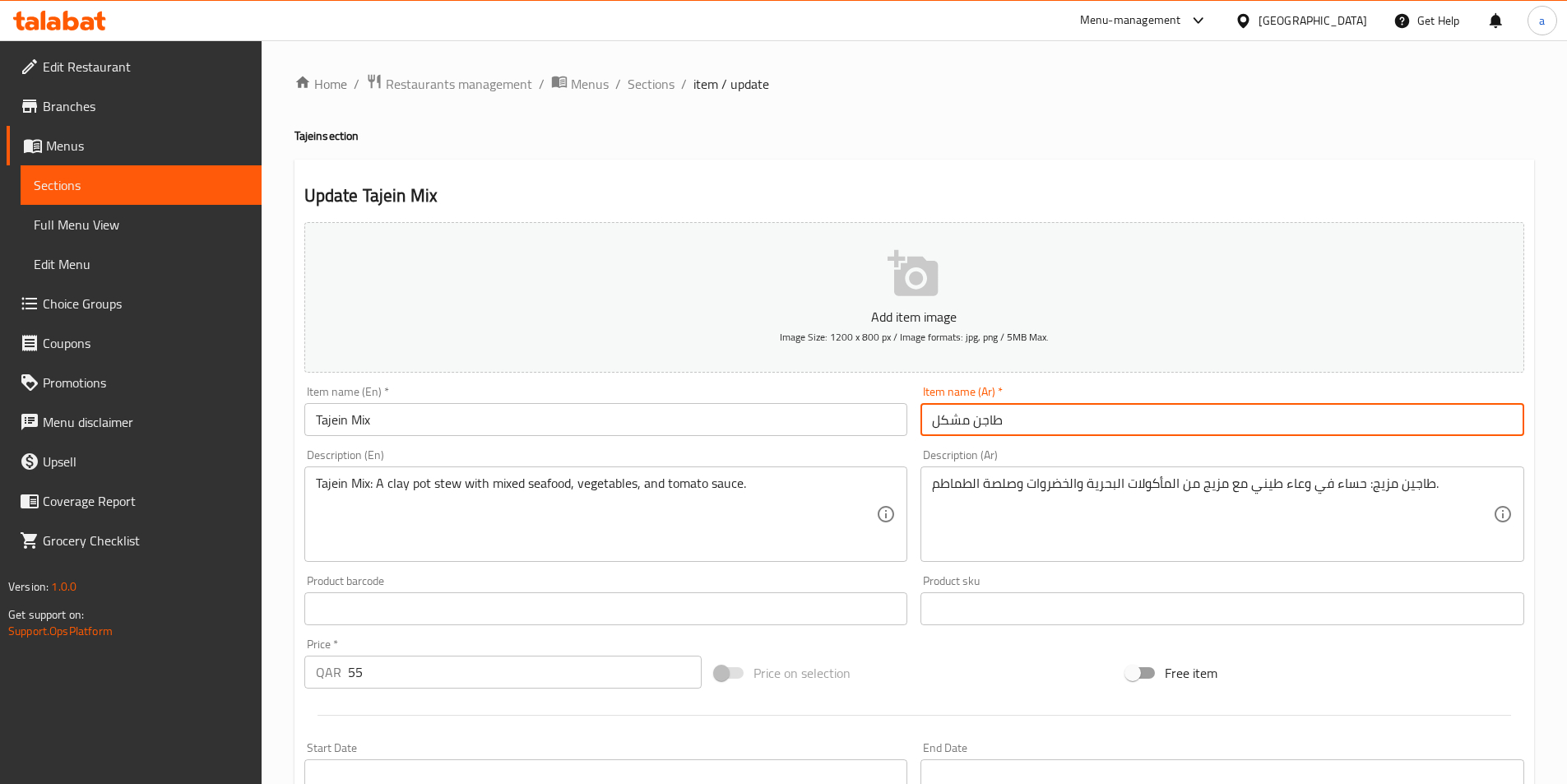
type input "طاجن مشكل"
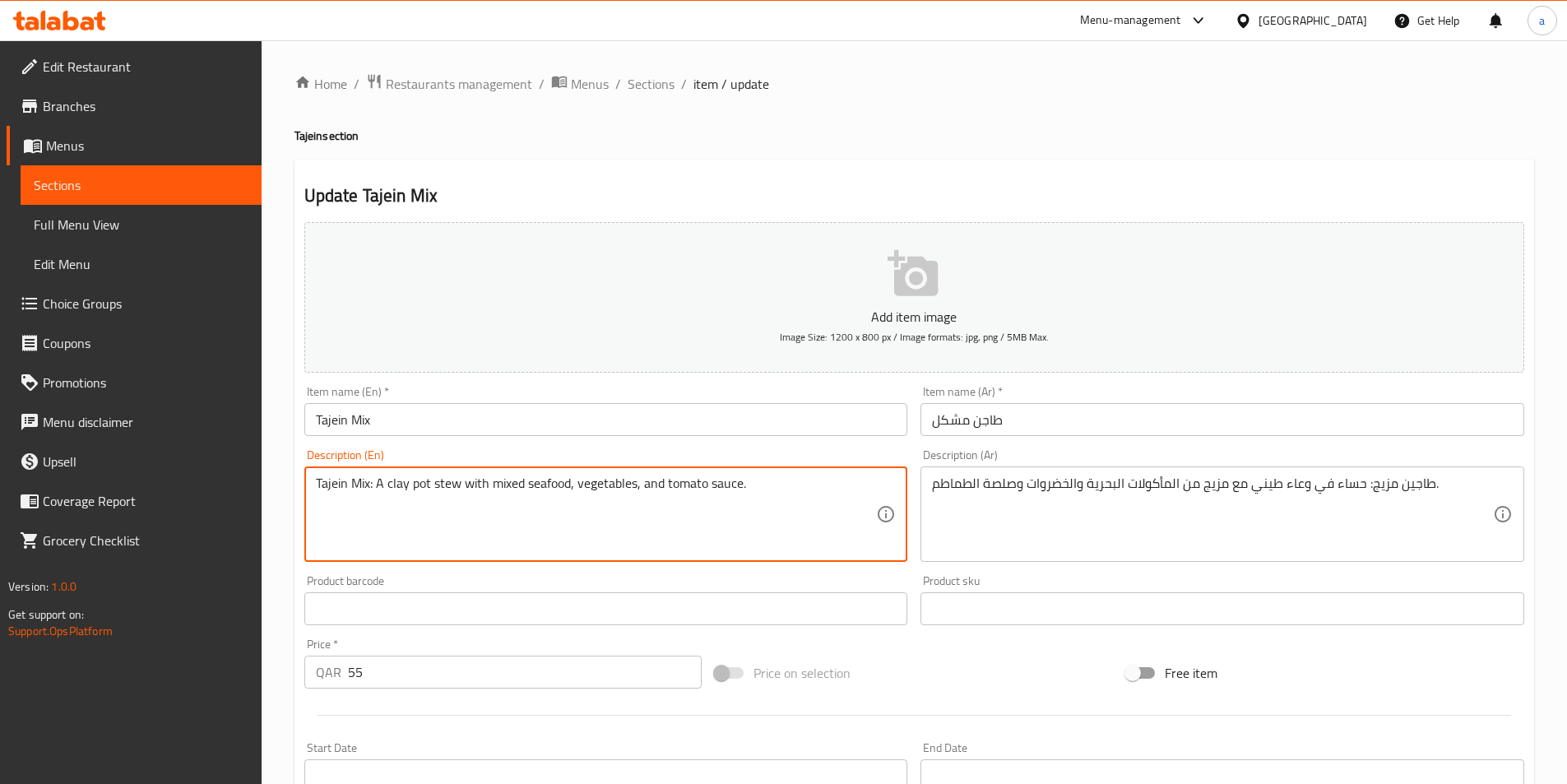
click at [732, 530] on textarea "Tajein Mix: A clay pot stew with mixed seafood, vegetables, and tomato sauce." at bounding box center [596, 513] width 561 height 78
click at [435, 506] on textarea "Tajein Mix: A clay pot stew with mixed seafood, vegetables, and tomato sauce." at bounding box center [596, 513] width 561 height 78
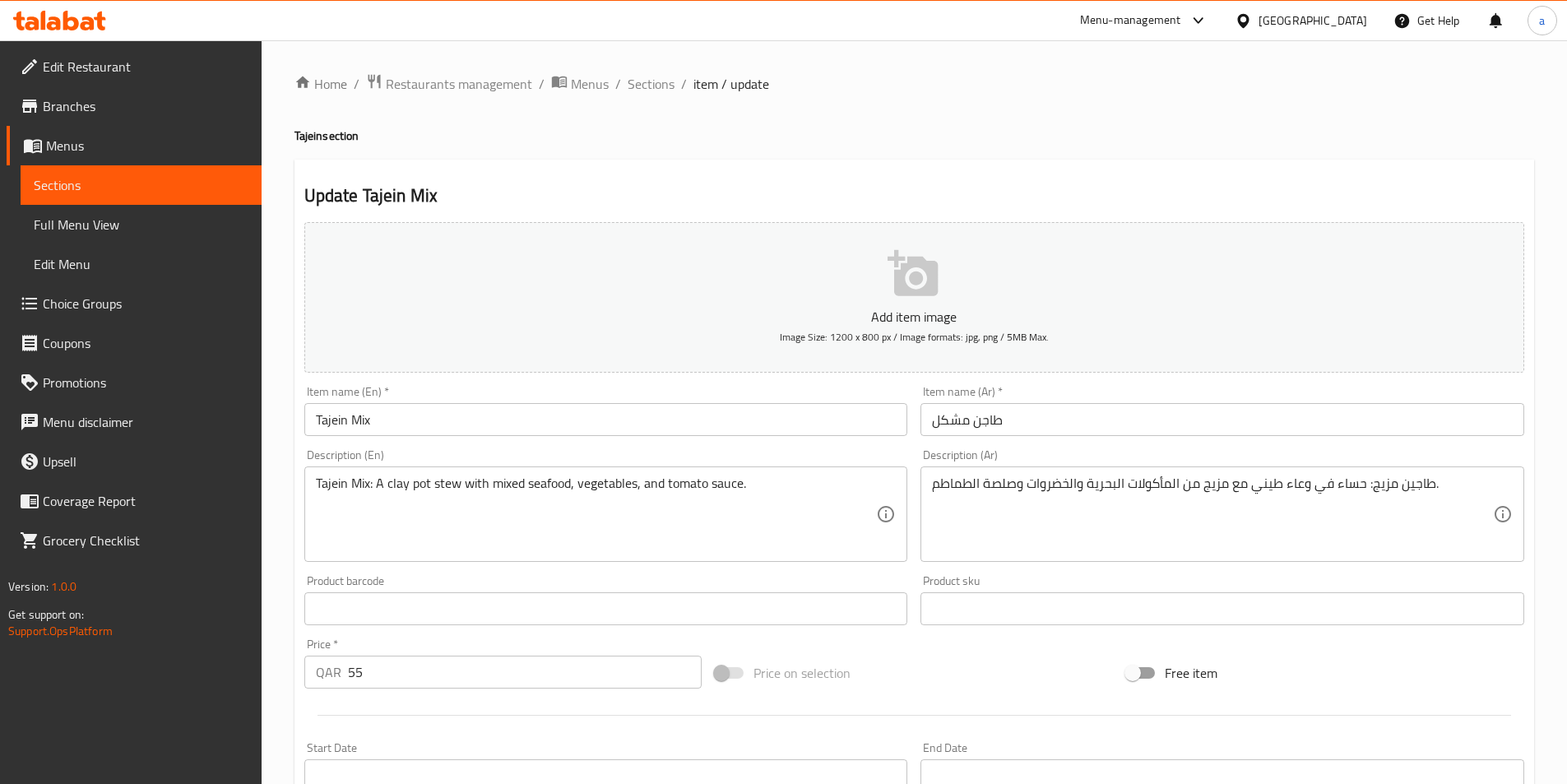
click at [992, 422] on input "طاجن مشكل" at bounding box center [1223, 419] width 604 height 33
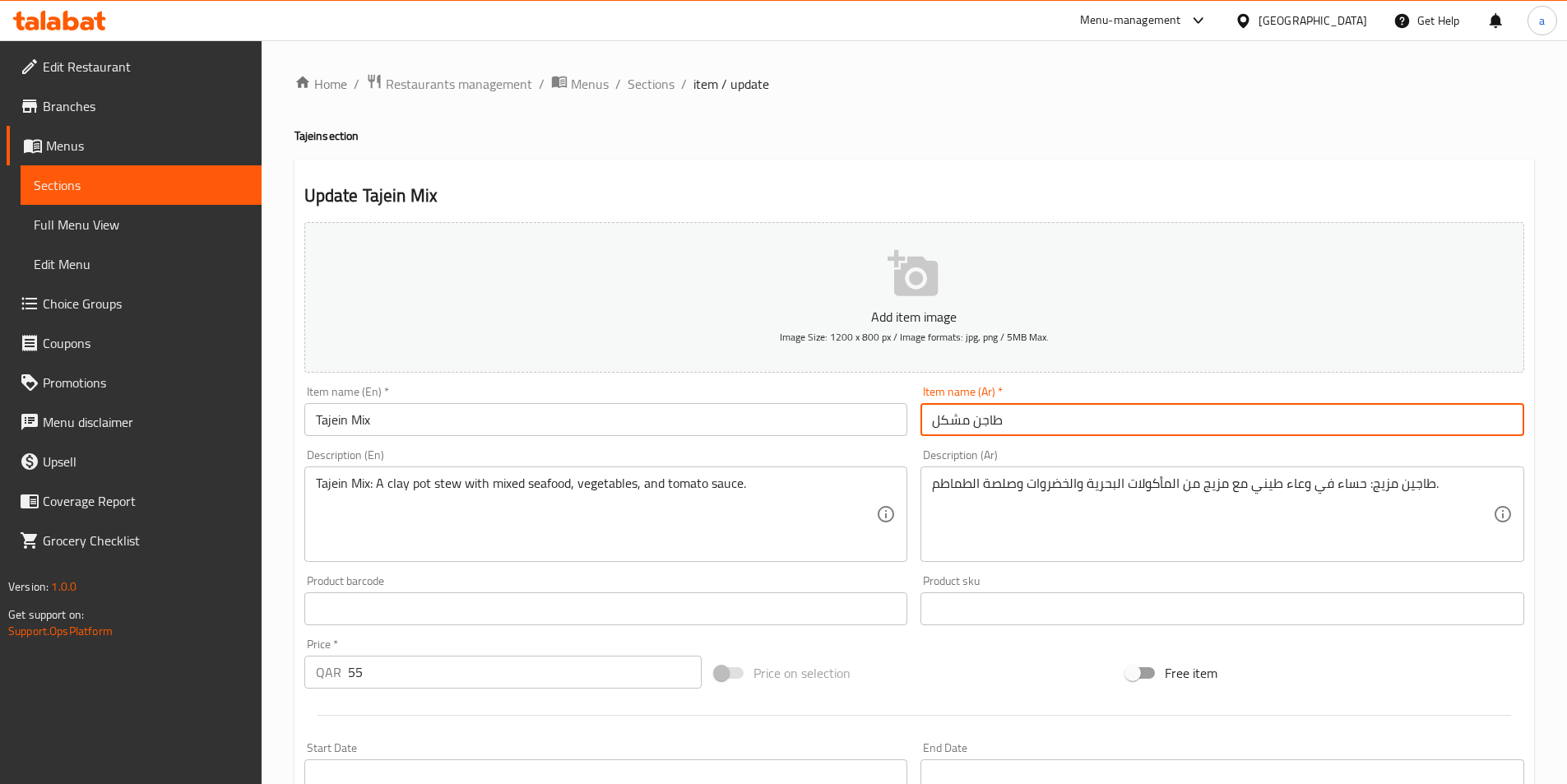
click at [992, 422] on input "طاجن مشكل" at bounding box center [1223, 419] width 604 height 33
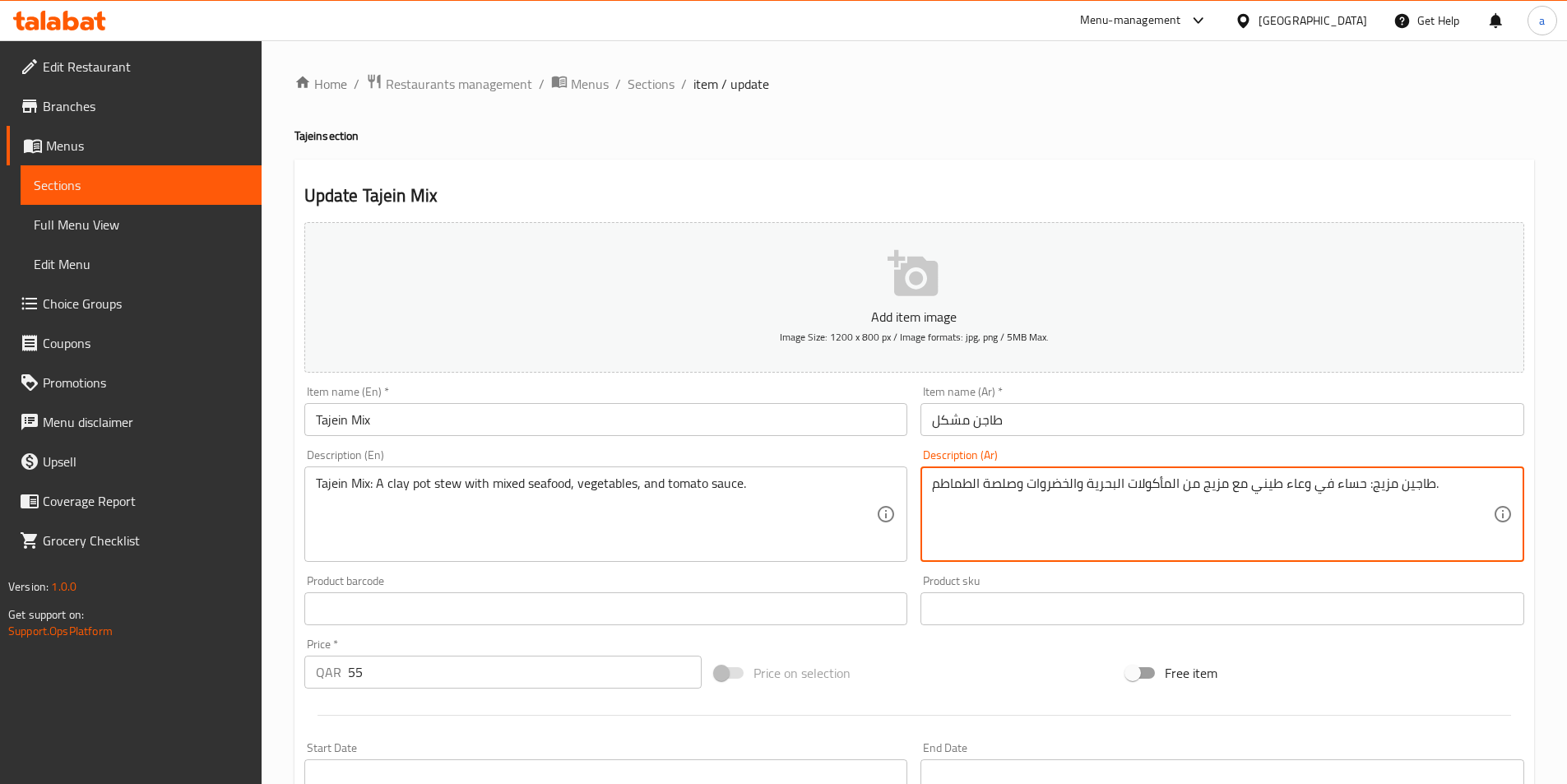
click at [1415, 488] on textarea "طاجين مزيج: حساء في وعاء طيني مع مزيج من المأكولات البحرية والخضروات وصلصة الطم…" at bounding box center [1213, 513] width 561 height 78
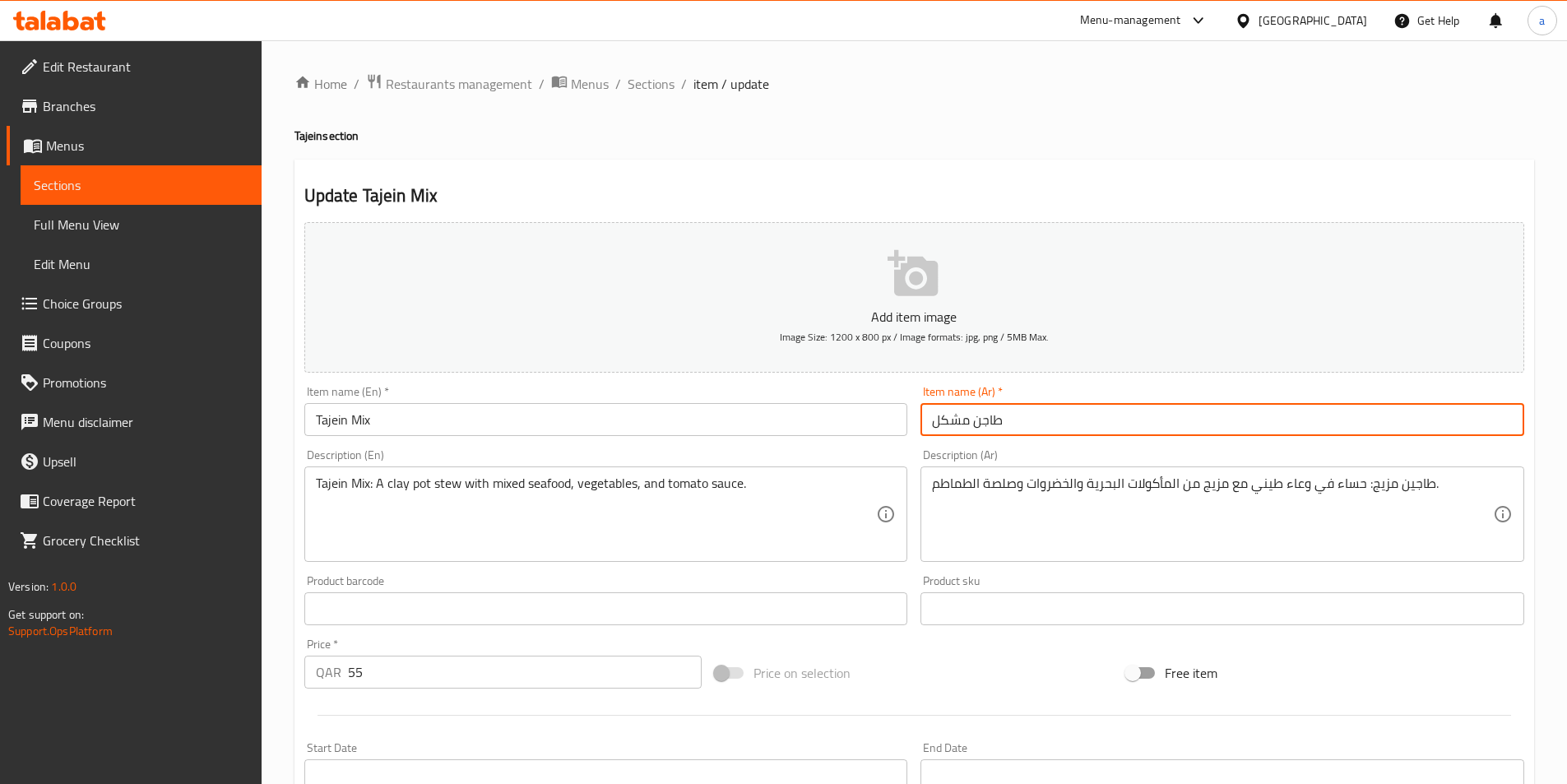
drag, startPoint x: 1071, startPoint y: 418, endPoint x: 885, endPoint y: 421, distance: 186.0
click at [885, 421] on div "Add item image Image Size: 1200 x 800 px / Image formats: jpg, png / 5MB Max. I…" at bounding box center [914, 569] width 1234 height 709
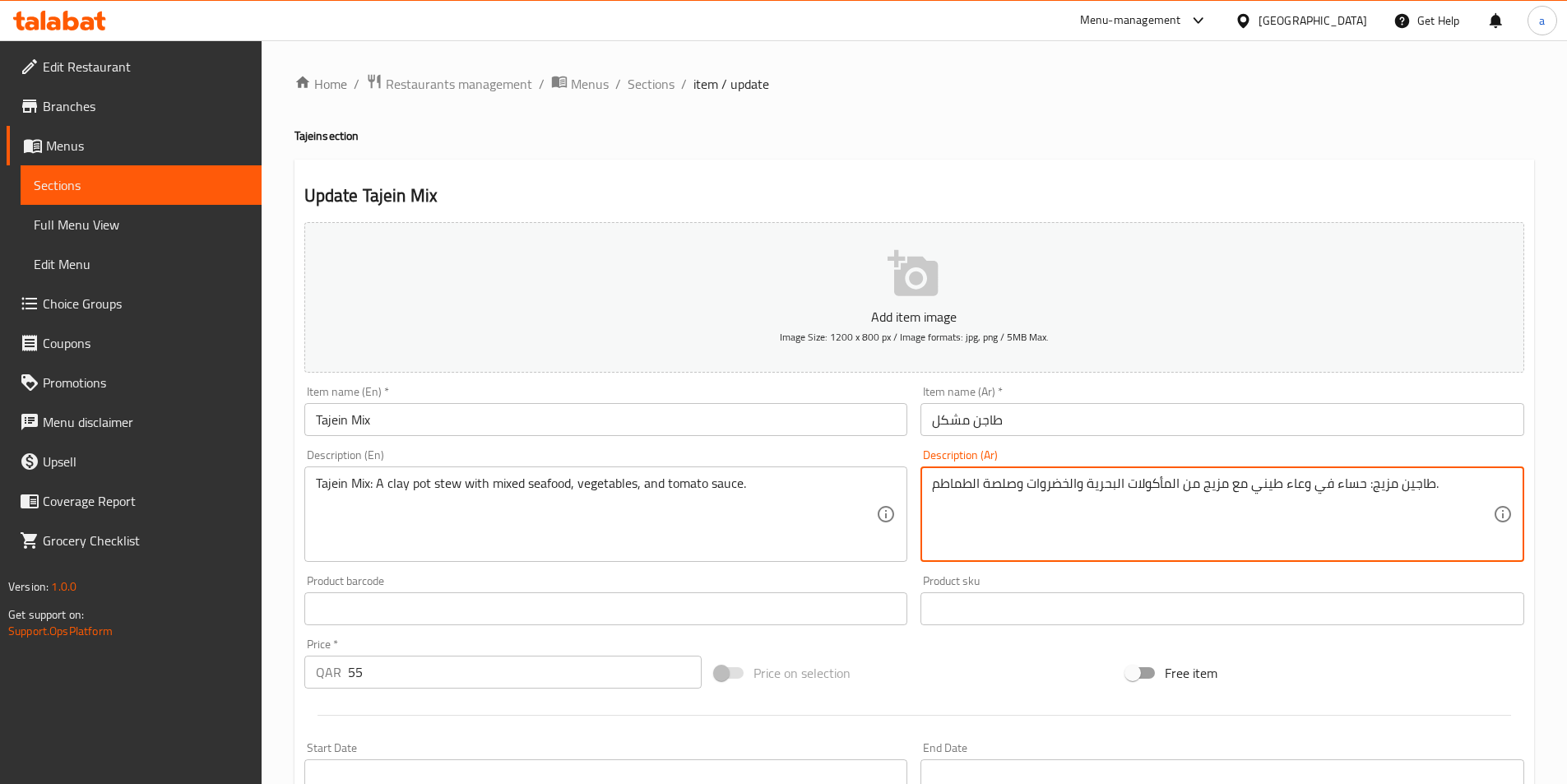
drag, startPoint x: 1434, startPoint y: 483, endPoint x: 1372, endPoint y: 475, distance: 62.5
paste textarea "مشكل"
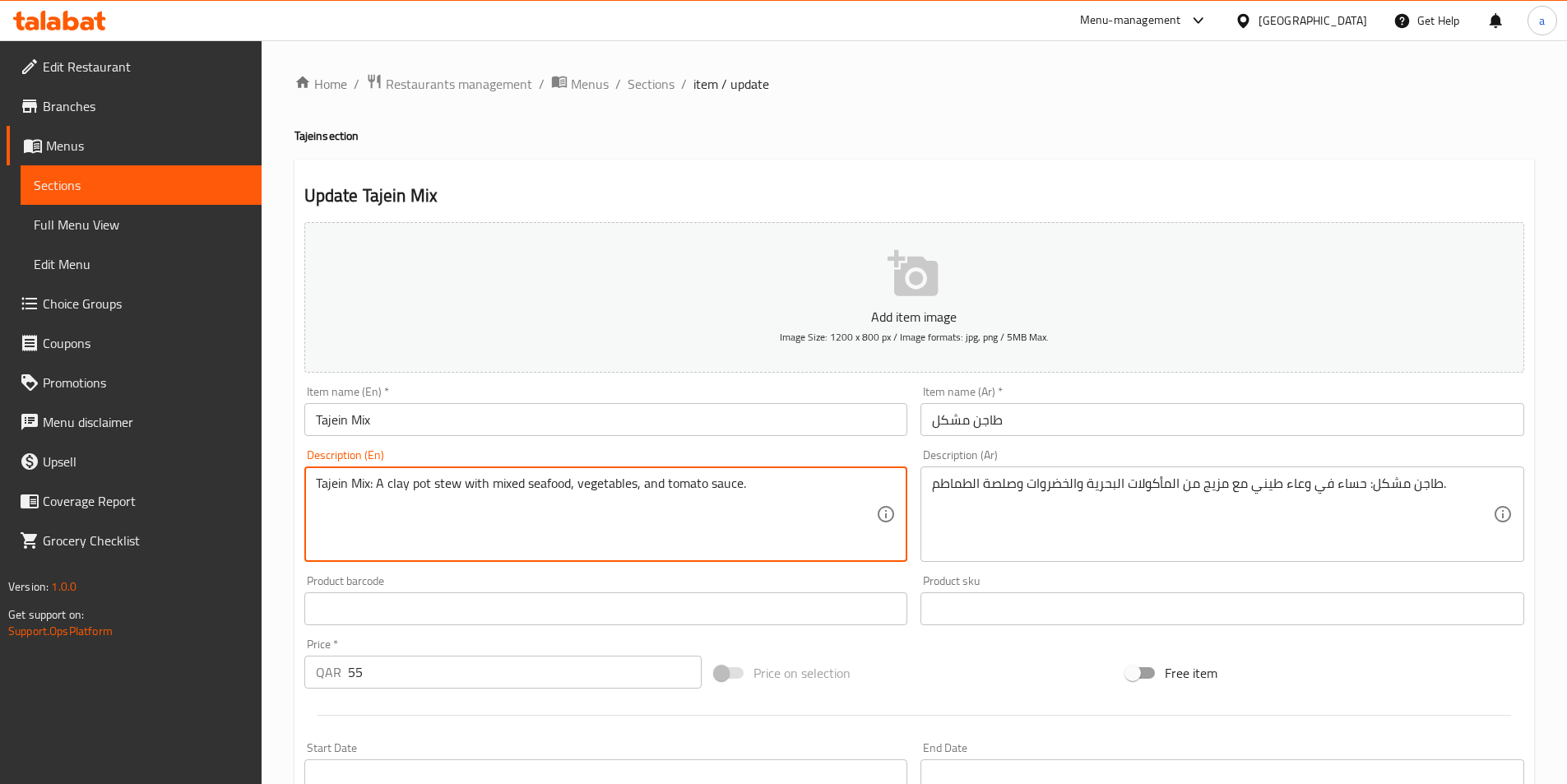
click at [397, 482] on textarea "Tajein Mix: A clay pot stew with mixed seafood, vegetables, and tomato sauce." at bounding box center [596, 513] width 561 height 78
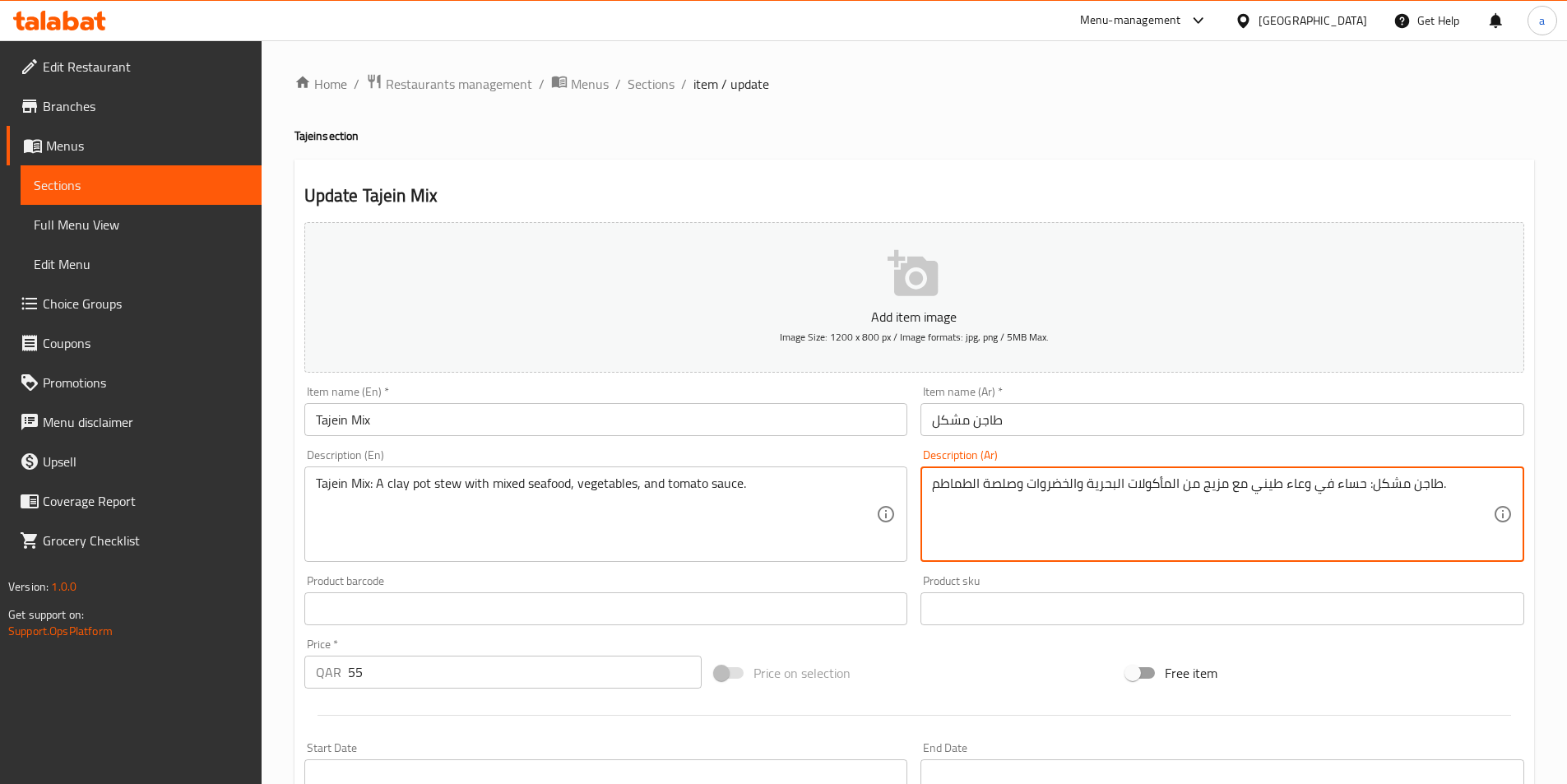
click at [1355, 483] on textarea "طاجن مشكل: حساء في وعاء طيني مع مزيج من المأكولات البحرية والخضروات وصلصة الطما…" at bounding box center [1213, 513] width 561 height 78
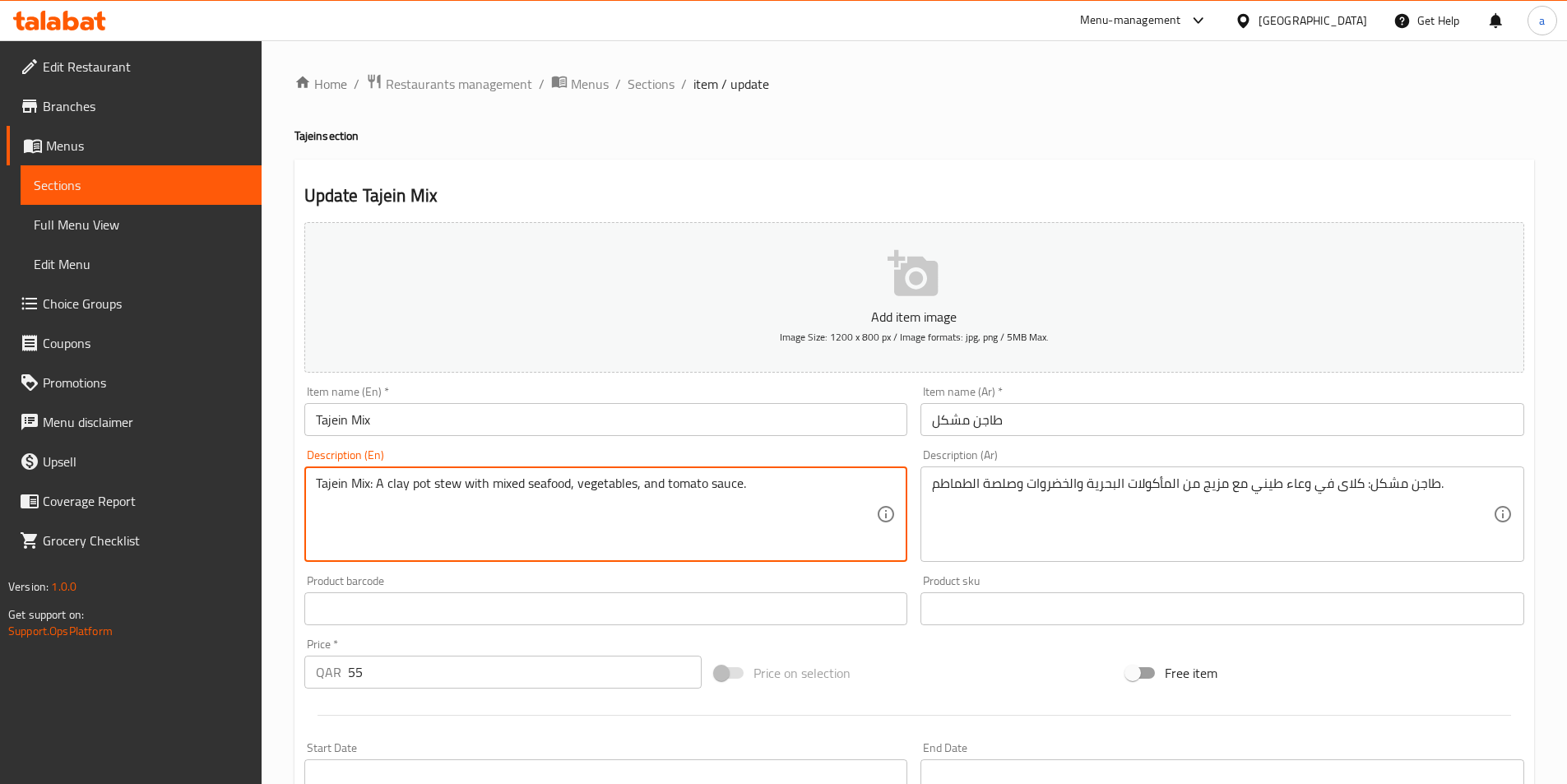
click at [420, 481] on textarea "Tajein Mix: A clay pot stew with mixed seafood, vegetables, and tomato sauce." at bounding box center [596, 513] width 561 height 78
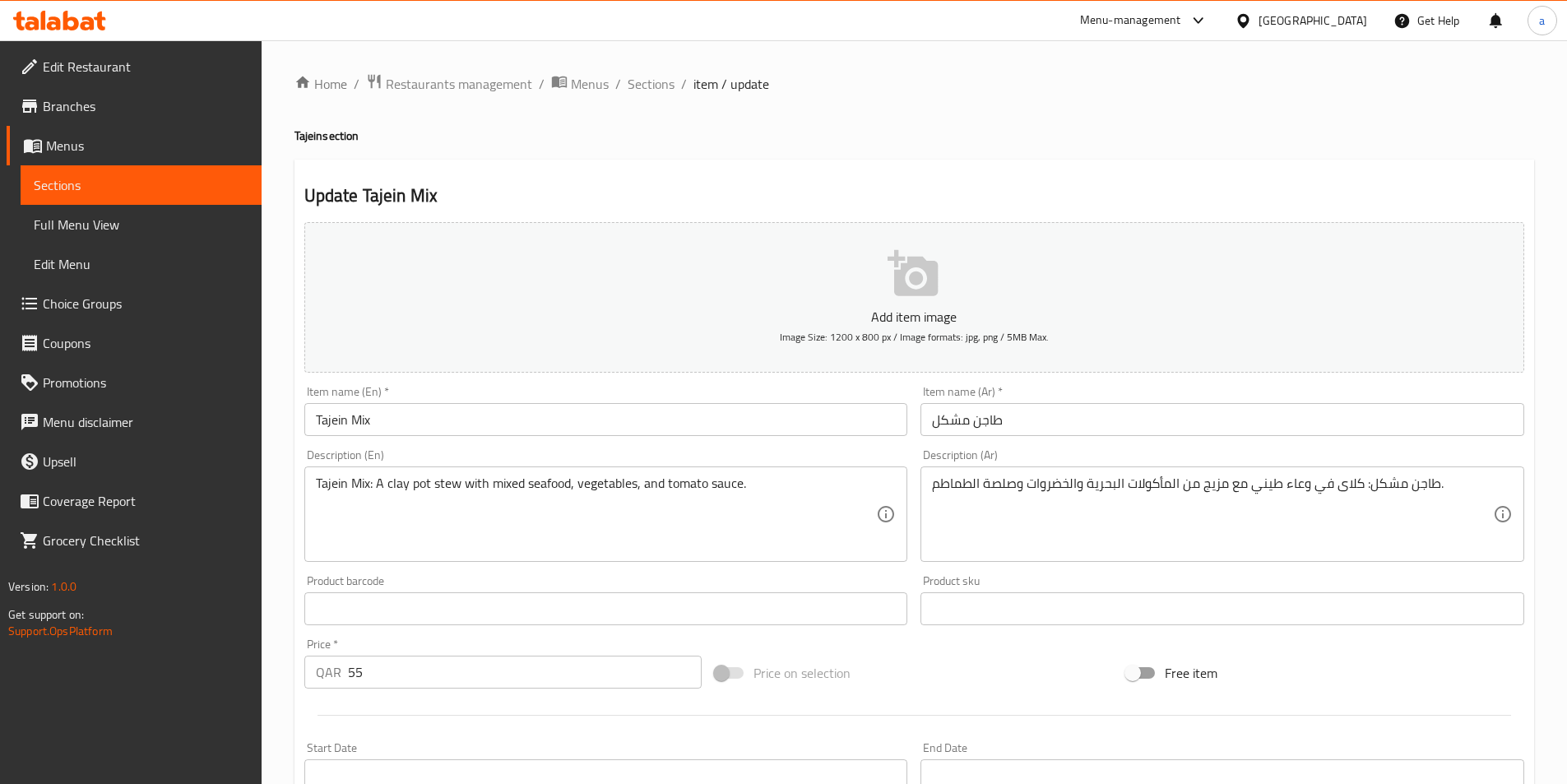
click at [448, 485] on textarea "Tajein Mix: A clay pot stew with mixed seafood, vegetables, and tomato sauce." at bounding box center [596, 513] width 561 height 78
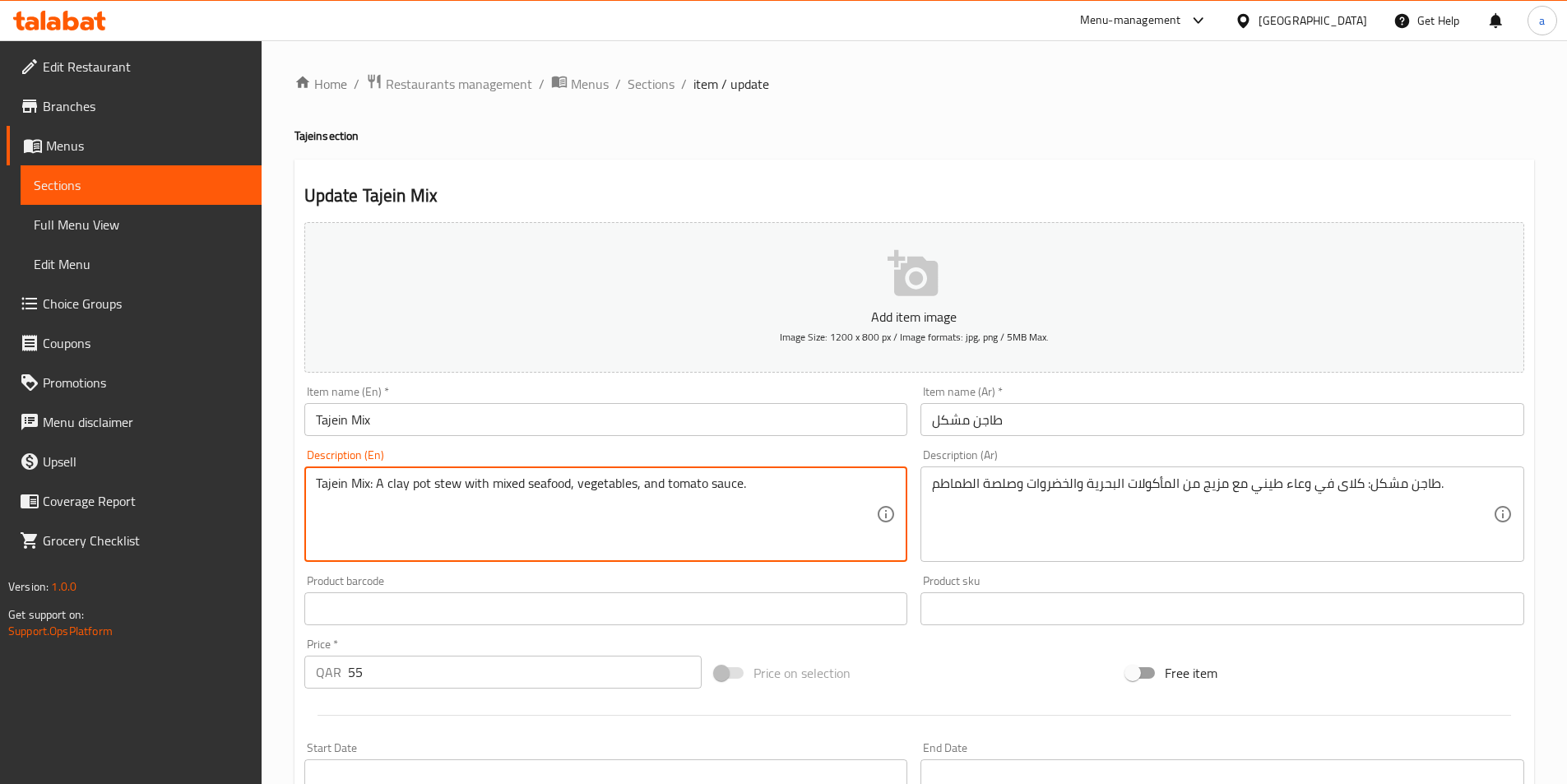
click at [448, 485] on textarea "Tajein Mix: A clay pot stew with mixed seafood, vegetables, and tomato sauce." at bounding box center [596, 513] width 561 height 78
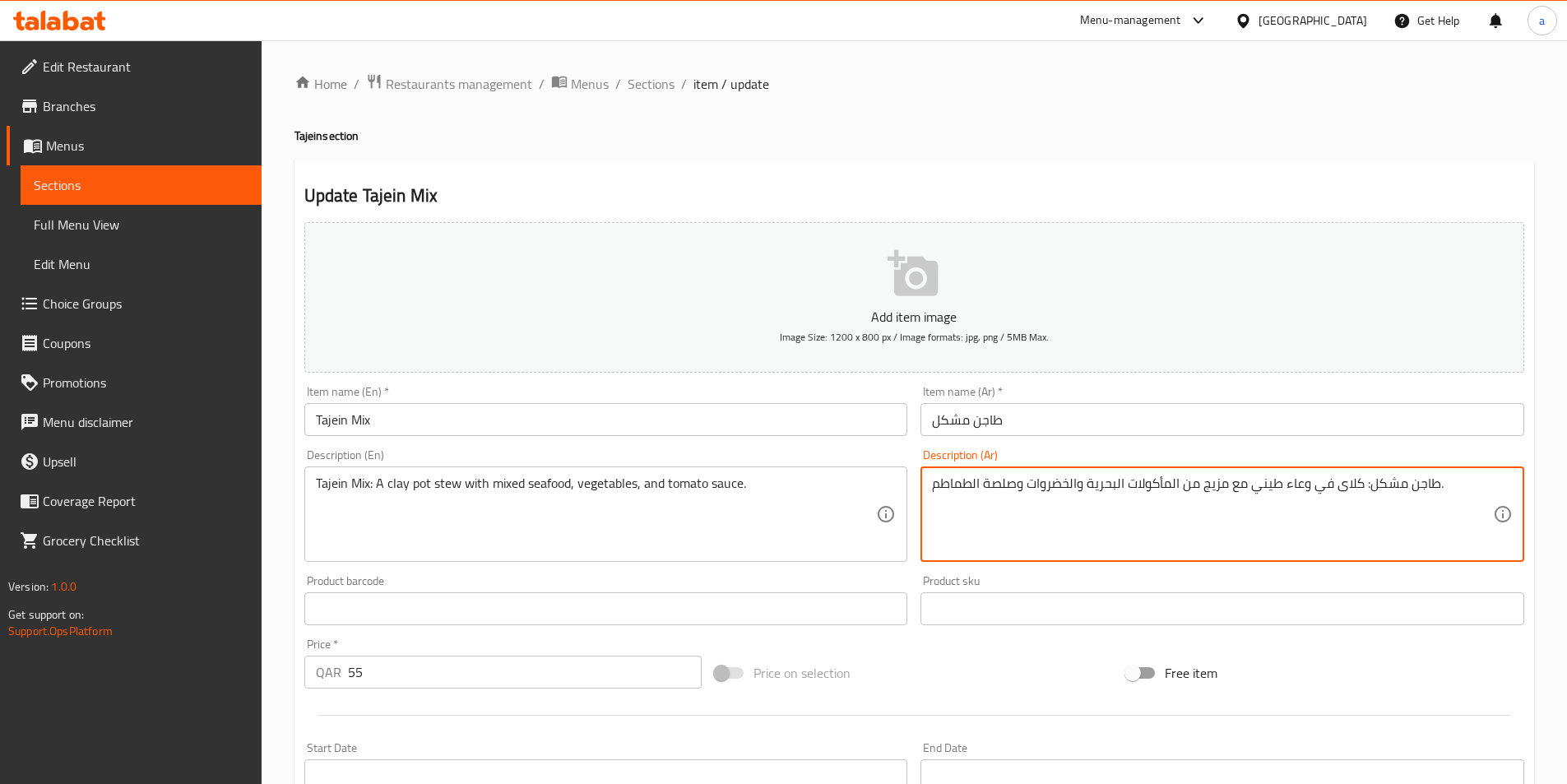
click at [1354, 491] on textarea "طاجن مشكل: كلاى في وعاء طيني مع مزيج من المأكولات البحرية والخضروات وصلصة الطما…" at bounding box center [1213, 513] width 561 height 78
paste textarea "حساء"
click at [1217, 486] on textarea "طاجن مشكل: حساء في وعاء طيني مع مزيج من المأكولات البحرية والخضروات وصلصة الطما…" at bounding box center [1213, 513] width 561 height 78
click at [1078, 484] on textarea "طاجن مشكل: حساء في وعاء طيني مع مشكل من المأكولات البحرية والخضروات وصلصة الطما…" at bounding box center [1213, 513] width 561 height 78
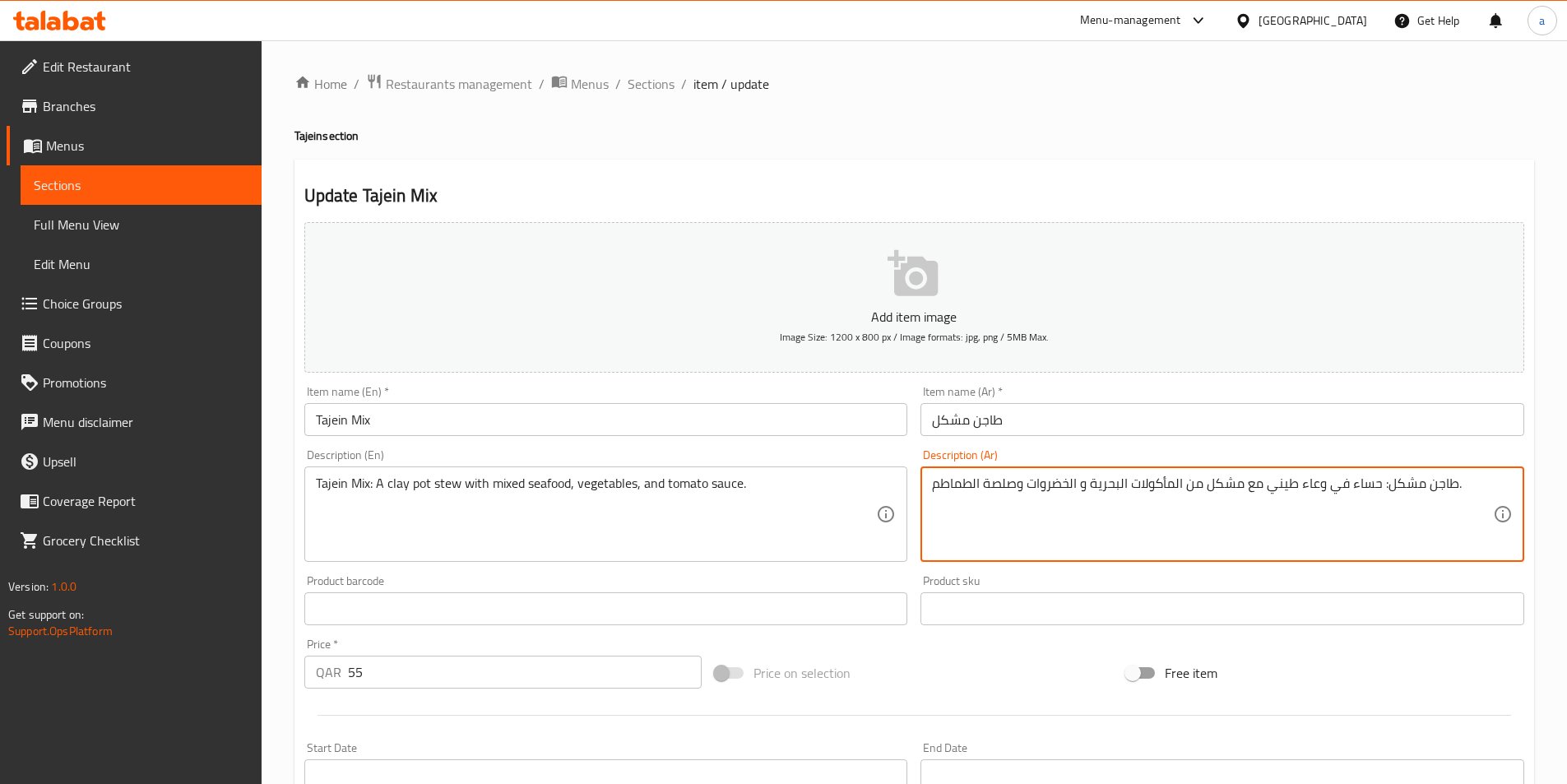
click at [1017, 484] on textarea "طاجن مشكل: حساء في وعاء طيني مع مشكل من المأكولات البحرية و الخضروات وصلصة الطم…" at bounding box center [1213, 513] width 561 height 78
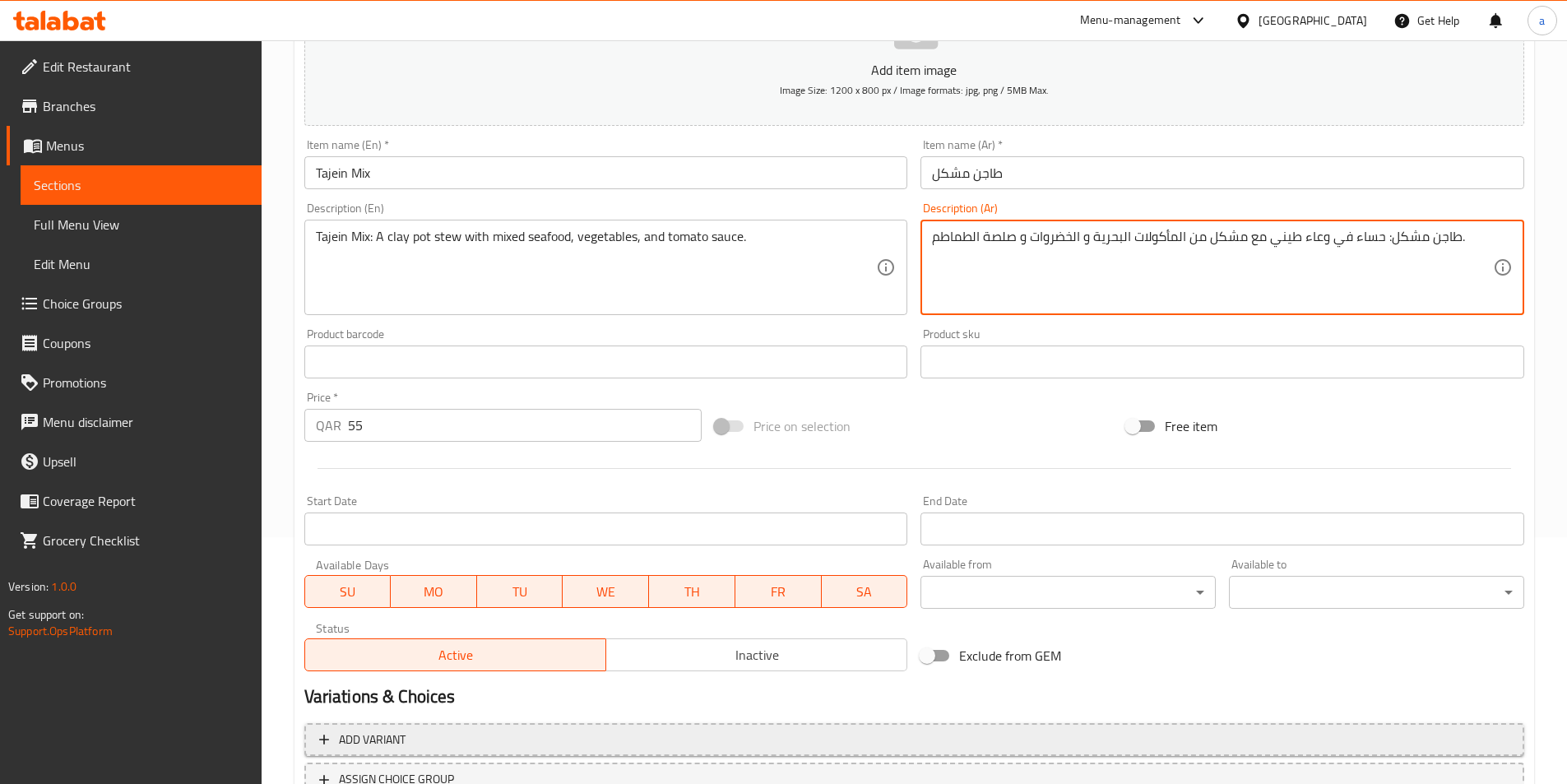
scroll to position [378, 0]
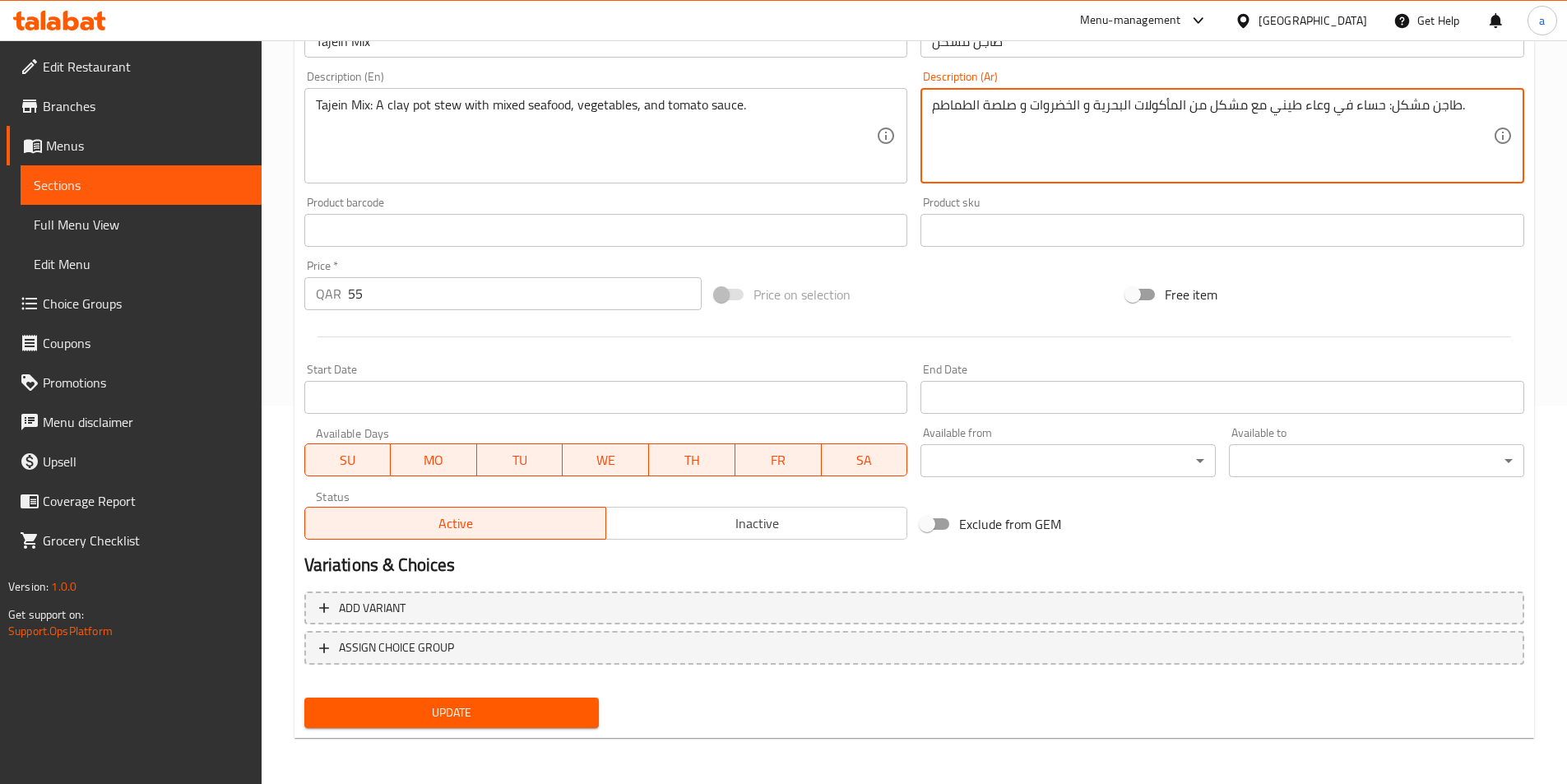
type textarea "طاجن مشكل: حساء في وعاء طيني مع مشكل من المأكولات البحرية و الخضروات و صلصة الط…"
click at [463, 708] on span "Update" at bounding box center [452, 712] width 269 height 21
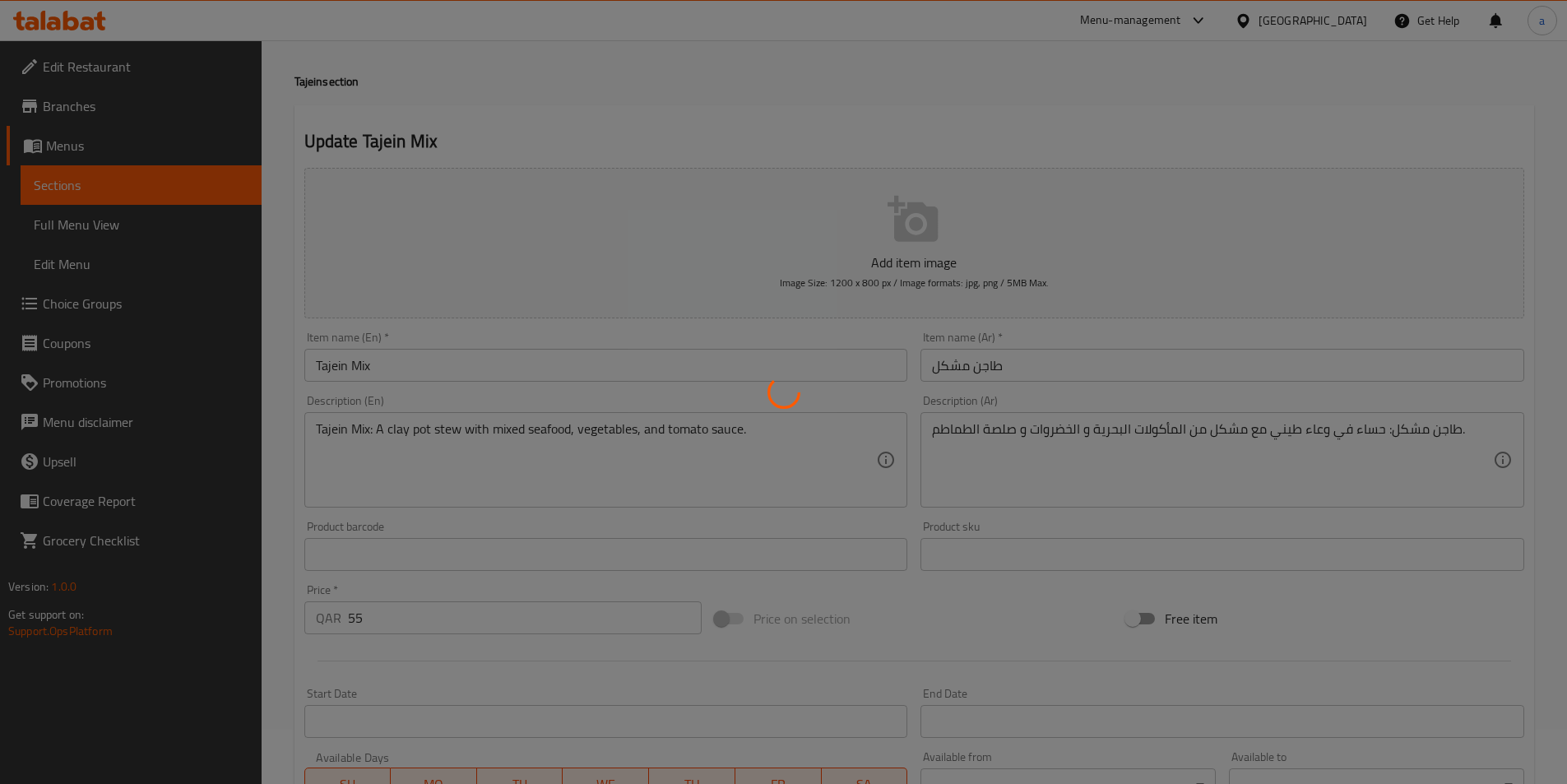
scroll to position [0, 0]
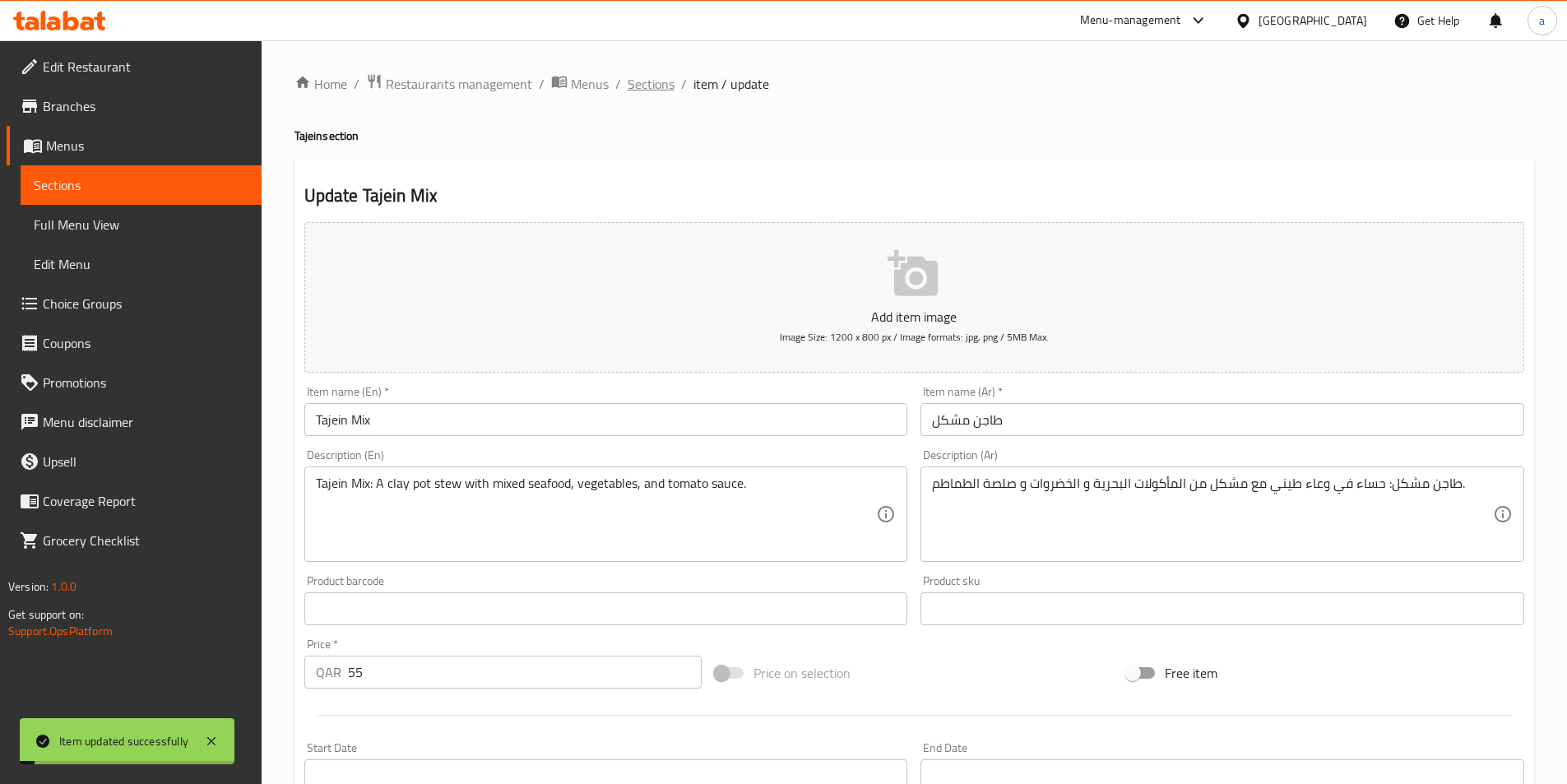
click at [645, 75] on span "Sections" at bounding box center [651, 84] width 47 height 20
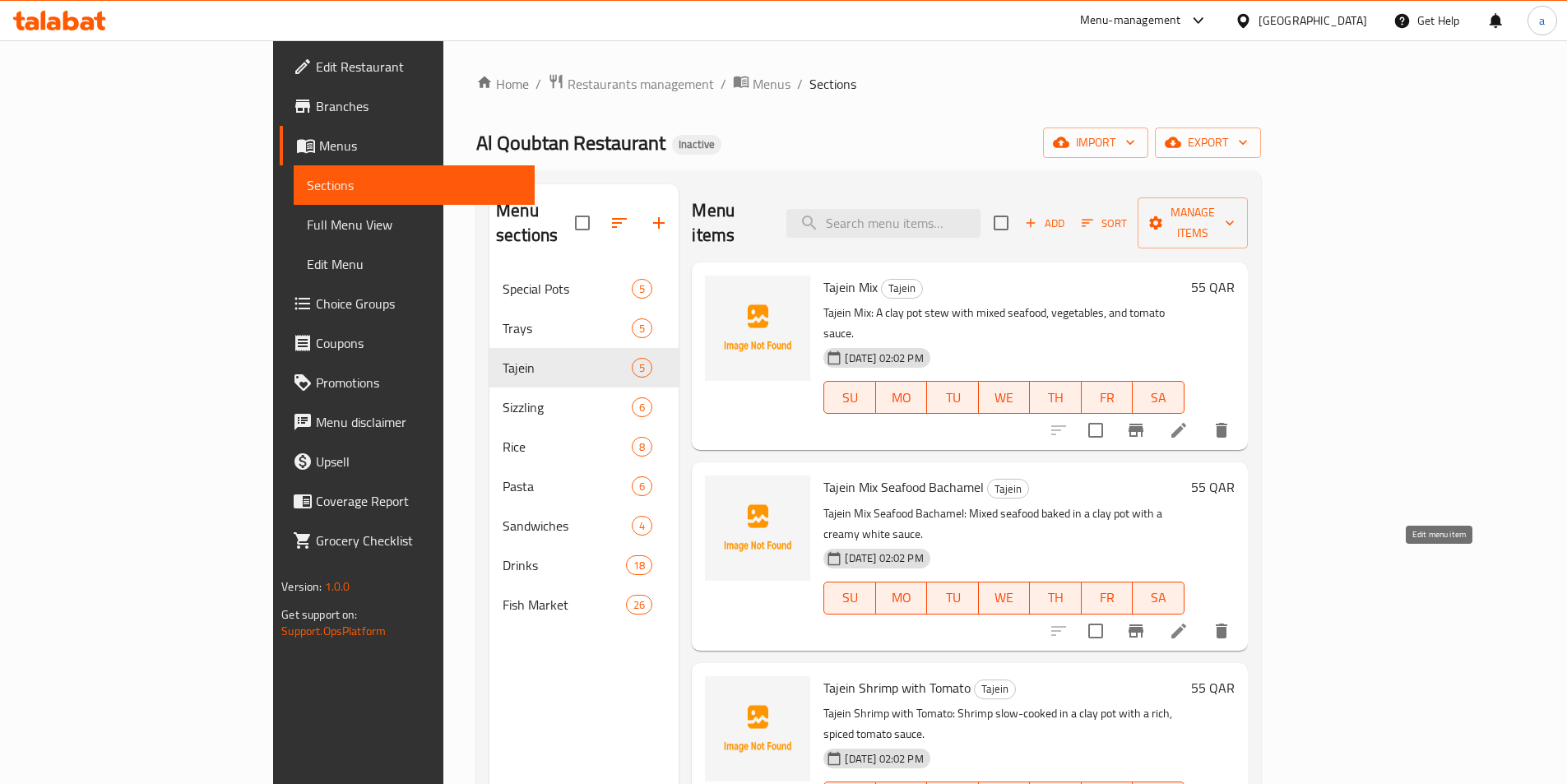
click at [1189, 621] on icon at bounding box center [1179, 631] width 20 height 20
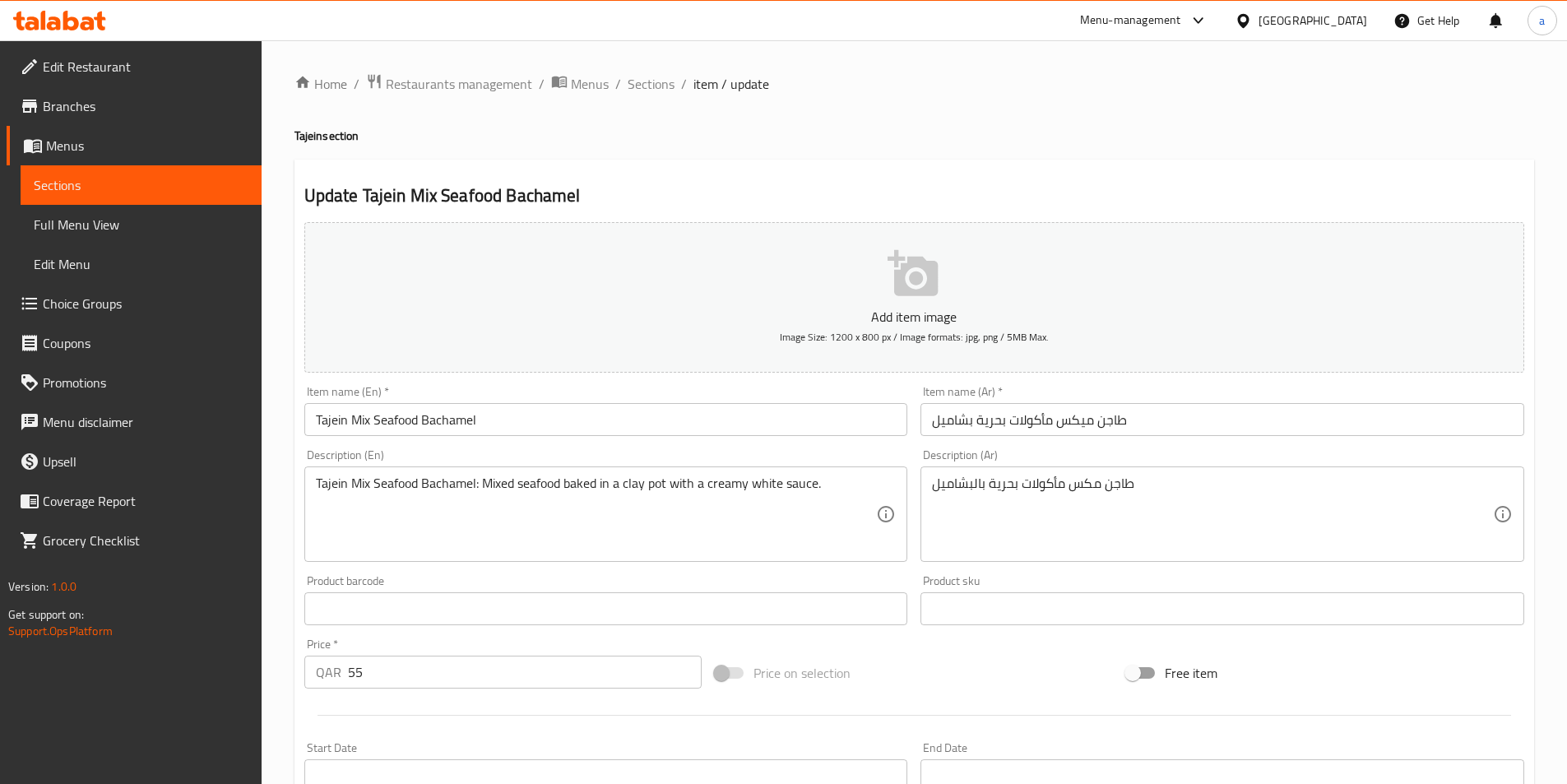
click at [1079, 424] on input "طاجن ميكس مأكولات بحرية بشاميل" at bounding box center [1223, 419] width 604 height 33
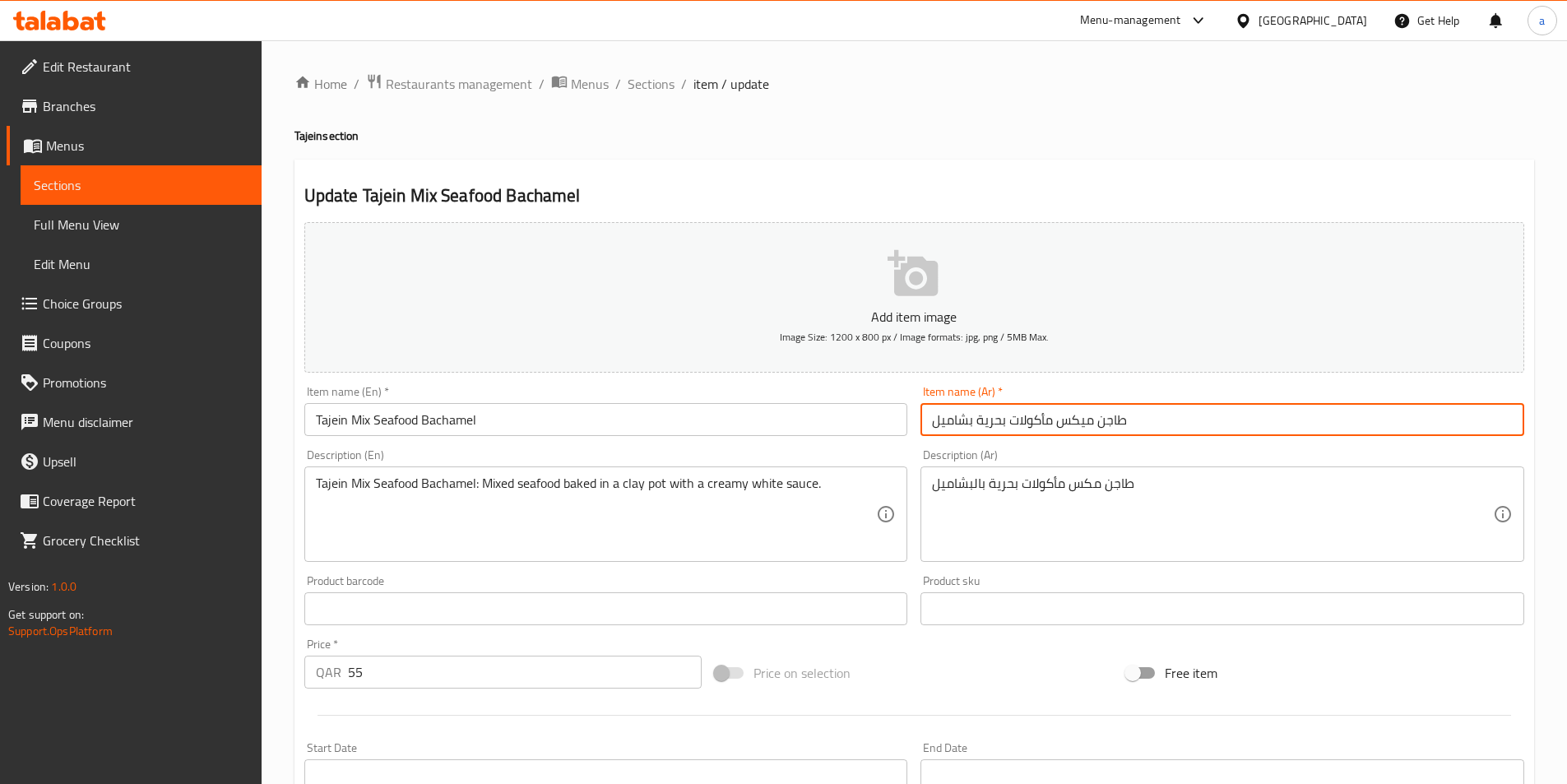
click at [1079, 424] on input "طاجن ميكس مأكولات بحرية بشاميل" at bounding box center [1223, 419] width 604 height 33
type input "طاجن مشكل مأكولات بحرية بشاميل"
click at [411, 421] on input "Tajein Mix Seafood Bachamel" at bounding box center [607, 419] width 604 height 33
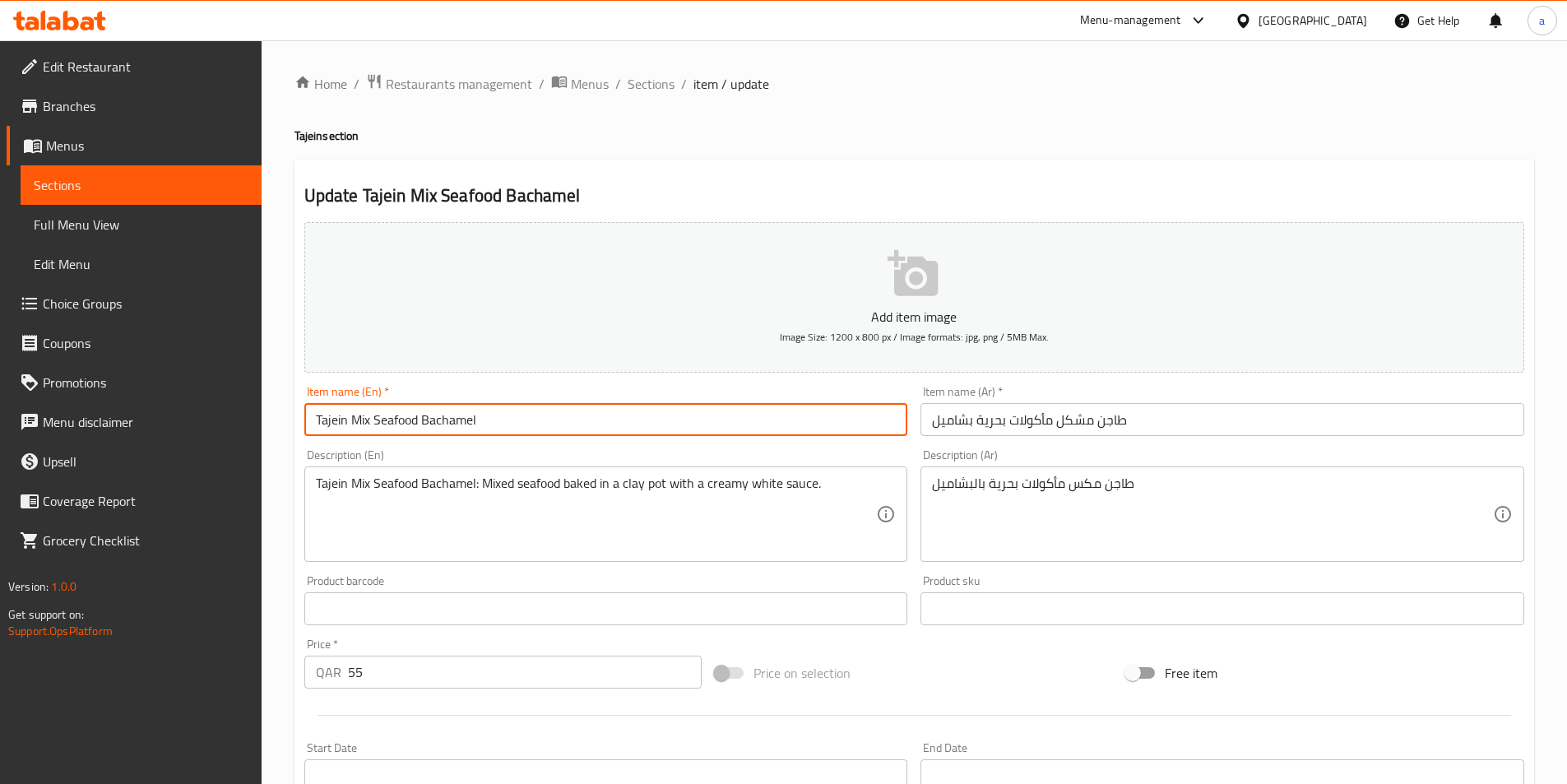
click at [411, 421] on input "Tajein Mix Seafood Bachamel" at bounding box center [607, 419] width 604 height 33
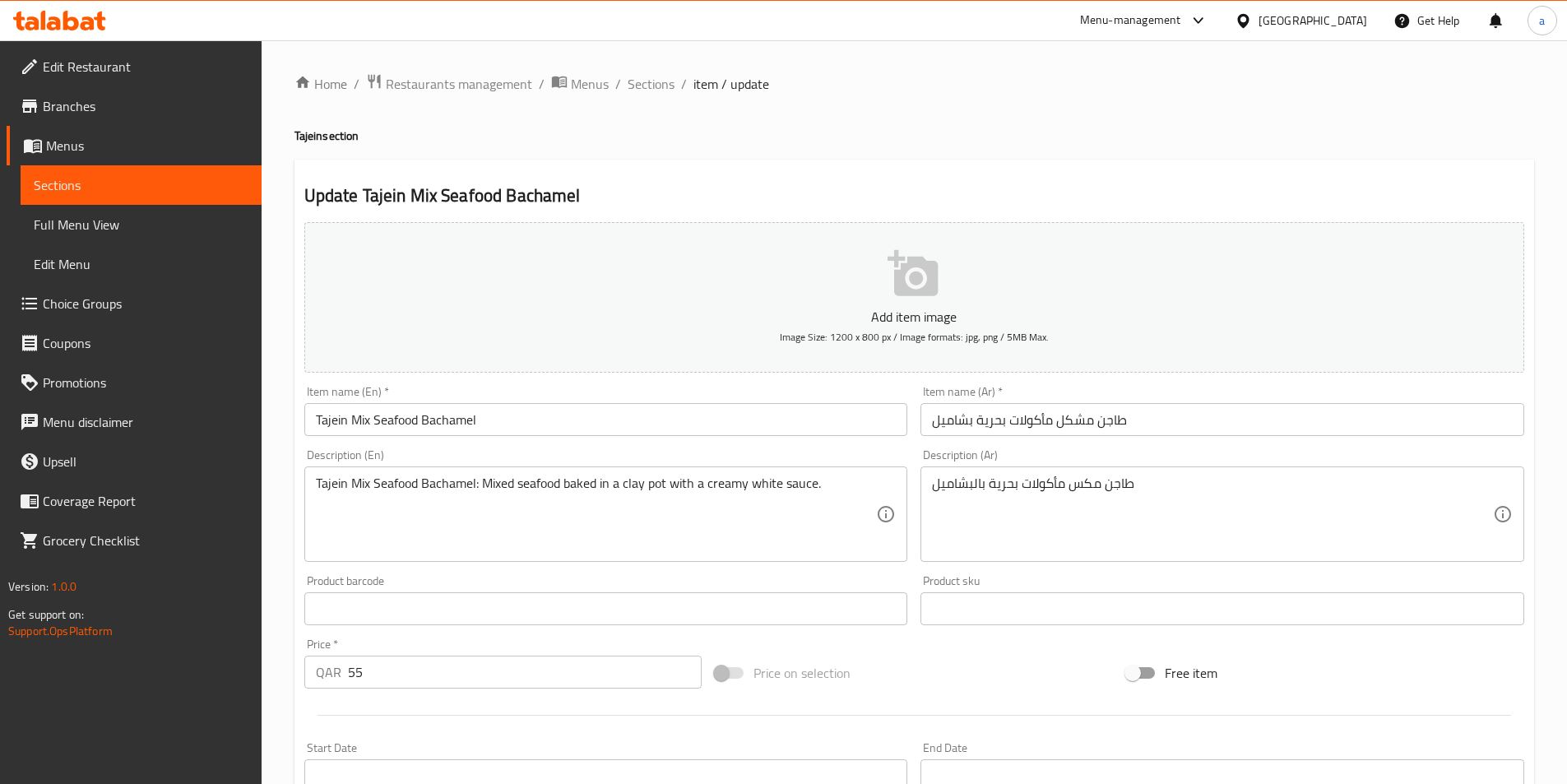
click at [463, 415] on input "Tajein Mix Seafood Bachamel" at bounding box center [607, 419] width 604 height 33
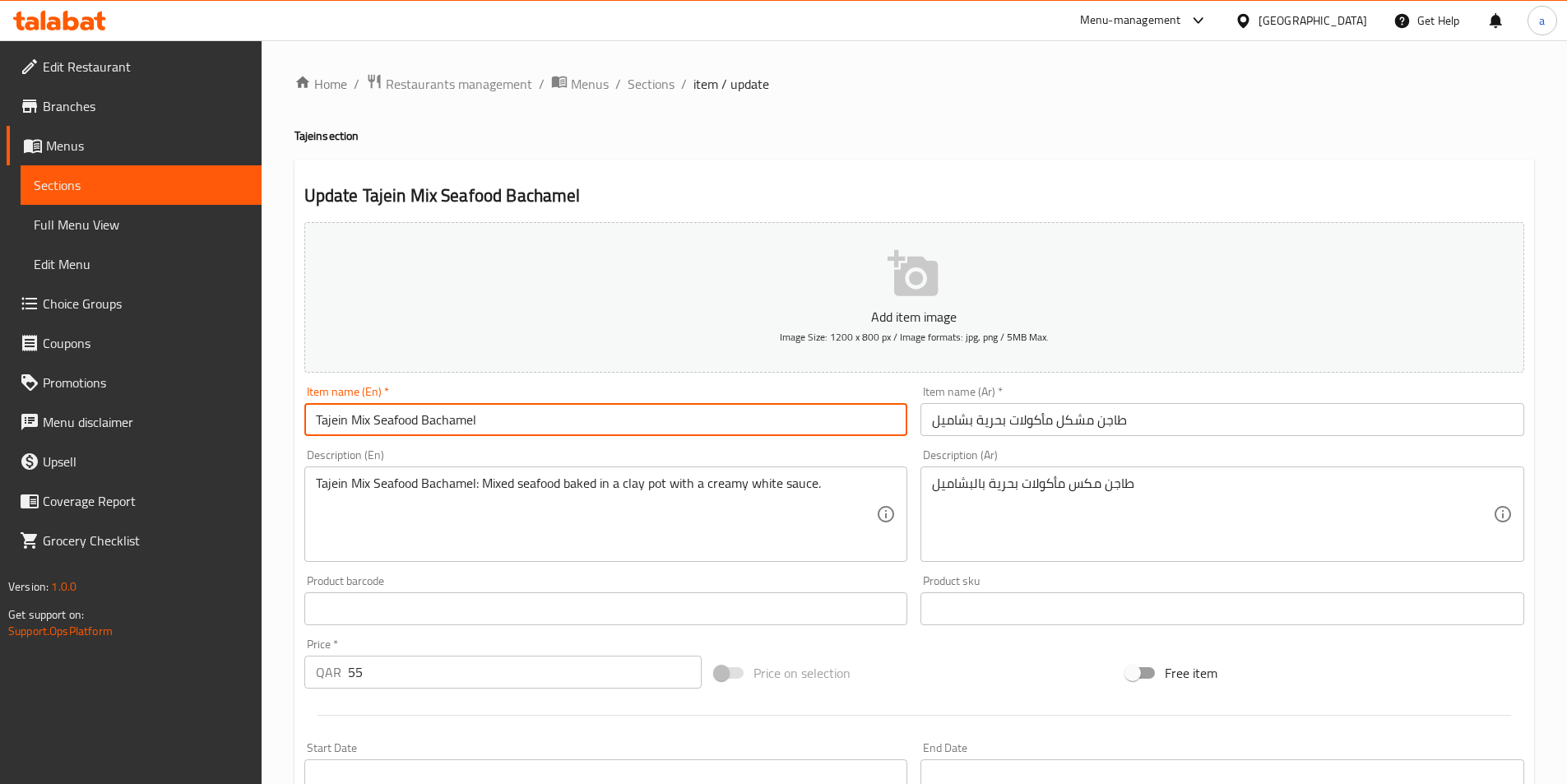
click at [463, 415] on input "Tajein Mix Seafood Bachamel" at bounding box center [607, 419] width 604 height 33
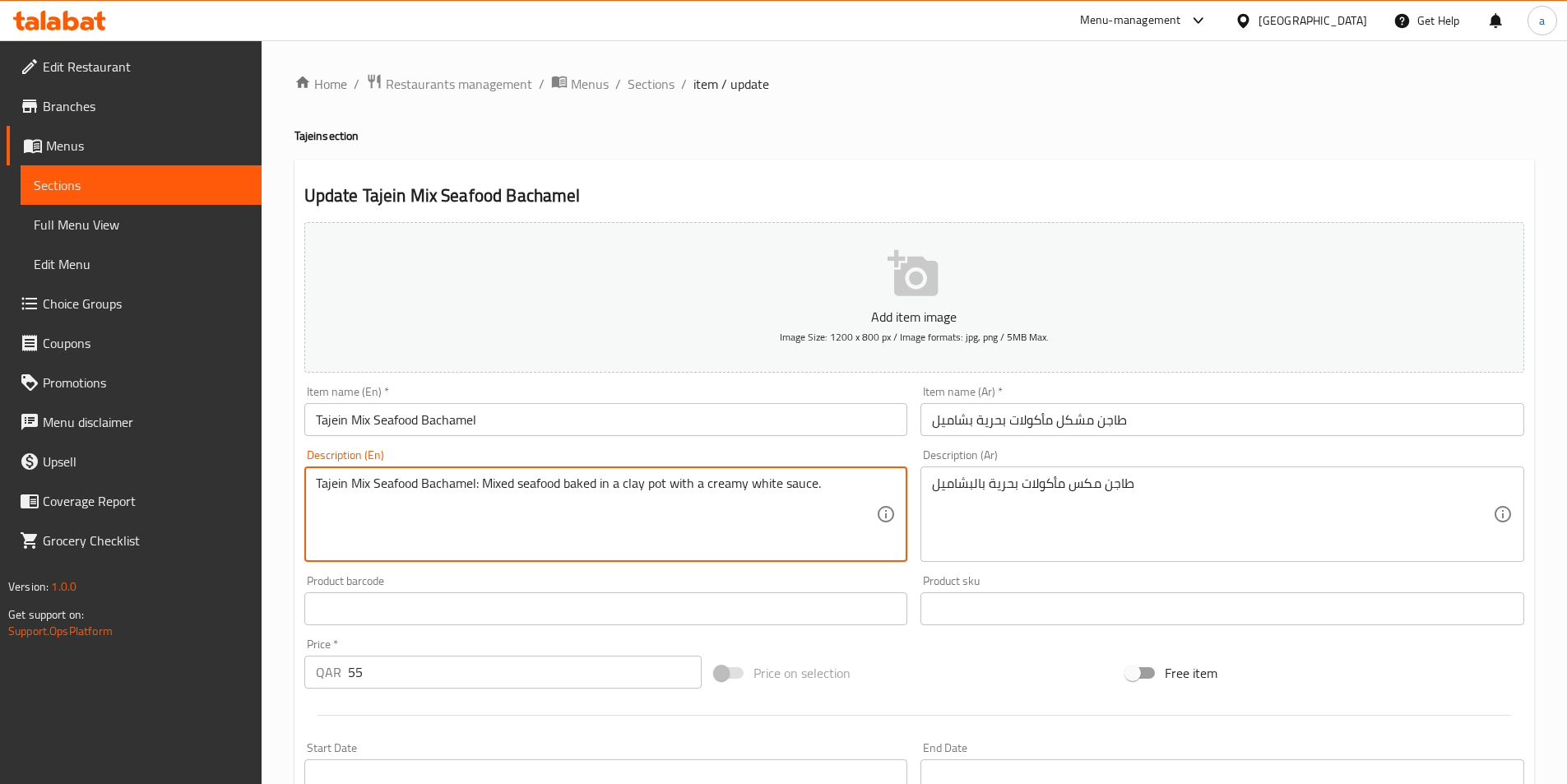
click at [427, 516] on textarea "Tajein Mix Seafood Bachamel: Mixed seafood baked in a clay pot with a creamy wh…" at bounding box center [596, 513] width 561 height 78
click at [683, 535] on textarea "Tajein Mix Seafood Bachamel: Mixed seafood baked in a clay pot with a creamy wh…" at bounding box center [596, 513] width 561 height 78
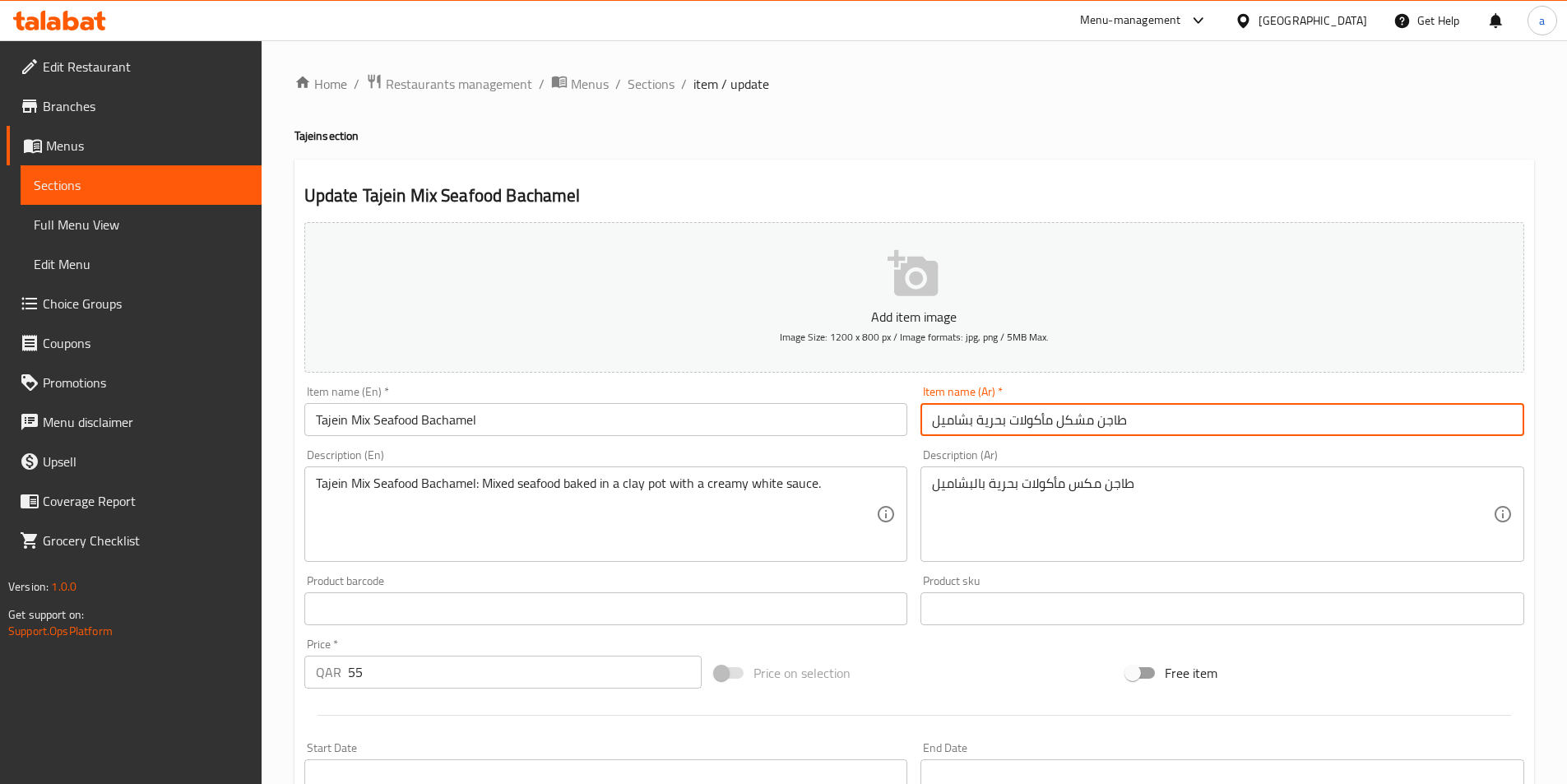
drag, startPoint x: 1190, startPoint y: 415, endPoint x: 893, endPoint y: 441, distance: 298.1
click at [893, 441] on div "Add item image Image Size: 1200 x 800 px / Image formats: jpg, png / 5MB Max. I…" at bounding box center [914, 569] width 1234 height 709
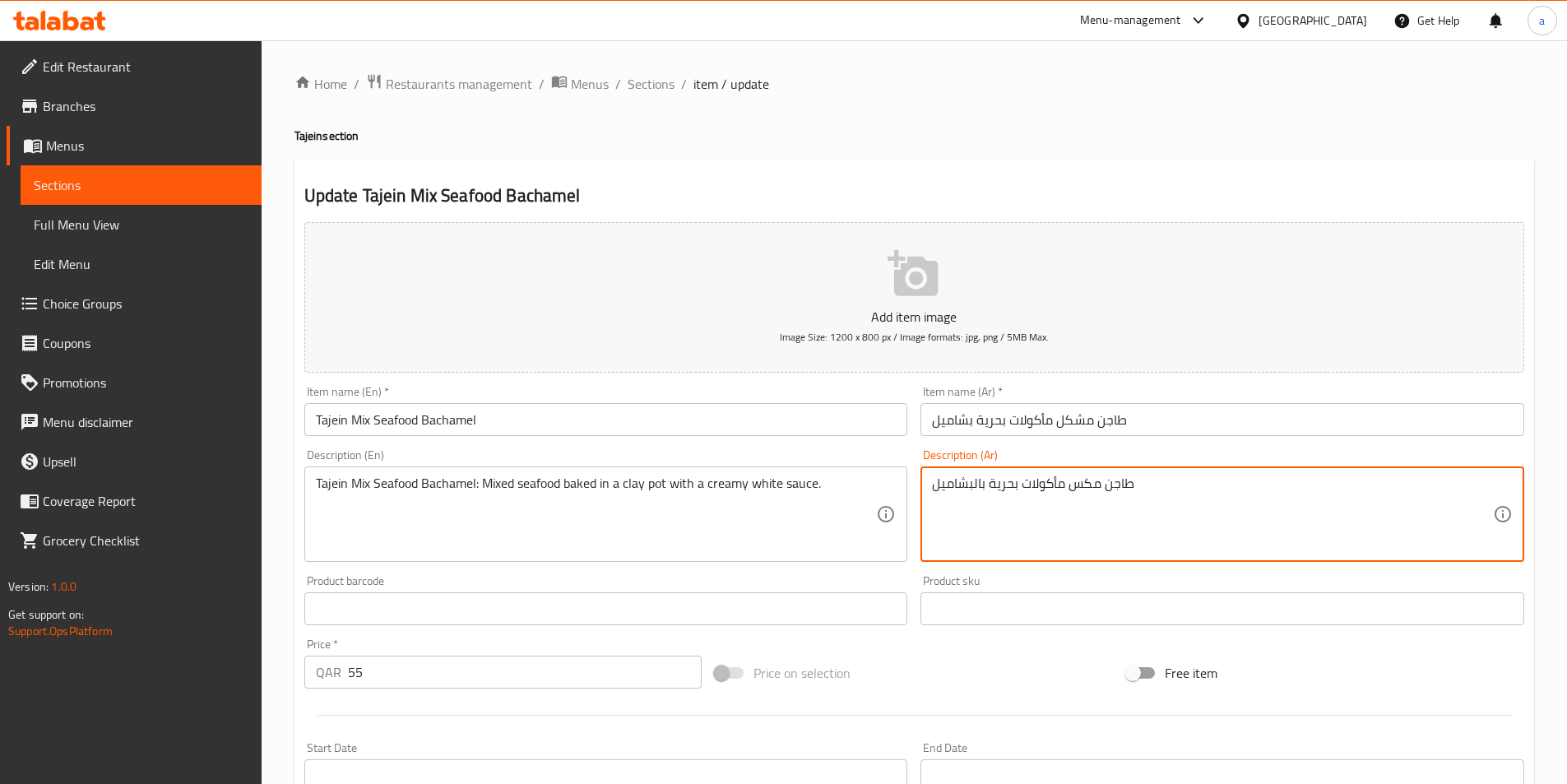
click at [1190, 486] on textarea "طاجن مكس مأكولات بحرية بالبشاميل" at bounding box center [1213, 513] width 561 height 78
paste textarea "شكل مأكولات بحرية"
drag, startPoint x: 1094, startPoint y: 483, endPoint x: 978, endPoint y: 488, distance: 116.1
click at [978, 488] on textarea "طاجن مشكل مأكولات بحرية بشاميل:" at bounding box center [1213, 513] width 561 height 78
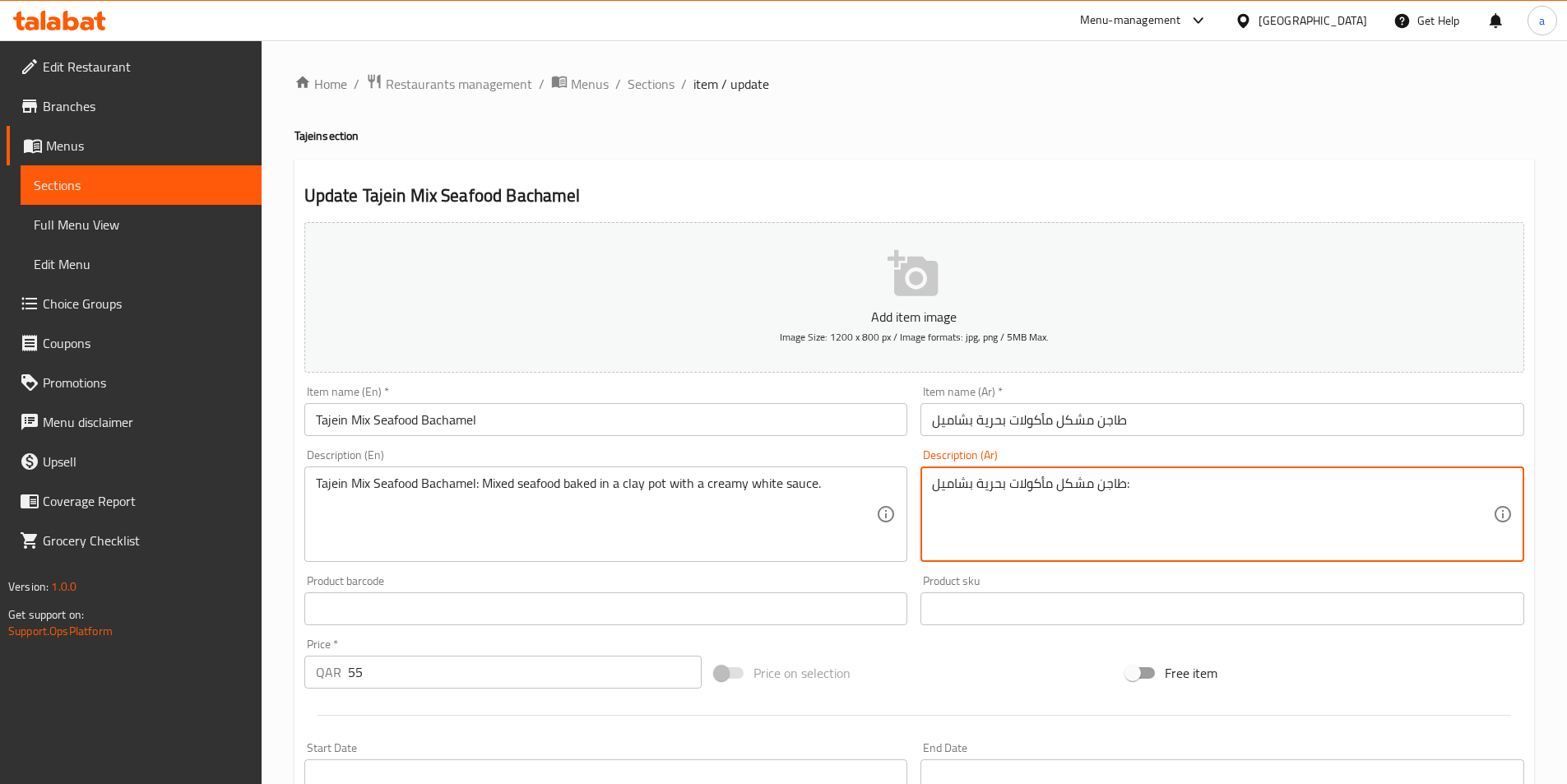
click at [1156, 487] on textarea "طاجن مشكل مأكولات بحرية بشاميل:" at bounding box center [1213, 513] width 561 height 78
paste textarea "مشكل مأكولات بحرية"
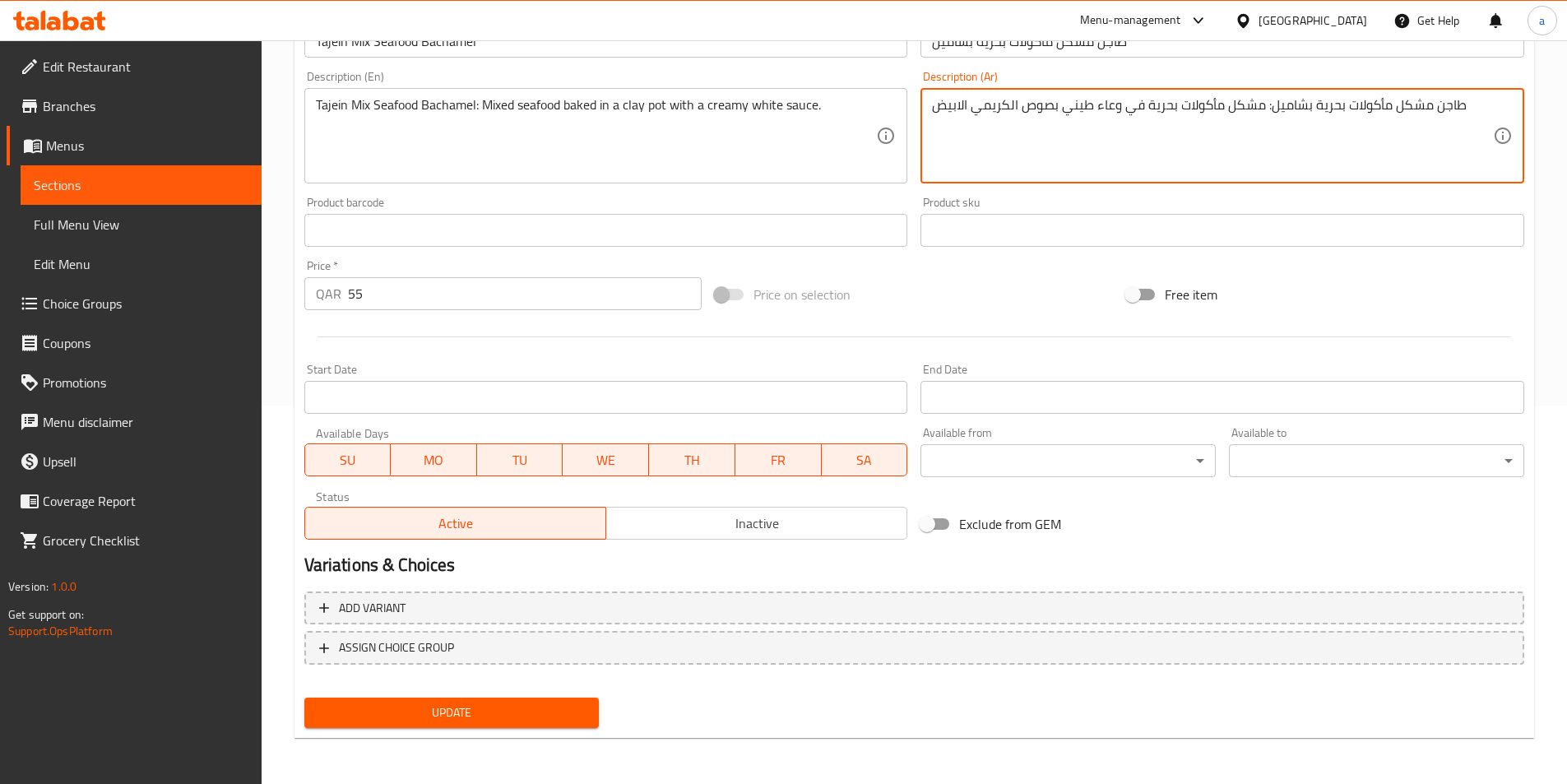
type textarea "طاجن مشكل مأكولات بحرية بشاميل: مشكل مأكولات بحرية في وعاء طيني بصوص الكريمي ال…"
click at [437, 707] on span "Update" at bounding box center [452, 712] width 269 height 21
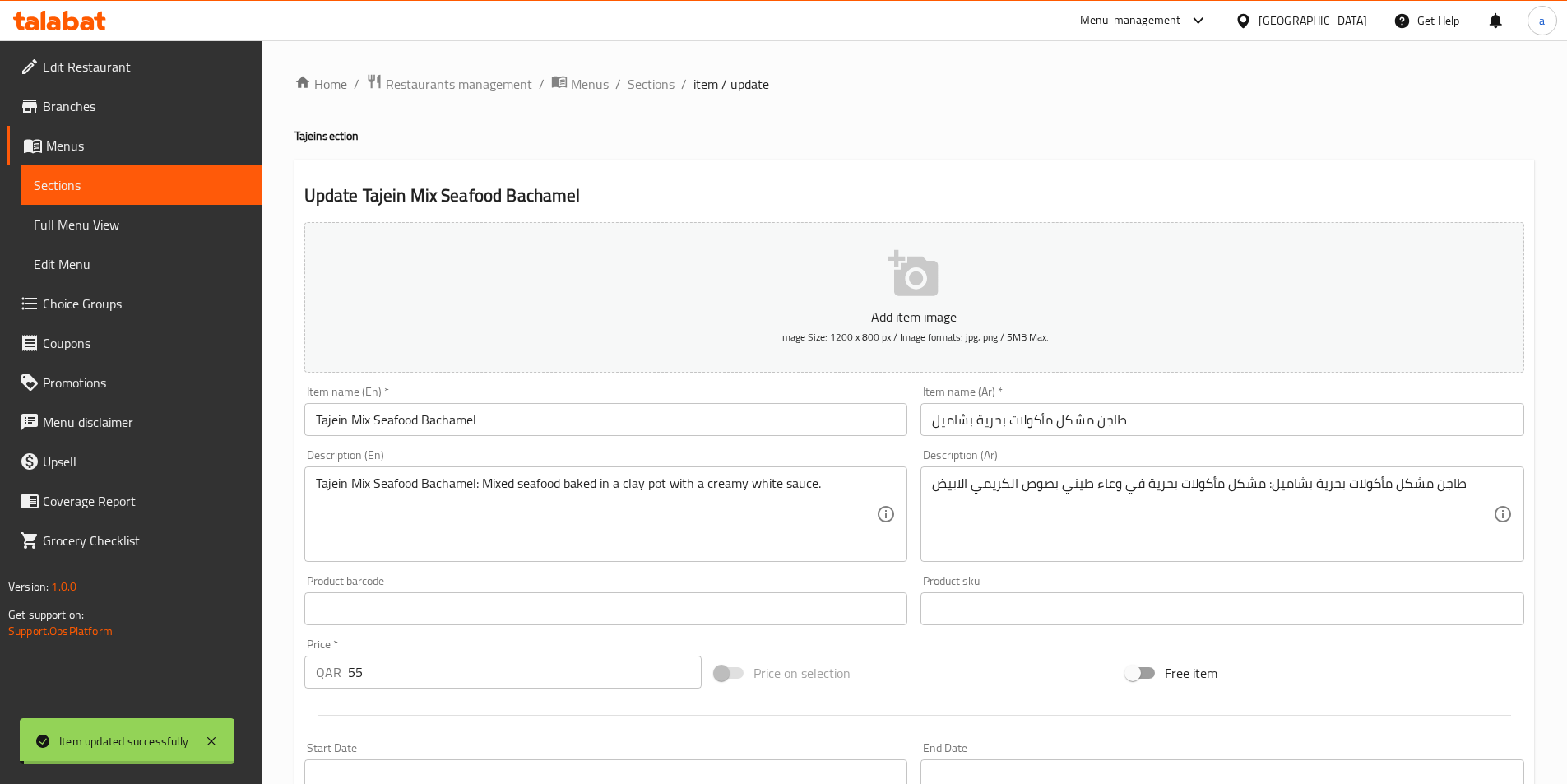
click at [653, 80] on span "Sections" at bounding box center [651, 84] width 47 height 20
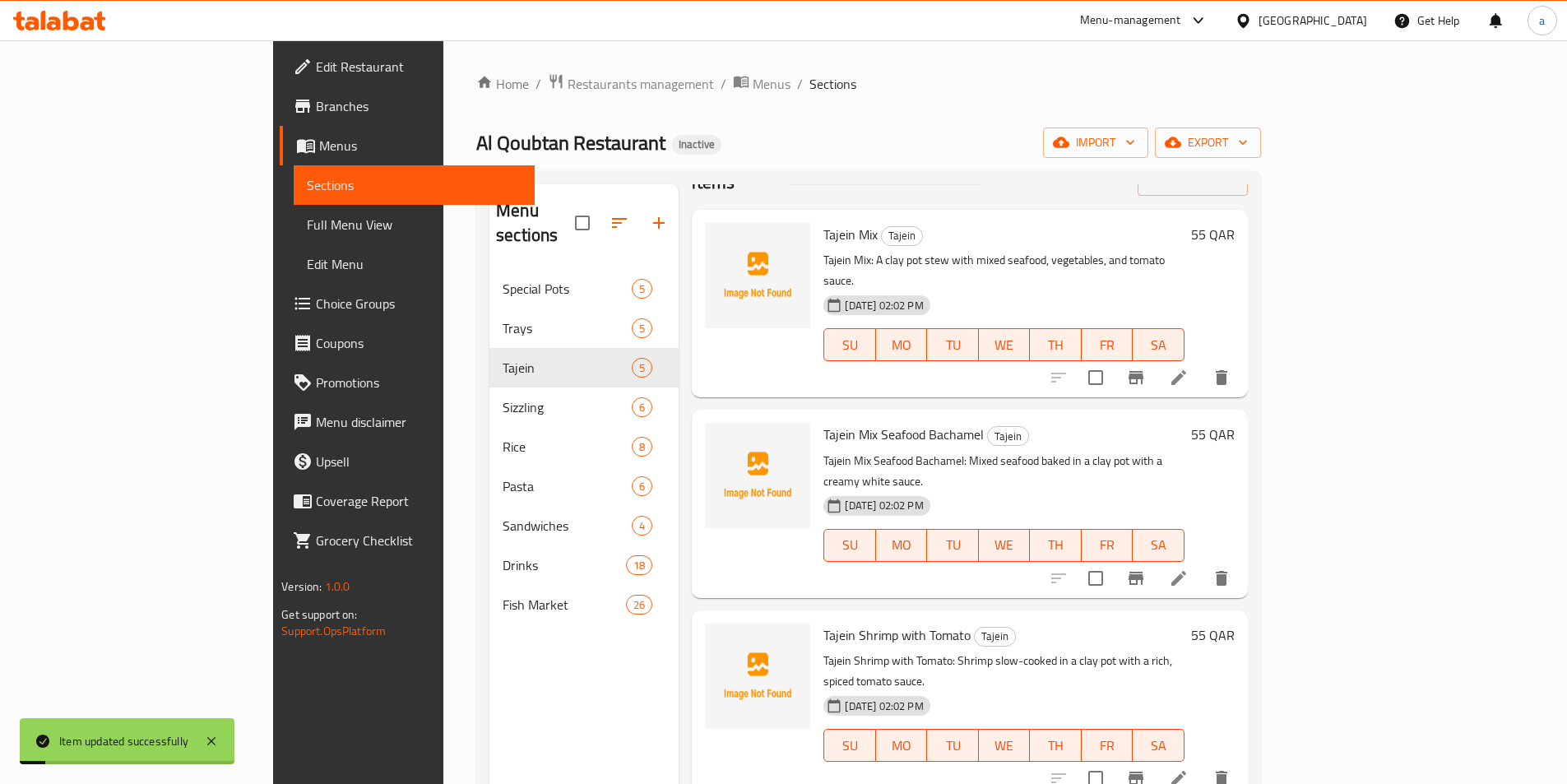
scroll to position [155, 0]
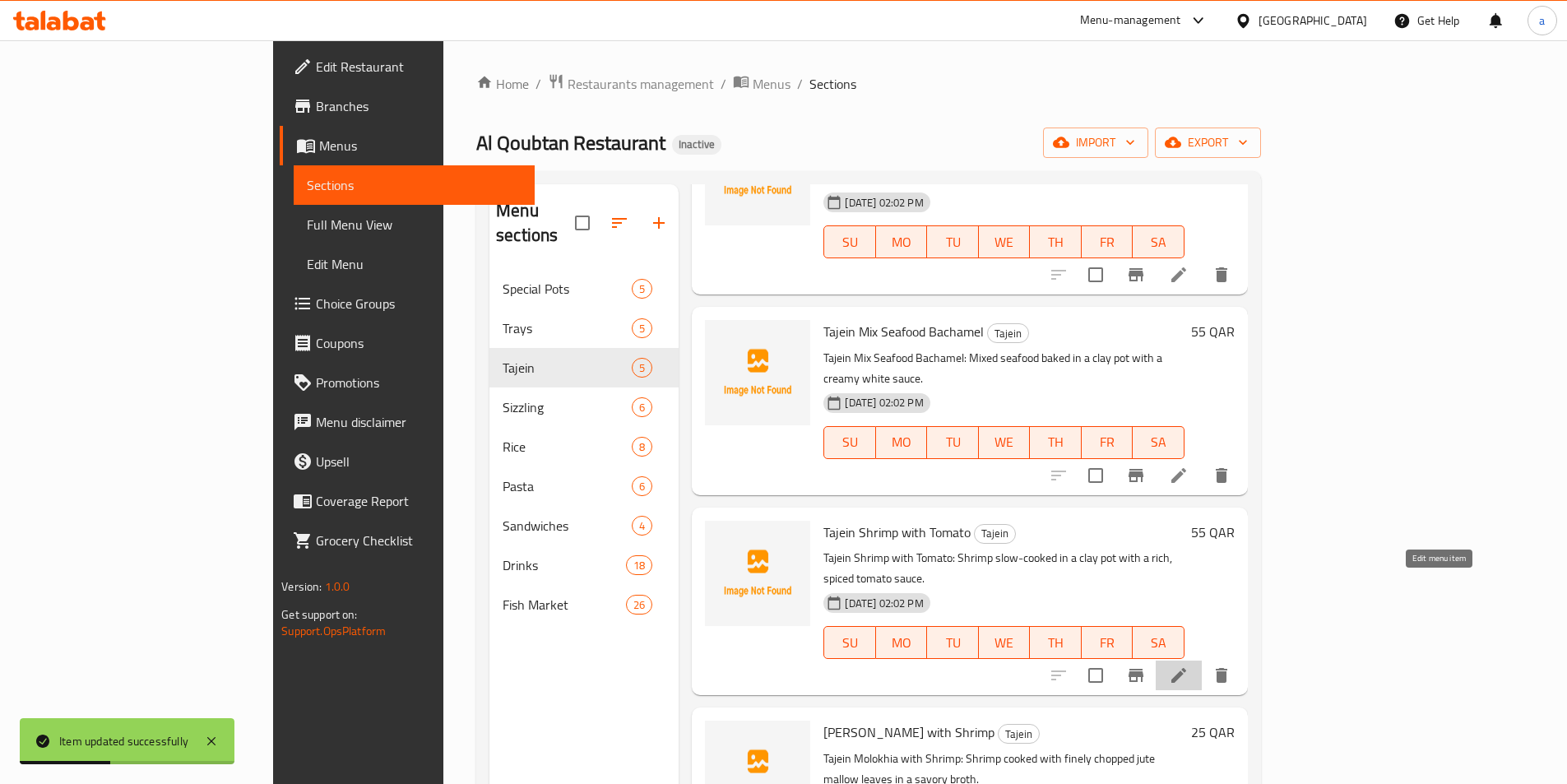
click at [1189, 665] on icon at bounding box center [1179, 675] width 20 height 20
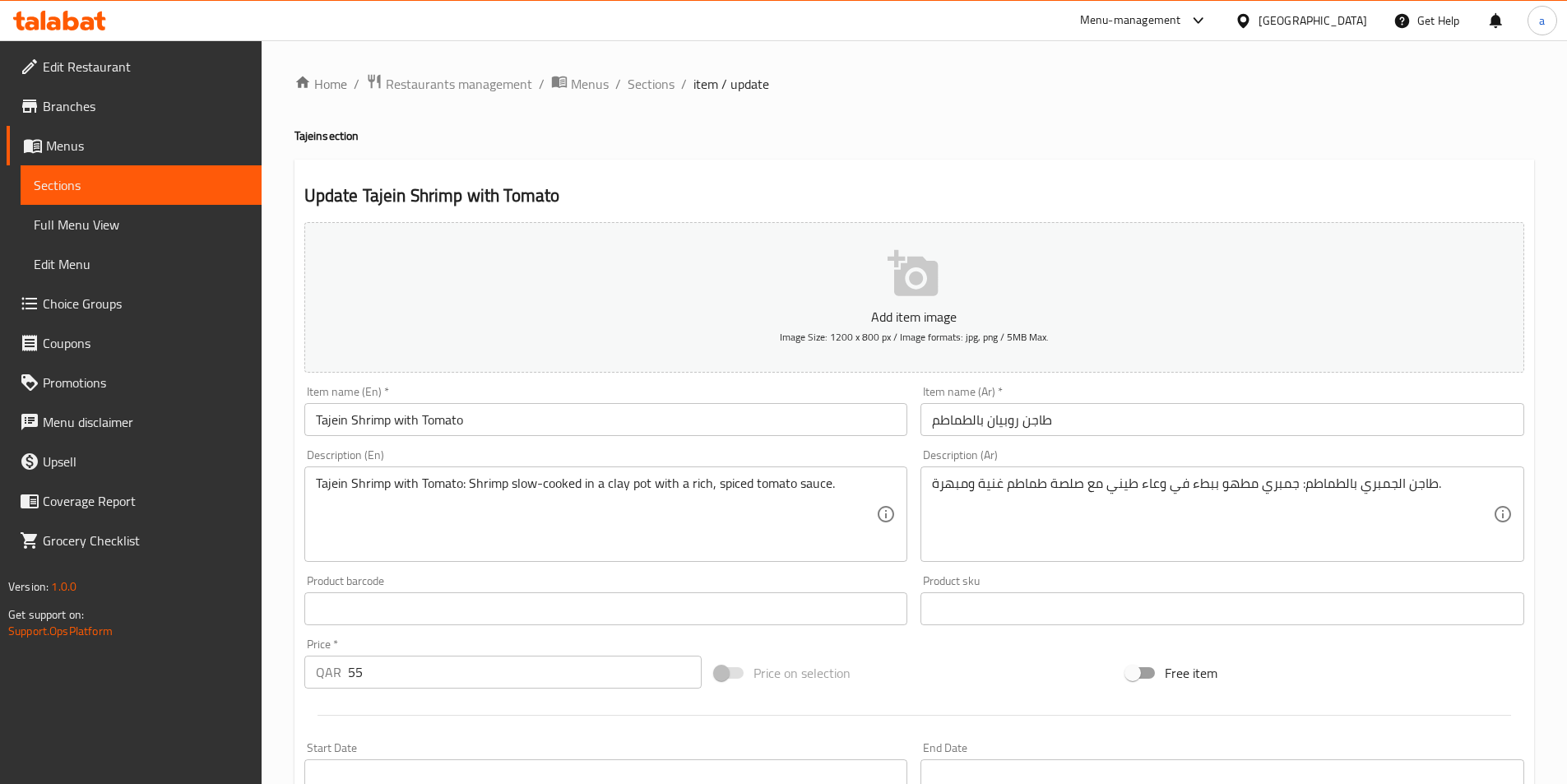
click at [1008, 421] on input "طاجن روبيان بالطماطم" at bounding box center [1223, 419] width 604 height 33
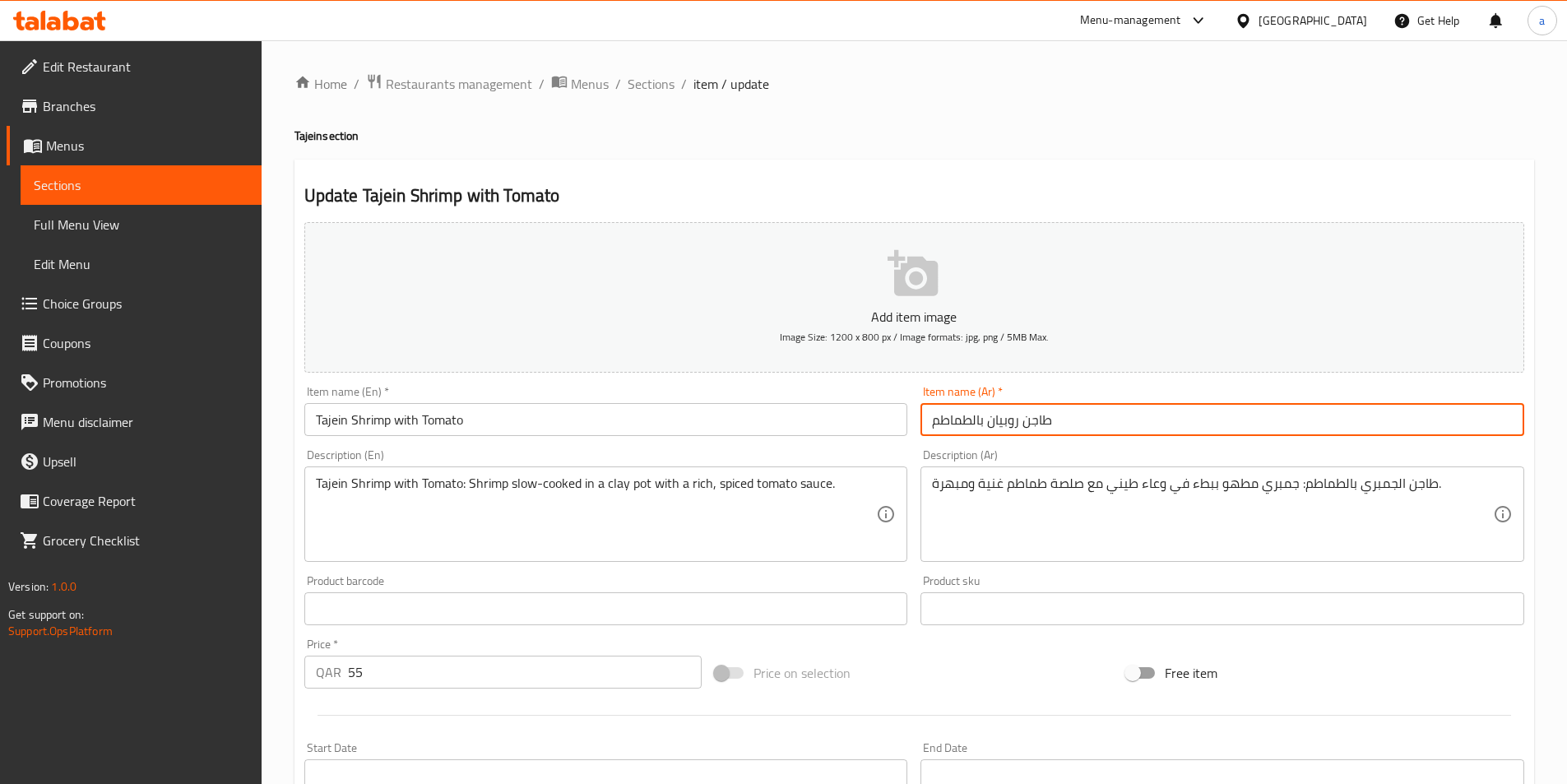
click at [1008, 421] on input "طاجن روبيان بالطماطم" at bounding box center [1223, 419] width 604 height 33
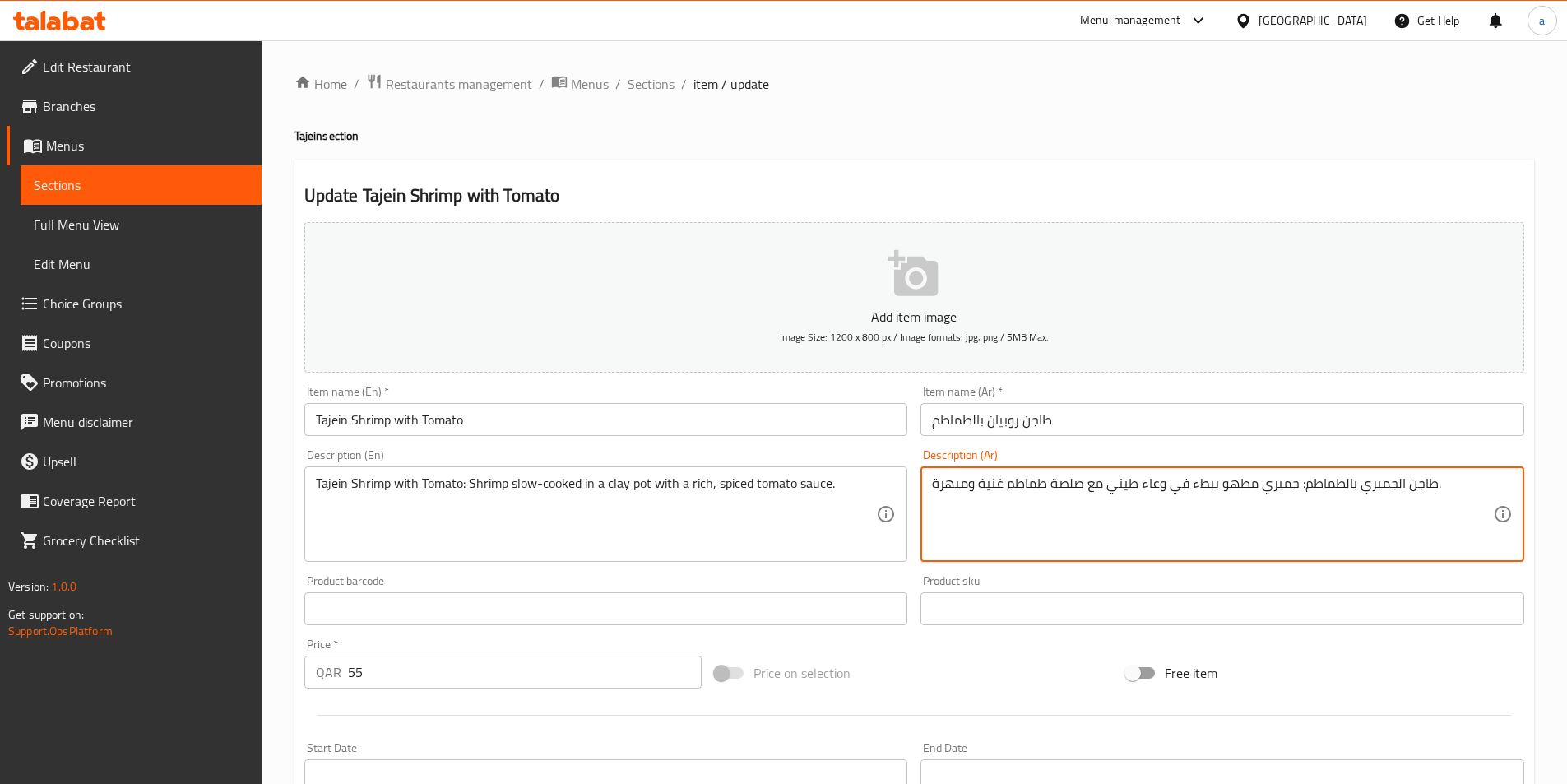
click at [1277, 484] on textarea "طاجن الجمبري بالطماطم: جمبري مطهو ببطء في وعاء طيني مع صلصة طماطم غنية ومبهرة." at bounding box center [1213, 513] width 561 height 78
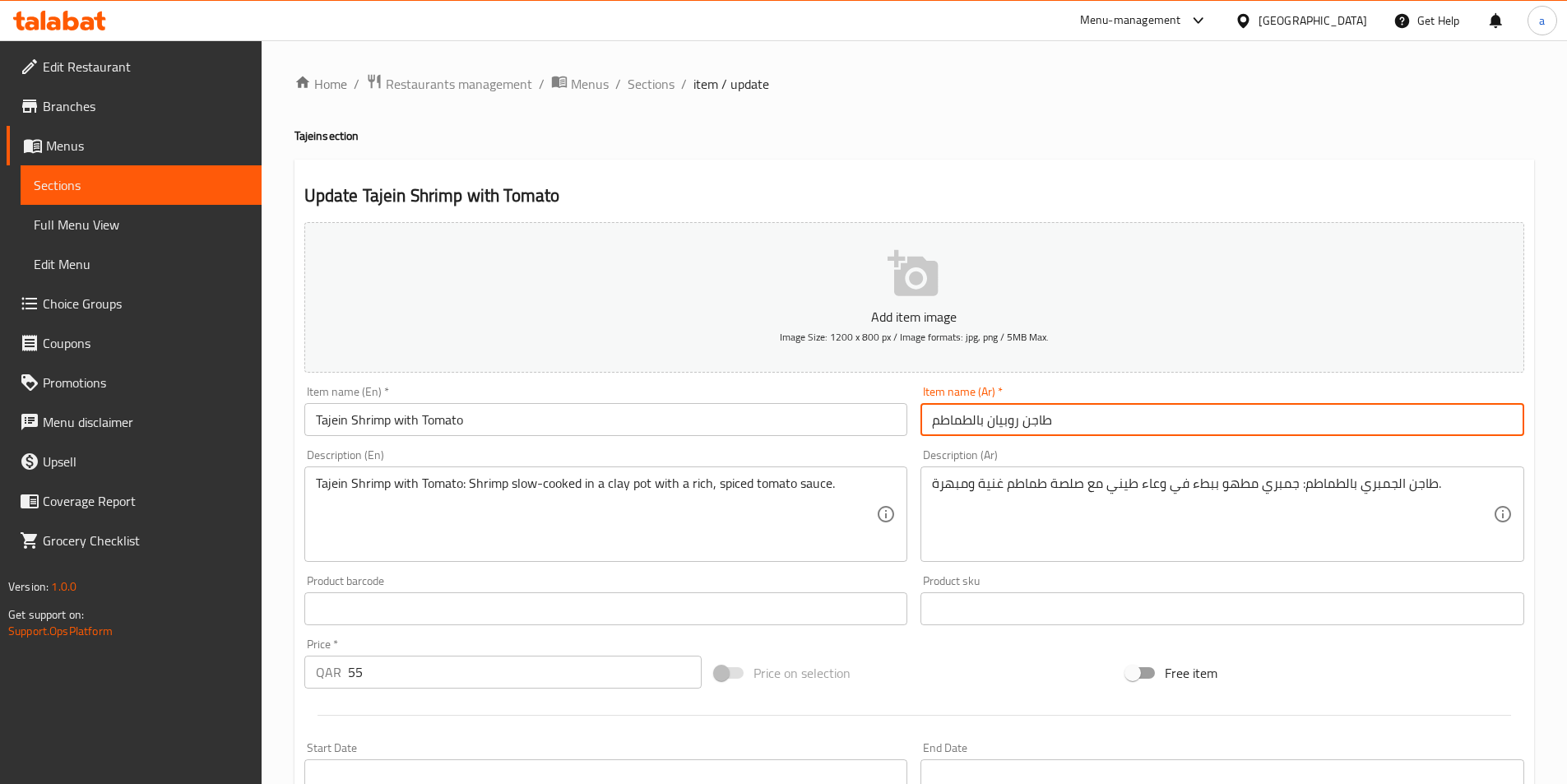
click at [1002, 415] on input "طاجن روبيان بالطماطم" at bounding box center [1223, 419] width 604 height 33
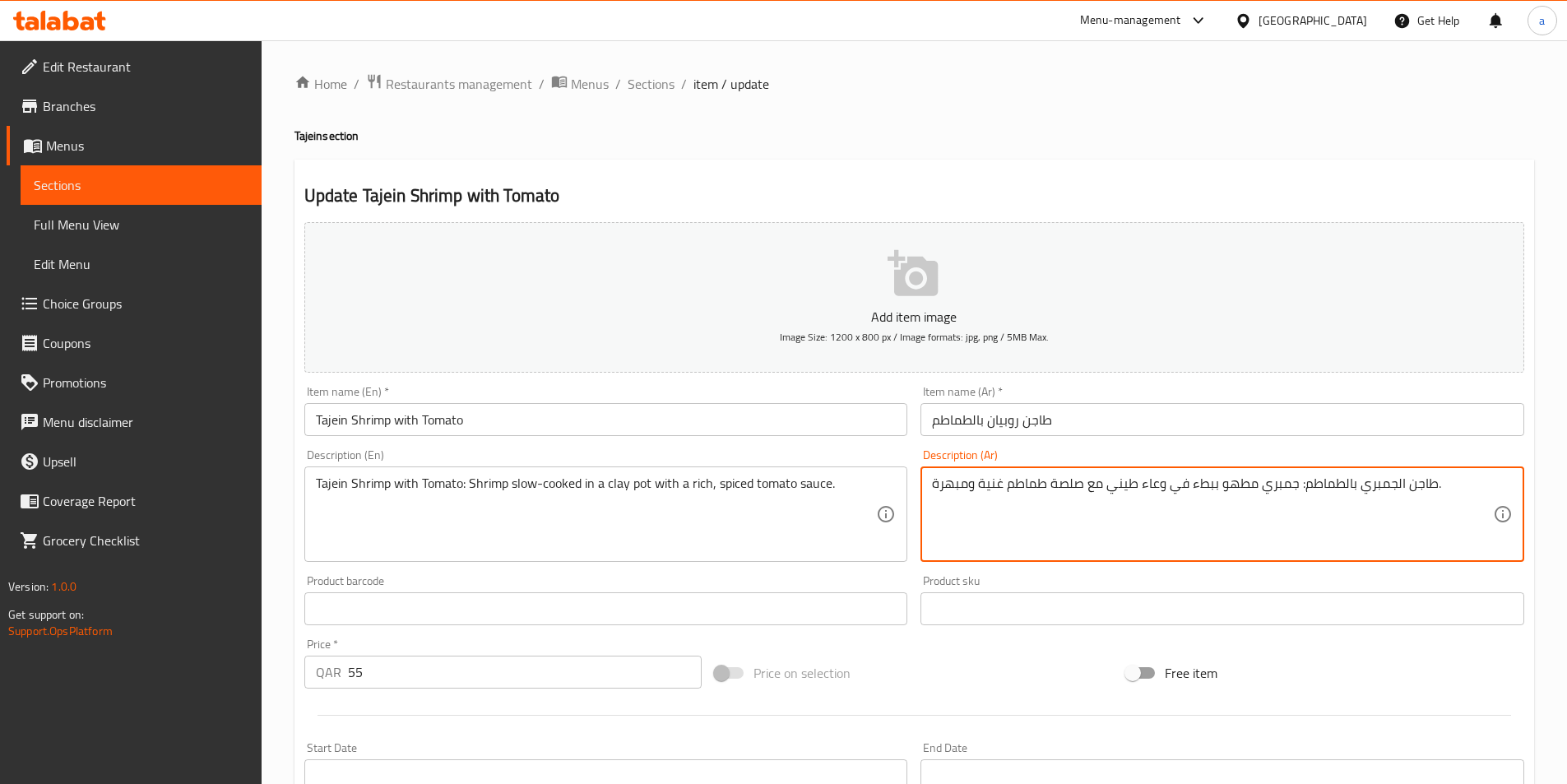
click at [1276, 485] on textarea "طاجن الجمبري بالطماطم: جمبري مطهو ببطء في وعاء طيني مع صلصة طماطم غنية ومبهرة." at bounding box center [1213, 513] width 561 height 78
paste textarea "وبيان"
drag, startPoint x: 1387, startPoint y: 483, endPoint x: 1354, endPoint y: 485, distance: 33.1
click at [1354, 485] on textarea "طاجن الجمبري بالطماطم: روبيان مطهو ببطء في وعاء طيني مع صلصة طماطم غنية ومبهرة." at bounding box center [1213, 513] width 561 height 78
paste textarea "وبيان"
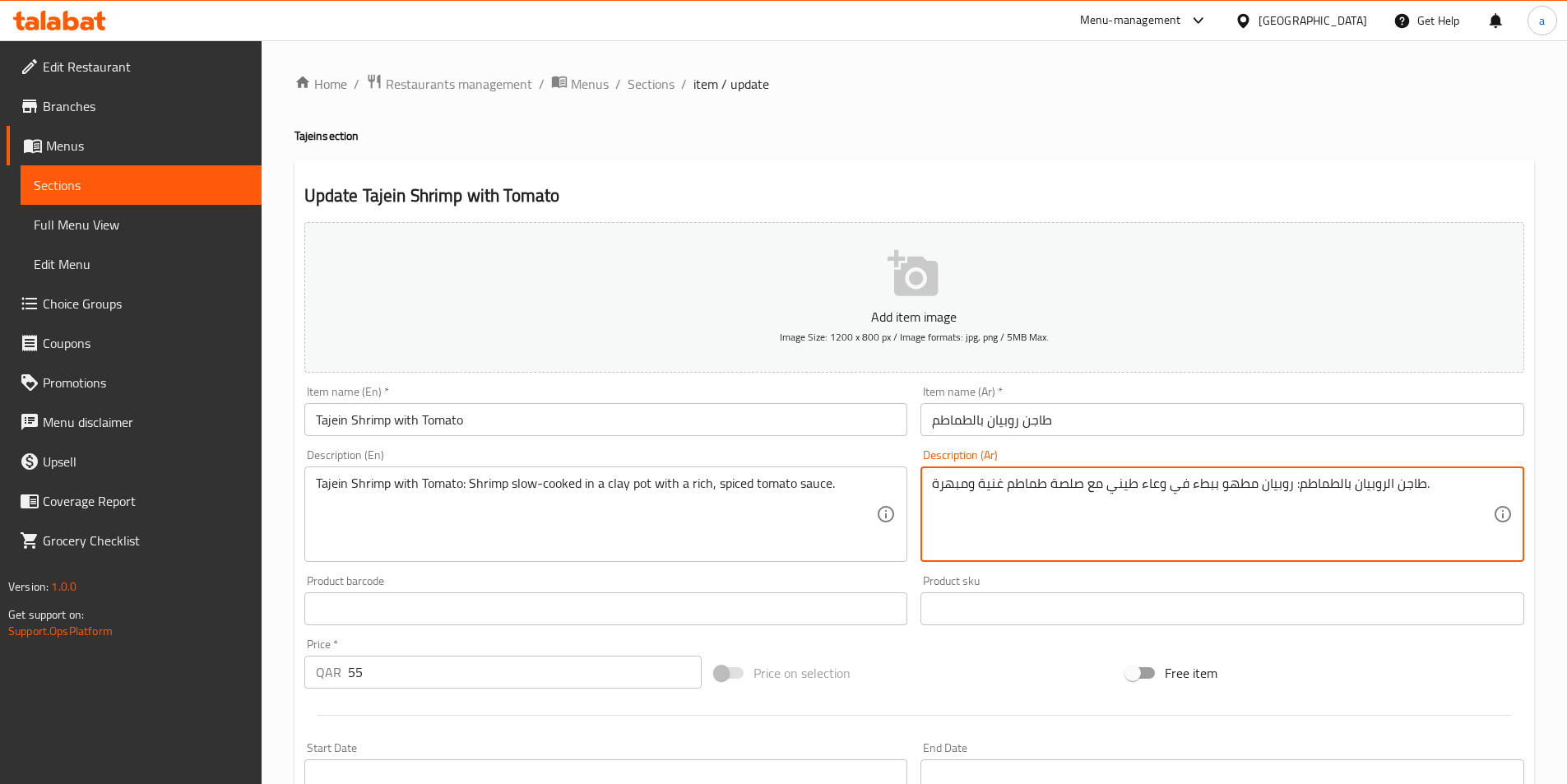
type textarea "طاجن الروبيان بالطماطم: روبيان مطهو ببطء في وعاء طيني مع صلصة طماطم غنية ومبهرة."
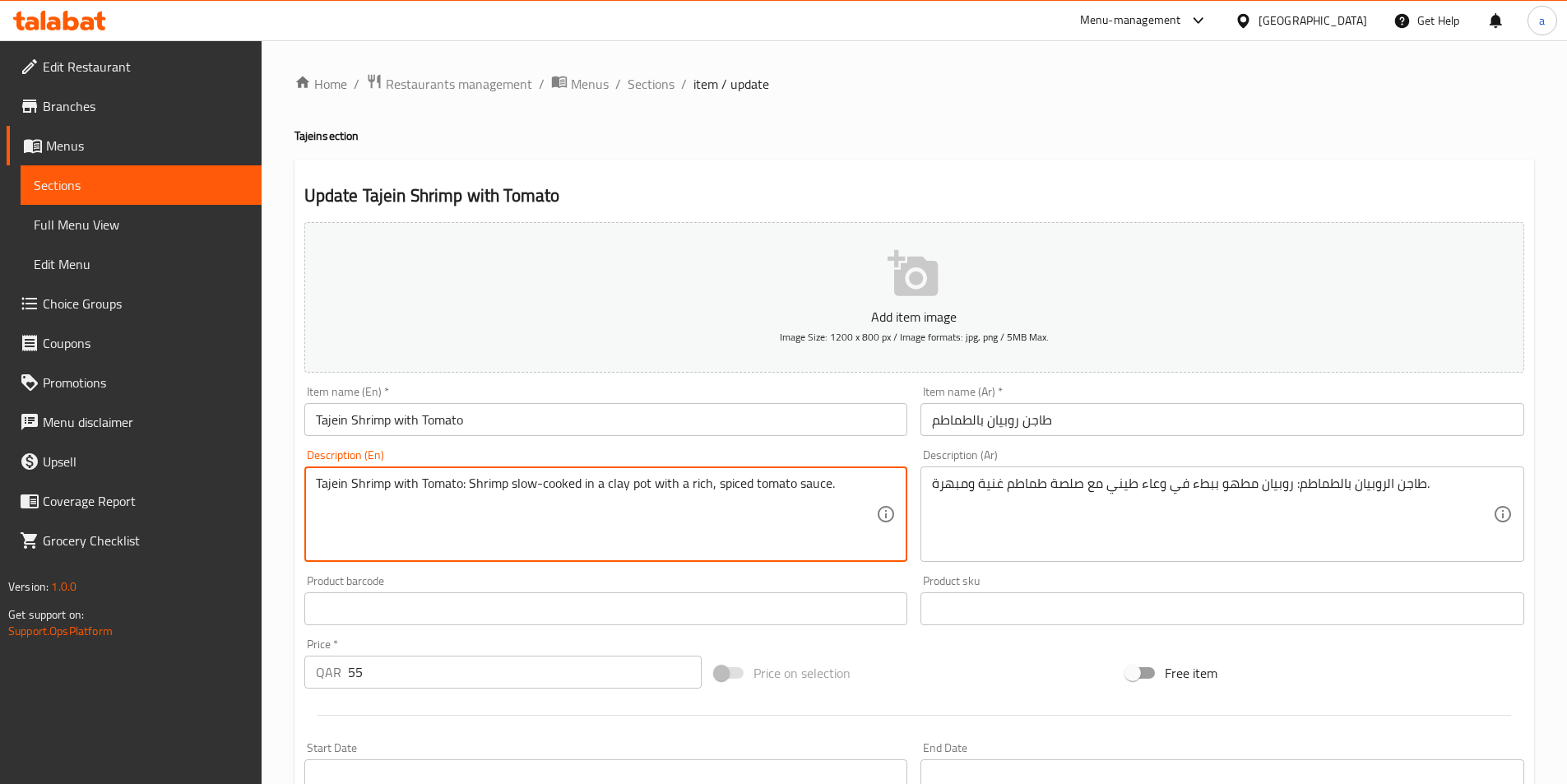
click at [733, 482] on textarea "Tajein Shrimp with Tomato: Shrimp slow-cooked in a clay pot with a rich, spiced…" at bounding box center [596, 513] width 561 height 78
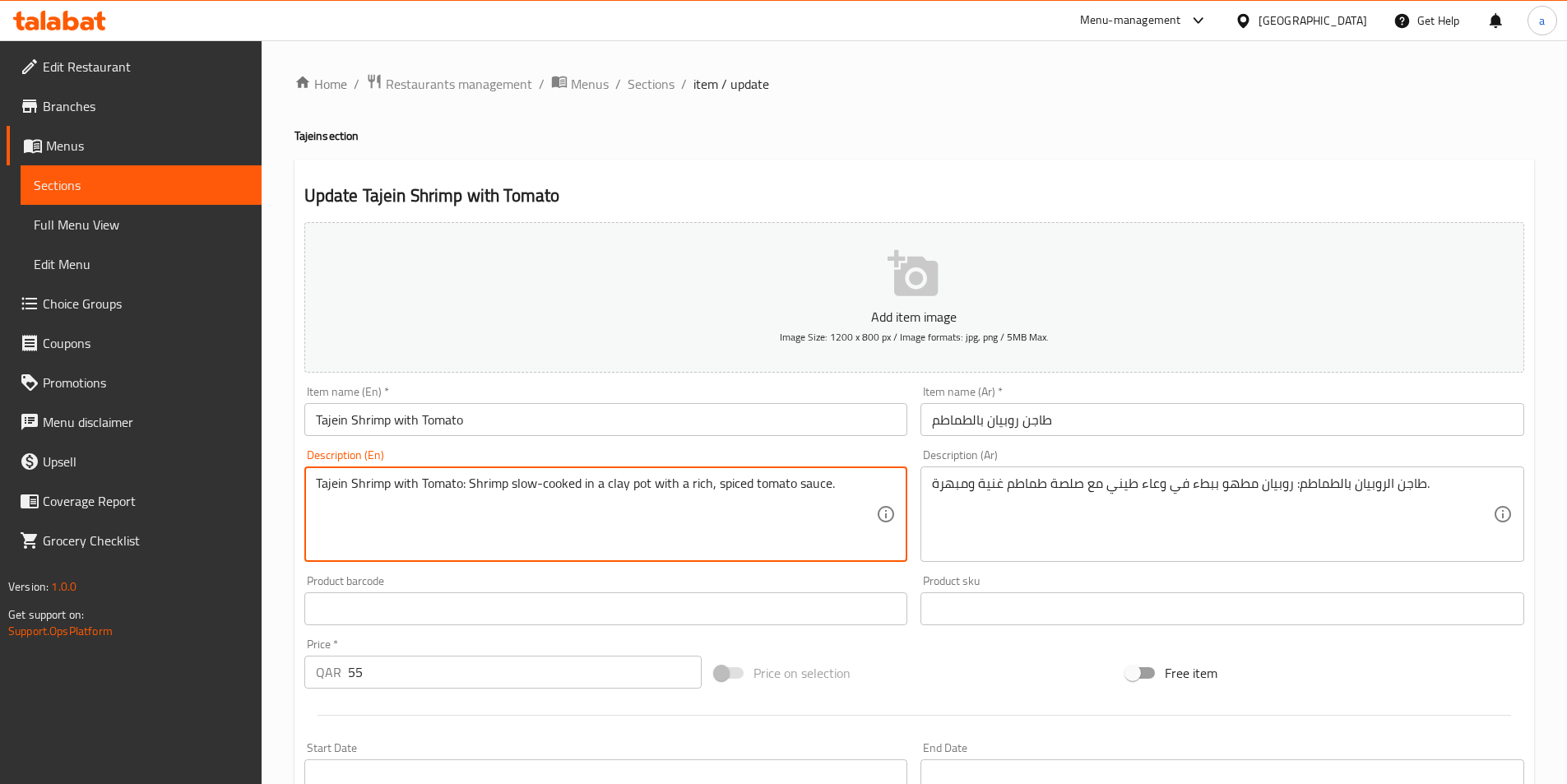
click at [733, 482] on textarea "Tajein Shrimp with Tomato: Shrimp slow-cooked in a clay pot with a rich, spiced…" at bounding box center [596, 513] width 561 height 78
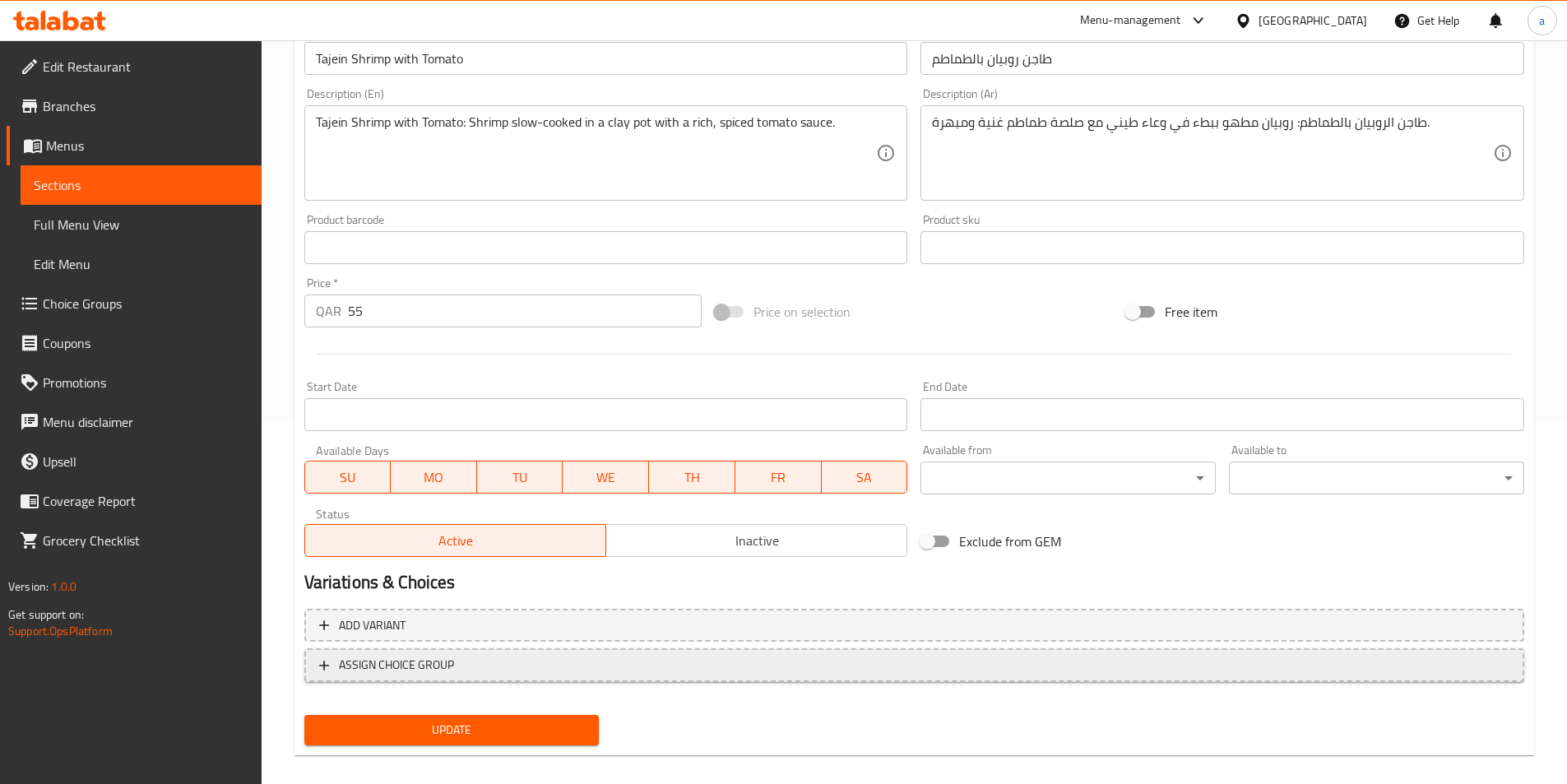
scroll to position [378, 0]
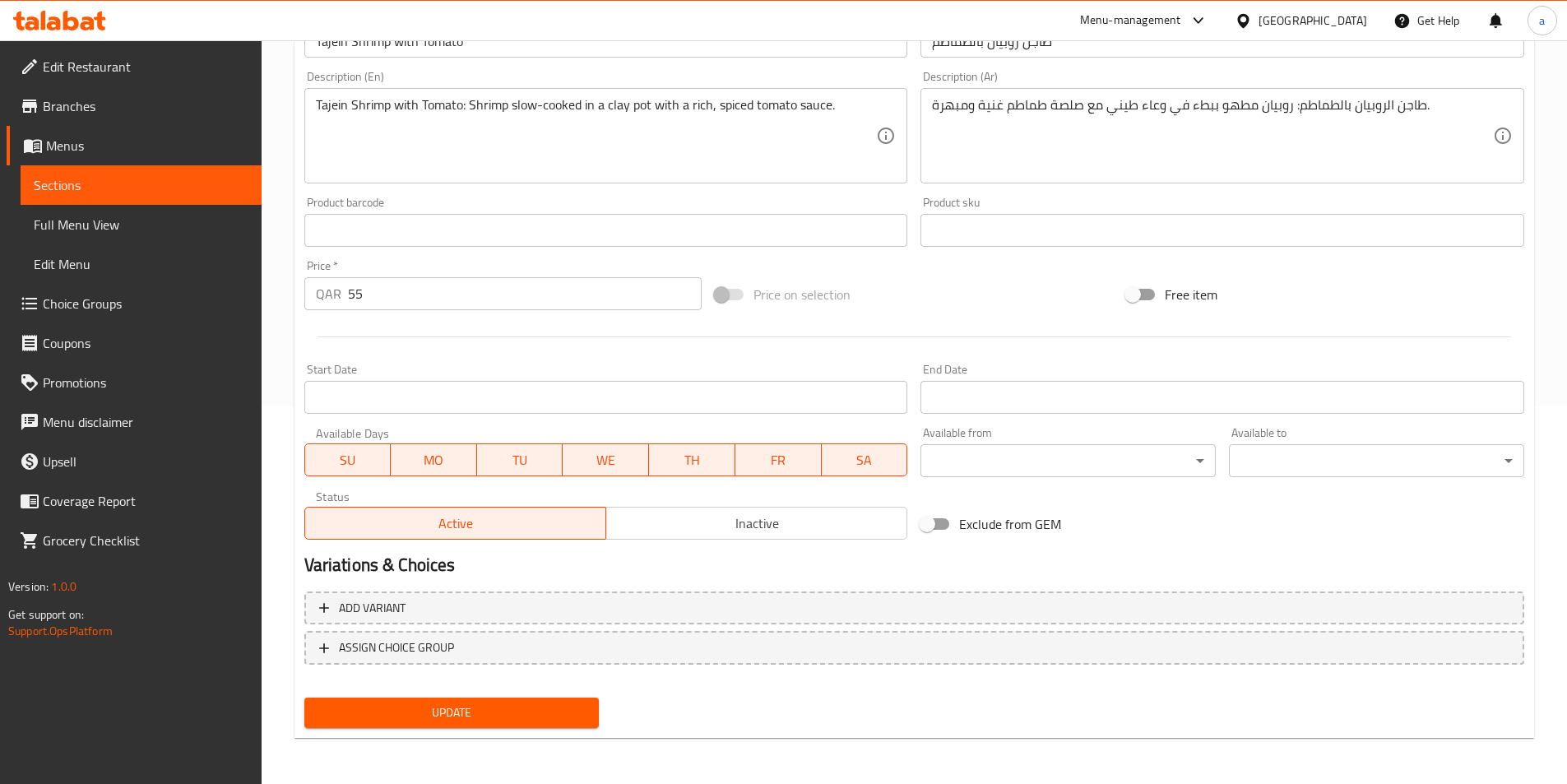
click at [482, 705] on span "Update" at bounding box center [452, 712] width 269 height 21
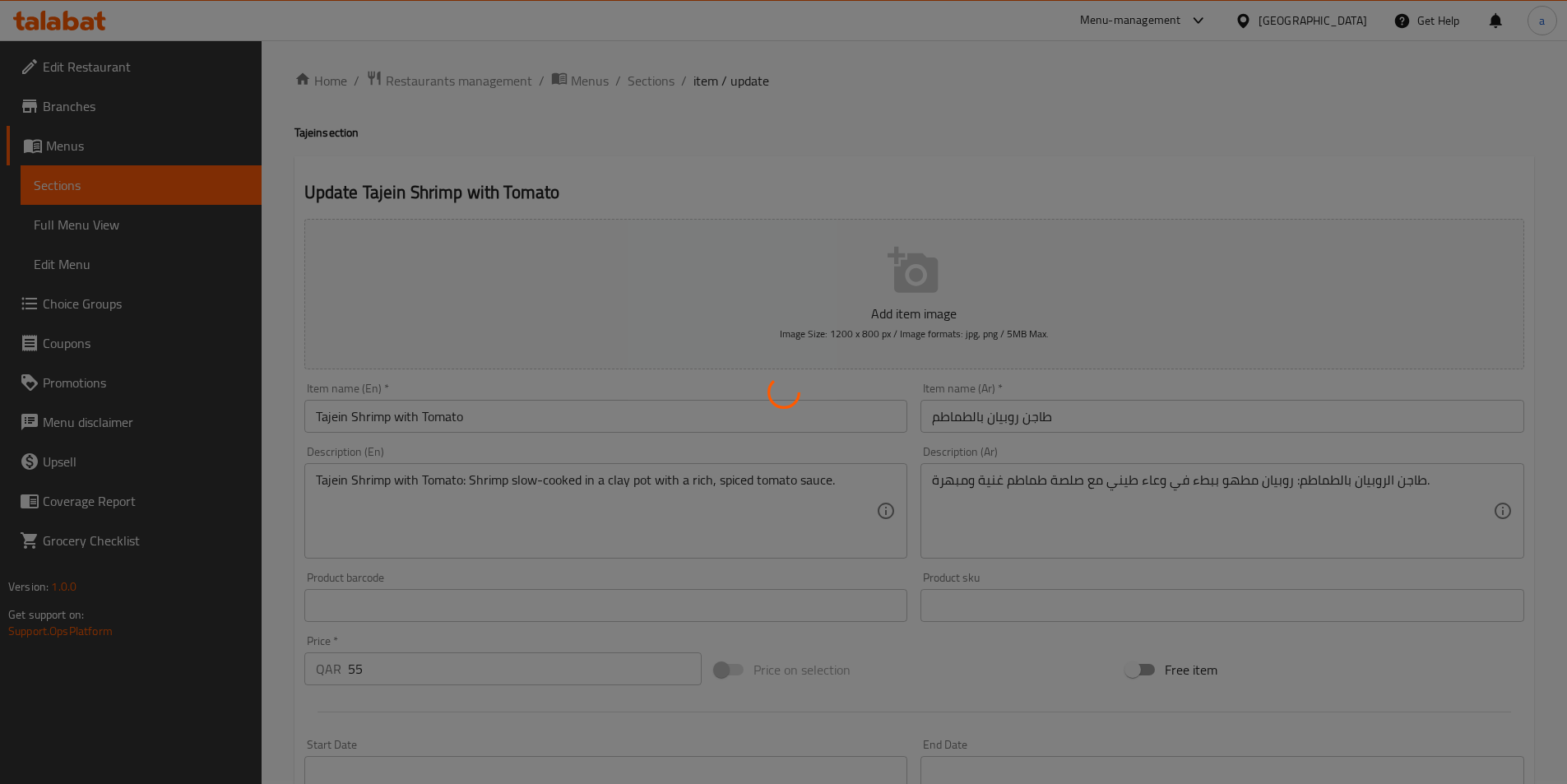
scroll to position [0, 0]
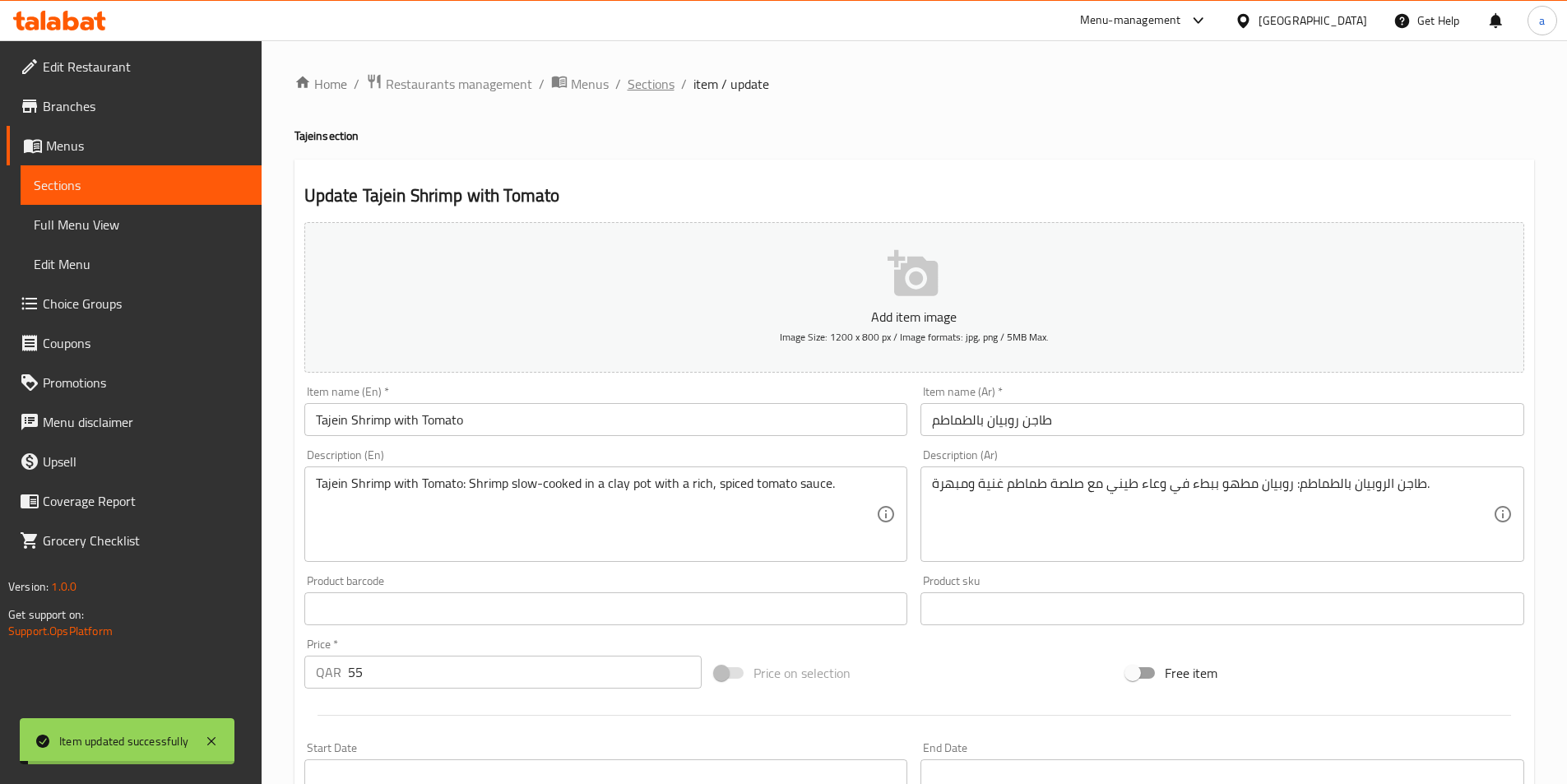
click at [644, 81] on span "Sections" at bounding box center [651, 84] width 47 height 20
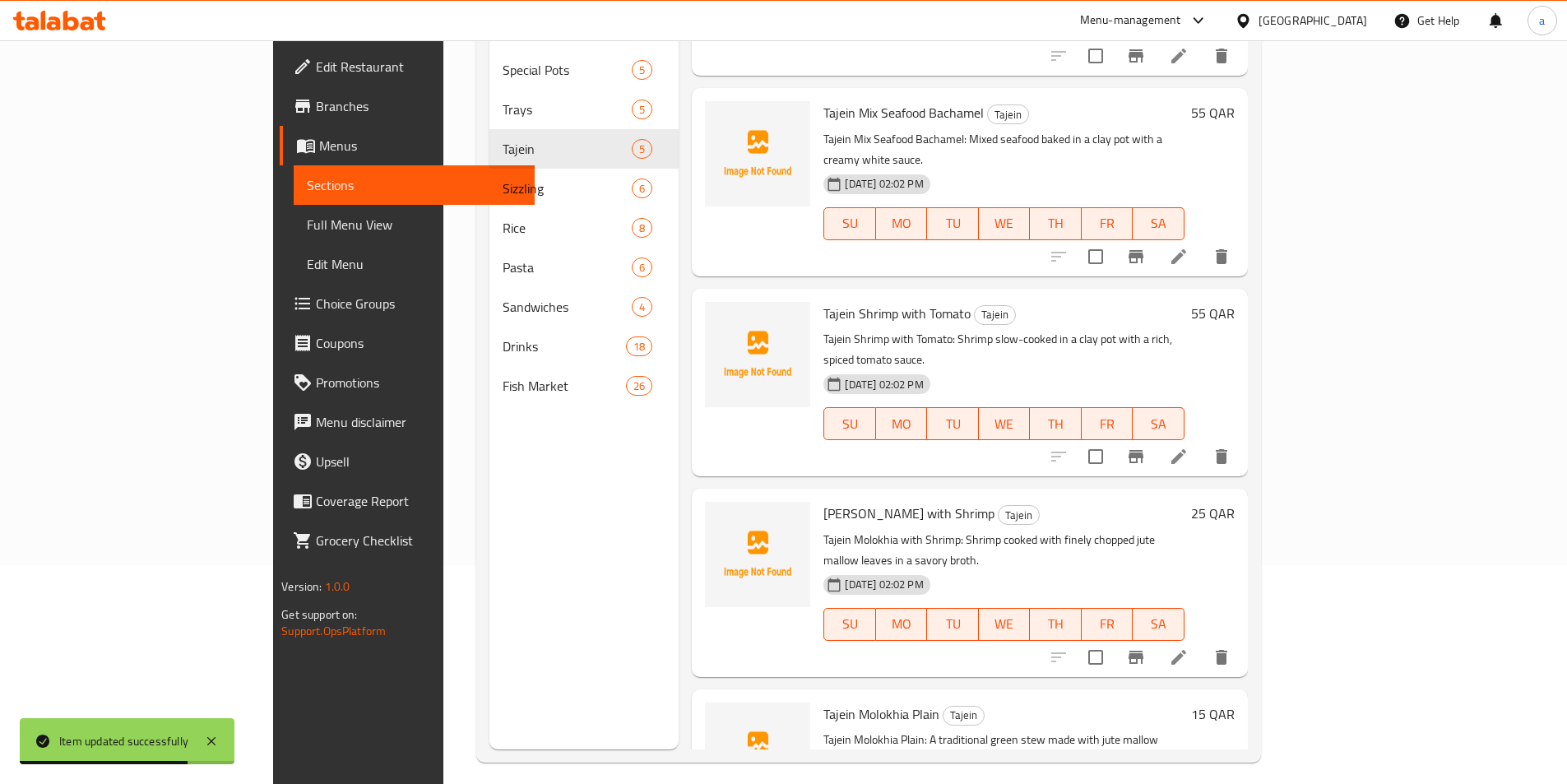
scroll to position [230, 0]
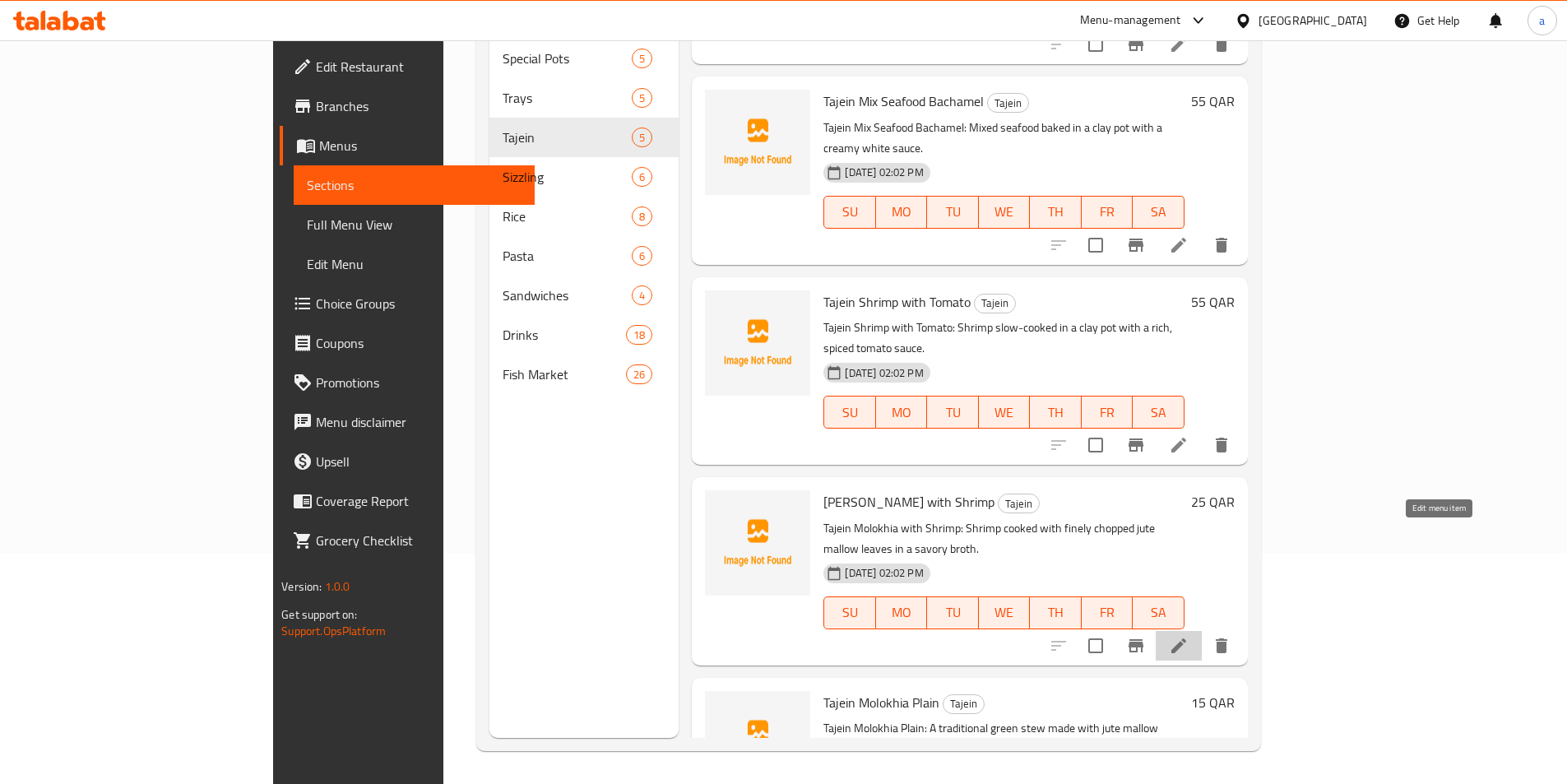
click at [1189, 635] on icon at bounding box center [1179, 645] width 20 height 20
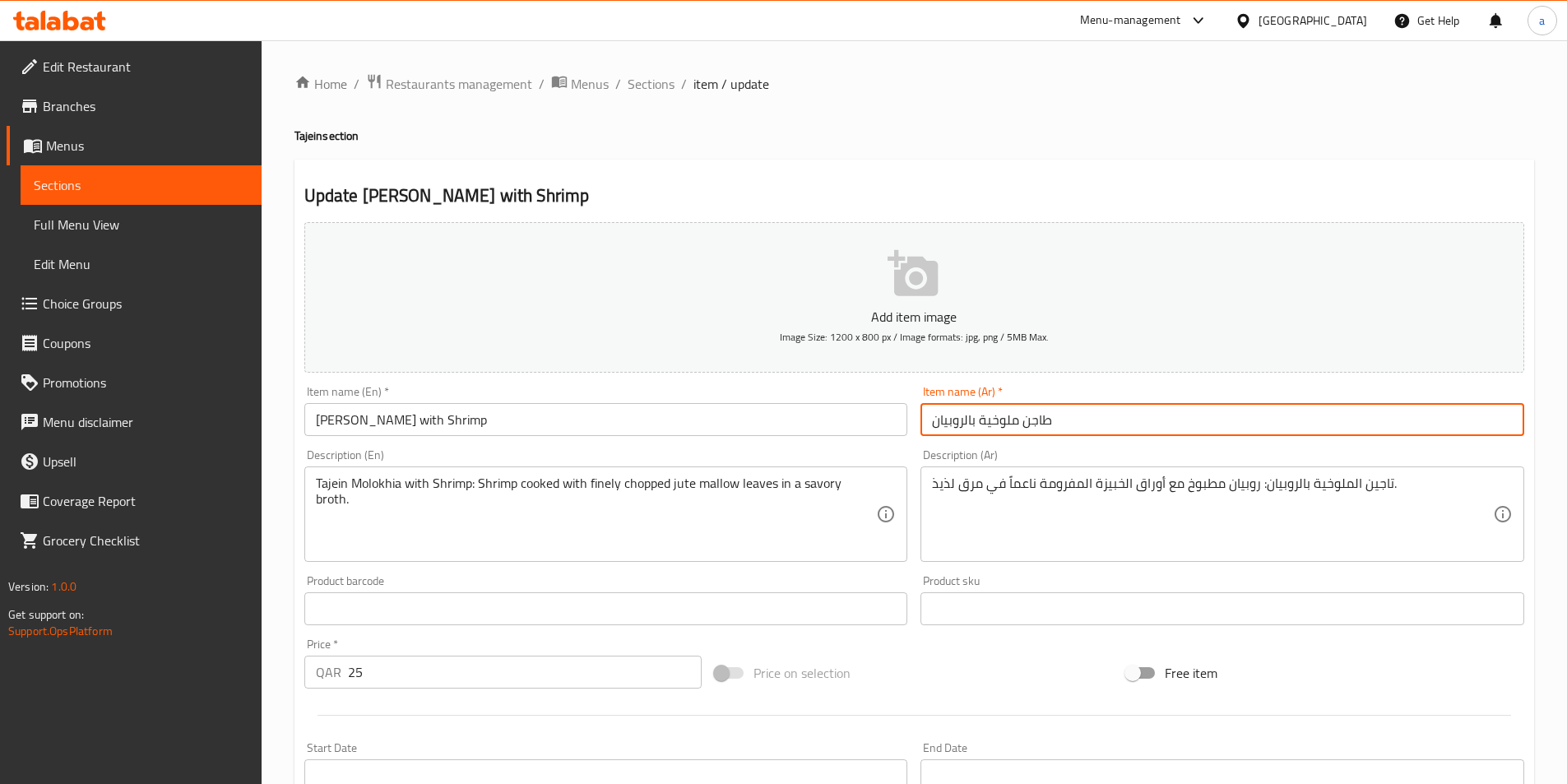
drag, startPoint x: 1038, startPoint y: 414, endPoint x: 878, endPoint y: 416, distance: 160.0
click at [878, 416] on div "Add item image Image Size: 1200 x 800 px / Image formats: jpg, png / 5MB Max. I…" at bounding box center [914, 569] width 1234 height 709
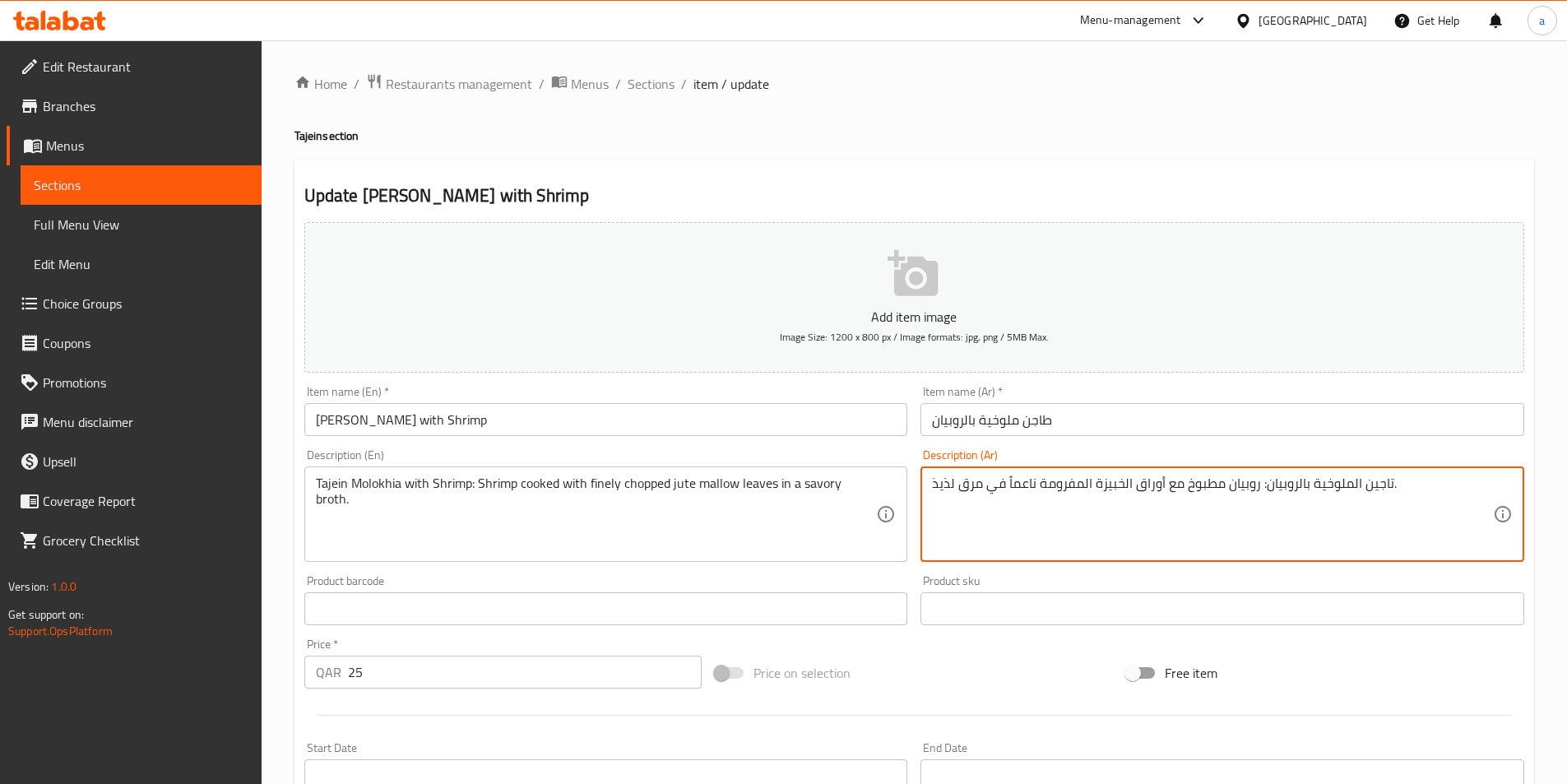
drag, startPoint x: 1387, startPoint y: 479, endPoint x: 1348, endPoint y: 480, distance: 39.0
drag, startPoint x: 1389, startPoint y: 480, endPoint x: 1266, endPoint y: 475, distance: 123.1
click at [1266, 475] on textarea "تاجين الملوخية بالروبيان: روبيان مطبوخ مع أوراق الخبيزة المفرومة ناعماً في مرق …" at bounding box center [1213, 513] width 561 height 78
paste textarea "اجن"
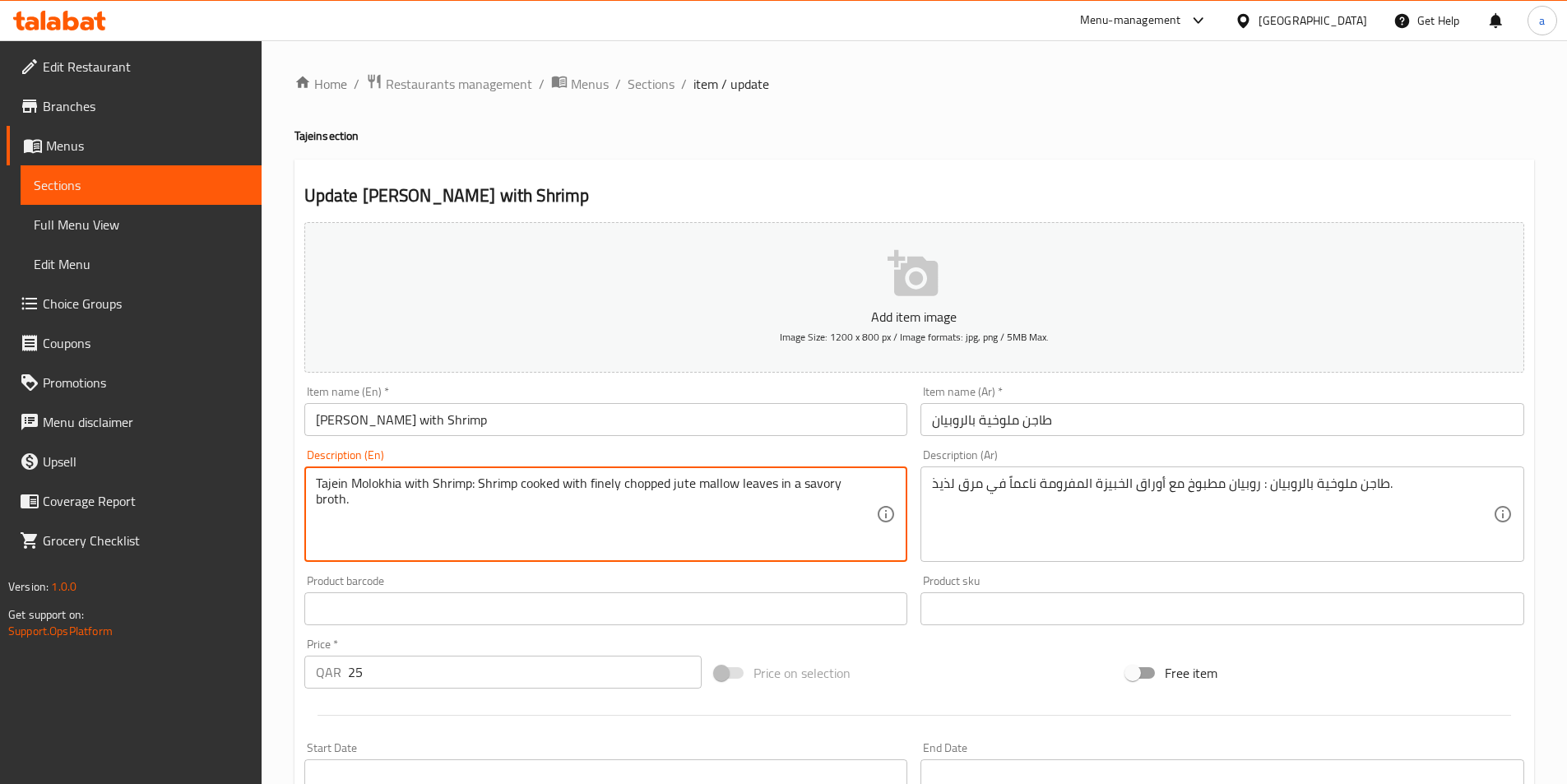
click at [652, 487] on textarea "Tajein Molokhia with Shrimp: Shrimp cooked with finely chopped jute mallow leav…" at bounding box center [596, 513] width 561 height 78
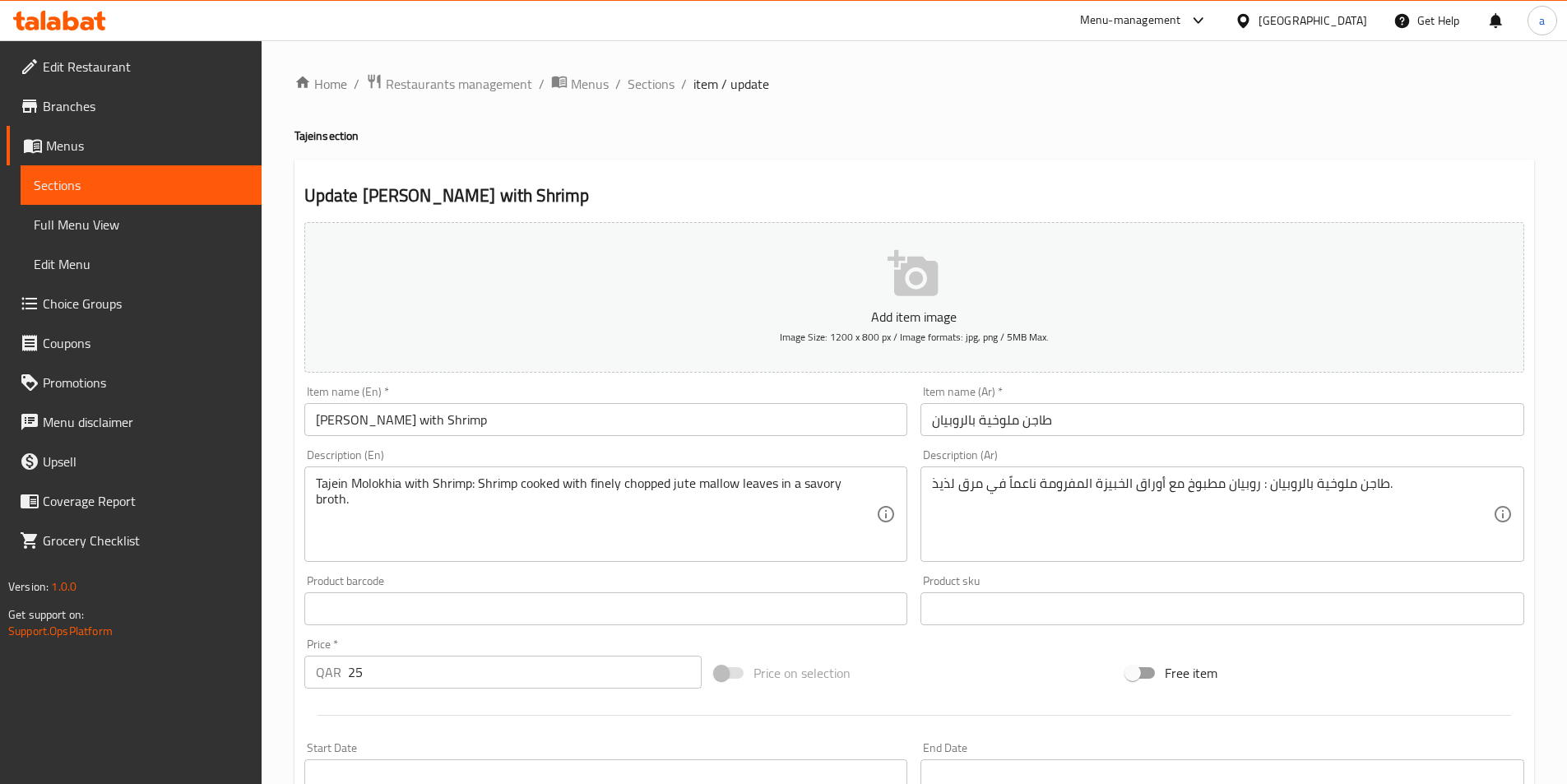
click at [1070, 485] on textarea "طاجن ملوخية بالروبيان : روبيان مطبوخ مع أوراق الخبيزة المفرومة ناعماً في مرق لذ…" at bounding box center [1213, 513] width 561 height 78
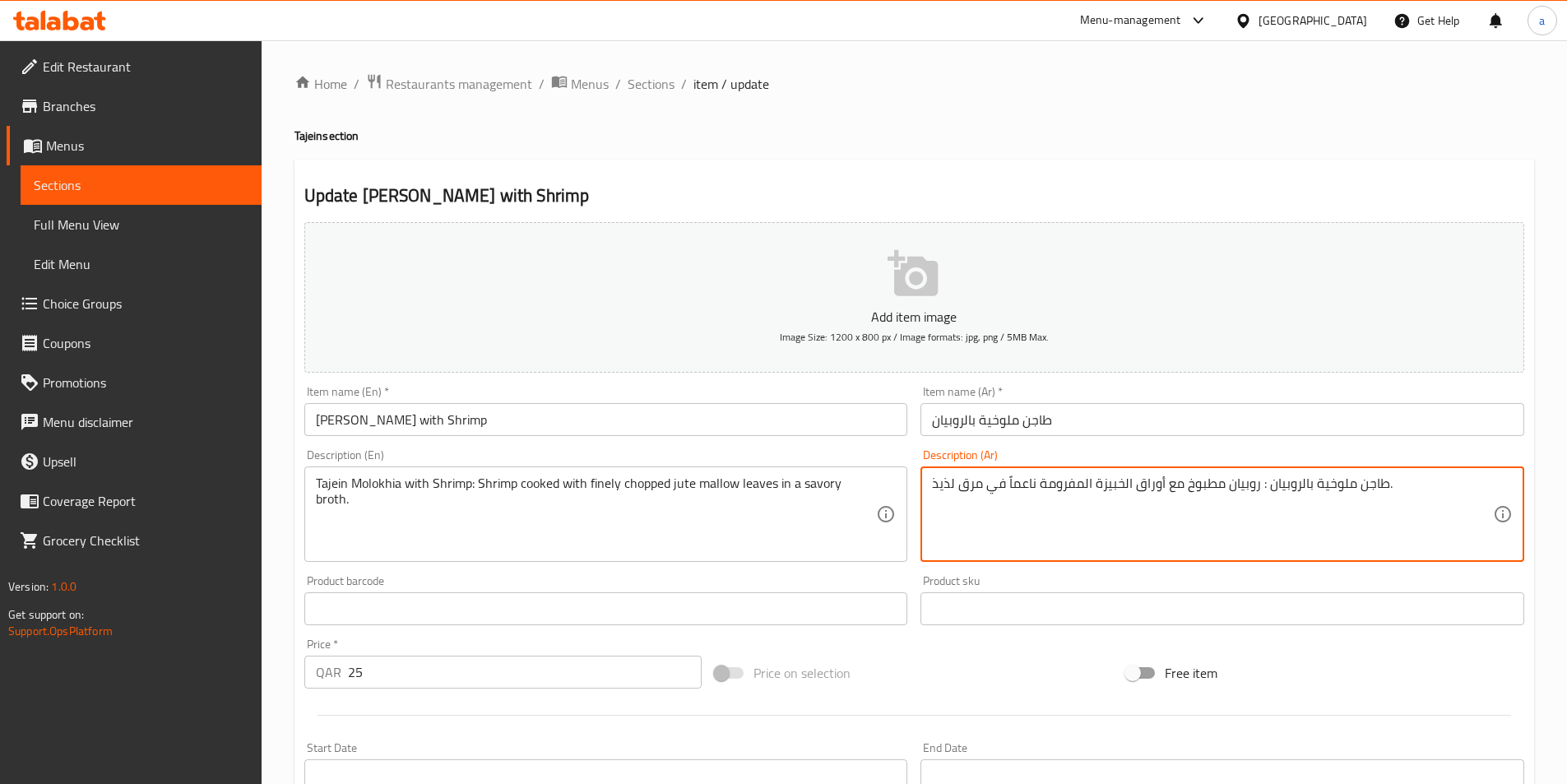
paste textarea "مقطع"
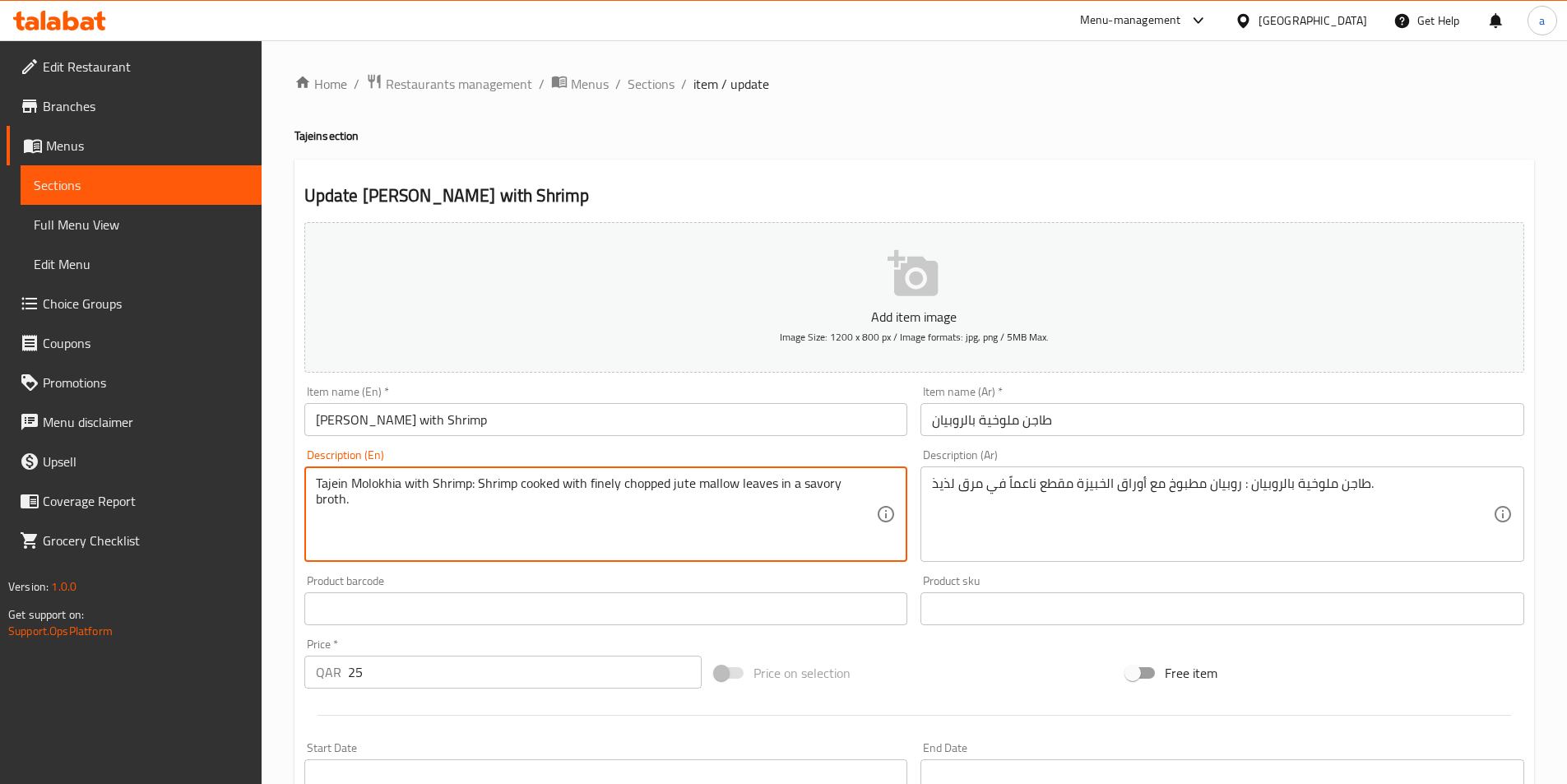
click at [602, 485] on textarea "Tajein Molokhia with Shrimp: Shrimp cooked with finely chopped jute mallow leav…" at bounding box center [596, 513] width 561 height 78
click at [654, 482] on textarea "Tajein Molokhia with Shrimp: Shrimp cooked with finely chopped jute mallow leav…" at bounding box center [596, 513] width 561 height 78
click at [682, 487] on textarea "Tajein Molokhia with Shrimp: Shrimp cooked with finely chopped jute mallow leav…" at bounding box center [596, 513] width 561 height 78
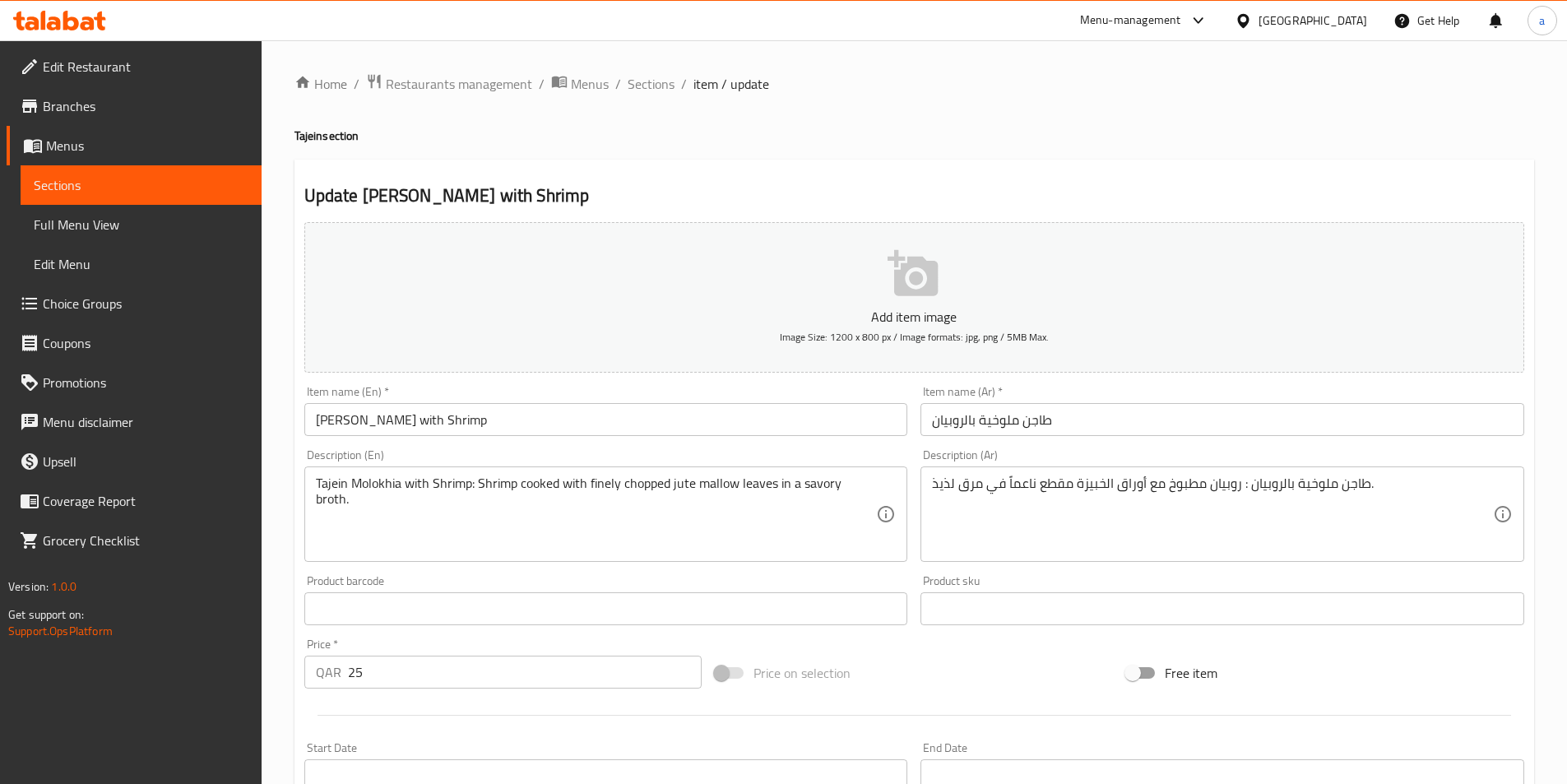
click at [709, 487] on textarea "Tajein Molokhia with Shrimp: Shrimp cooked with finely chopped jute mallow leav…" at bounding box center [596, 513] width 561 height 78
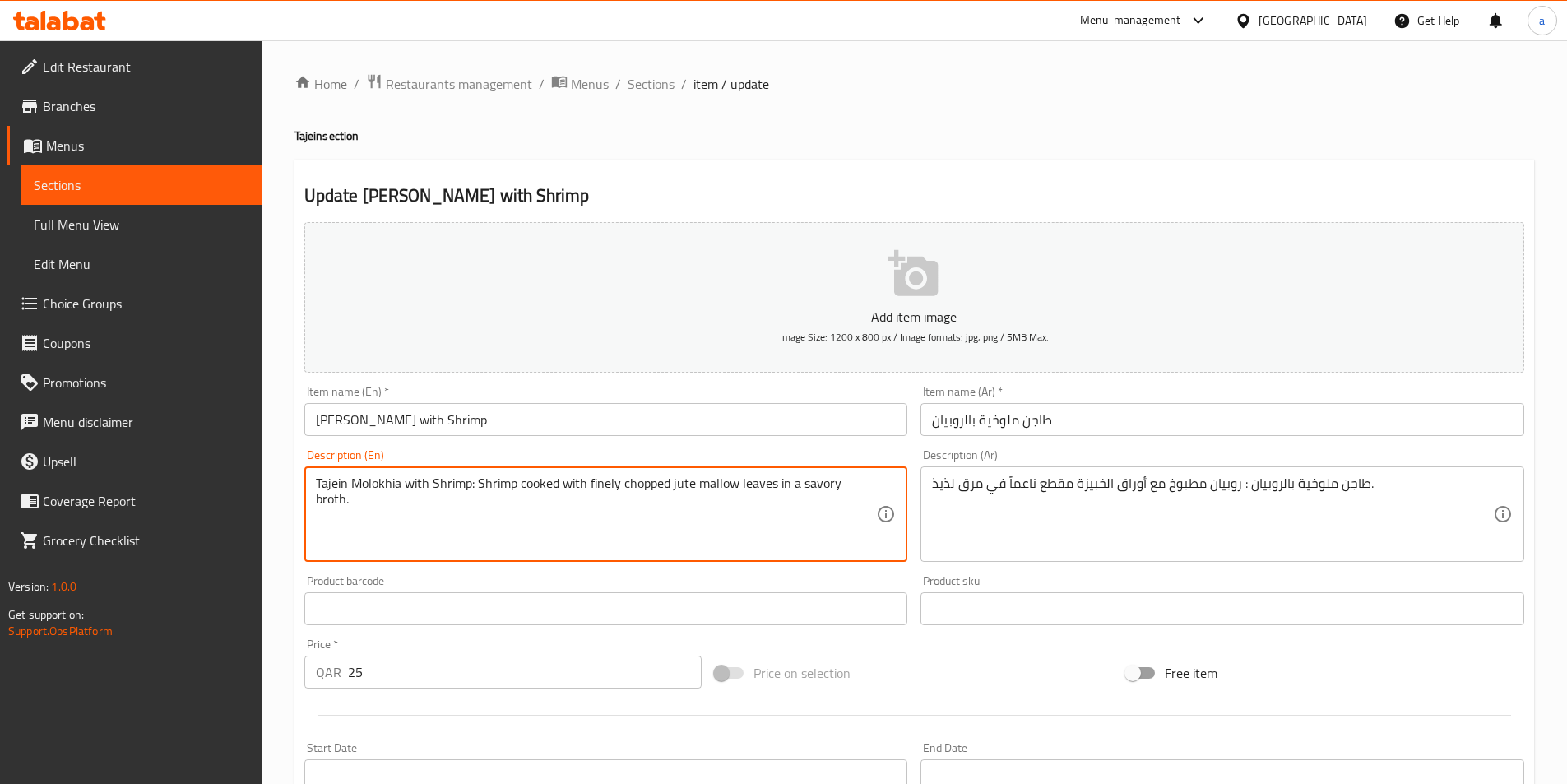
click at [709, 487] on textarea "Tajein Molokhia with Shrimp: Shrimp cooked with finely chopped jute mallow leav…" at bounding box center [596, 513] width 561 height 78
click at [680, 477] on textarea "Tajein Molokhia with Shrimp: Shrimp cooked with finely chopped jute mallow leav…" at bounding box center [596, 513] width 561 height 78
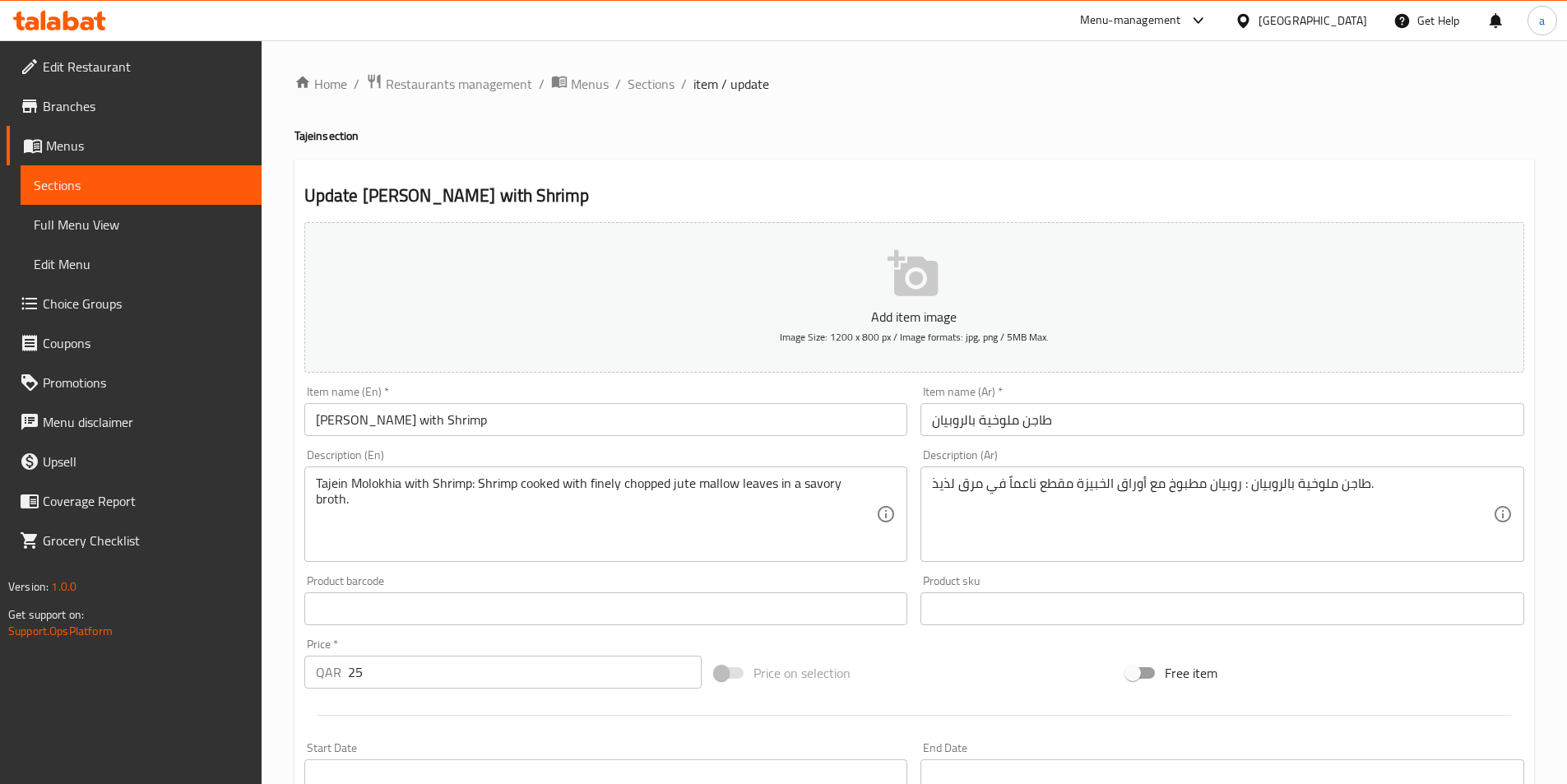
click at [766, 486] on textarea "Tajein Molokhia with Shrimp: Shrimp cooked with finely chopped jute mallow leav…" at bounding box center [596, 513] width 561 height 78
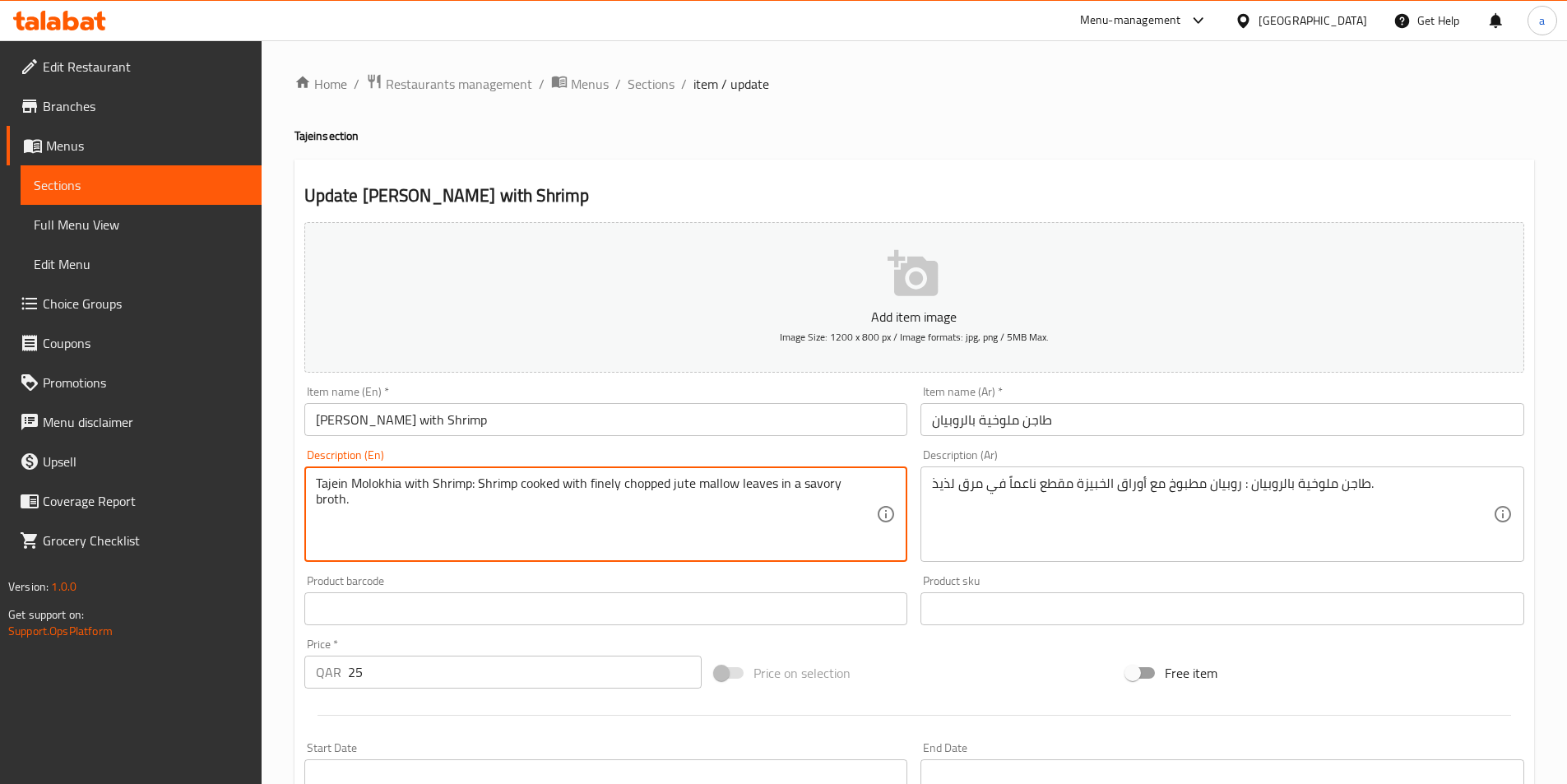
click at [766, 486] on textarea "Tajein Molokhia with Shrimp: Shrimp cooked with finely chopped jute mallow leav…" at bounding box center [596, 513] width 561 height 78
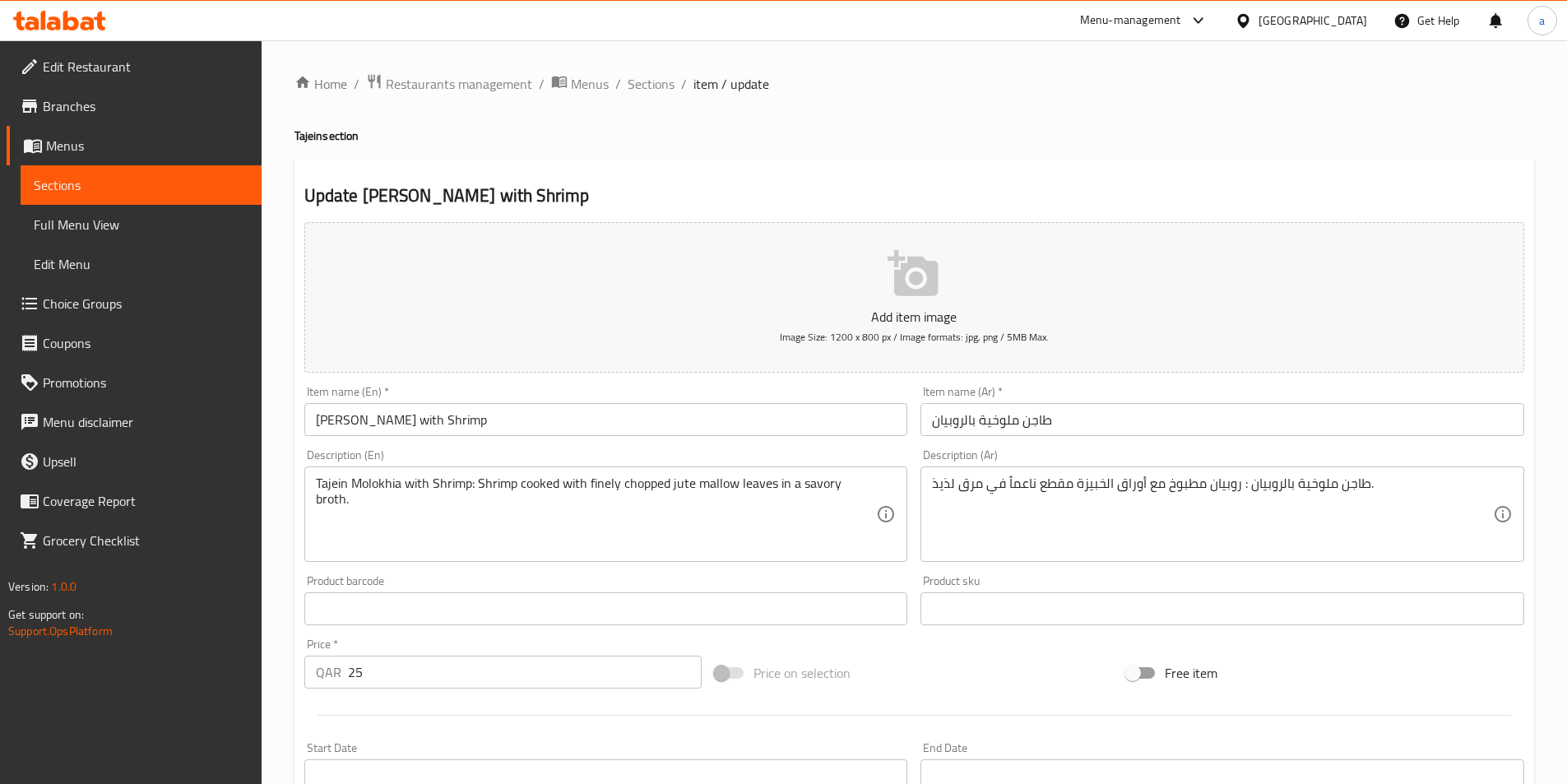
click at [655, 487] on textarea "Tajein Molokhia with Shrimp: Shrimp cooked with finely chopped jute mallow leav…" at bounding box center [596, 513] width 561 height 78
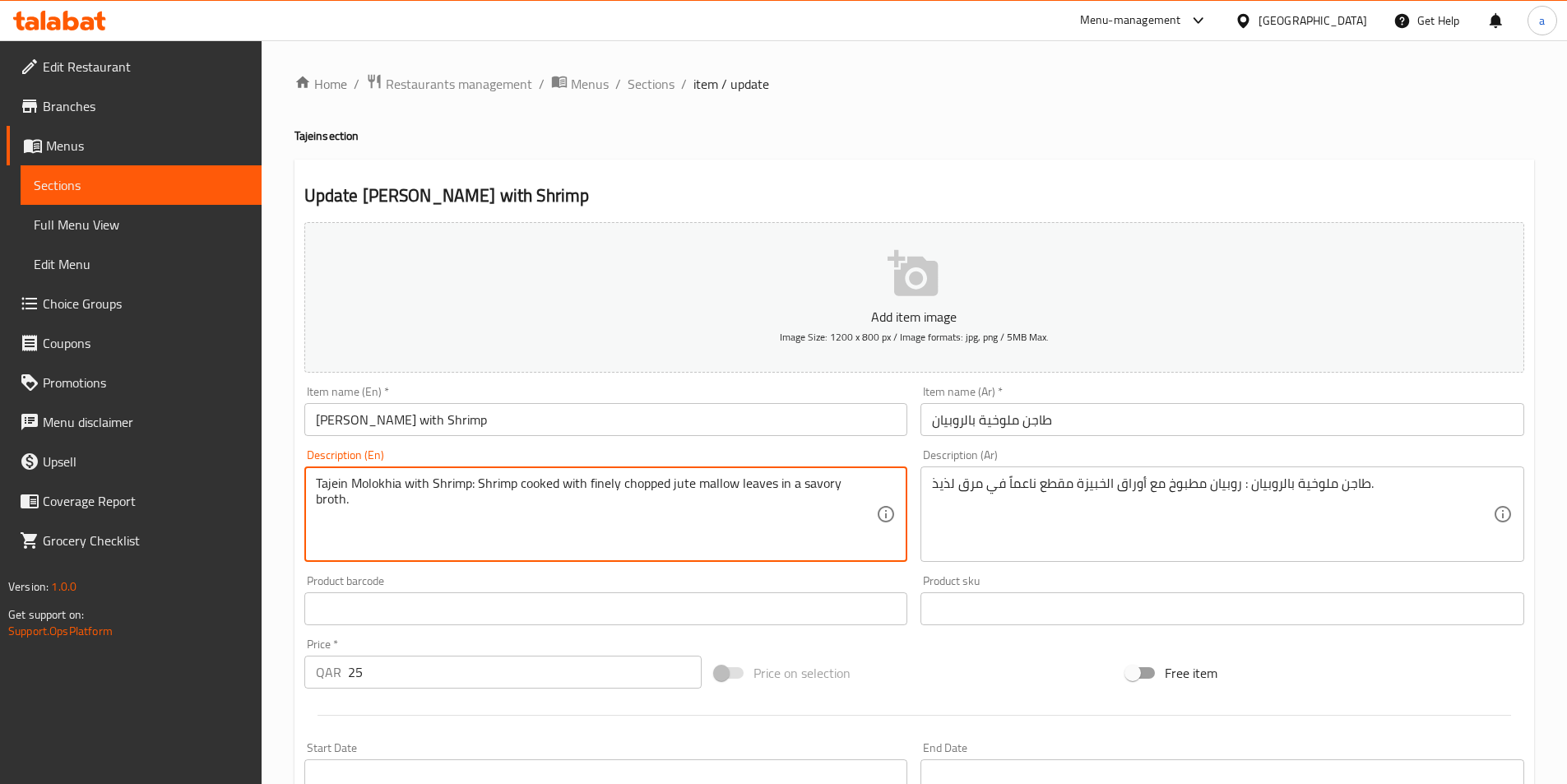
click at [655, 487] on textarea "Tajein Molokhia with Shrimp: Shrimp cooked with finely chopped jute mallow leav…" at bounding box center [596, 513] width 561 height 78
click at [601, 484] on textarea "Tajein Molokhia with Shrimp: Shrimp cooked with finely chopped jute mallow leav…" at bounding box center [596, 513] width 561 height 78
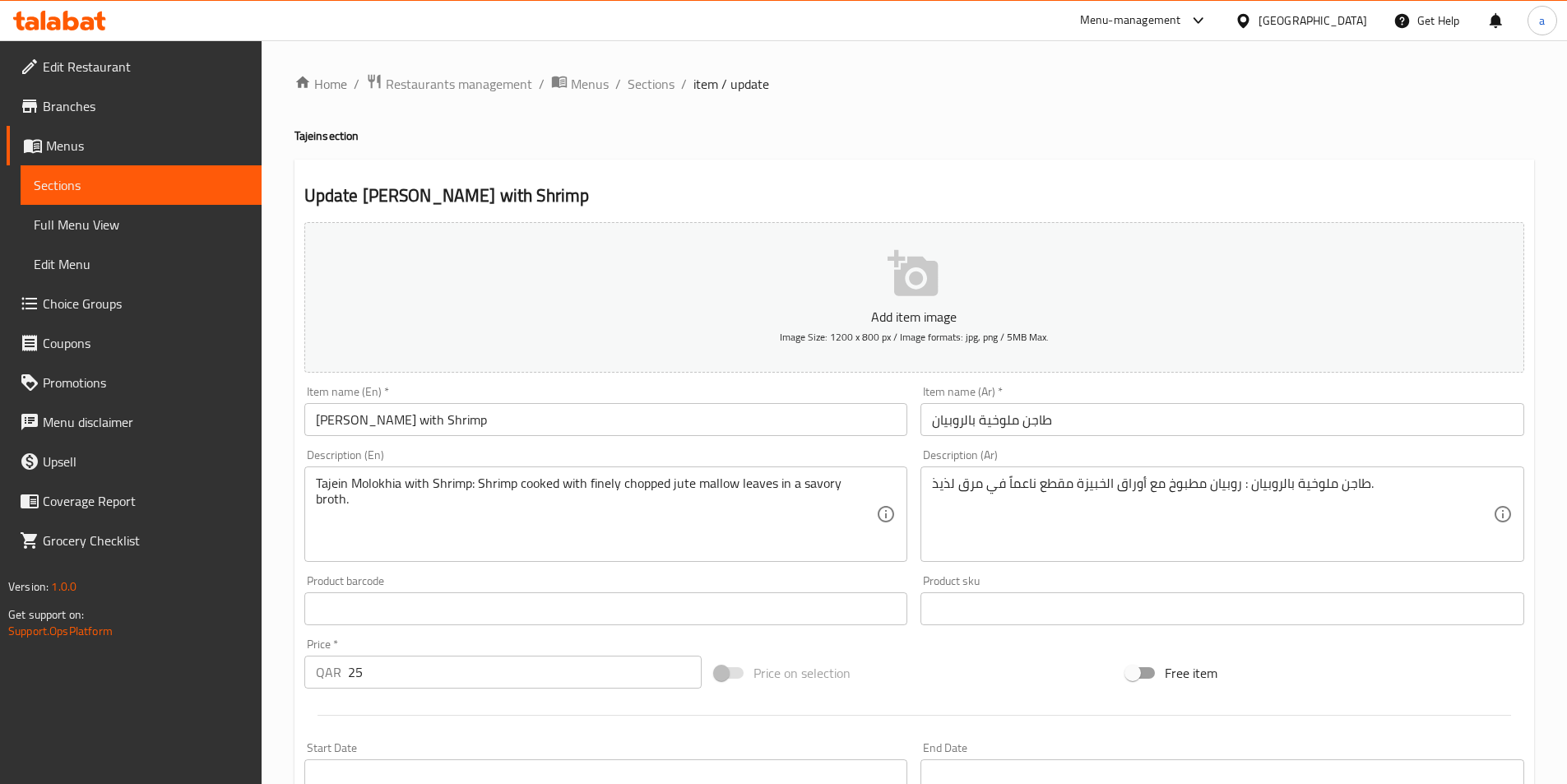
click at [679, 485] on textarea "Tajein Molokhia with Shrimp: Shrimp cooked with finely chopped jute mallow leav…" at bounding box center [596, 513] width 561 height 78
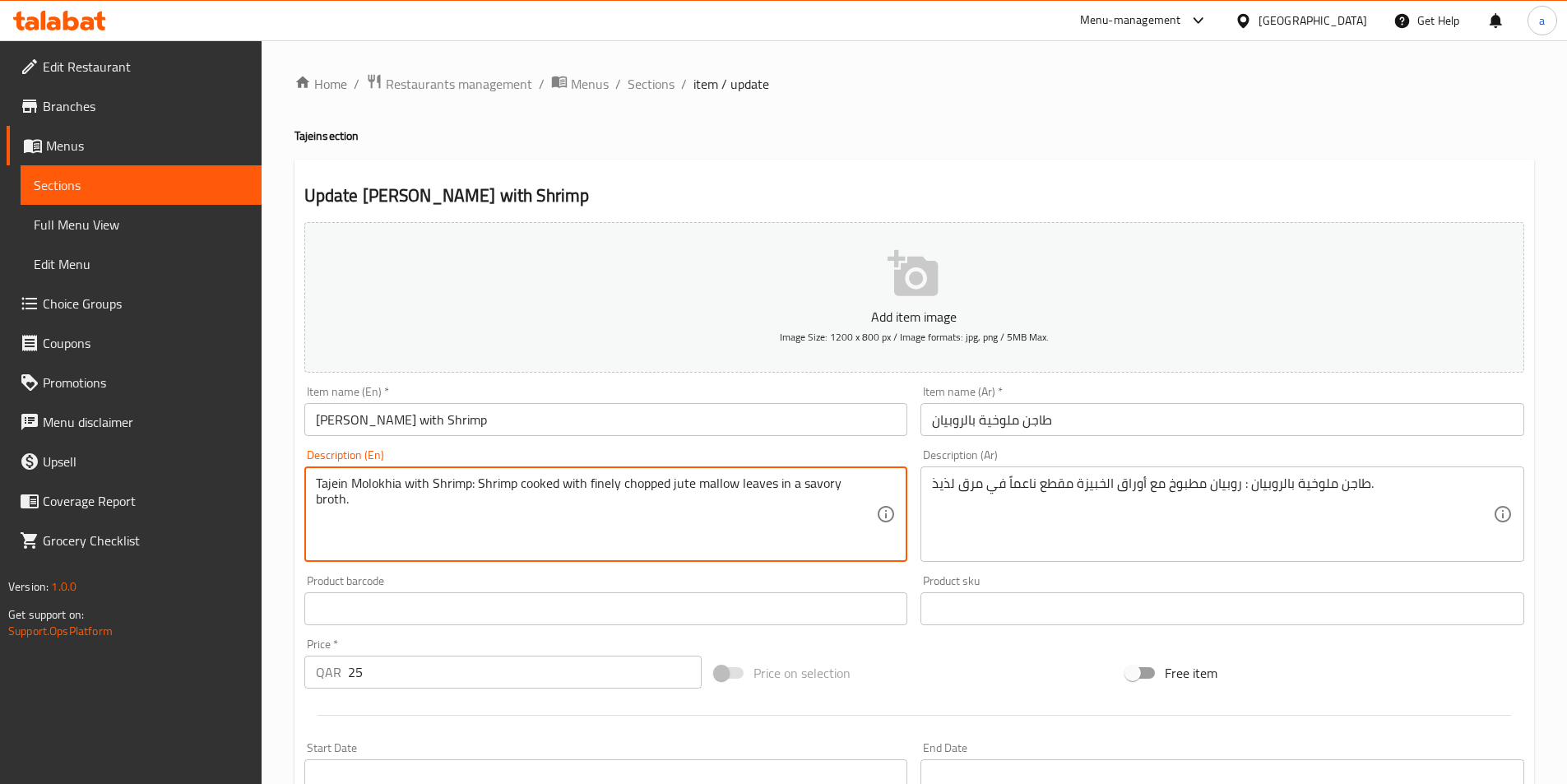
click at [679, 485] on textarea "Tajein Molokhia with Shrimp: Shrimp cooked with finely chopped jute mallow leav…" at bounding box center [596, 513] width 561 height 78
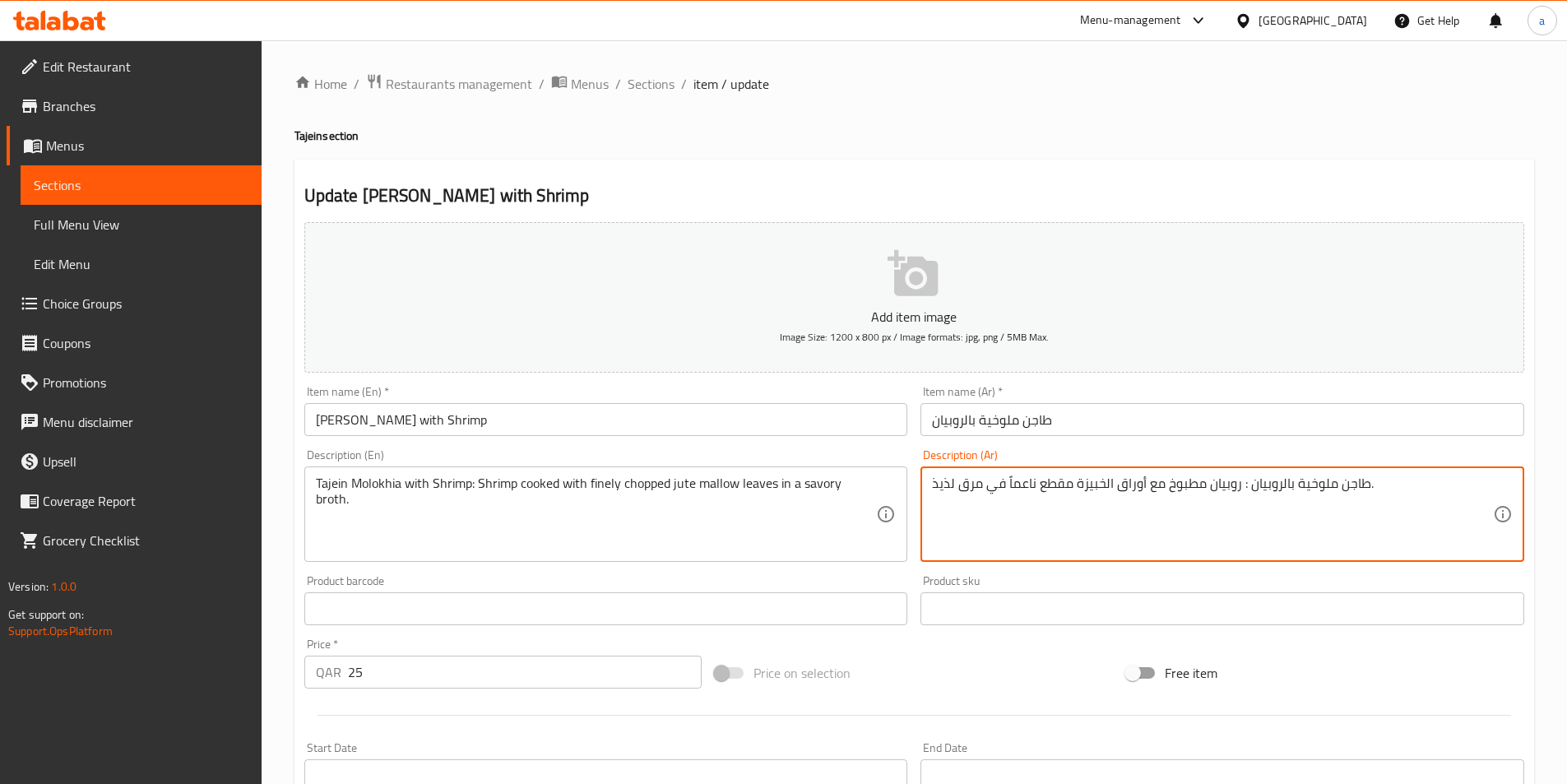
drag, startPoint x: 1074, startPoint y: 478, endPoint x: 1104, endPoint y: 498, distance: 36.1
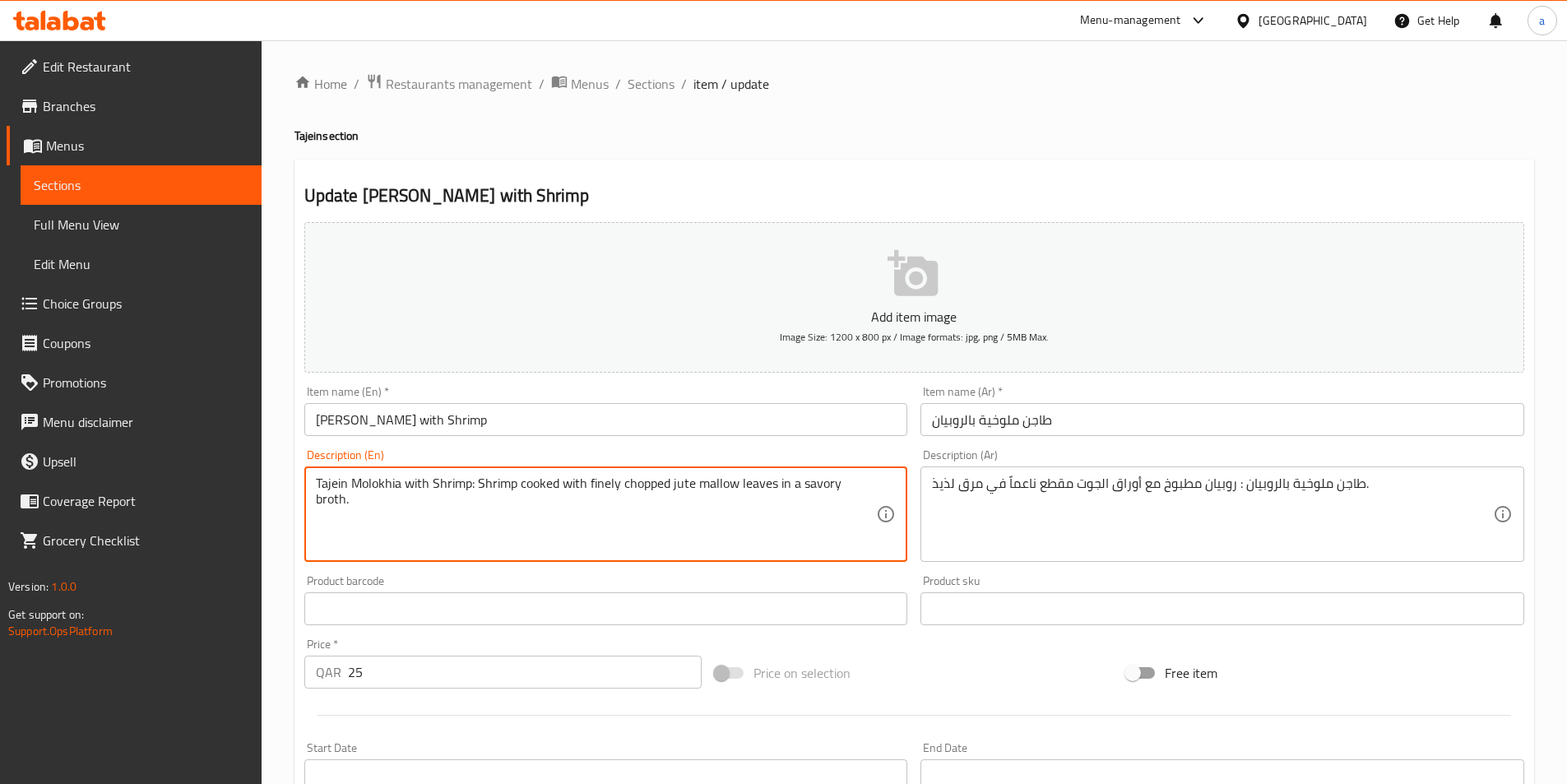
drag, startPoint x: 587, startPoint y: 485, endPoint x: 774, endPoint y: 497, distance: 187.4
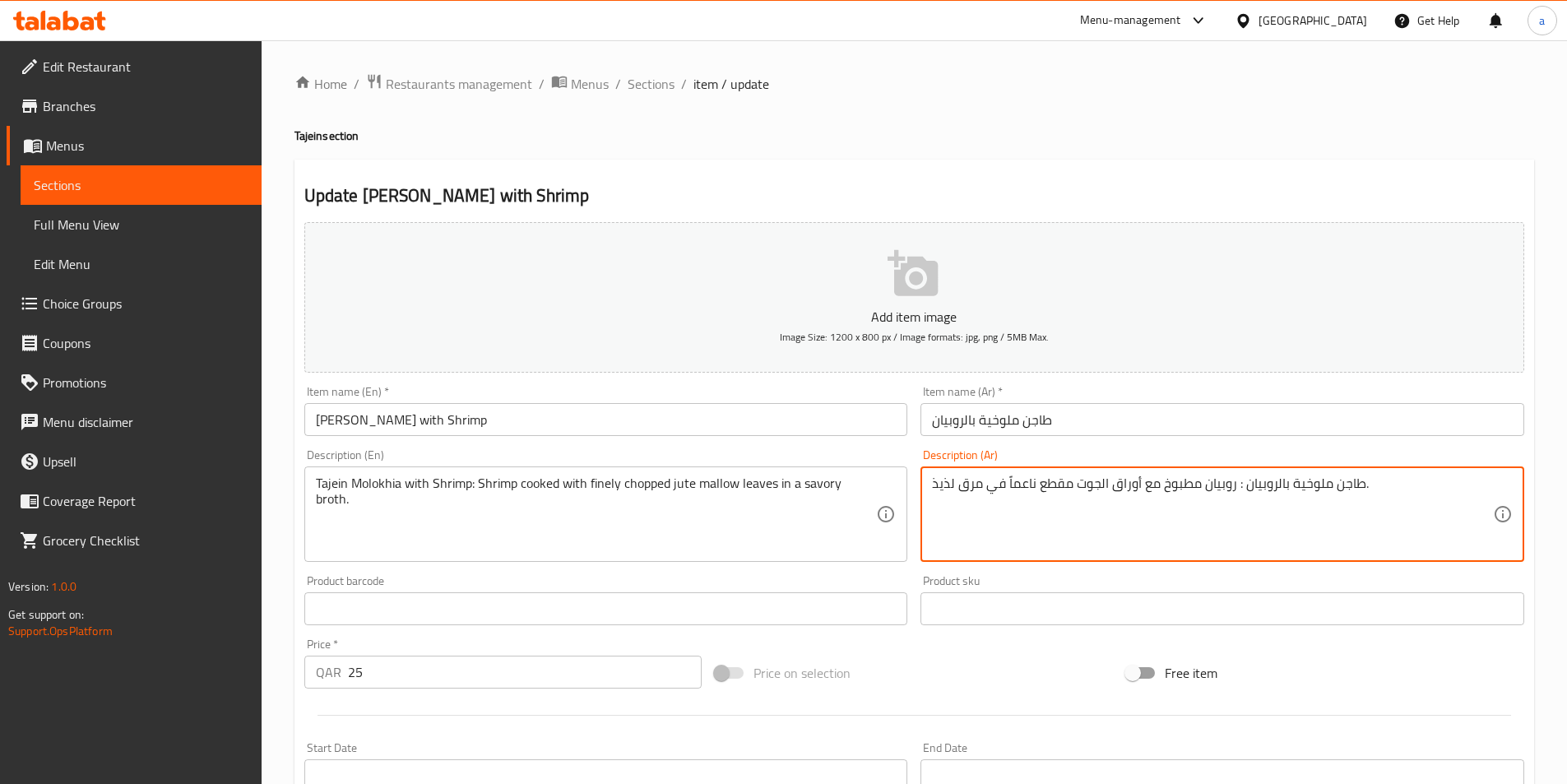
drag, startPoint x: 1140, startPoint y: 484, endPoint x: 1009, endPoint y: 478, distance: 131.1
paste textarea "ملوخية المفرومة"
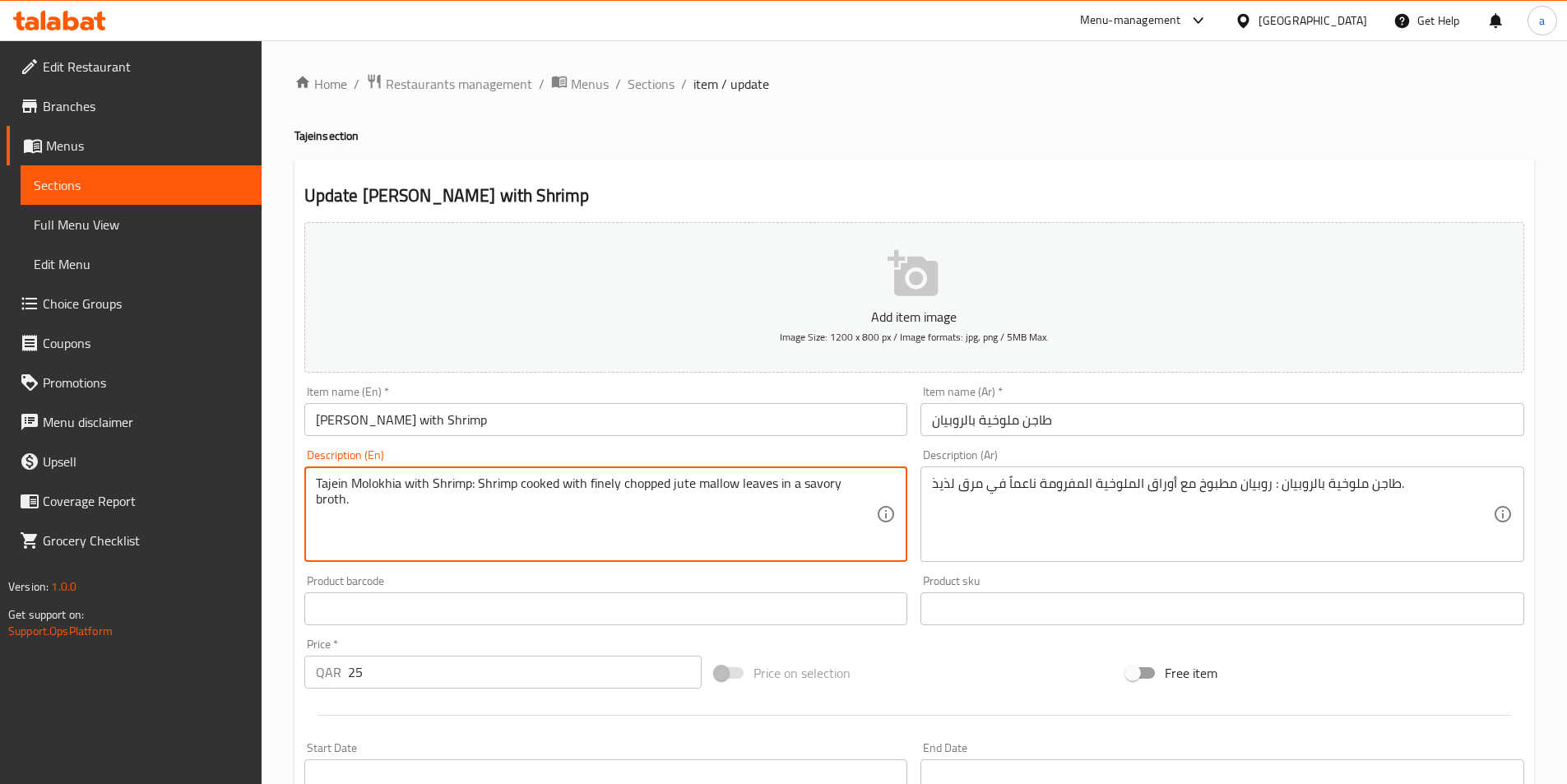
click at [860, 487] on textarea "Tajein Molokhia with Shrimp: Shrimp cooked with finely chopped jute mallow leav…" at bounding box center [596, 513] width 561 height 78
click at [825, 485] on textarea "Tajein Molokhia with Shrimp: Shrimp cooked with finely chopped jute mallow leav…" at bounding box center [596, 513] width 561 height 78
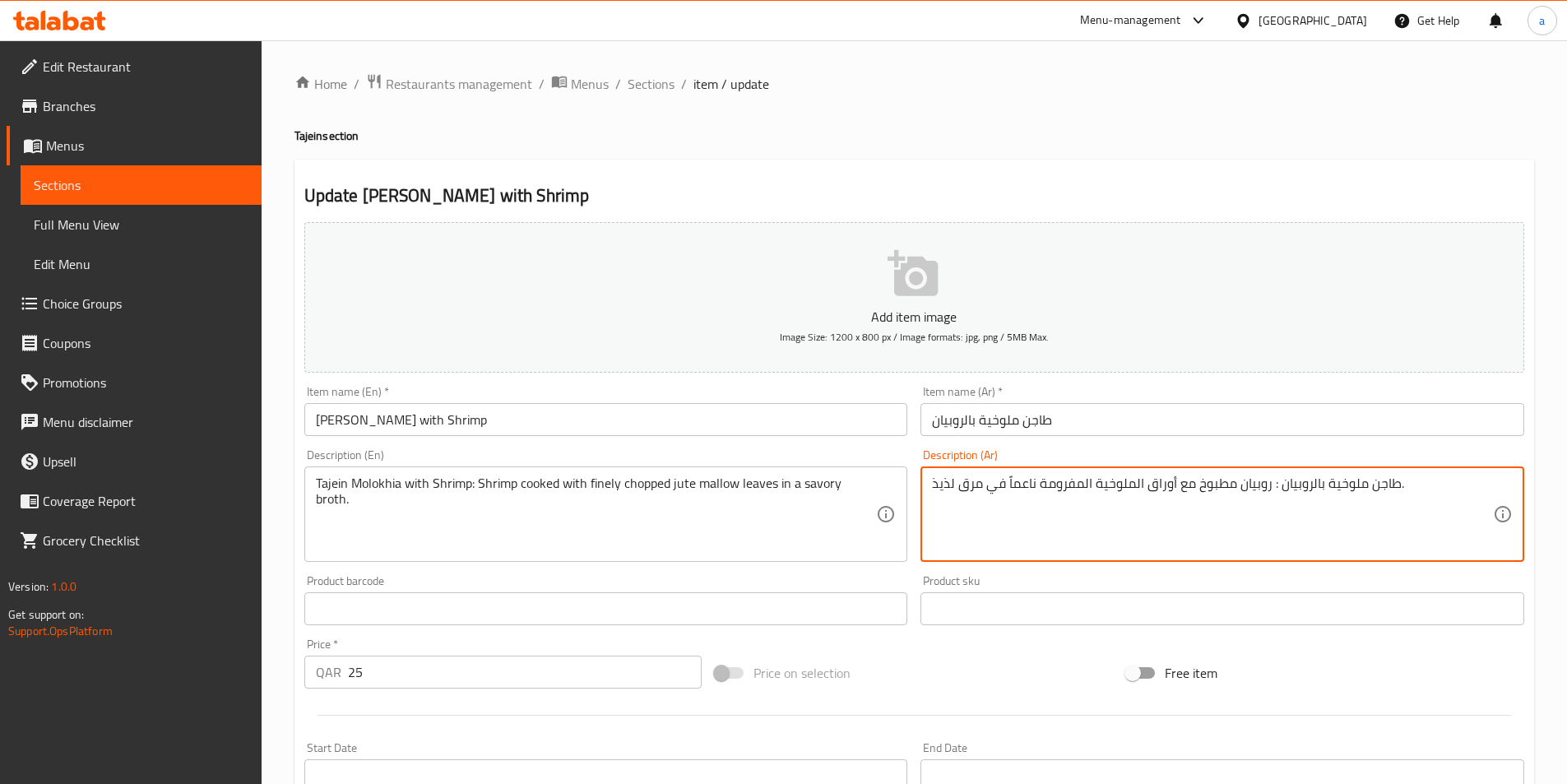
drag, startPoint x: 954, startPoint y: 483, endPoint x: 923, endPoint y: 479, distance: 31.3
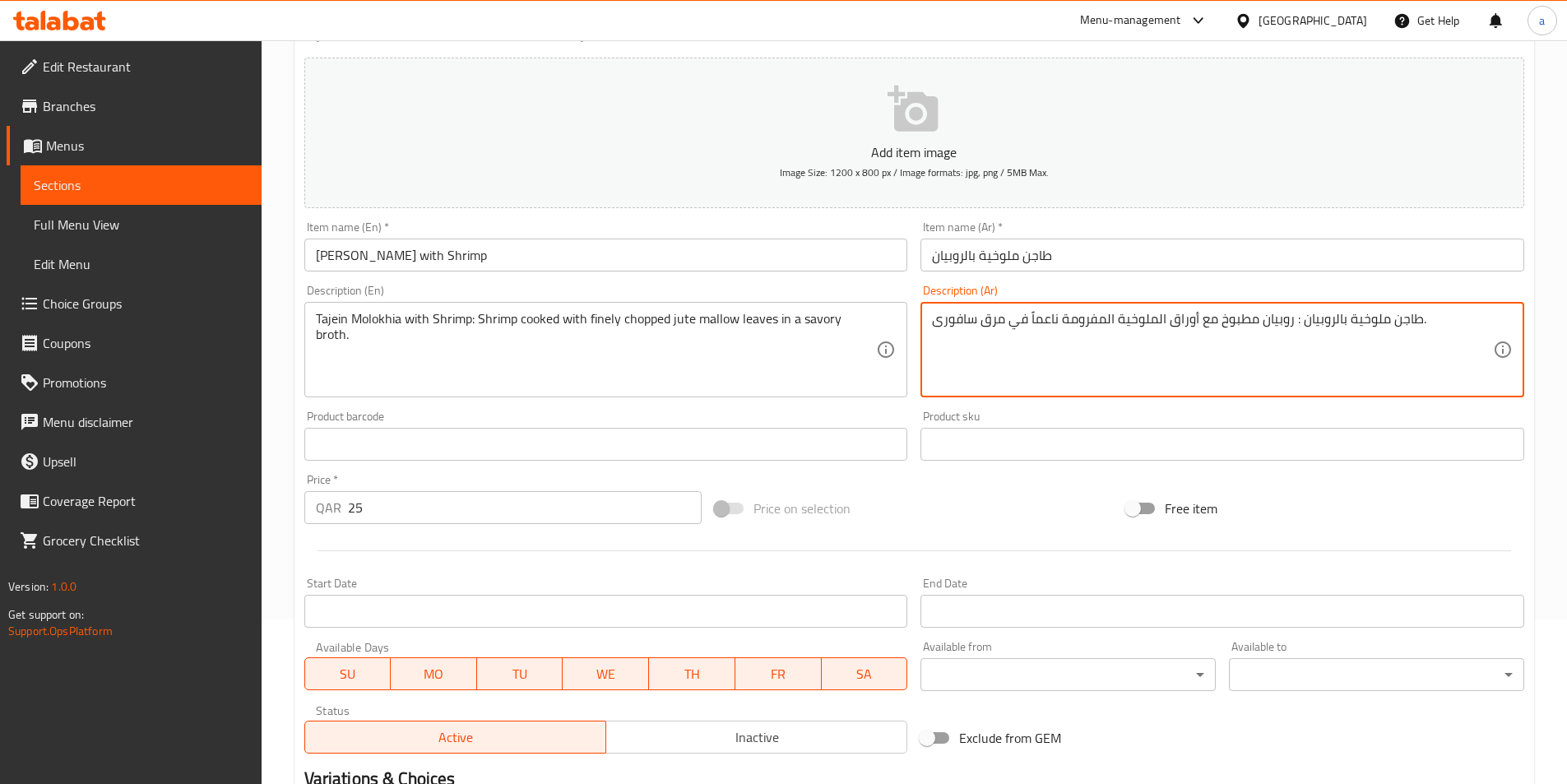
scroll to position [378, 0]
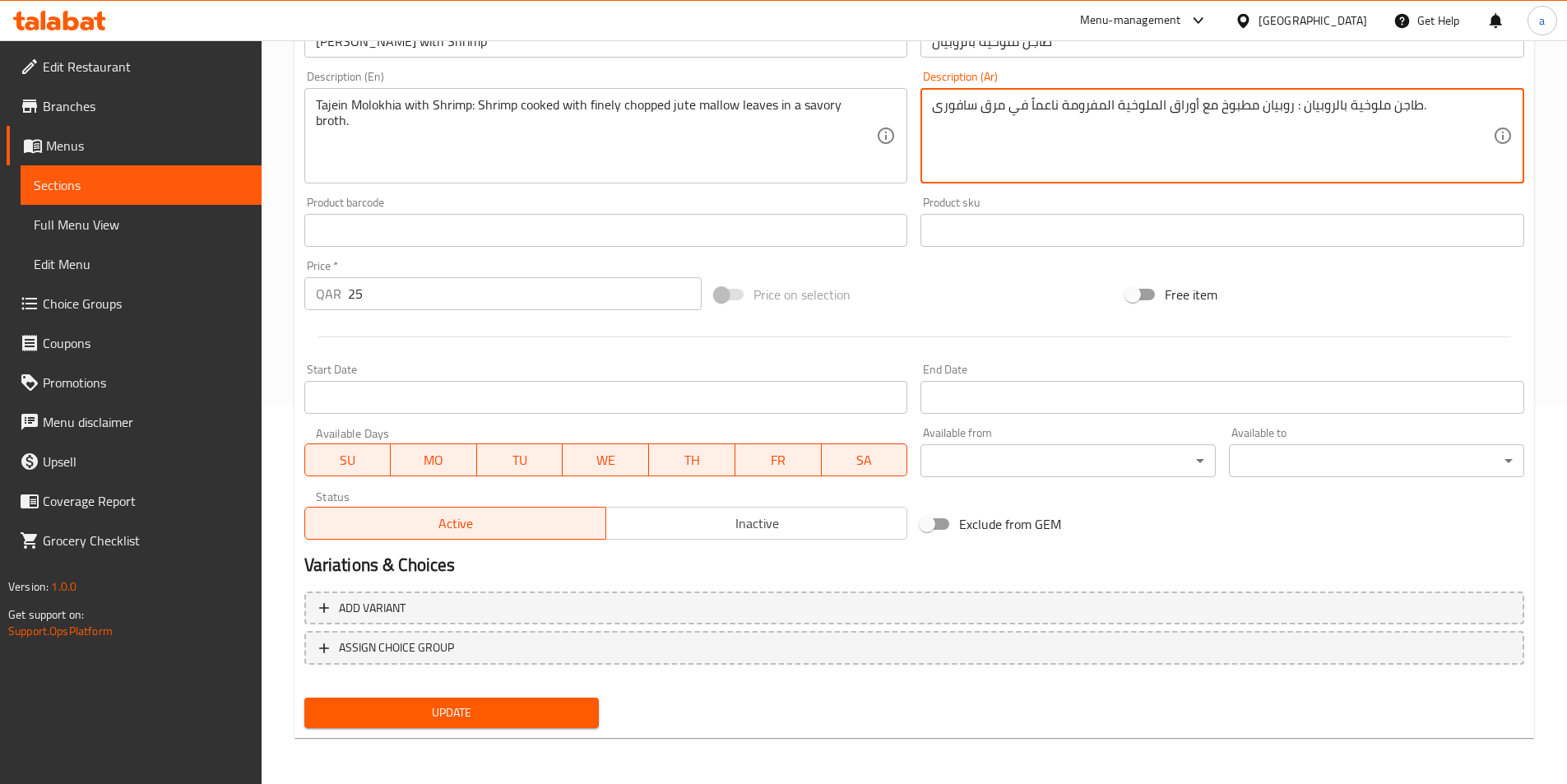
type textarea "طاجن ملوخية بالروبيان : روبيان مطبوخ مع أوراق الملوخية المفرومة ناعماً في مرق س…"
click at [497, 714] on span "Update" at bounding box center [452, 712] width 269 height 21
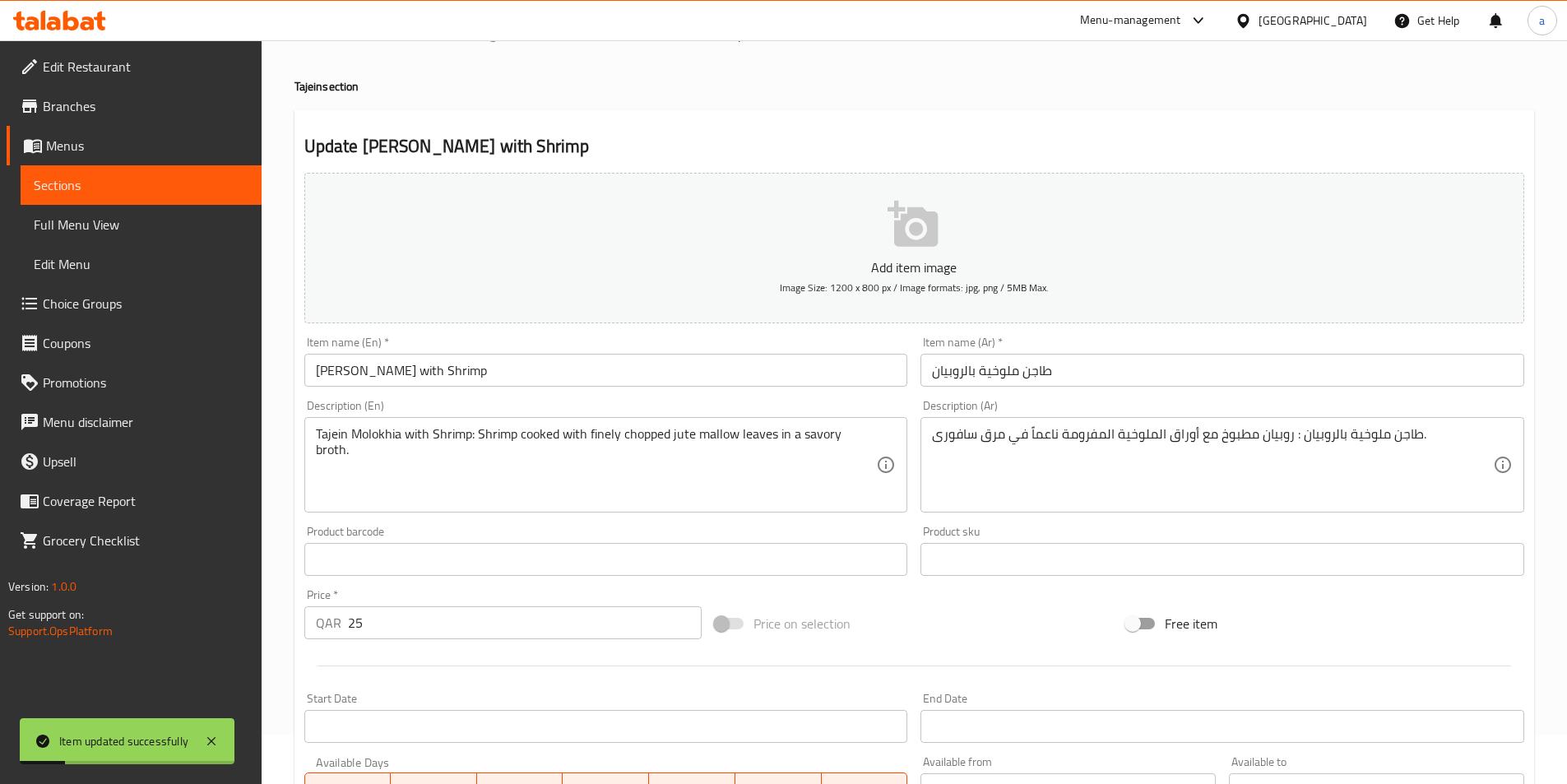
scroll to position [0, 0]
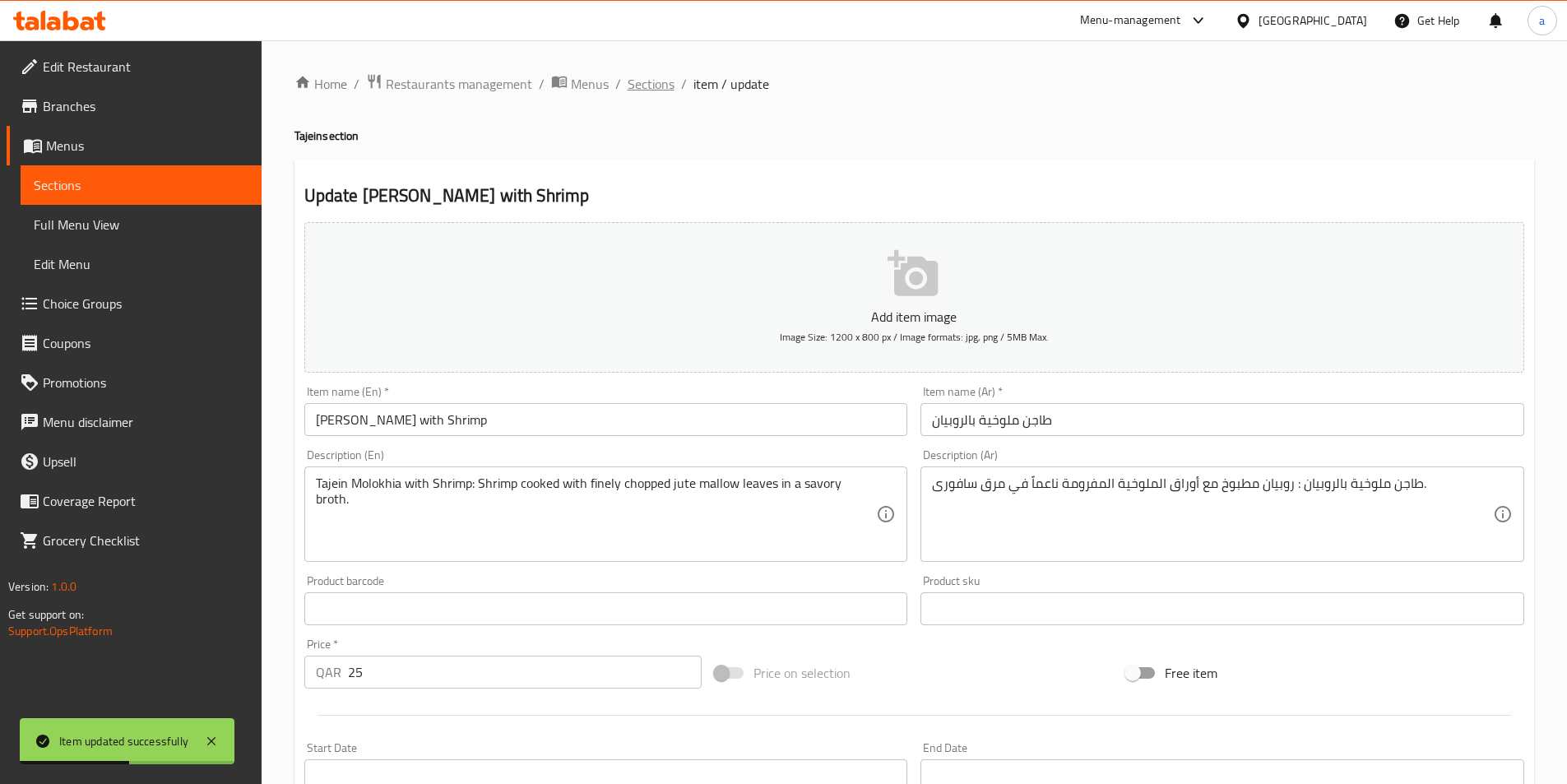
click at [645, 81] on span "Sections" at bounding box center [651, 84] width 47 height 20
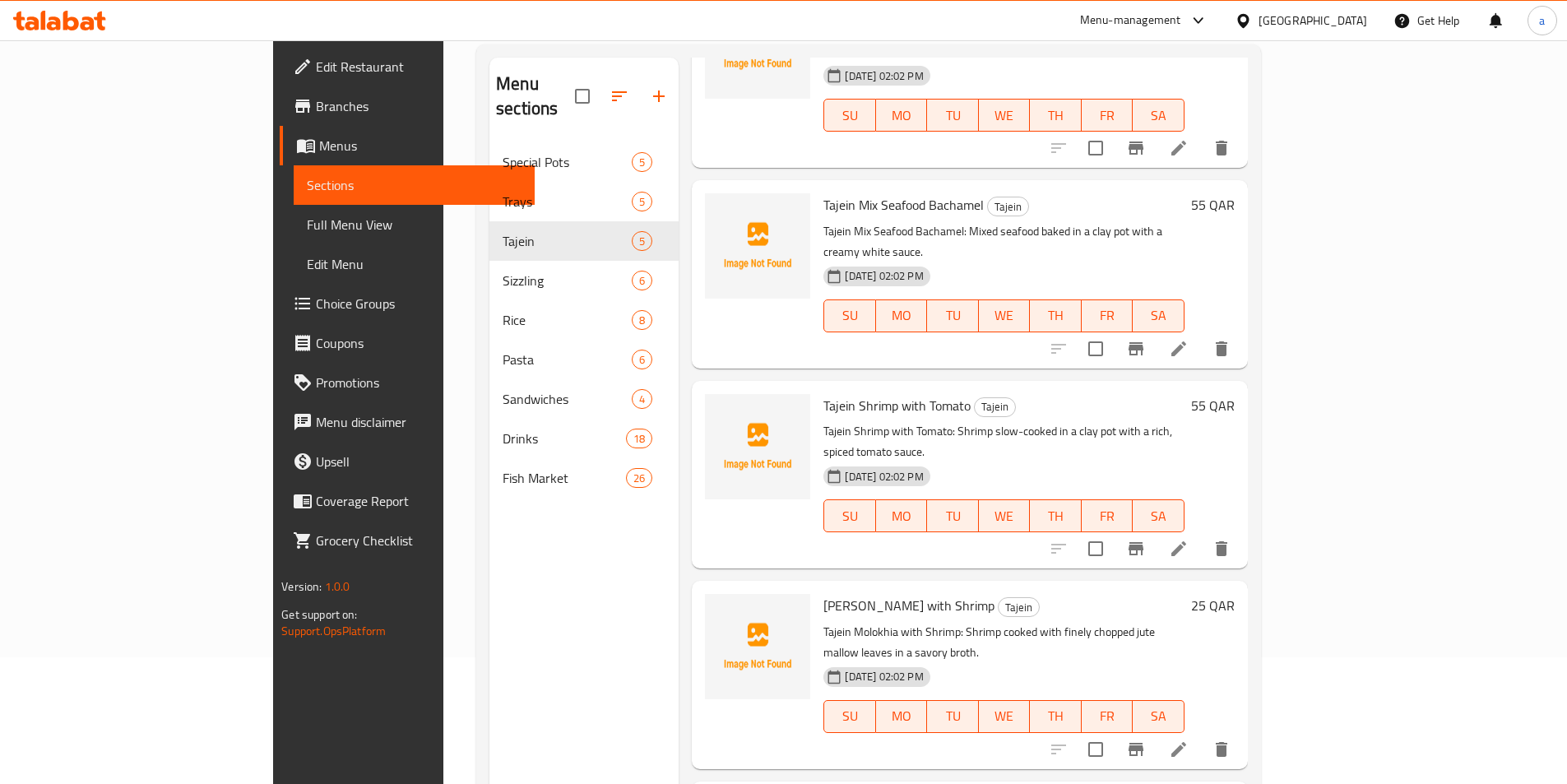
scroll to position [230, 0]
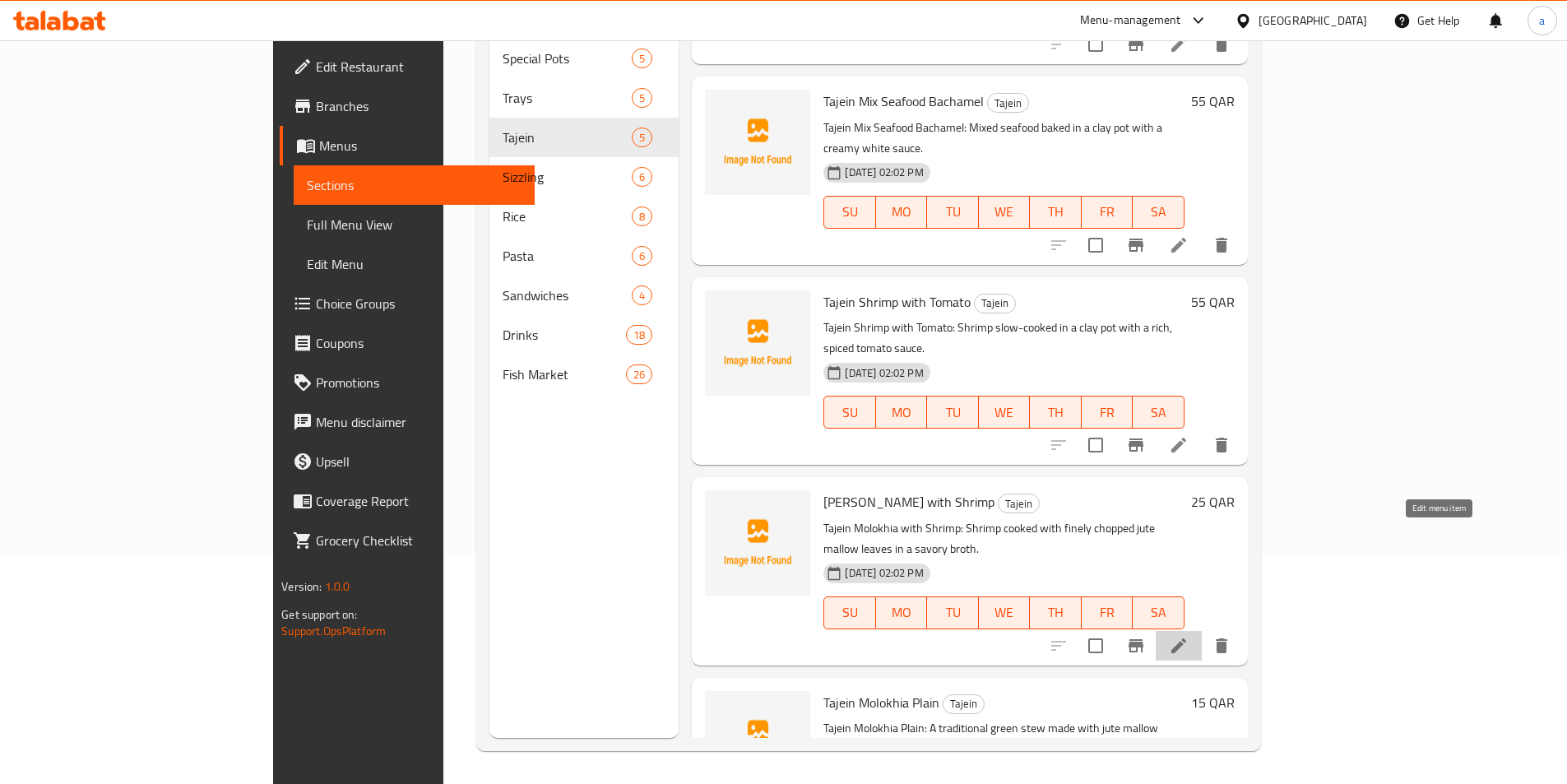
click at [1189, 635] on icon at bounding box center [1179, 645] width 20 height 20
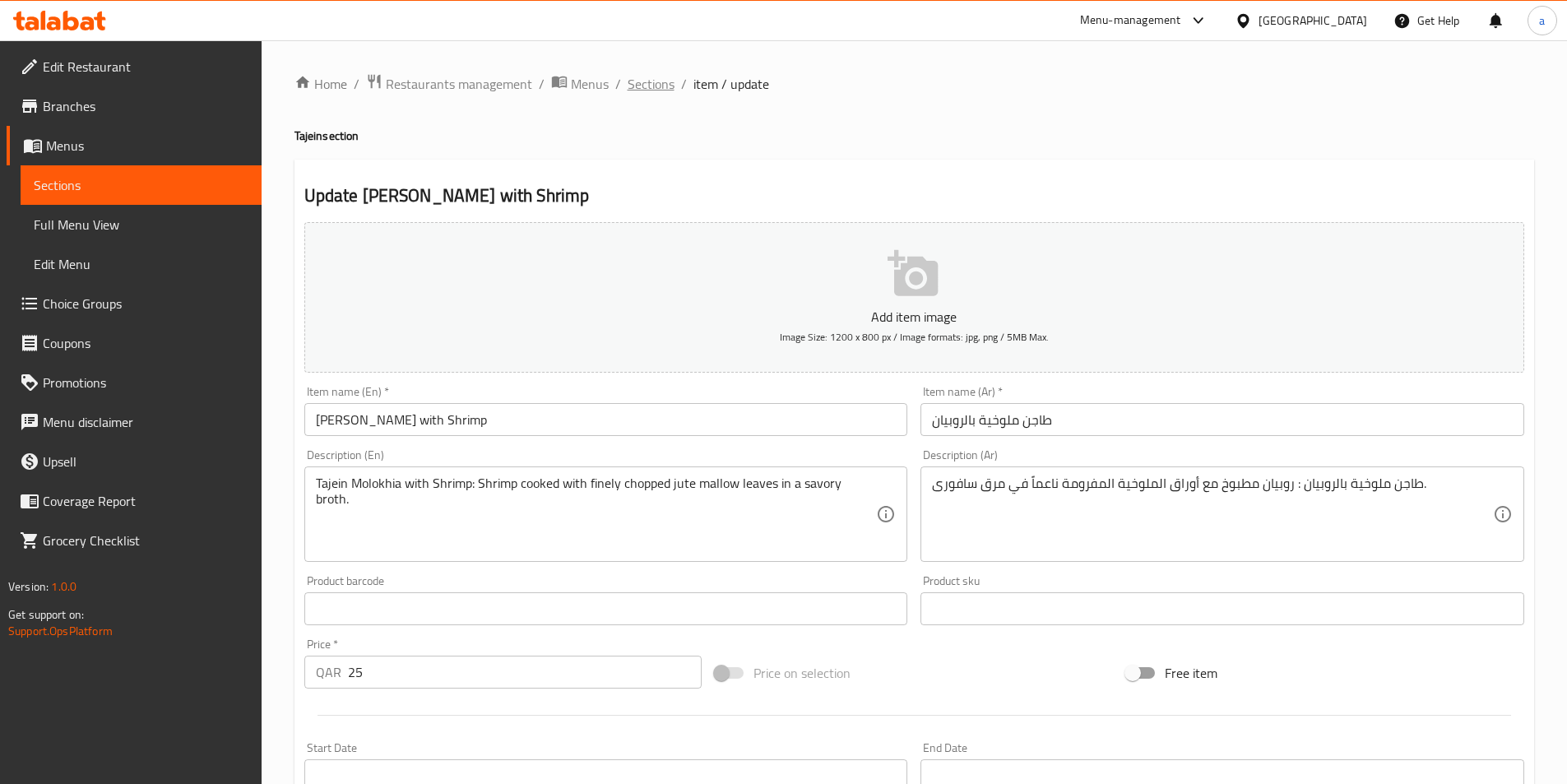
click at [645, 83] on span "Sections" at bounding box center [651, 84] width 47 height 20
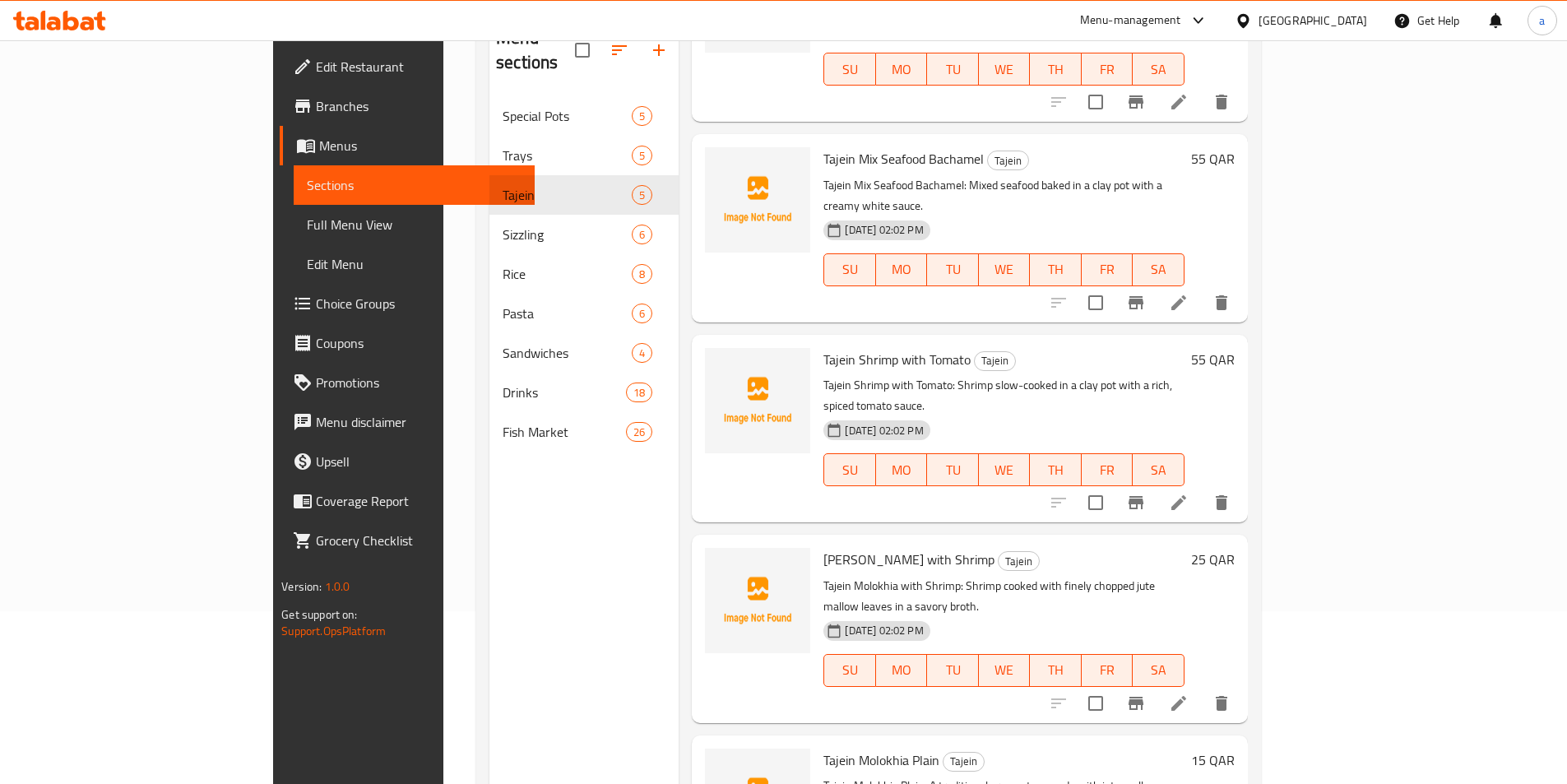
scroll to position [230, 0]
